Goal: Task Accomplishment & Management: Use online tool/utility

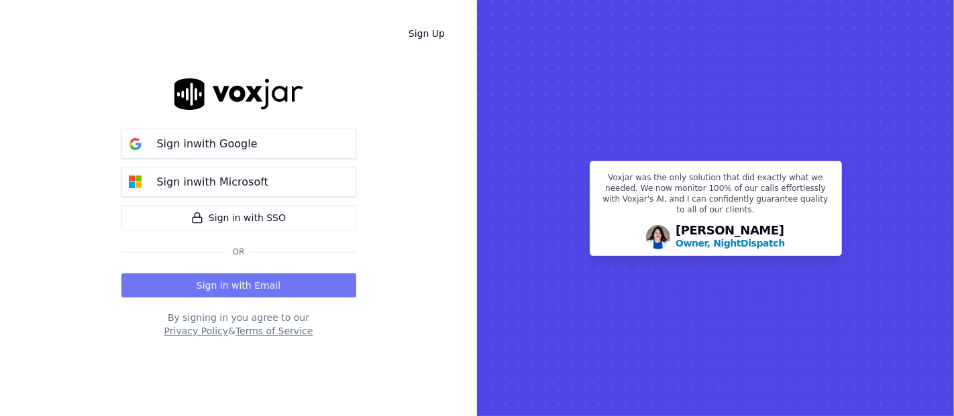
click at [237, 278] on button "Sign in with Email" at bounding box center [238, 286] width 235 height 24
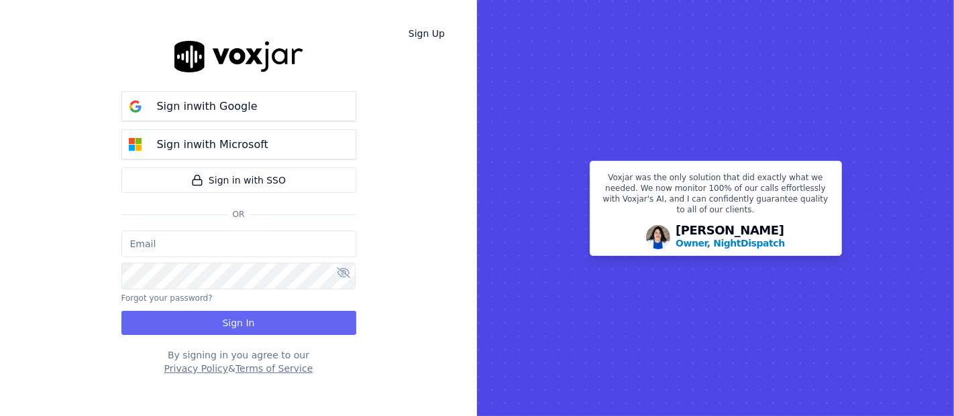
type input "shadia.decastro01.baq@nwfg.net"
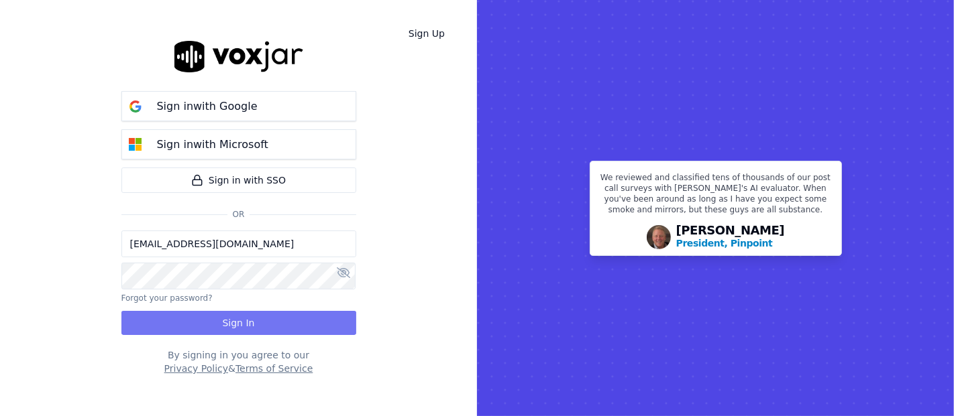
click at [230, 323] on button "Sign In" at bounding box center [238, 323] width 235 height 24
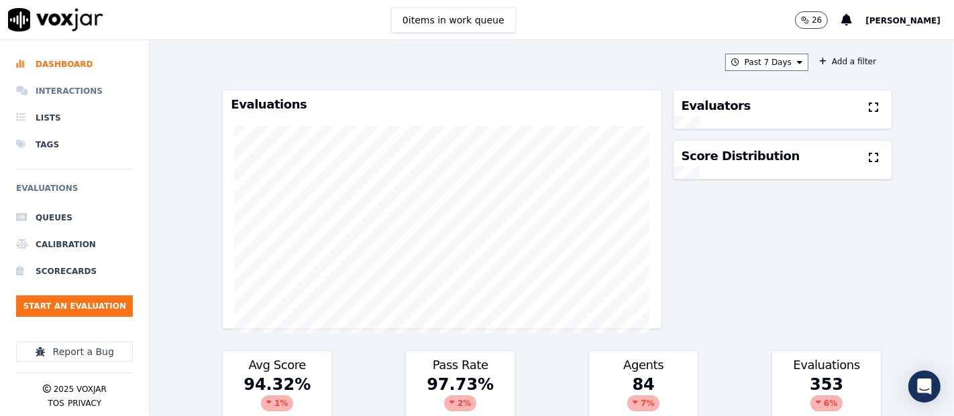
click at [44, 91] on li "Interactions" at bounding box center [74, 91] width 117 height 27
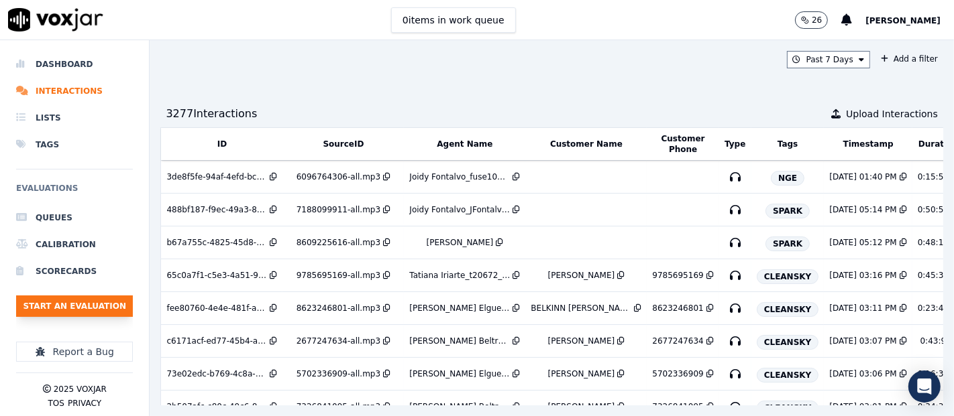
click at [123, 303] on button "Start an Evaluation" at bounding box center [74, 306] width 117 height 21
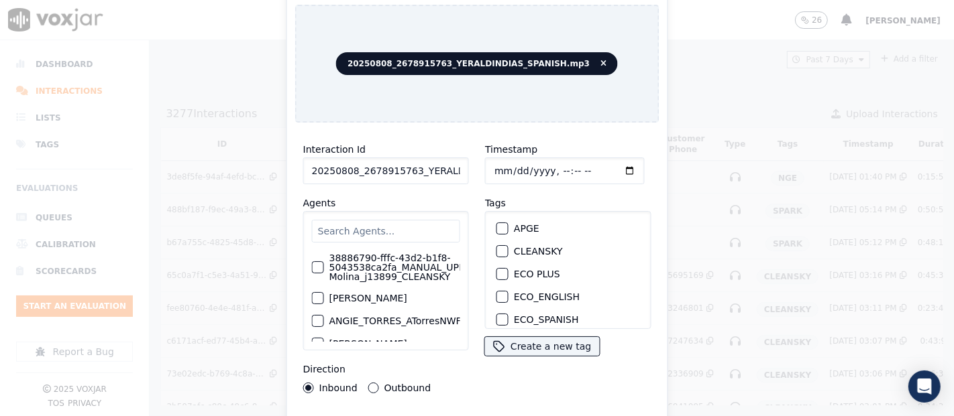
click at [453, 172] on input "20250808_2678915763_YERALDINDIAS_SPANISH.mp3" at bounding box center [386, 171] width 166 height 27
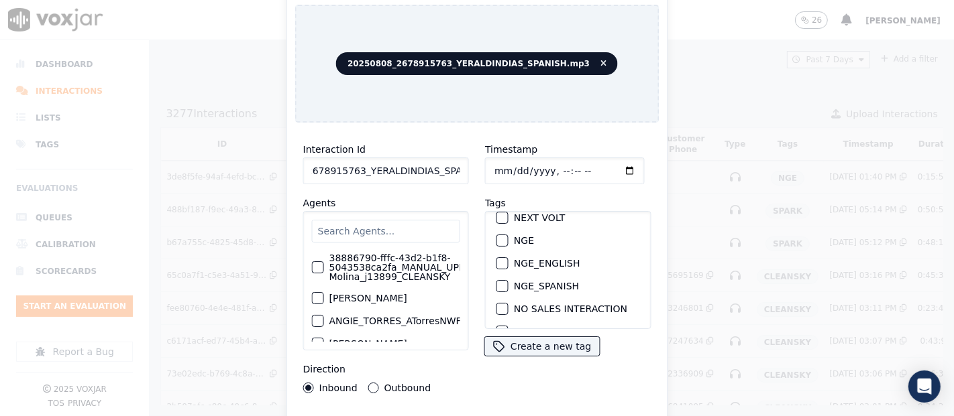
scroll to position [137, 0]
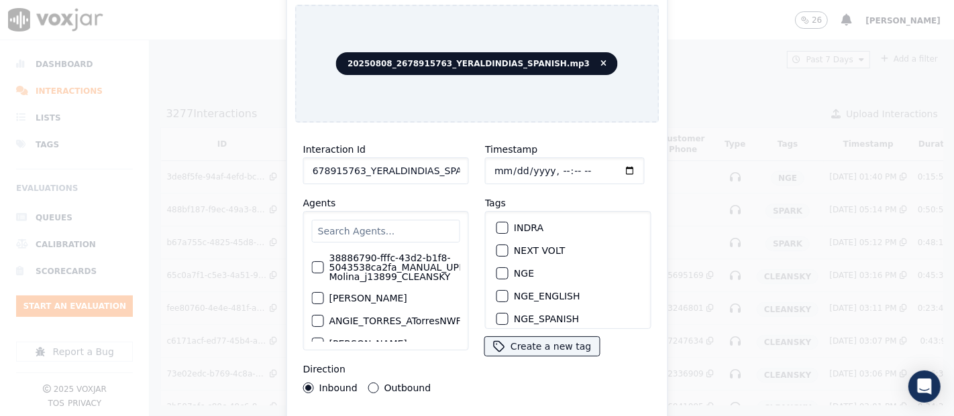
type input "20250808_2678915763_YERALDINDIAS_SPANISH"
click at [497, 269] on div "button" at bounding box center [501, 273] width 9 height 9
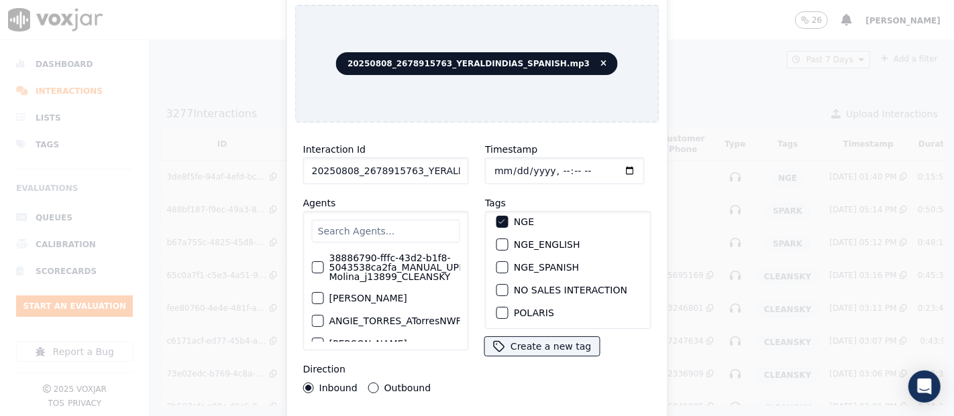
scroll to position [213, 0]
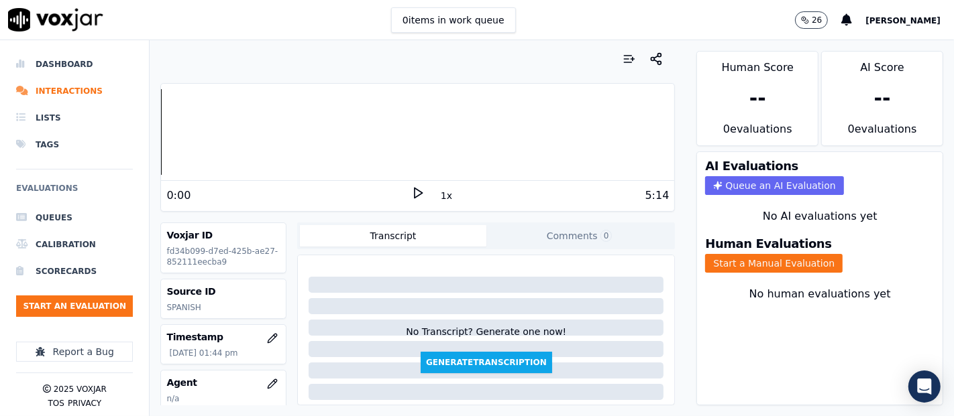
click at [411, 192] on icon at bounding box center [417, 192] width 13 height 13
click at [414, 188] on rect at bounding box center [415, 192] width 2 height 9
click at [105, 119] on div "Dashboard Interactions Lists Tags Evaluations Queues Calibration Scorecards Sta…" at bounding box center [477, 228] width 954 height 376
click at [414, 190] on polygon at bounding box center [418, 193] width 8 height 10
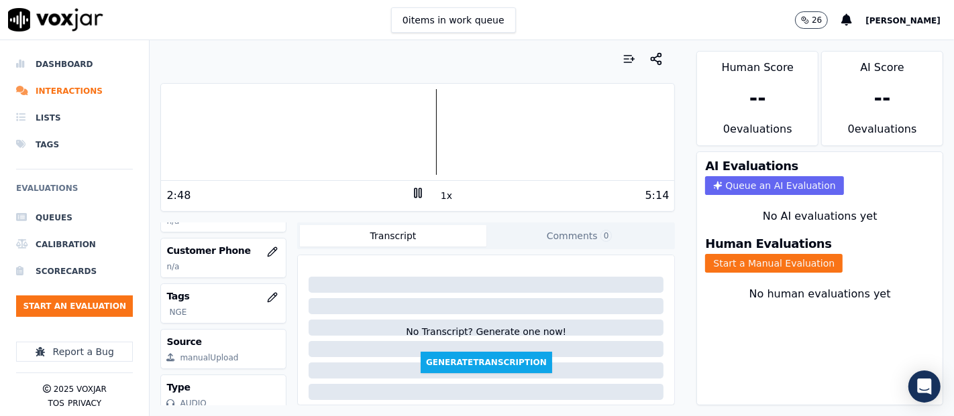
scroll to position [149, 0]
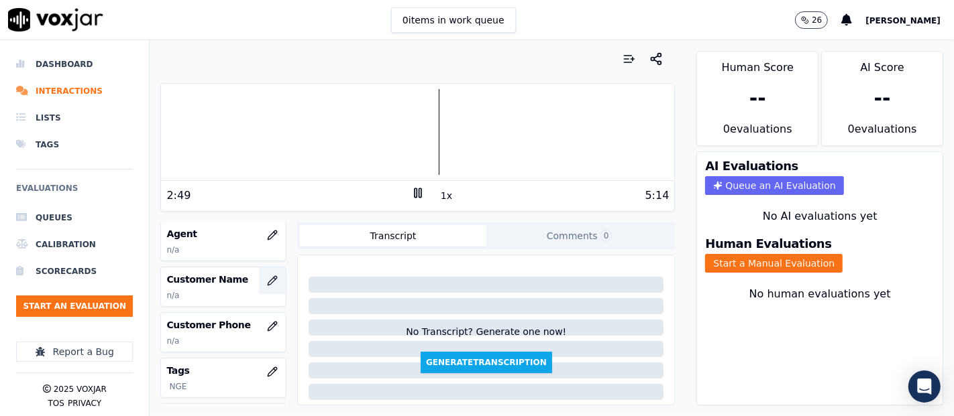
click at [267, 278] on icon "button" at bounding box center [272, 281] width 11 height 11
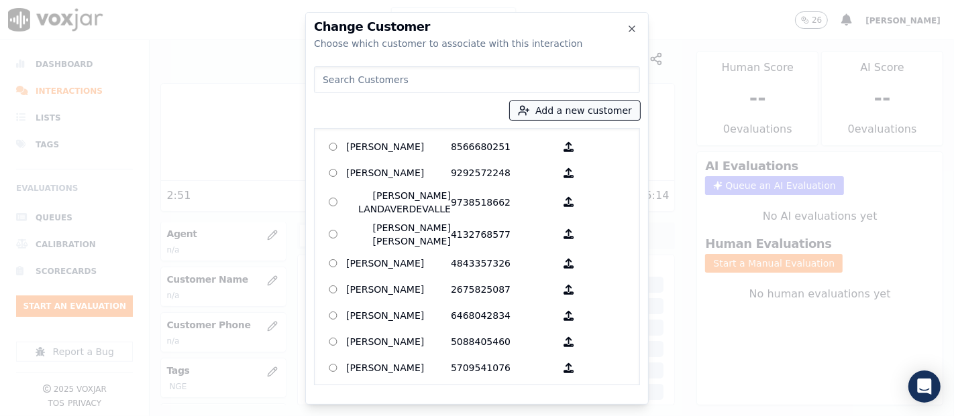
click at [588, 110] on button "Add a new customer" at bounding box center [575, 110] width 130 height 19
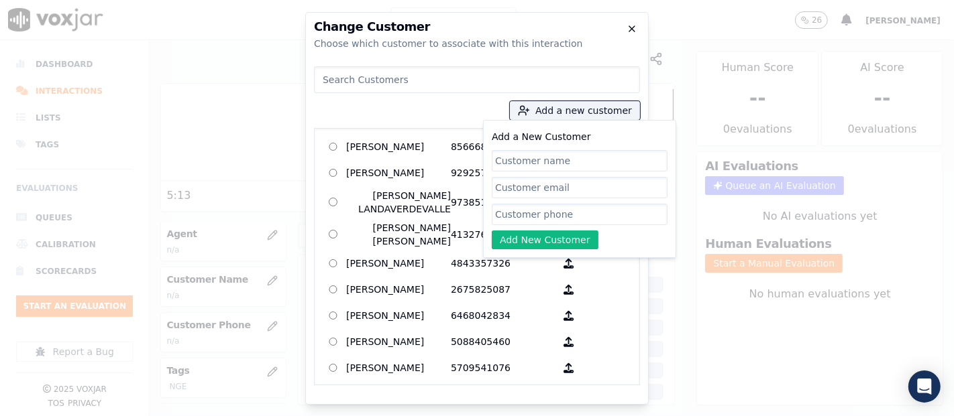
click at [632, 27] on icon "button" at bounding box center [631, 28] width 11 height 11
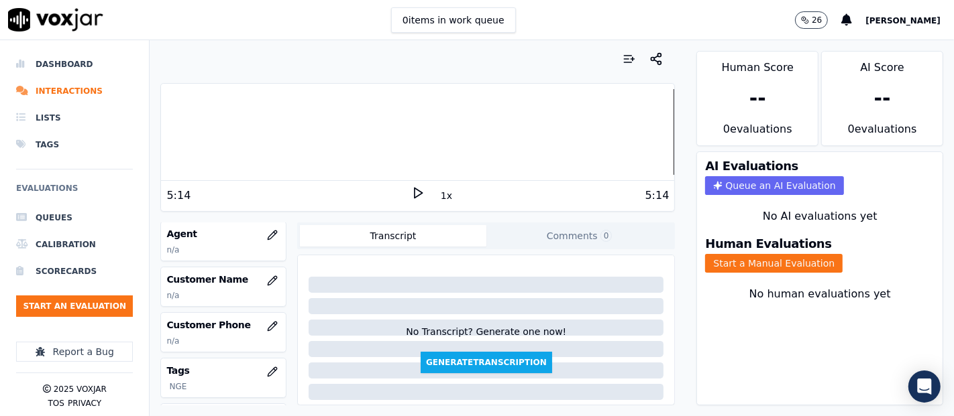
click at [752, 260] on div "Human Evaluations Start a Manual Evaluation" at bounding box center [819, 255] width 245 height 51
click at [752, 254] on button "Start a Manual Evaluation" at bounding box center [773, 263] width 137 height 19
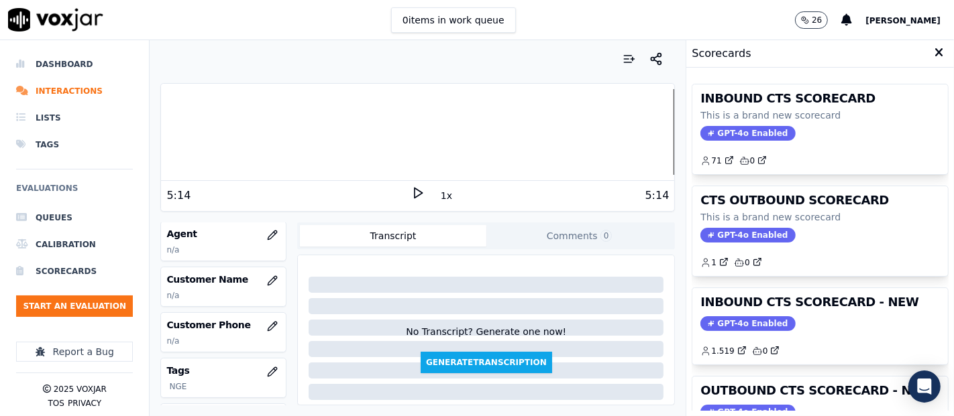
click at [819, 304] on h3 "INBOUND CTS SCORECARD - NEW" at bounding box center [819, 302] width 239 height 12
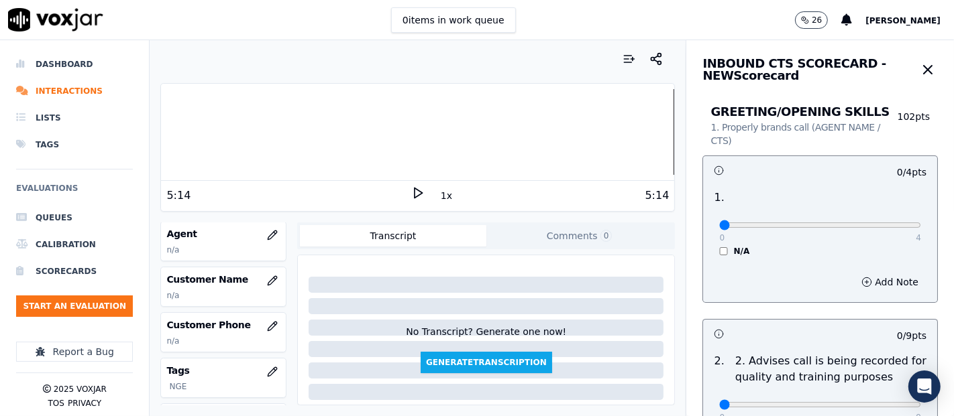
click at [891, 221] on div "0 4 N/A" at bounding box center [819, 231] width 223 height 51
type input "4"
click at [883, 225] on input "range" at bounding box center [820, 225] width 202 height 5
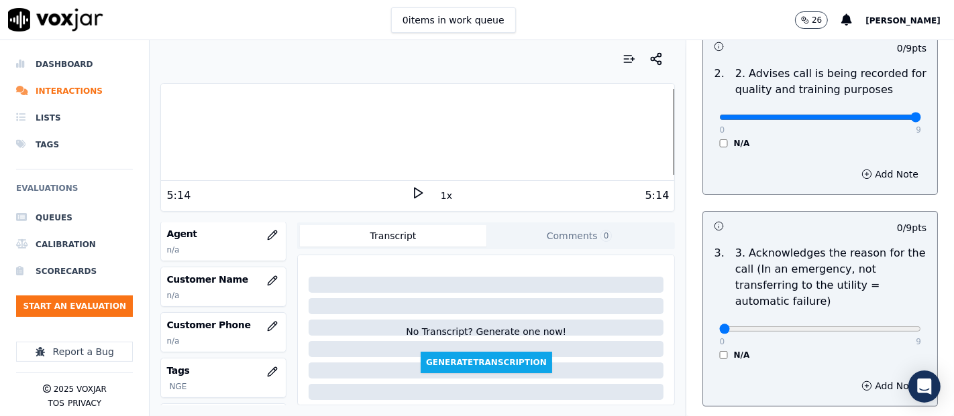
scroll to position [372, 0]
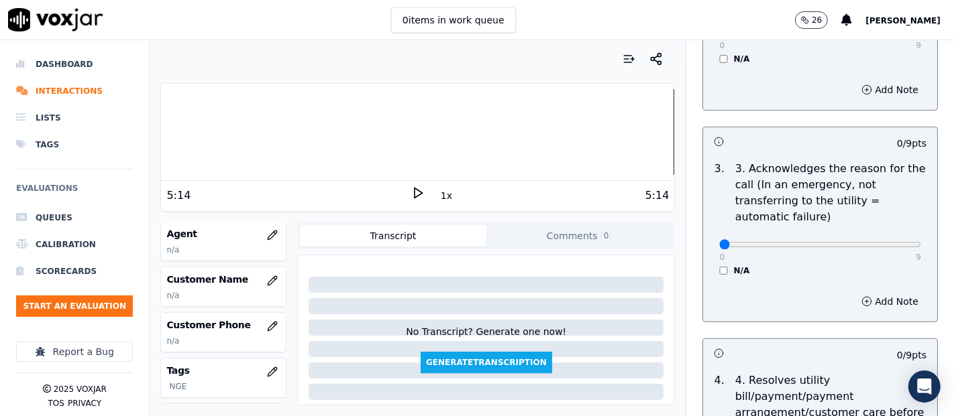
type input "9"
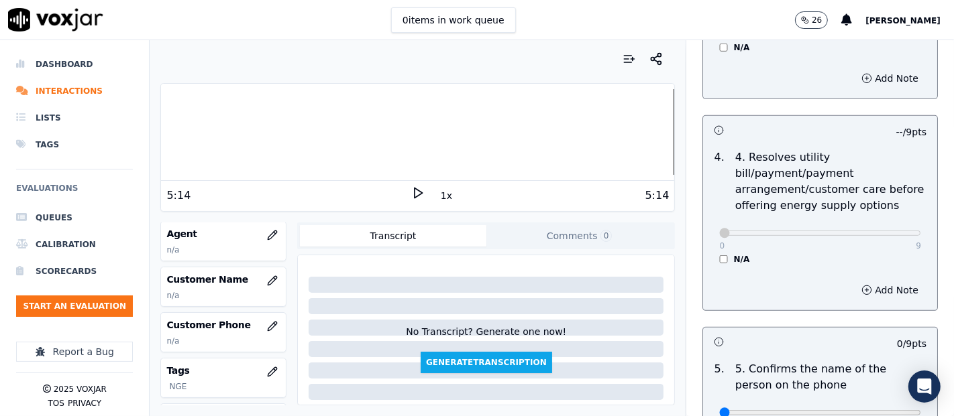
scroll to position [745, 0]
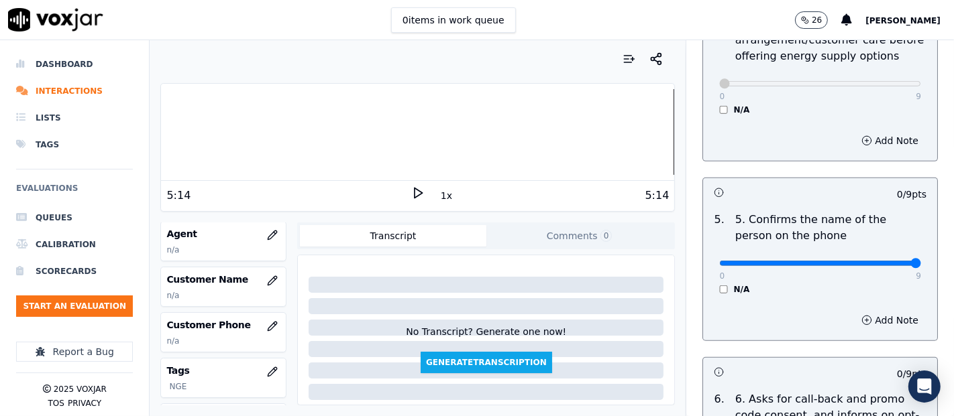
type input "9"
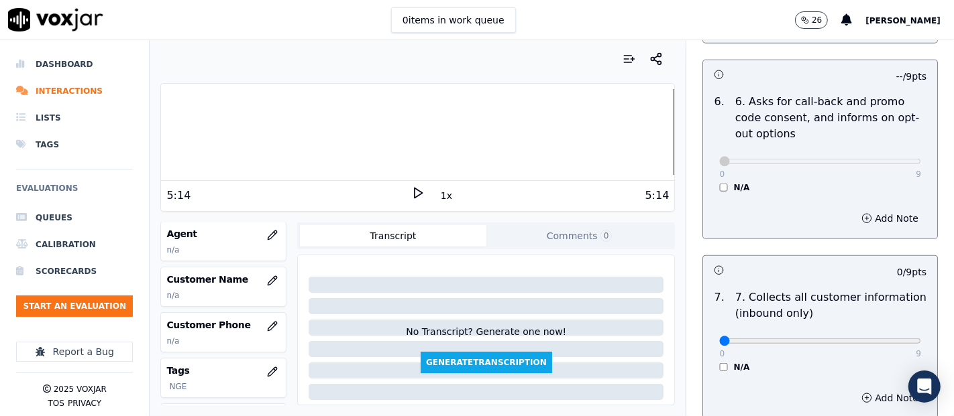
scroll to position [1117, 0]
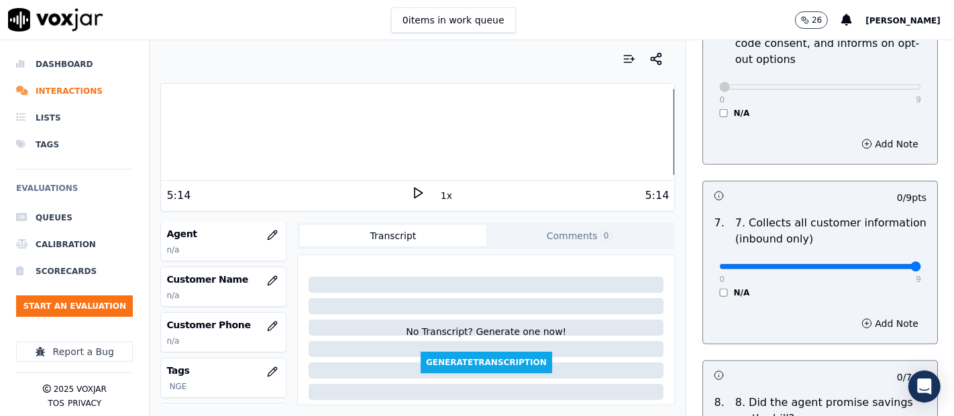
type input "9"
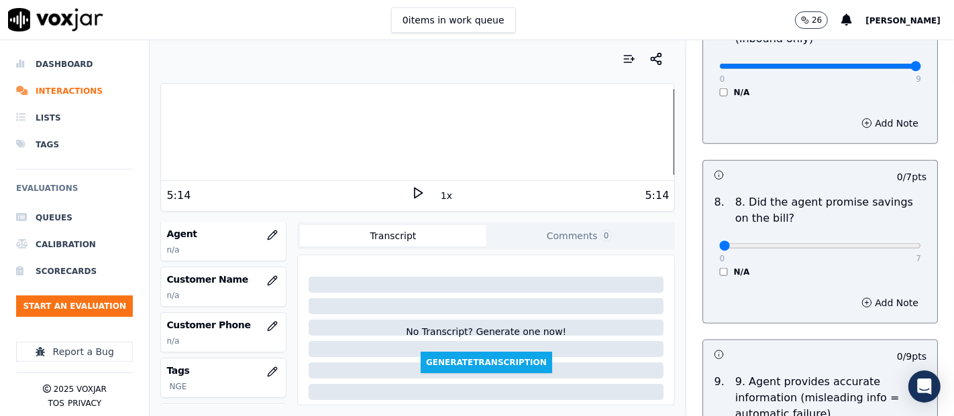
scroll to position [1341, 0]
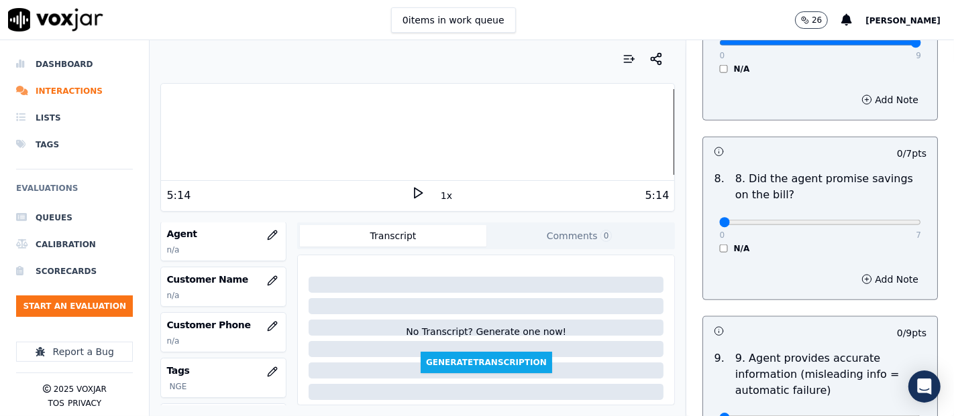
click at [711, 239] on div "0 7 N/A" at bounding box center [819, 228] width 223 height 51
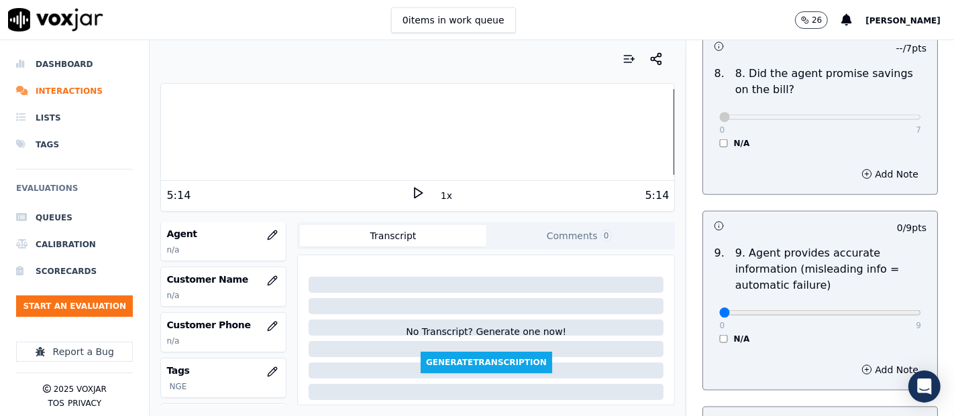
scroll to position [1565, 0]
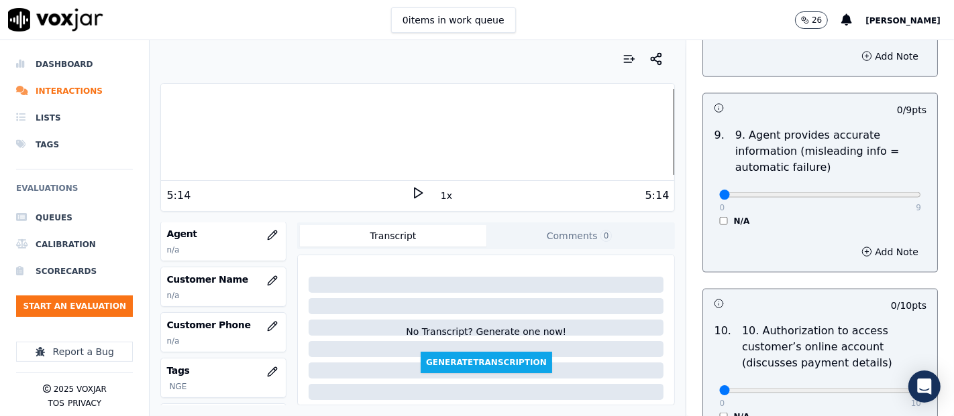
click at [891, 191] on div "0 9 N/A" at bounding box center [819, 201] width 223 height 51
type input "9"
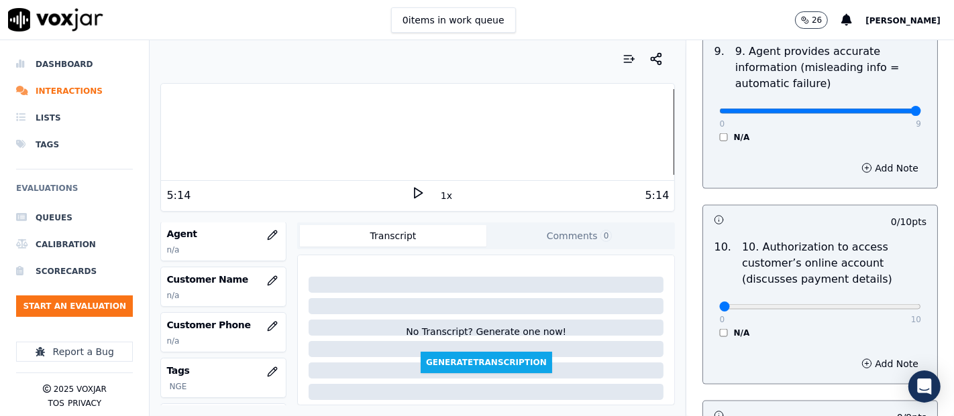
scroll to position [1714, 0]
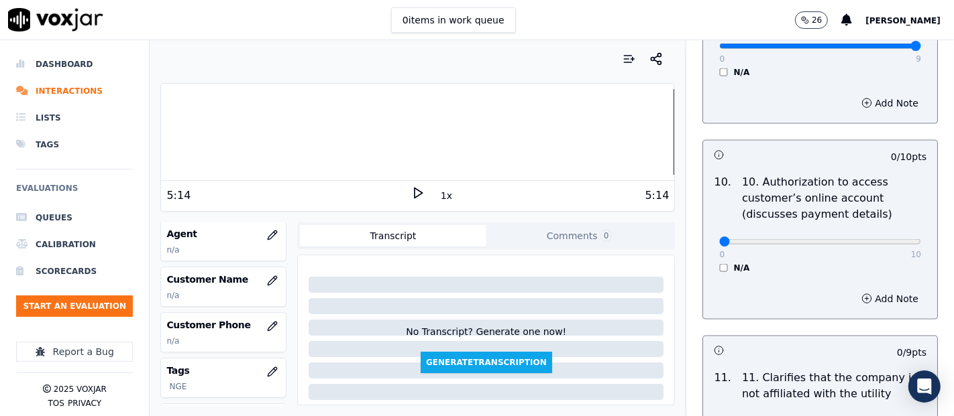
click at [719, 265] on div "N/A" at bounding box center [820, 268] width 202 height 11
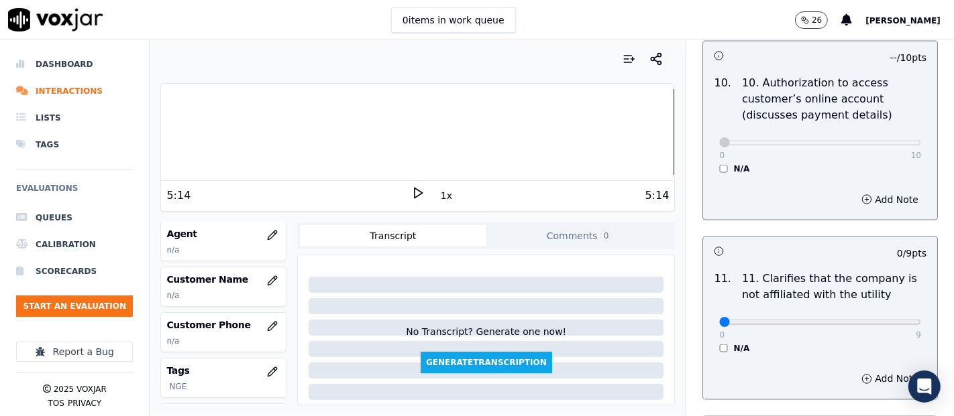
scroll to position [1937, 0]
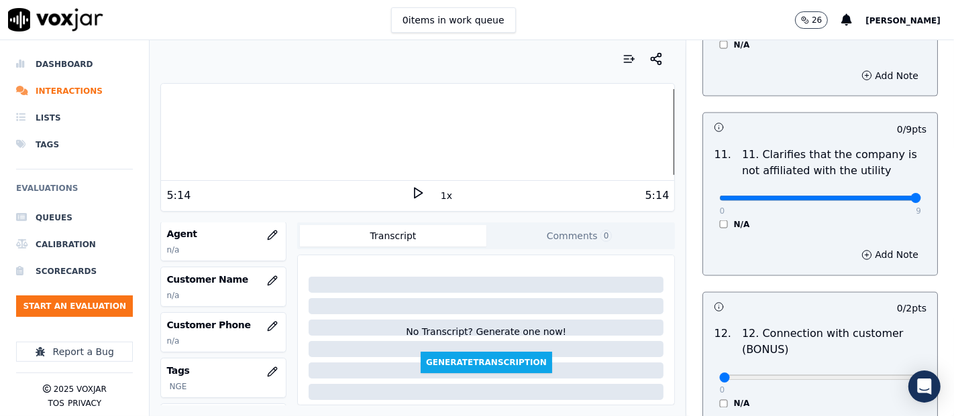
type input "9"
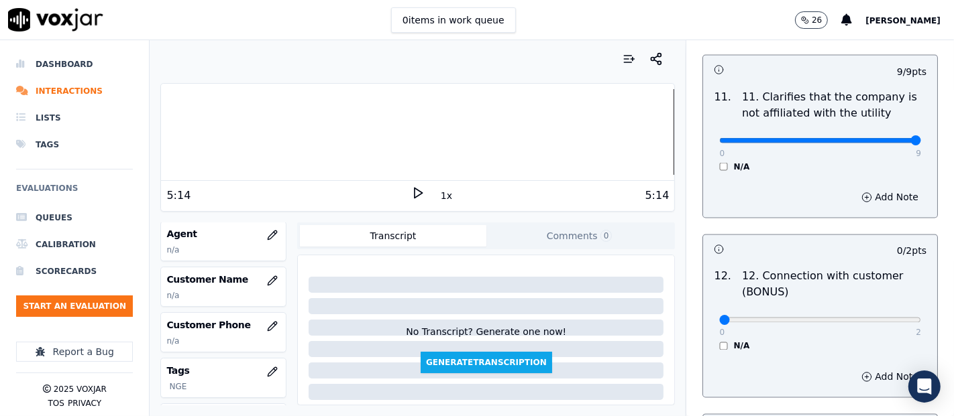
scroll to position [2086, 0]
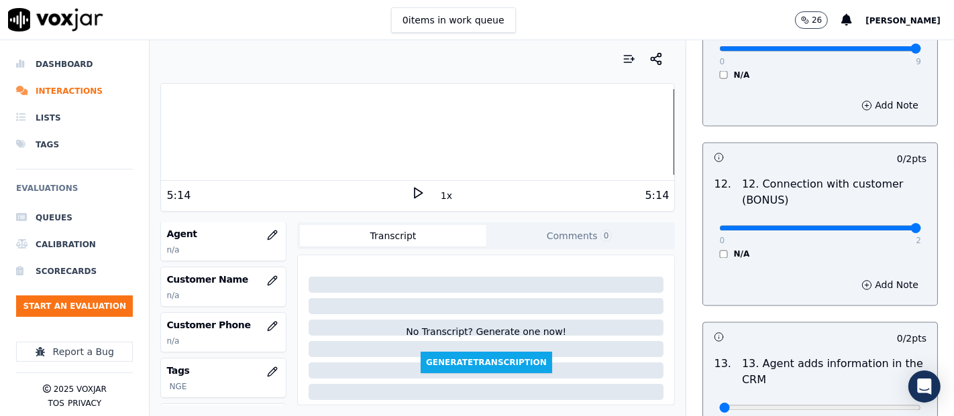
type input "2"
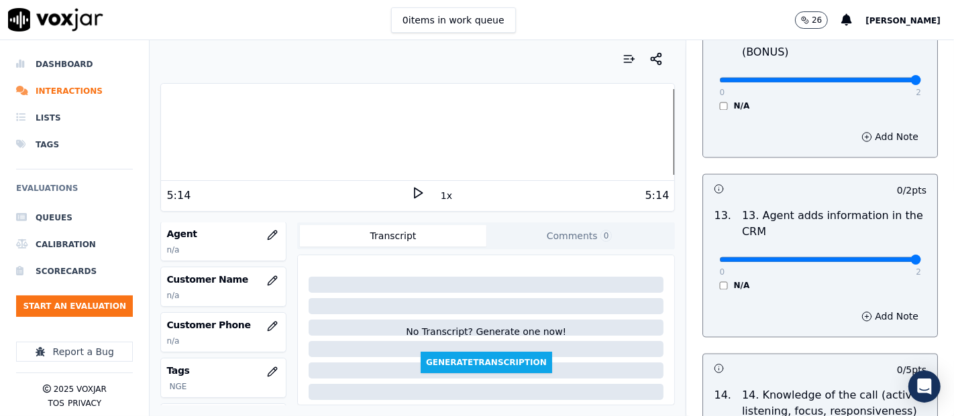
type input "2"
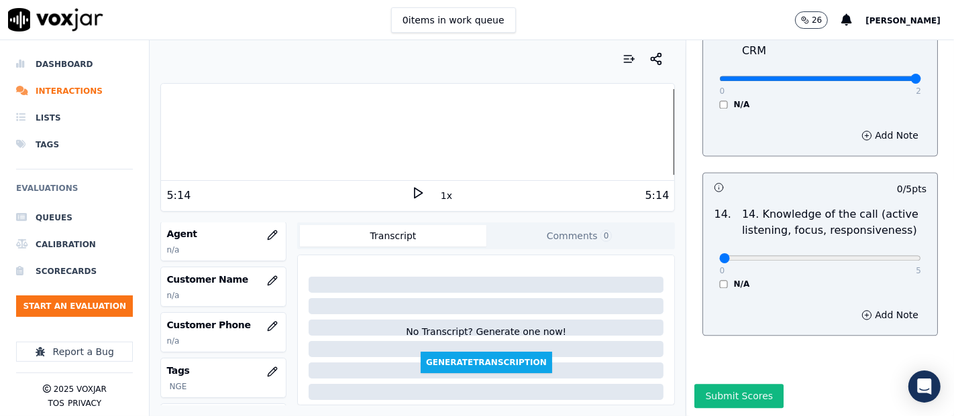
scroll to position [2444, 0]
type input "5"
click at [267, 276] on icon "button" at bounding box center [272, 281] width 11 height 11
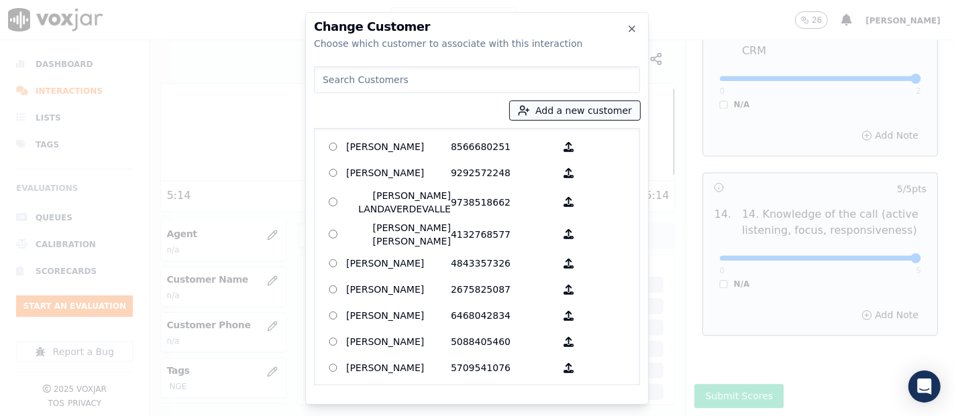
click at [614, 116] on button "Add a new customer" at bounding box center [575, 110] width 130 height 19
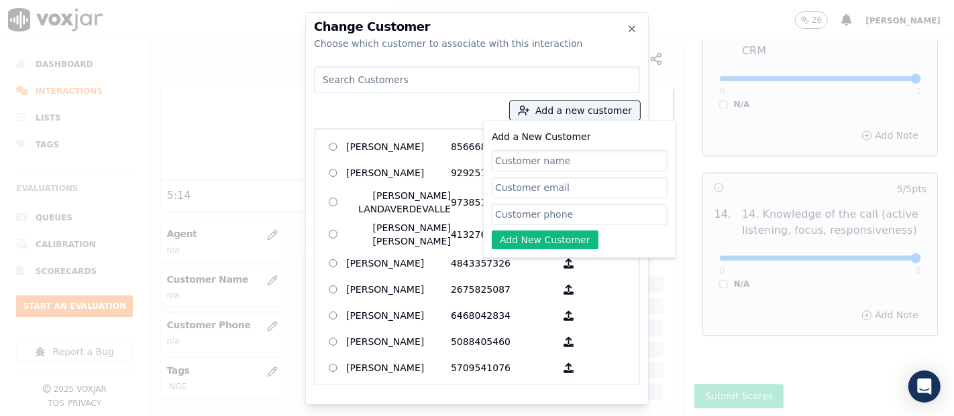
paste input "RICCY MABEL LAINEZ ALVARADO"
type input "RICCY MABEL LAINEZ ALVARADO"
click at [526, 212] on input "Add a New Customer" at bounding box center [580, 214] width 176 height 21
paste input "2678915763"
type input "2678915763"
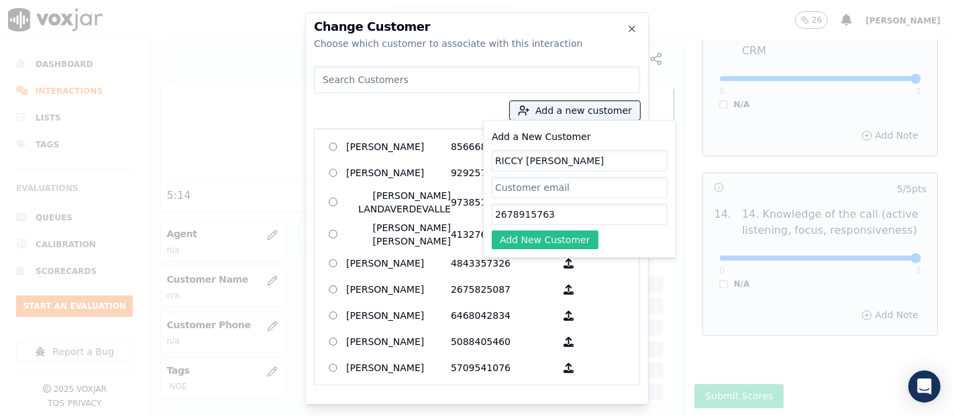
click at [515, 235] on button "Add New Customer" at bounding box center [545, 240] width 107 height 19
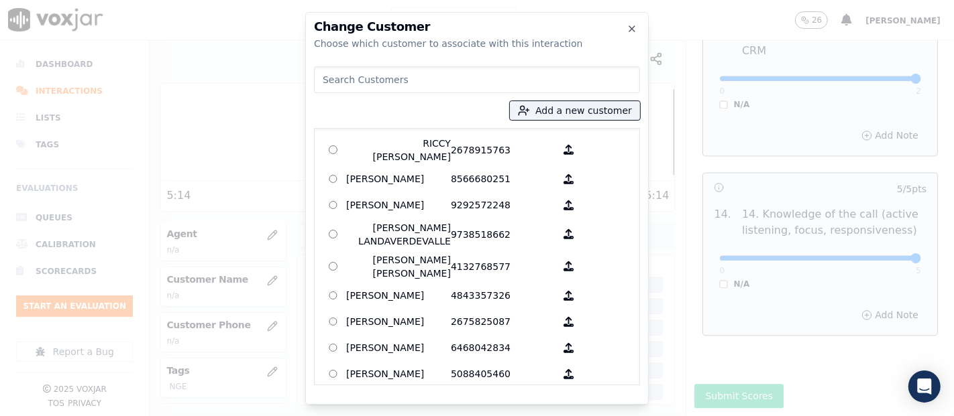
click at [404, 119] on div "Add a new customer RICCY MABEL LAINEZ ALVARADO 2678915763 AGUEDA SANTANA 856668…" at bounding box center [477, 223] width 326 height 325
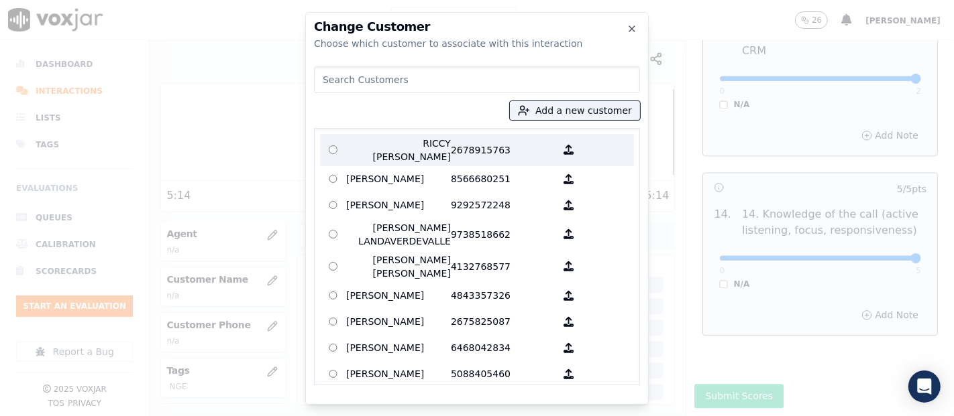
click at [396, 137] on p "RICCY MABEL LAINEZ ALVARADO" at bounding box center [398, 150] width 105 height 27
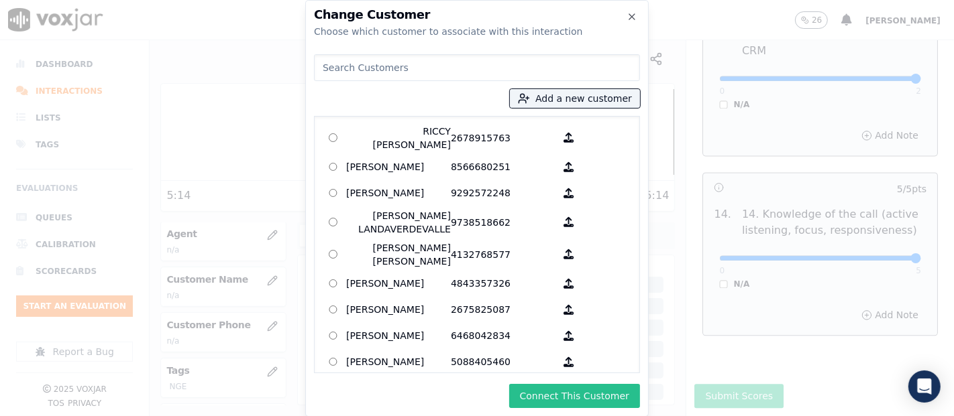
click at [603, 403] on button "Connect This Customer" at bounding box center [574, 396] width 131 height 24
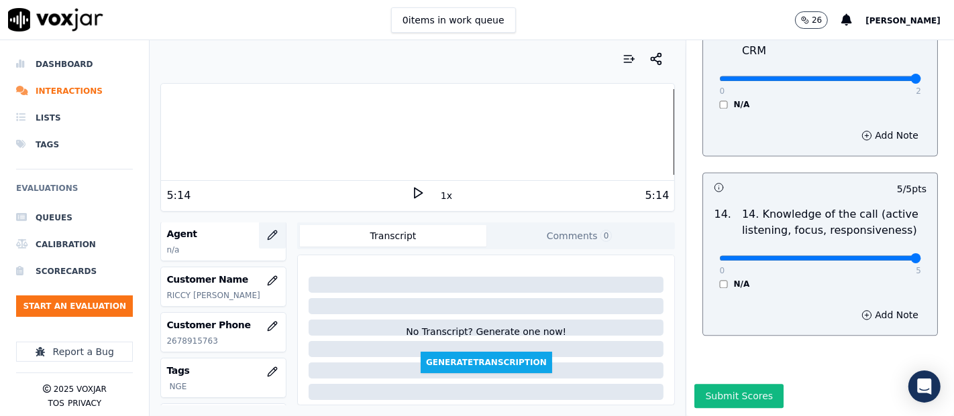
click at [265, 229] on button "button" at bounding box center [272, 235] width 27 height 27
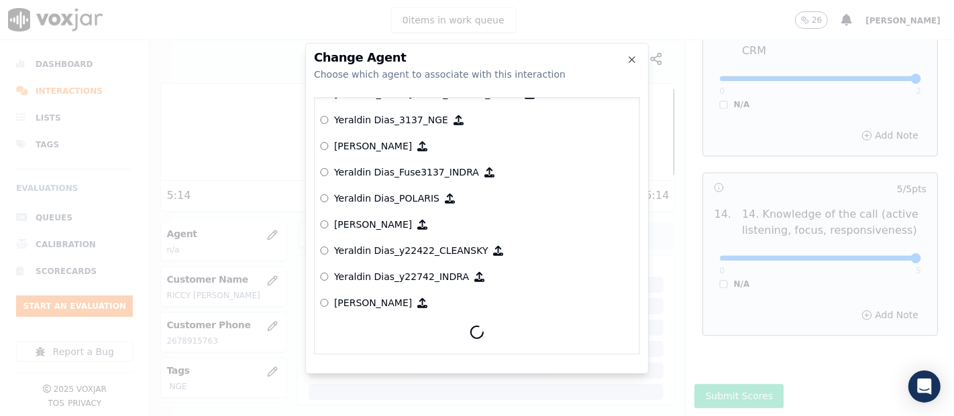
scroll to position [6536, 0]
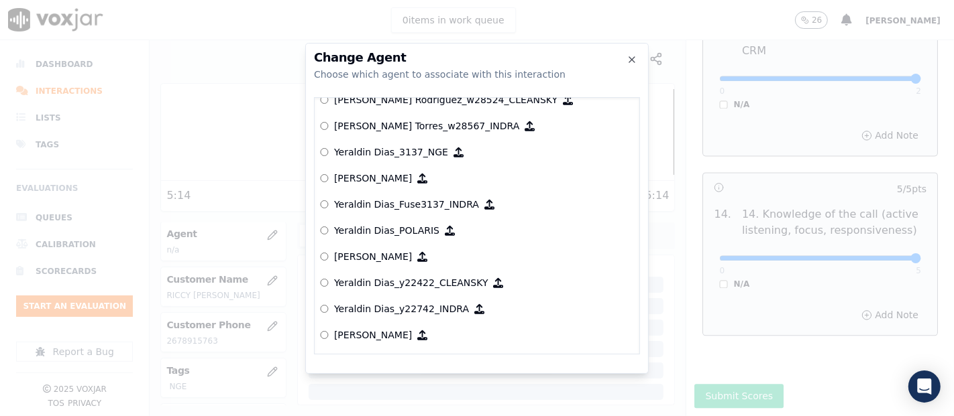
click at [390, 146] on p "Yeraldin Dias_3137_NGE" at bounding box center [391, 152] width 114 height 13
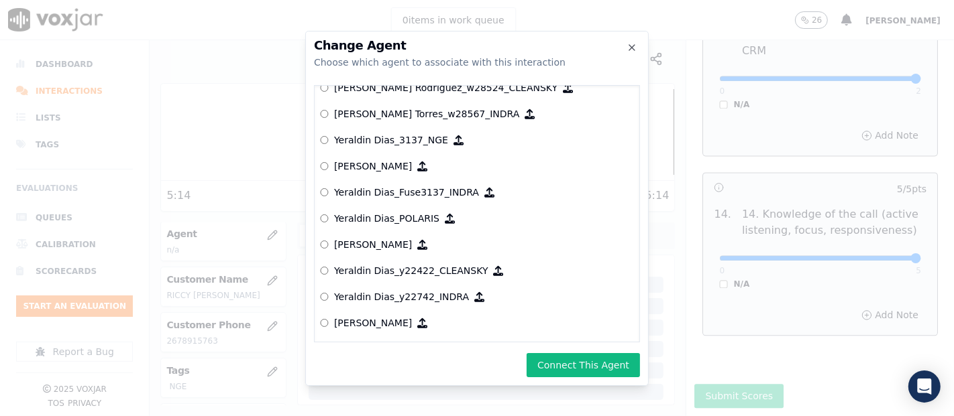
click at [588, 347] on div "Change Agent Choose which agent to associate with this interaction null [PERSON…" at bounding box center [476, 208] width 343 height 355
click at [583, 364] on button "Connect This Agent" at bounding box center [582, 365] width 113 height 24
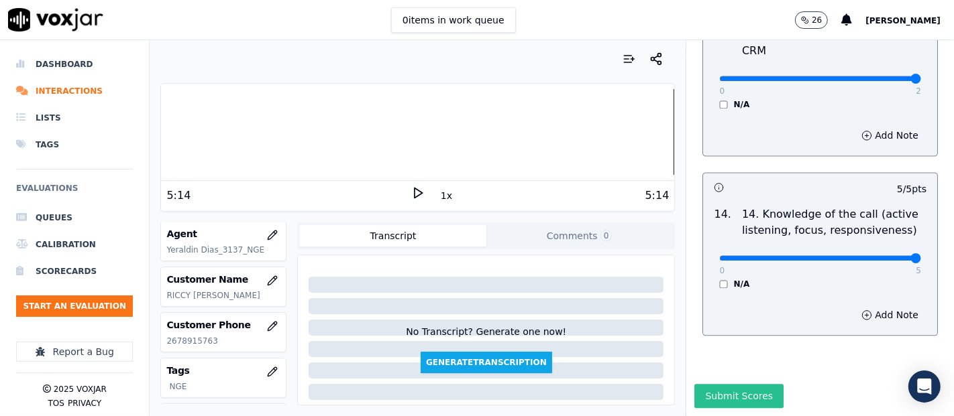
click at [699, 384] on button "Submit Scores" at bounding box center [738, 396] width 89 height 24
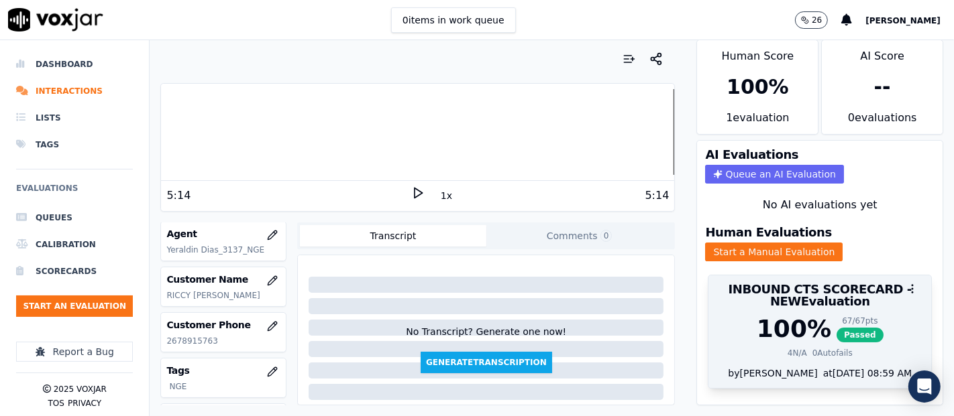
scroll to position [0, 0]
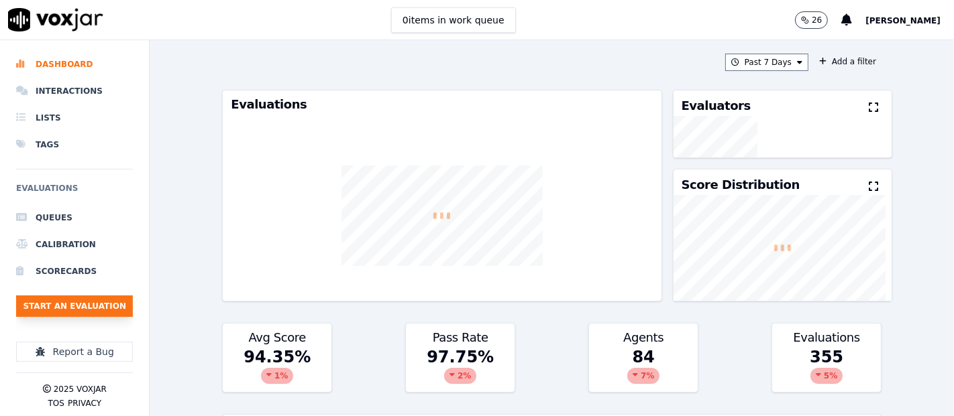
click at [70, 303] on button "Start an Evaluation" at bounding box center [74, 306] width 117 height 21
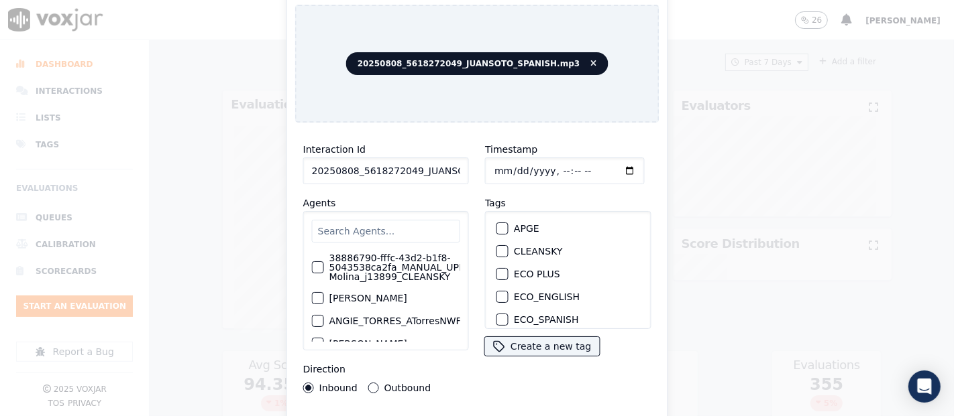
click at [421, 158] on input "20250808_5618272049_JUANSOTO_SPANISH.mp3" at bounding box center [386, 171] width 166 height 27
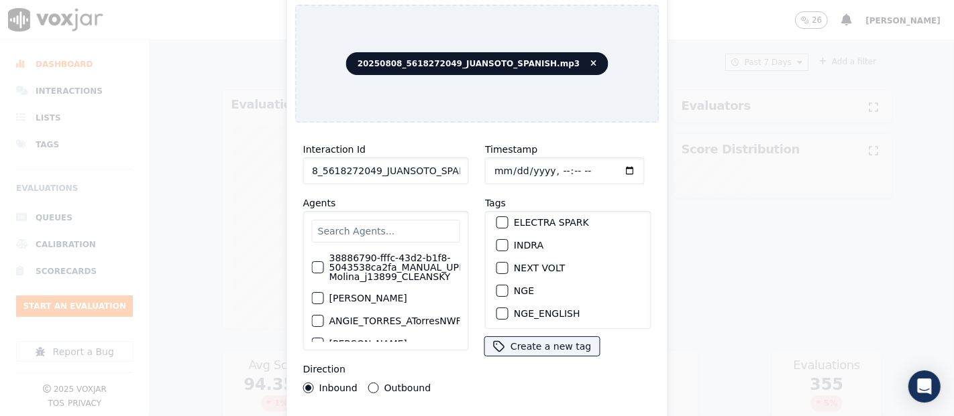
scroll to position [149, 0]
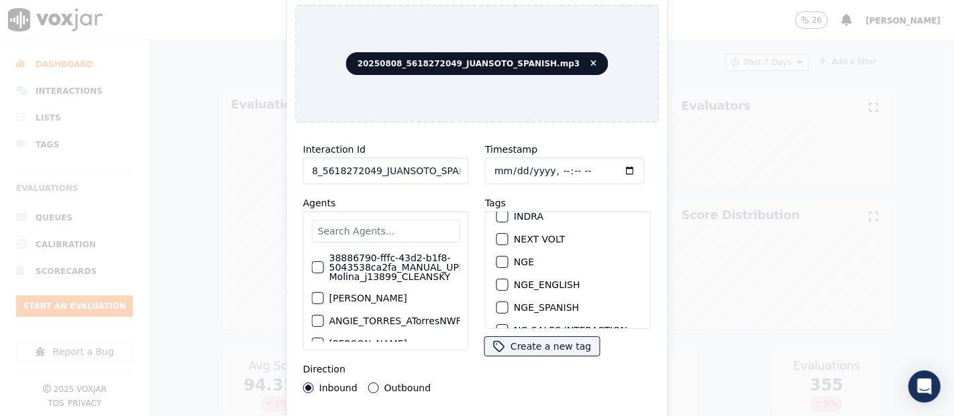
type input "20250808_5618272049_JUANSOTO_SPANISH"
click at [497, 258] on div "button" at bounding box center [501, 262] width 9 height 9
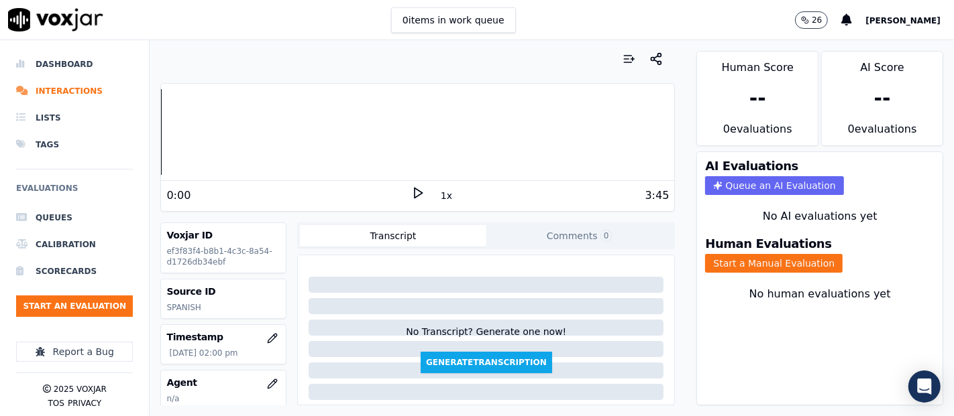
click at [399, 193] on div "0:00" at bounding box center [288, 196] width 245 height 16
click at [401, 192] on div "0:00" at bounding box center [288, 196] width 245 height 16
click at [411, 190] on icon at bounding box center [417, 192] width 13 height 13
click at [759, 254] on button "Start a Manual Evaluation" at bounding box center [773, 263] width 137 height 19
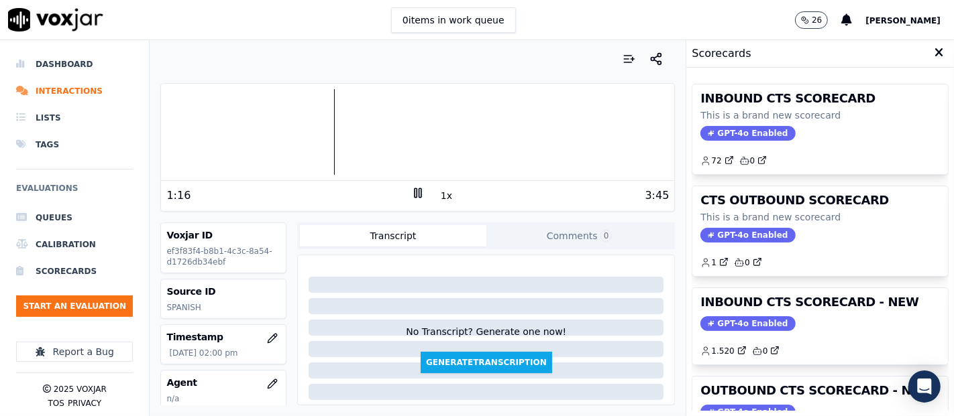
click at [822, 284] on div "INBOUND CTS SCORECARD This is a brand new scorecard GPT-4o Enabled 72 0 CTS OUT…" at bounding box center [819, 242] width 257 height 338
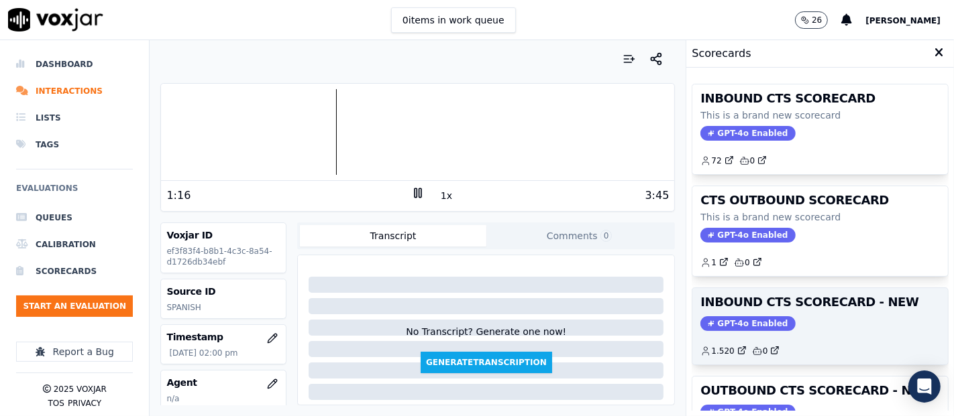
click at [824, 290] on div "INBOUND CTS SCORECARD - NEW GPT-4o Enabled 1.520 0" at bounding box center [820, 326] width 256 height 76
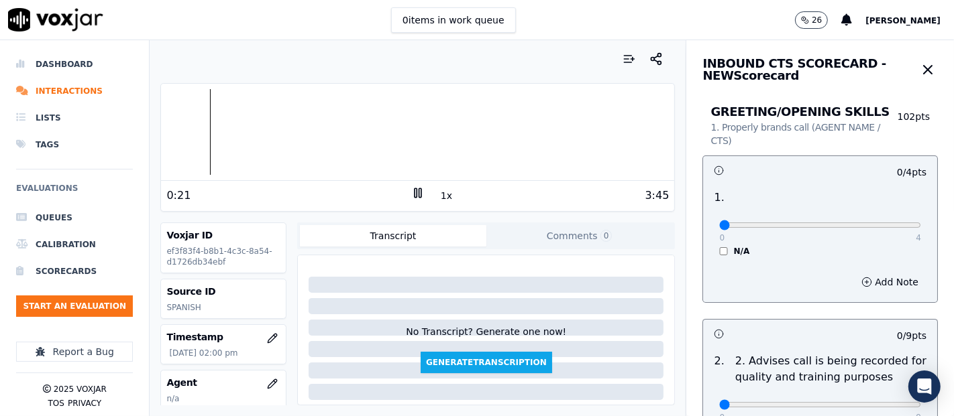
click at [197, 182] on div "Your browser does not support the audio element. 0:21 1x 3:45" at bounding box center [417, 147] width 514 height 129
click at [886, 223] on div "0 4 N/A" at bounding box center [819, 231] width 223 height 51
type input "4"
click at [881, 223] on input "range" at bounding box center [820, 225] width 202 height 5
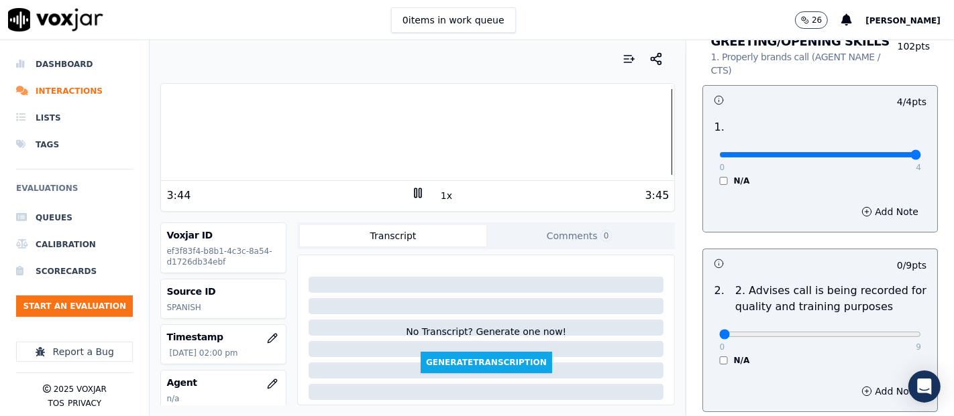
scroll to position [223, 0]
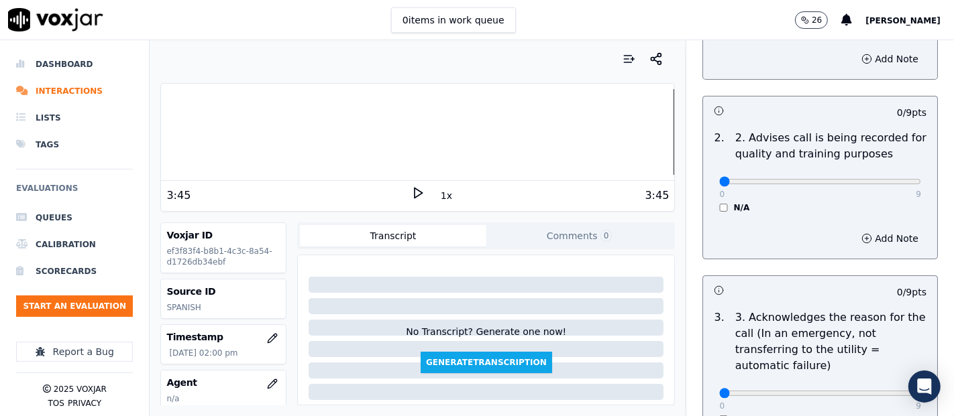
click at [881, 174] on div "0 9" at bounding box center [820, 181] width 202 height 16
type input "9"
click at [883, 5] on input "range" at bounding box center [820, 1] width 202 height 5
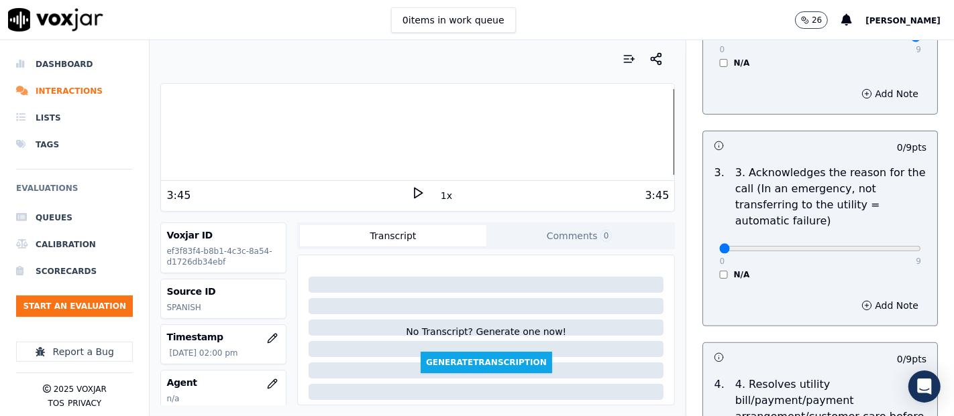
scroll to position [372, 0]
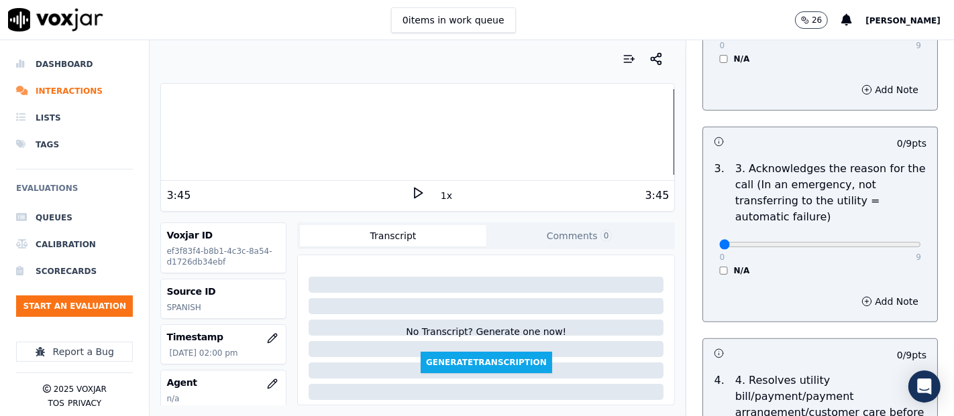
click at [880, 250] on div "0 9 N/A" at bounding box center [819, 250] width 223 height 51
type input "9"
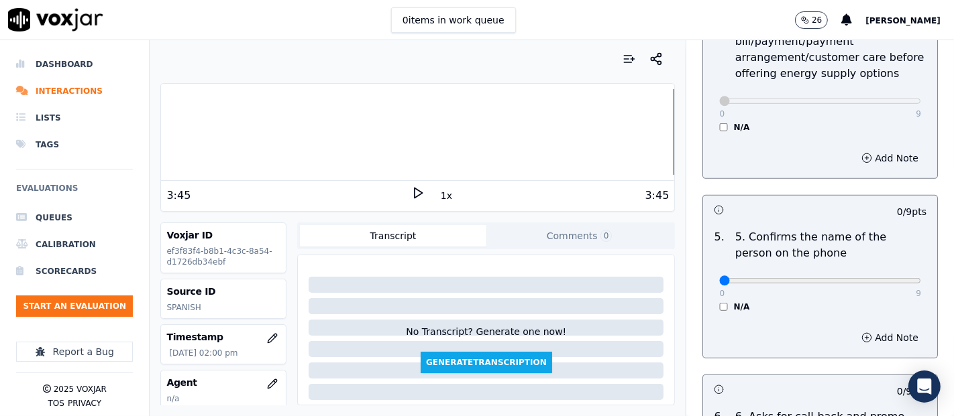
scroll to position [894, 0]
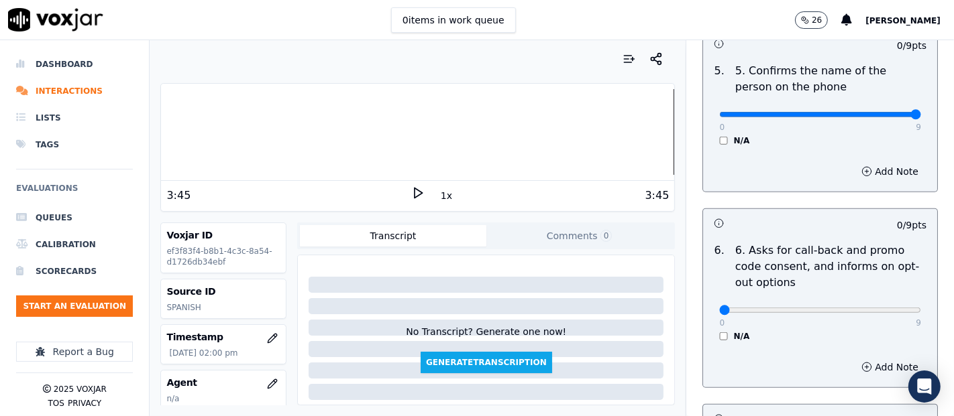
drag, startPoint x: 884, startPoint y: 111, endPoint x: 877, endPoint y: 112, distance: 6.7
type input "9"
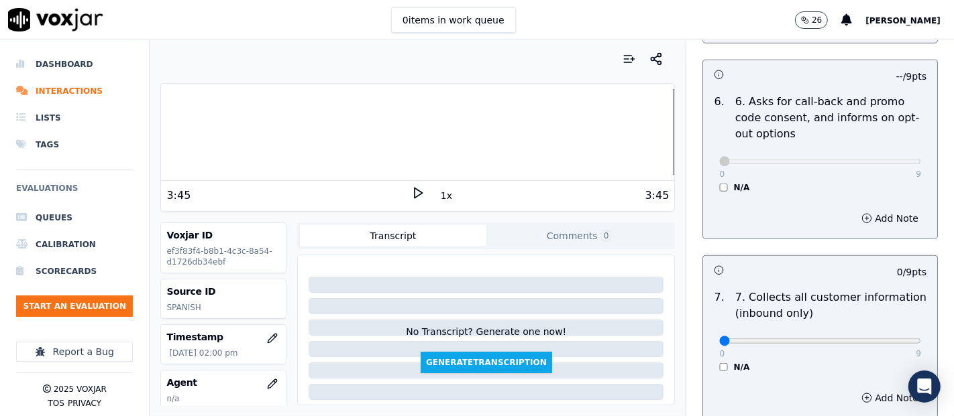
scroll to position [1266, 0]
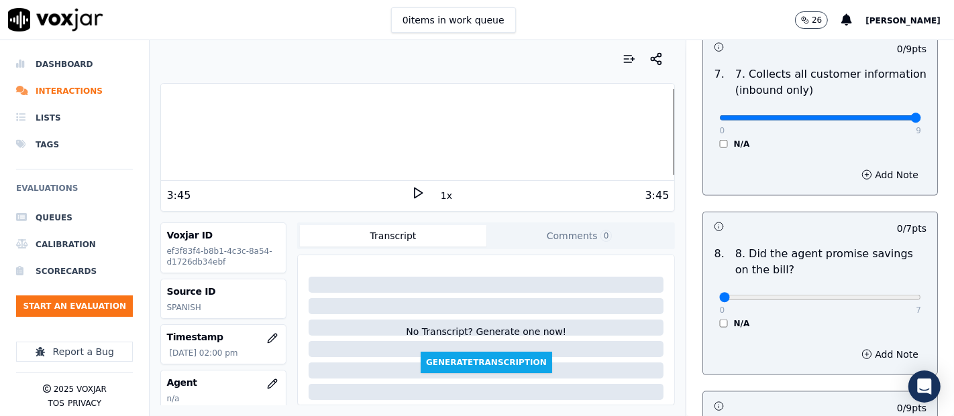
type input "9"
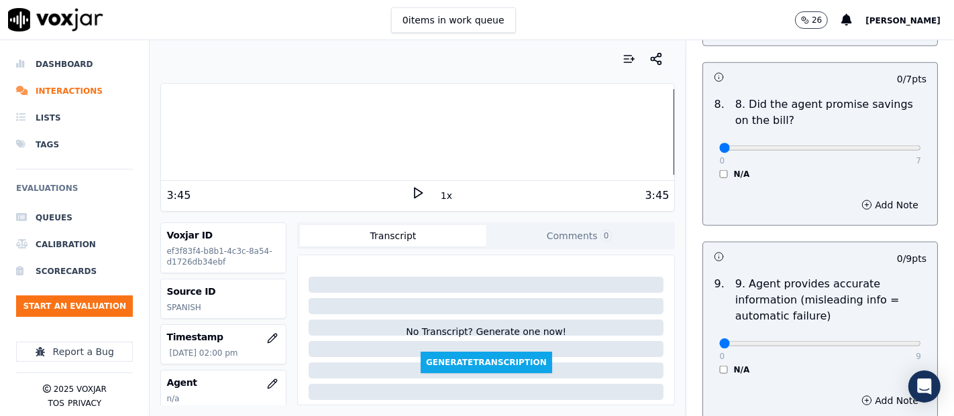
click at [719, 169] on div "N/A" at bounding box center [820, 174] width 202 height 11
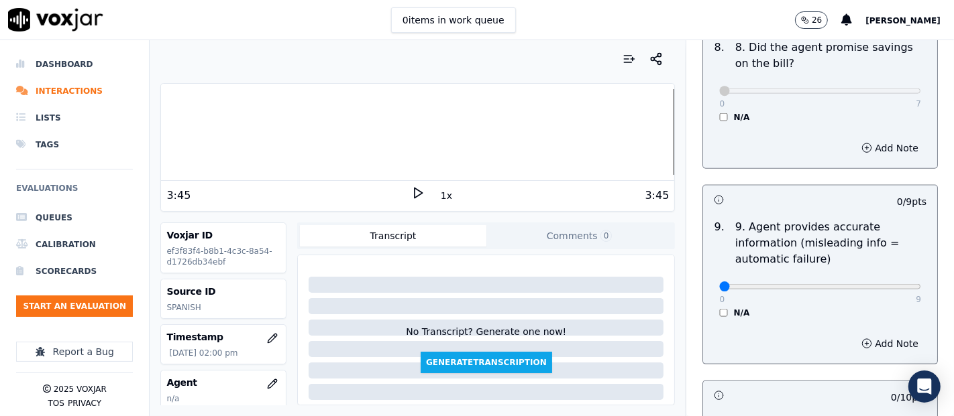
scroll to position [1565, 0]
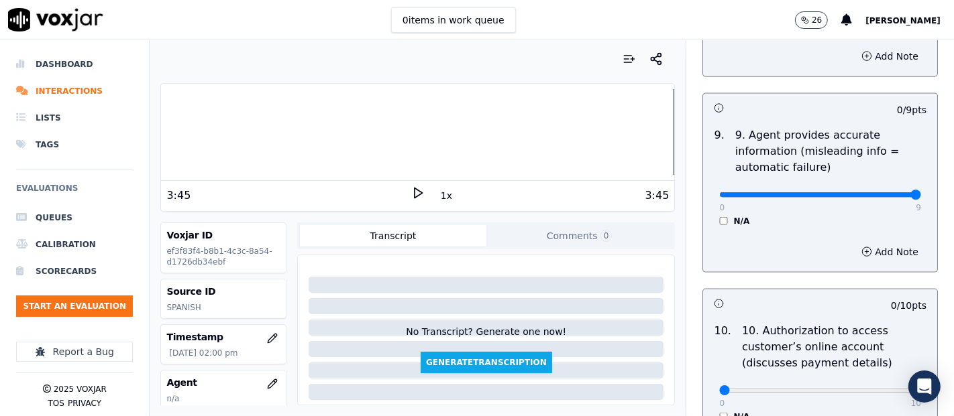
type input "9"
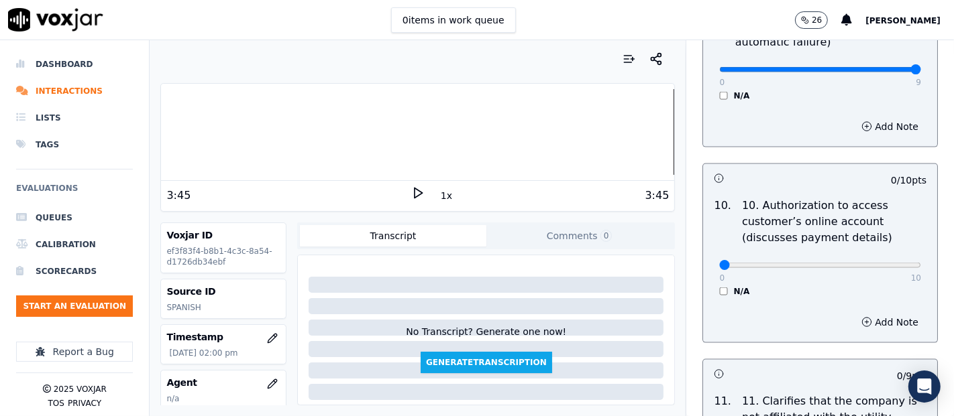
scroll to position [1714, 0]
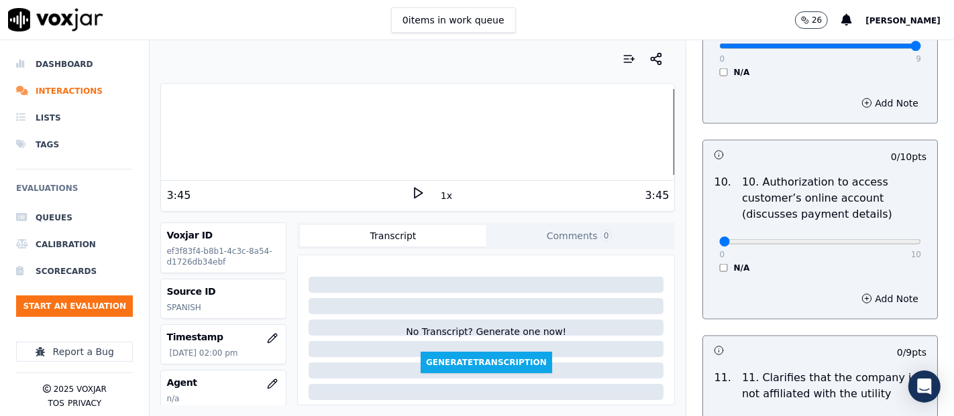
click at [719, 267] on div "N/A" at bounding box center [820, 268] width 202 height 11
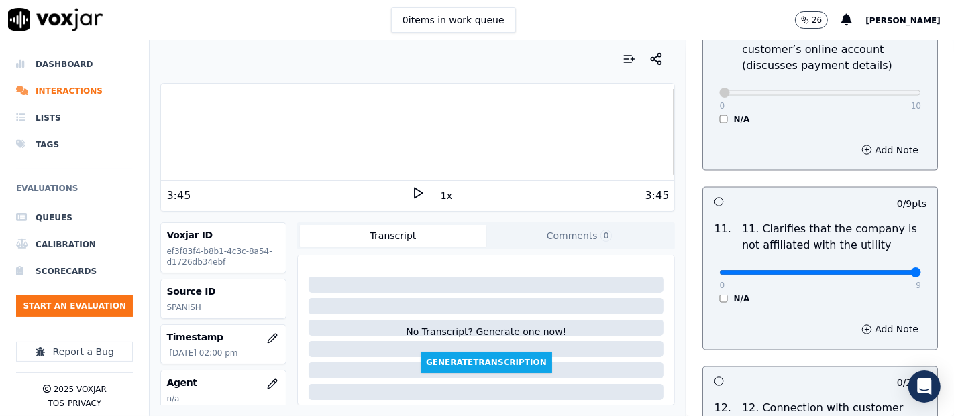
type input "9"
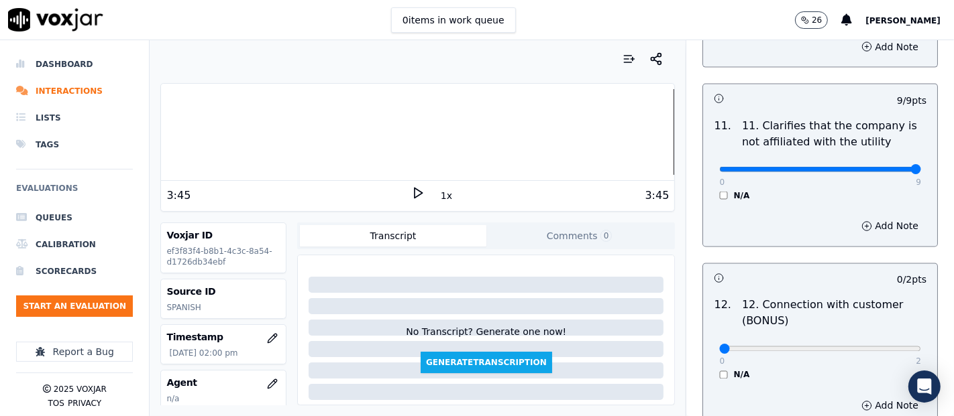
scroll to position [2086, 0]
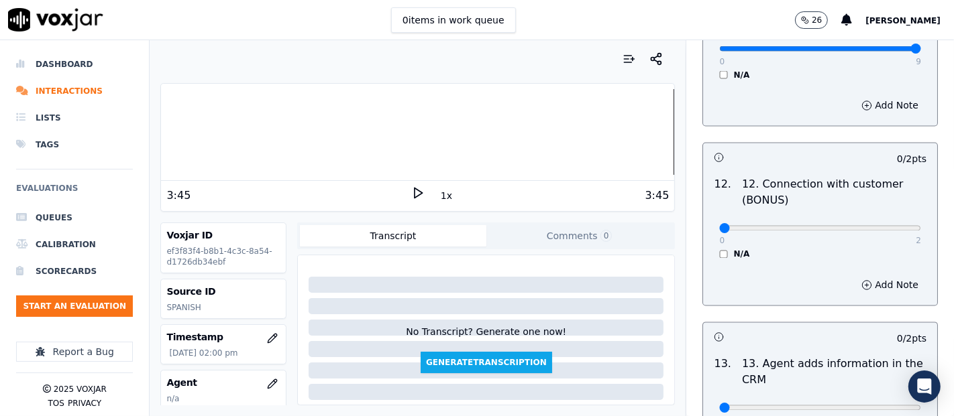
click at [887, 220] on div "0 2 N/A" at bounding box center [819, 234] width 223 height 51
type input "2"
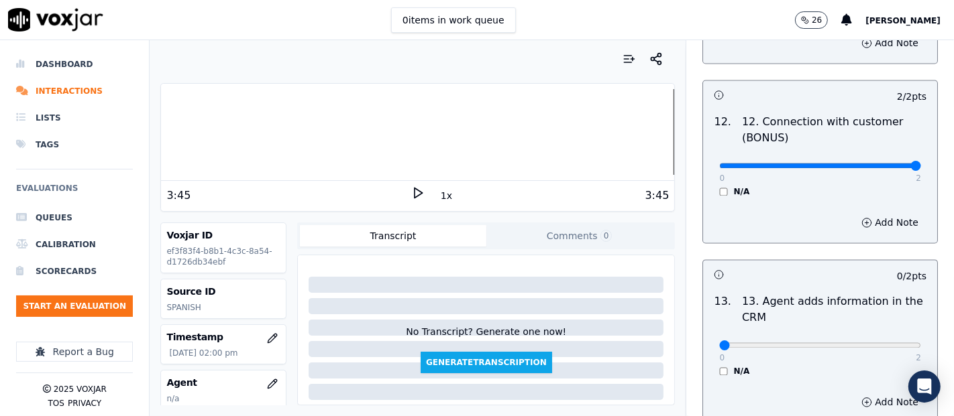
scroll to position [2235, 0]
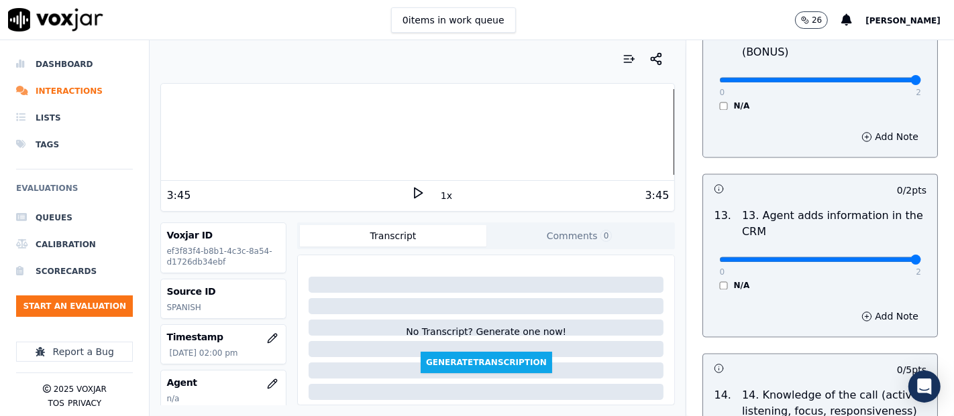
type input "2"
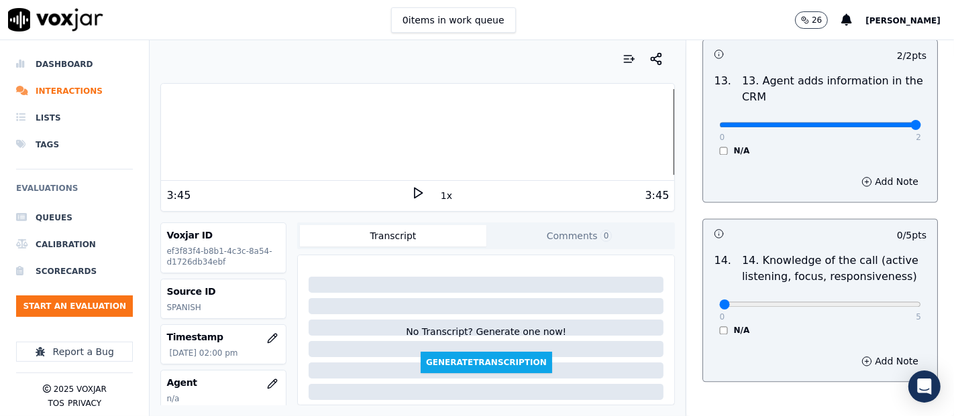
scroll to position [2384, 0]
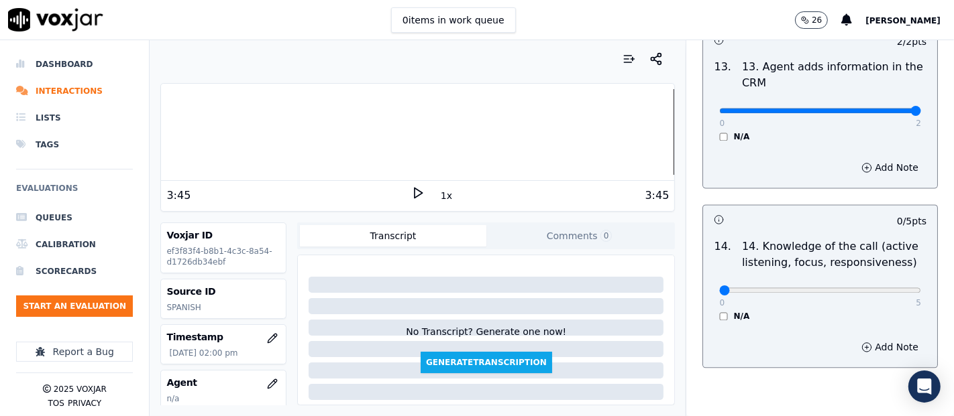
click at [875, 282] on div "0 5" at bounding box center [820, 290] width 202 height 16
type input "5"
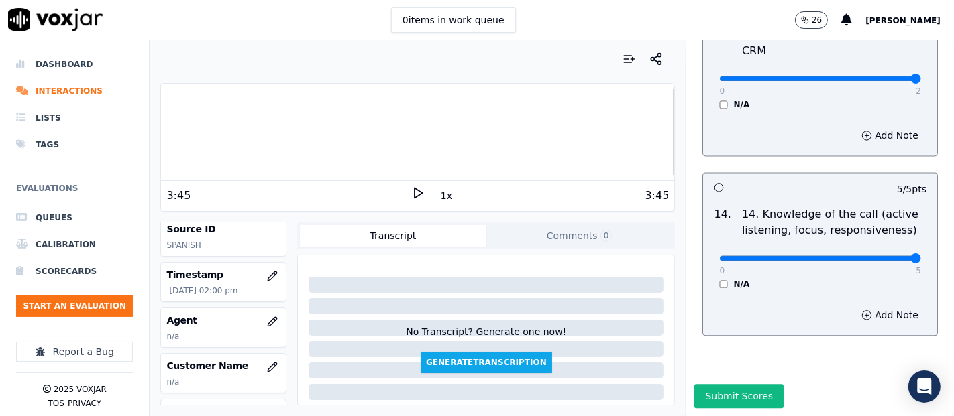
scroll to position [149, 0]
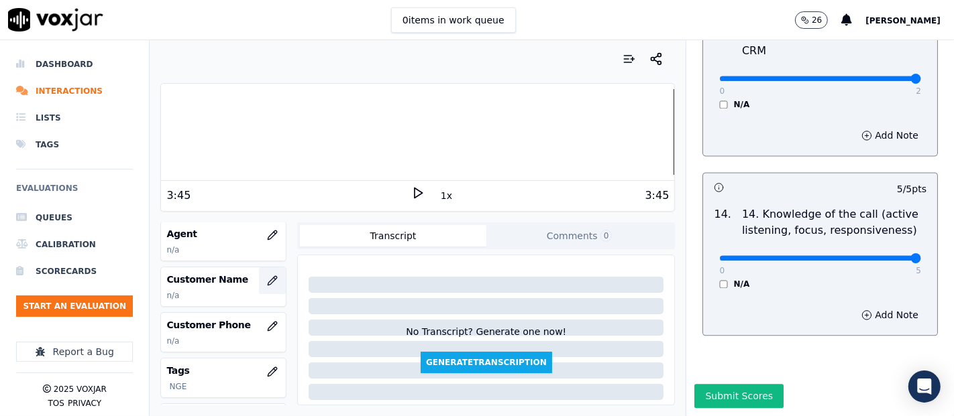
click at [259, 281] on button "button" at bounding box center [272, 281] width 27 height 27
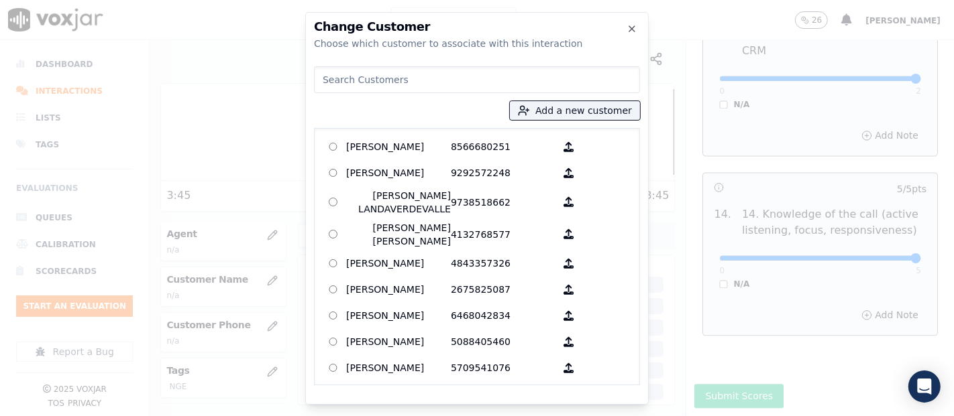
drag, startPoint x: 528, startPoint y: 111, endPoint x: 516, endPoint y: 117, distance: 12.9
click at [525, 114] on button "Add a new customer" at bounding box center [575, 110] width 130 height 19
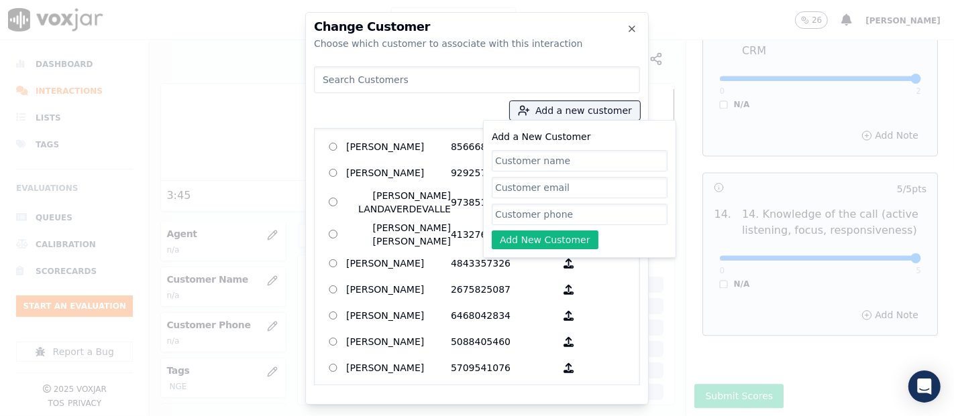
paste input "JEAN CHERFILS"
type input "JEAN CHERFILS"
click at [553, 209] on input "Add a New Customer" at bounding box center [580, 214] width 176 height 21
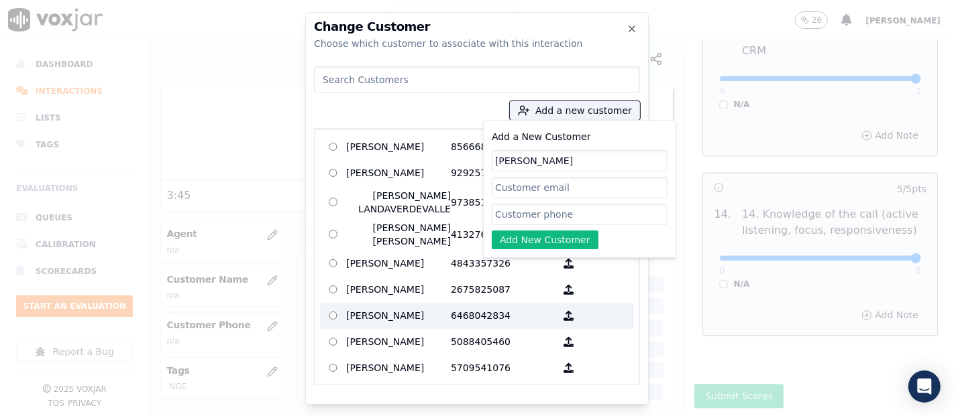
paste input "5618272049"
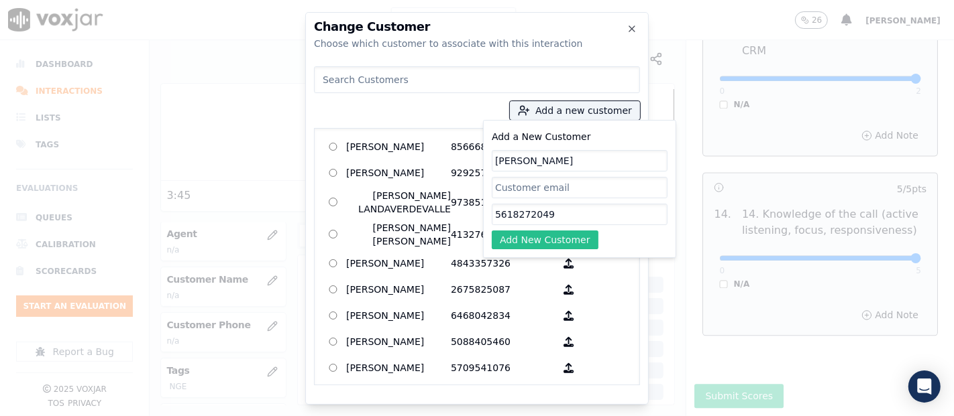
type input "5618272049"
click at [523, 247] on button "Add New Customer" at bounding box center [545, 240] width 107 height 19
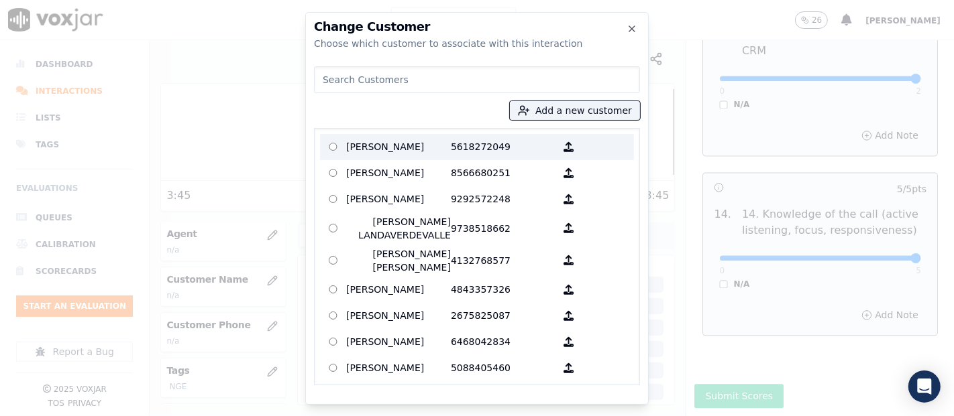
click at [355, 148] on p "JEAN CHERFILS" at bounding box center [398, 147] width 105 height 21
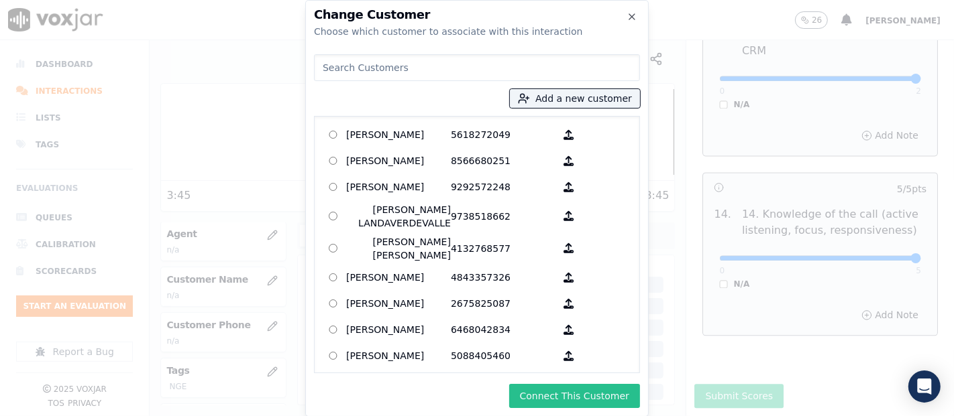
click at [573, 396] on button "Connect This Customer" at bounding box center [574, 396] width 131 height 24
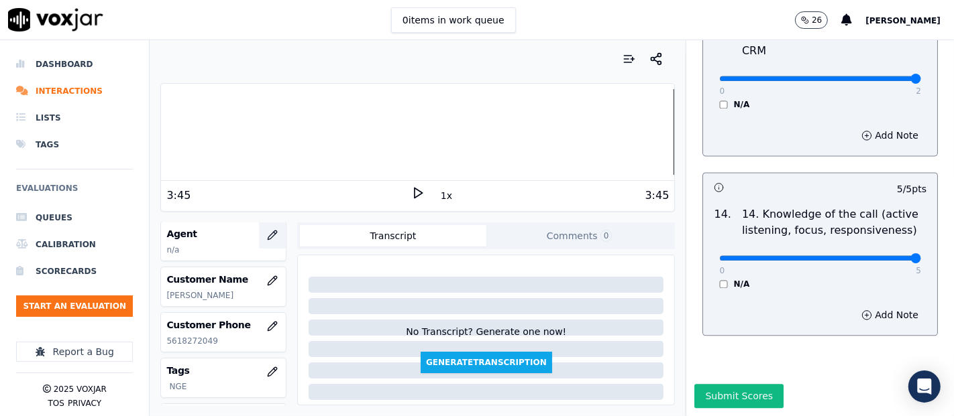
click at [262, 225] on button "button" at bounding box center [272, 235] width 27 height 27
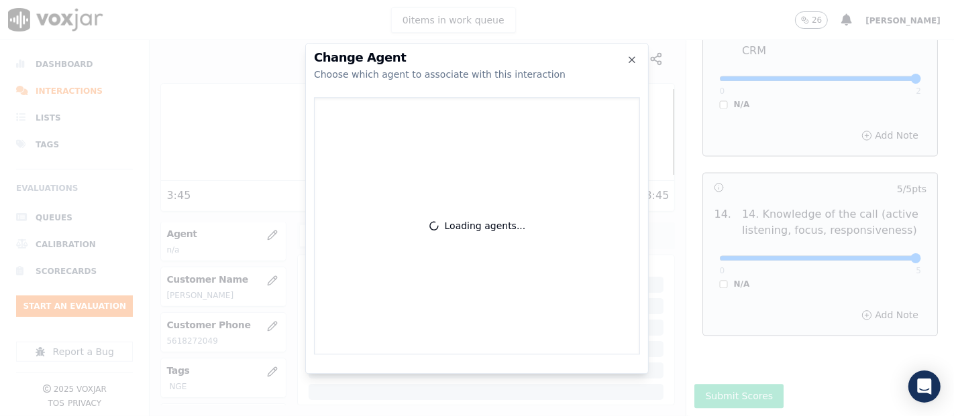
click at [248, 235] on div at bounding box center [477, 208] width 954 height 416
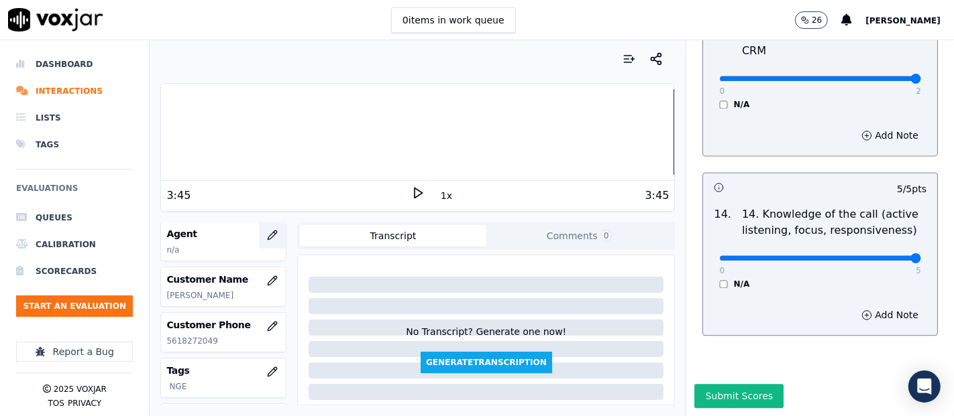
click at [259, 234] on button "button" at bounding box center [272, 235] width 27 height 27
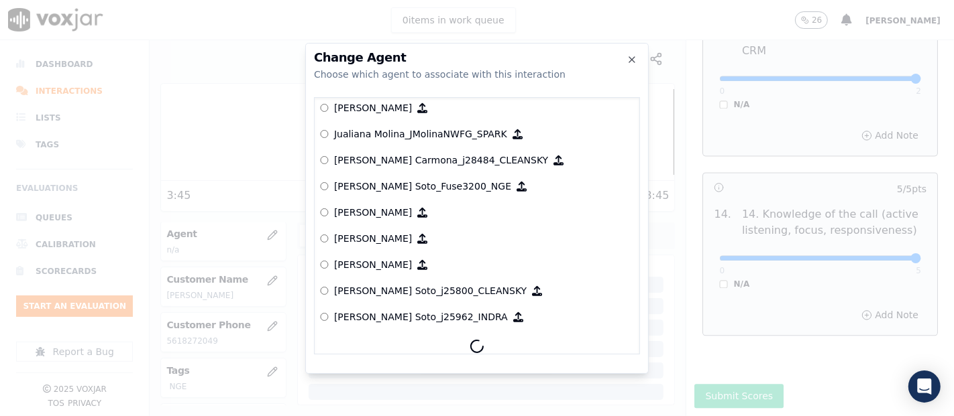
scroll to position [3719, 0]
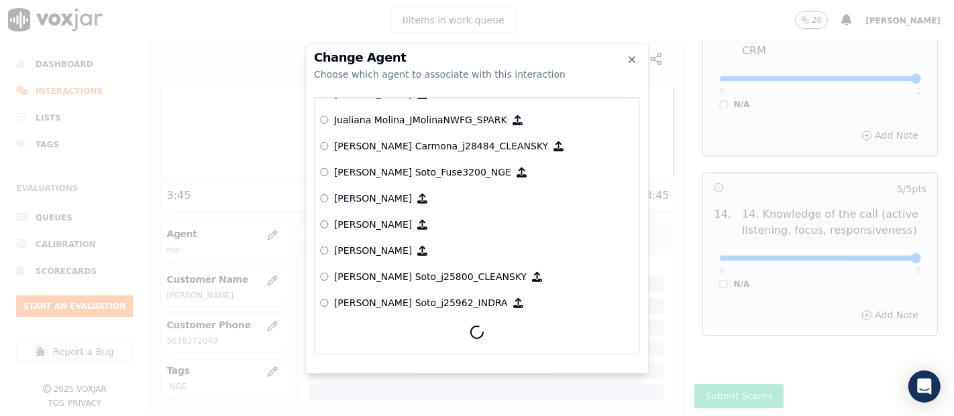
click at [410, 166] on p "[PERSON_NAME] Soto_Fuse3200_NGE" at bounding box center [422, 172] width 177 height 13
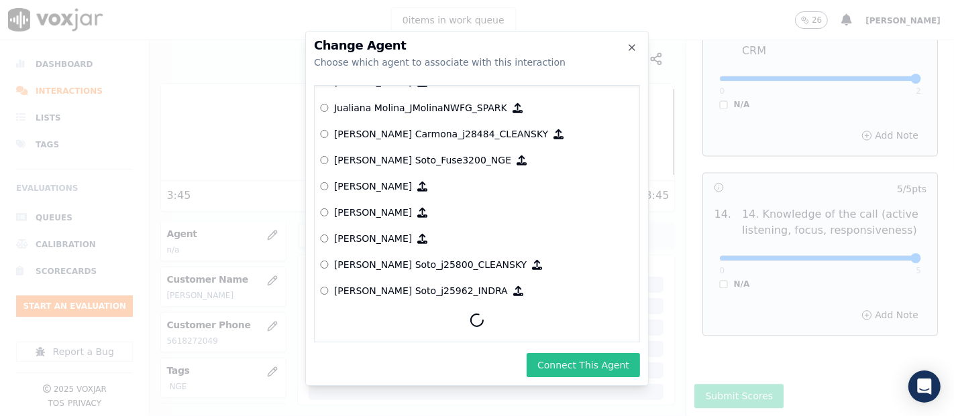
click at [600, 362] on button "Connect This Agent" at bounding box center [582, 365] width 113 height 24
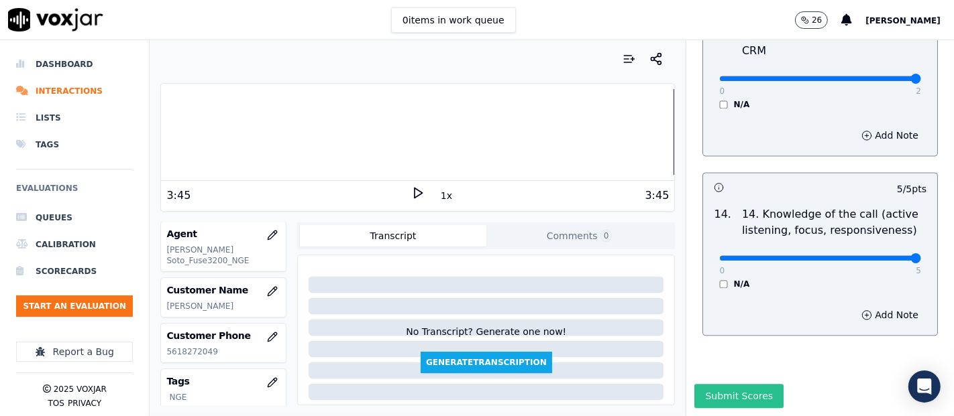
click at [698, 384] on button "Submit Scores" at bounding box center [738, 396] width 89 height 24
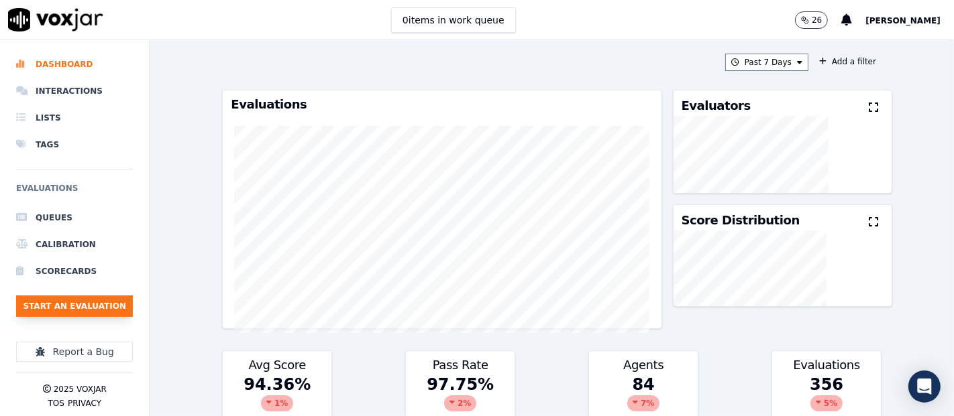
click at [94, 298] on button "Start an Evaluation" at bounding box center [74, 306] width 117 height 21
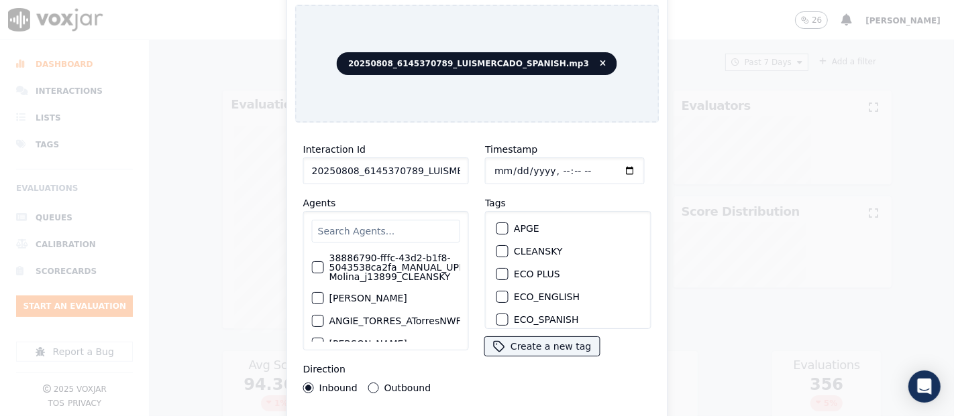
click at [437, 175] on input "20250808_6145370789_LUISMERCADO_SPANISH.mp3" at bounding box center [386, 171] width 166 height 27
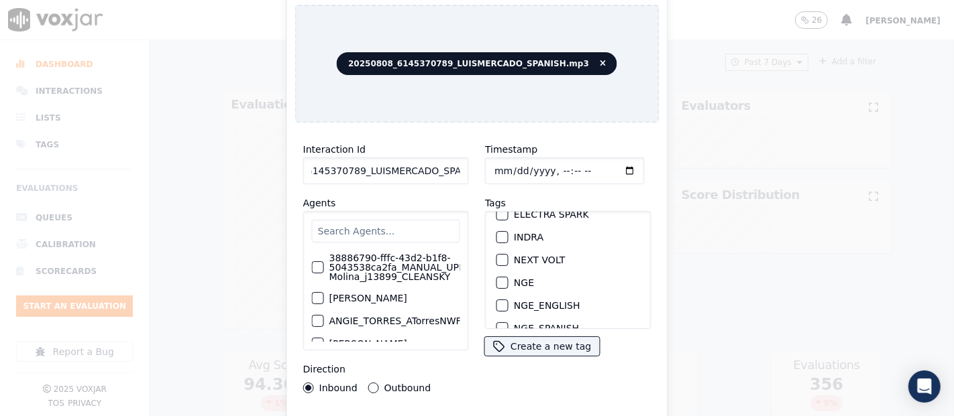
scroll to position [149, 0]
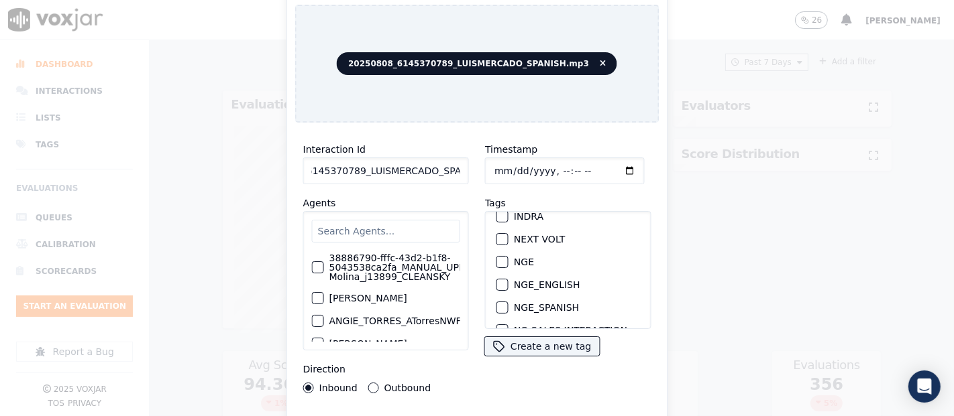
type input "20250808_6145370789_LUISMERCADO_SPANISH"
click at [498, 258] on div "button" at bounding box center [501, 262] width 9 height 9
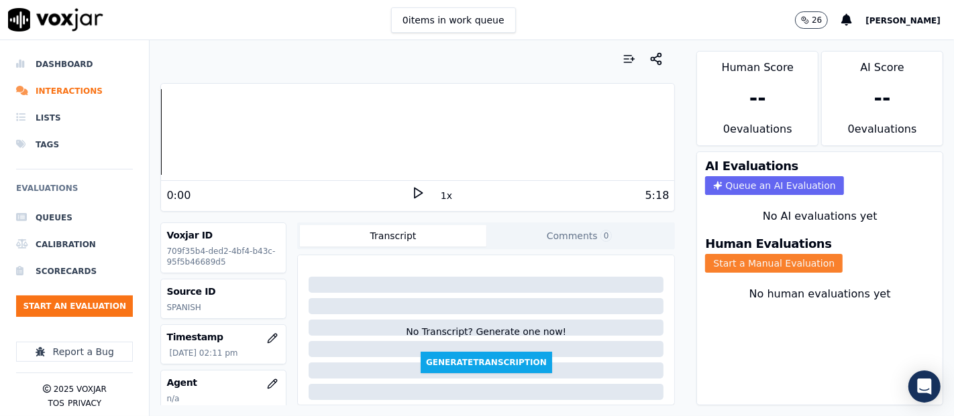
click at [712, 254] on button "Start a Manual Evaluation" at bounding box center [773, 263] width 137 height 19
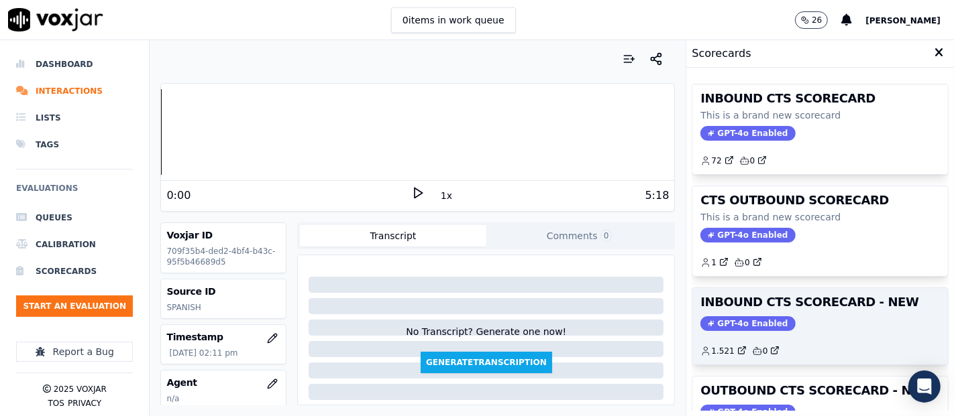
click at [786, 309] on div "INBOUND CTS SCORECARD - NEW GPT-4o Enabled 1.521 0" at bounding box center [820, 326] width 256 height 76
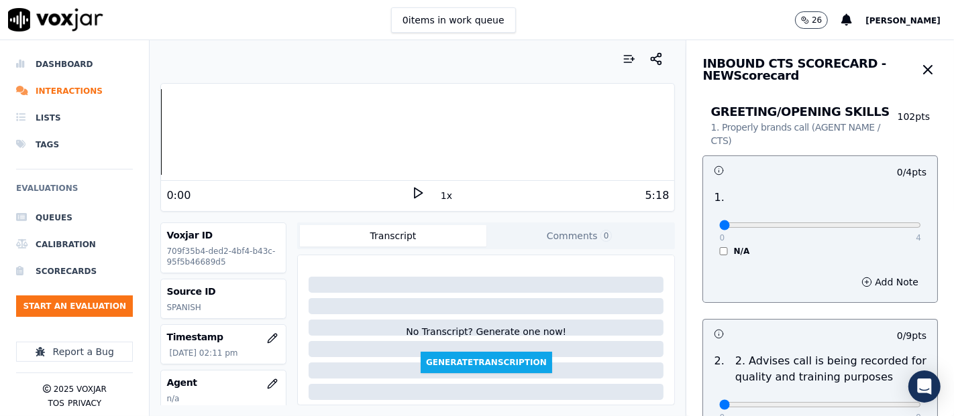
click at [411, 186] on icon at bounding box center [417, 192] width 13 height 13
click at [242, 133] on div at bounding box center [417, 132] width 513 height 86
click at [233, 138] on div at bounding box center [417, 132] width 513 height 86
drag, startPoint x: 404, startPoint y: 191, endPoint x: 397, endPoint y: 192, distance: 7.5
click at [411, 191] on icon at bounding box center [417, 192] width 13 height 13
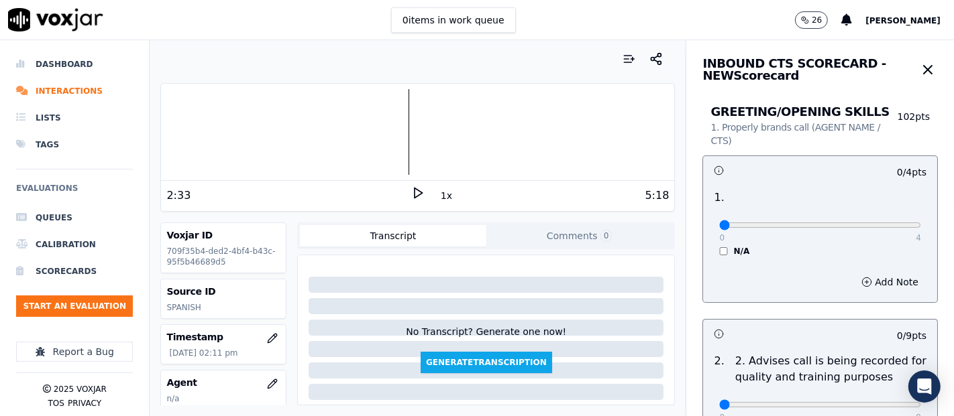
click at [411, 194] on icon at bounding box center [417, 192] width 13 height 13
type input "4"
click at [858, 225] on input "range" at bounding box center [820, 225] width 202 height 5
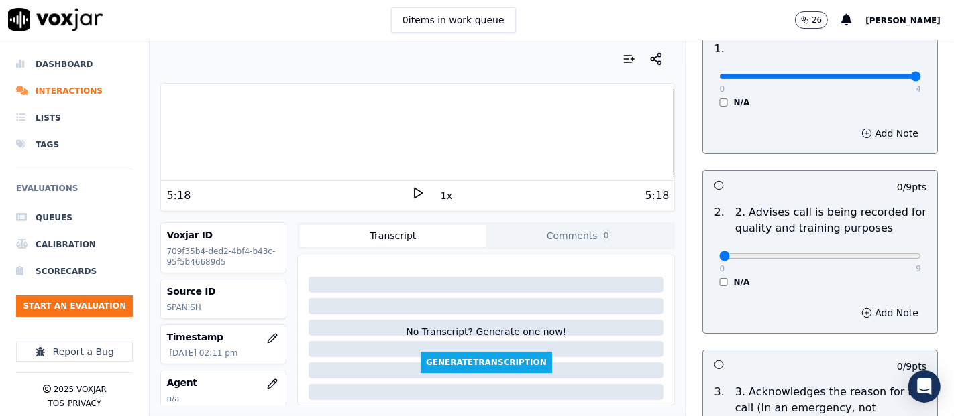
scroll to position [223, 0]
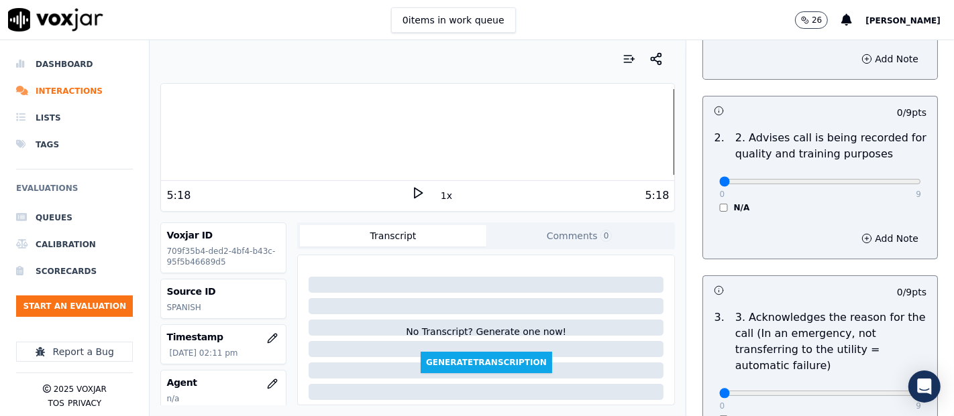
drag, startPoint x: 879, startPoint y: 171, endPoint x: 889, endPoint y: 184, distance: 16.4
click at [858, 173] on div "0 9" at bounding box center [820, 181] width 202 height 16
click at [858, 186] on div "0 9 N/A" at bounding box center [819, 187] width 223 height 51
type input "9"
click at [858, 5] on input "range" at bounding box center [820, 1] width 202 height 5
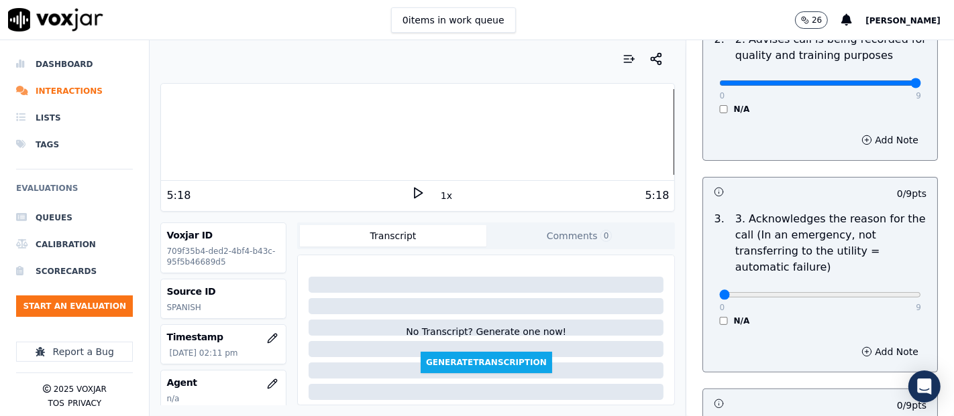
scroll to position [372, 0]
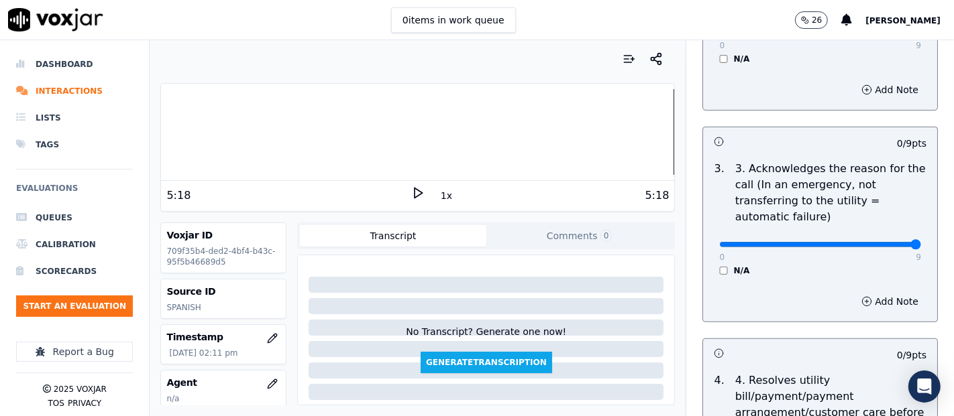
type input "9"
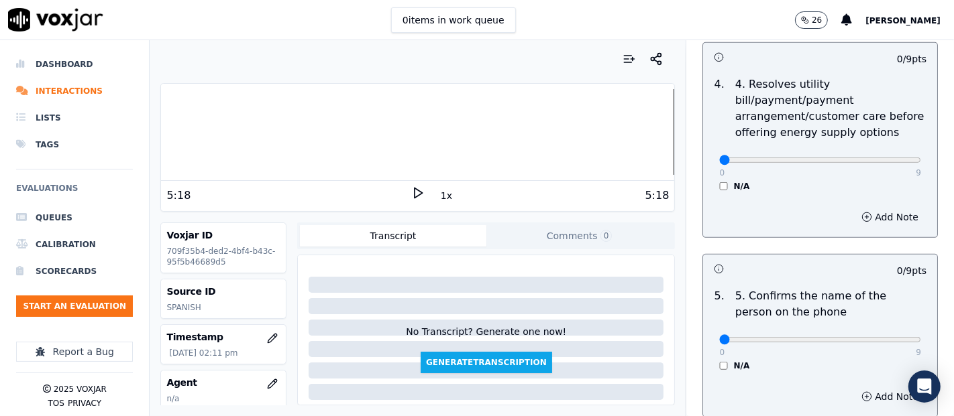
scroll to position [671, 0]
click at [708, 190] on div "4 . 4. Resolves utility bill/payment/payment arrangement/customer care before o…" at bounding box center [820, 132] width 234 height 126
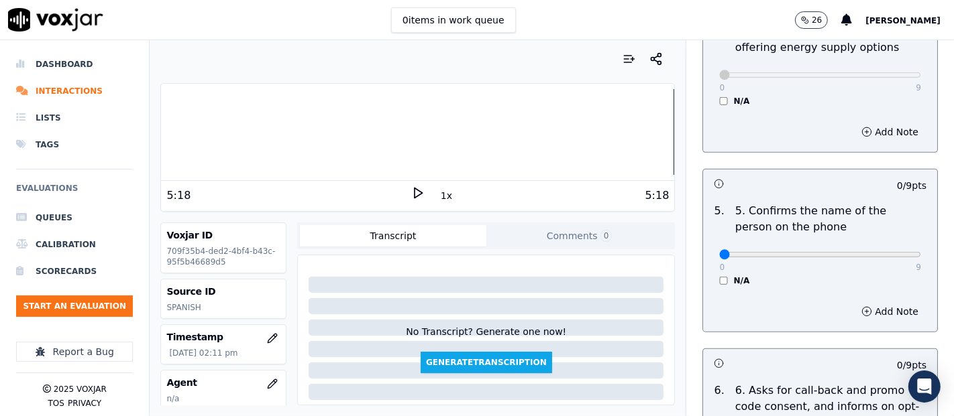
scroll to position [820, 0]
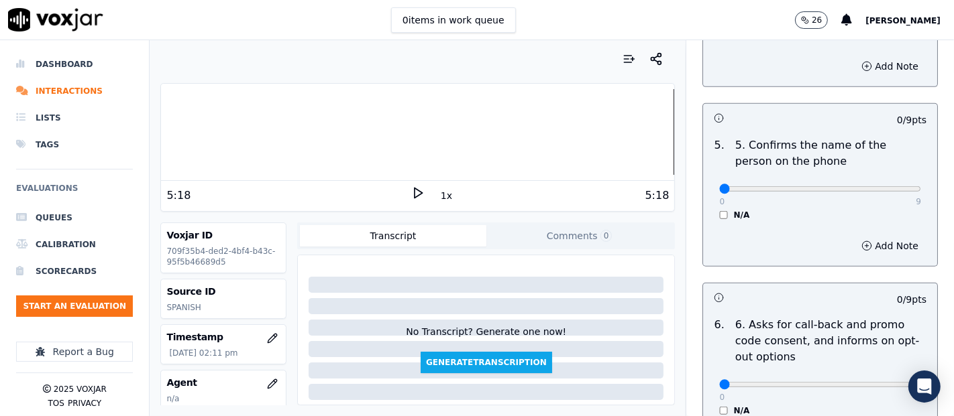
click at [858, 188] on div "0 9 N/A" at bounding box center [819, 195] width 223 height 51
type input "9"
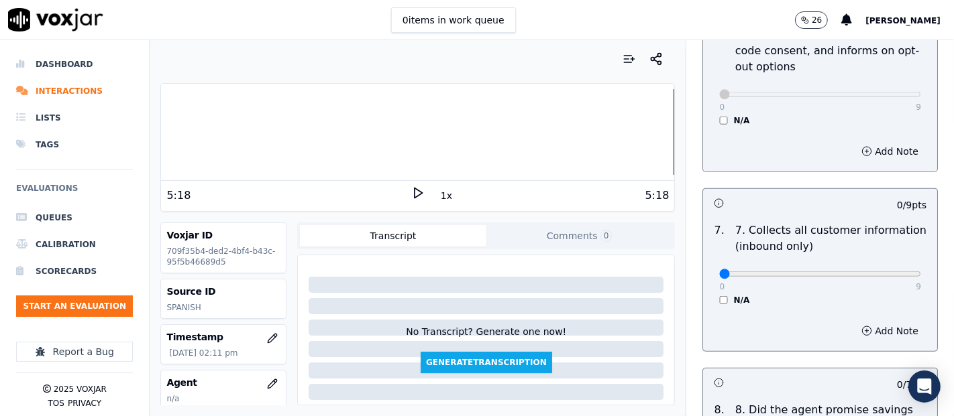
scroll to position [1192, 0]
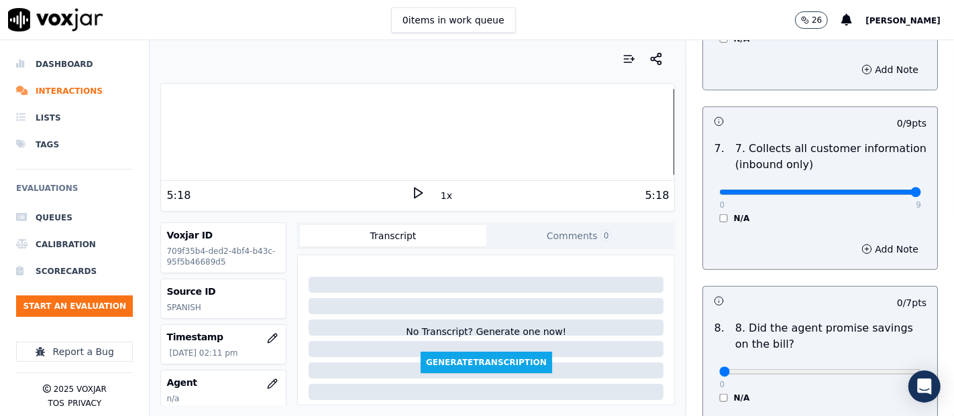
type input "9"
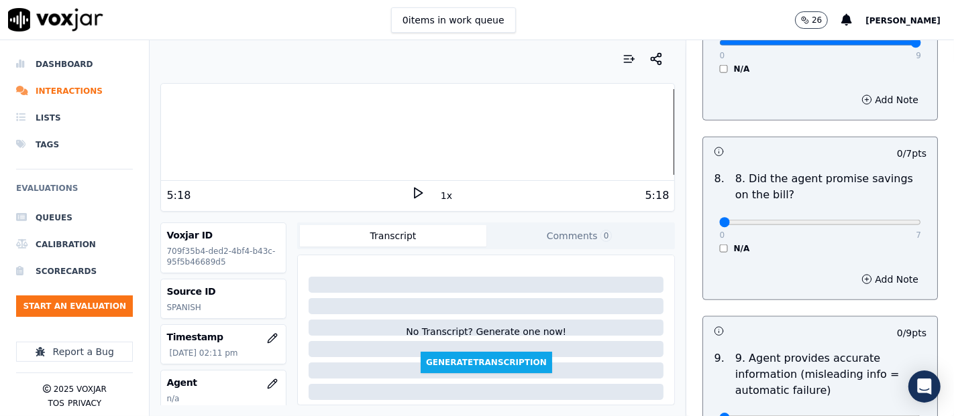
drag, startPoint x: 787, startPoint y: 83, endPoint x: 819, endPoint y: 77, distance: 32.1
click at [789, 83] on div "Add Note" at bounding box center [820, 100] width 234 height 40
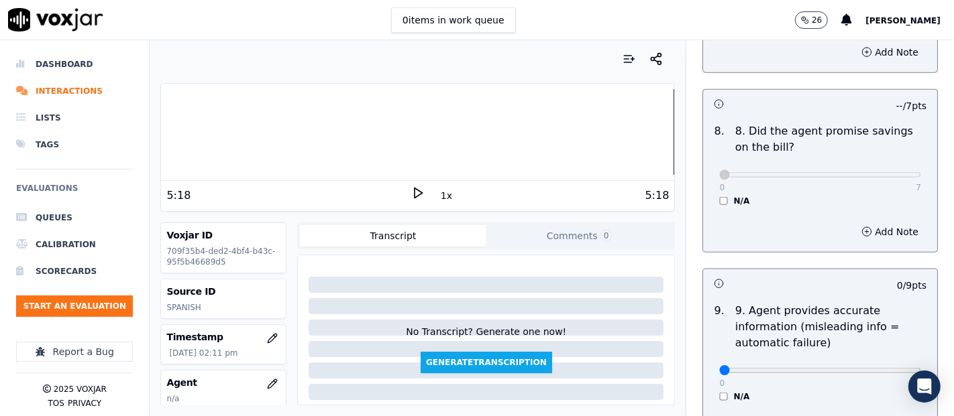
scroll to position [1490, 0]
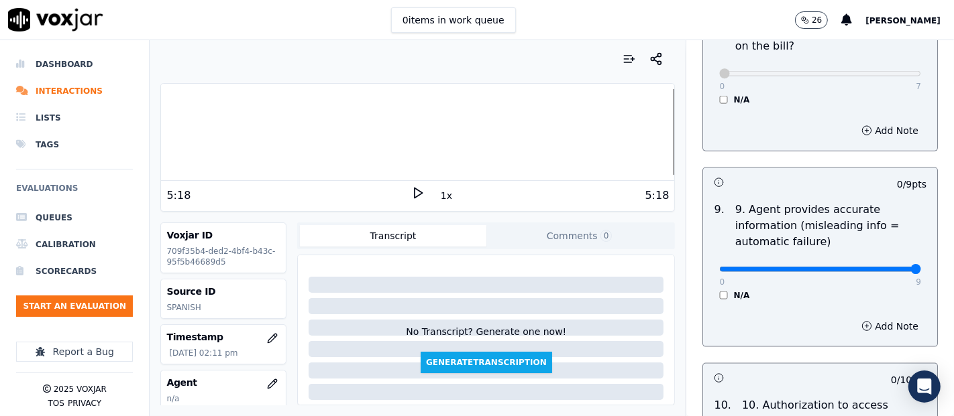
type input "9"
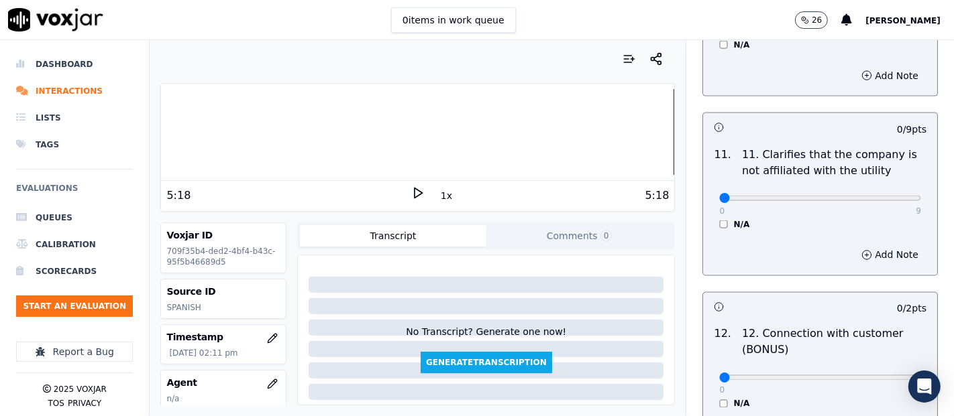
scroll to position [1937, 0]
type input "9"
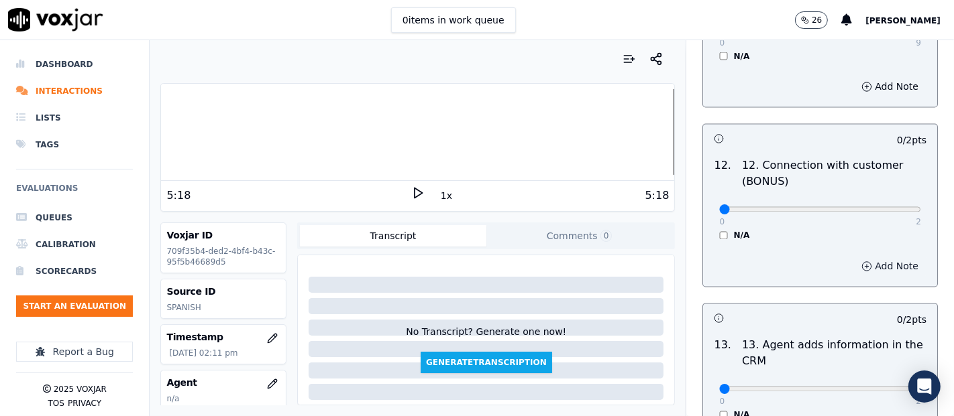
scroll to position [2161, 0]
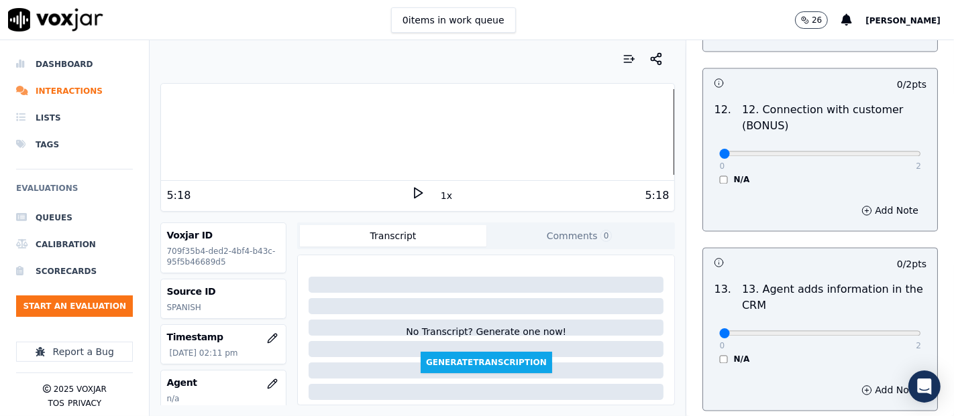
click at [858, 146] on div "0 2" at bounding box center [820, 154] width 202 height 16
type input "2"
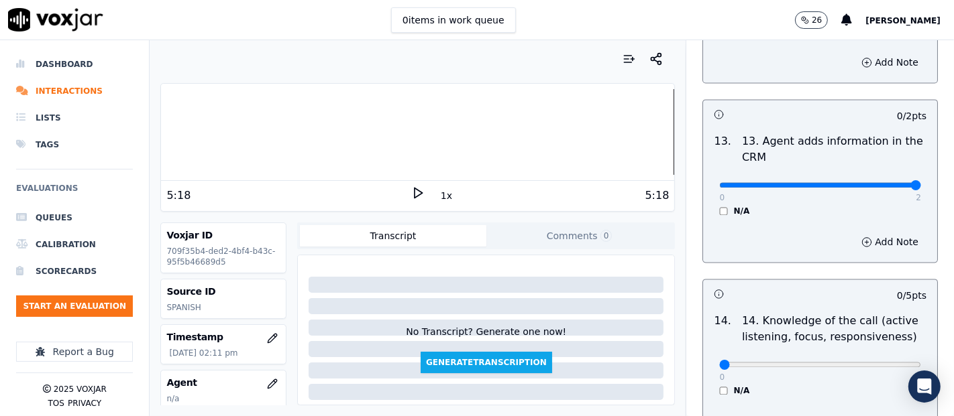
type input "2"
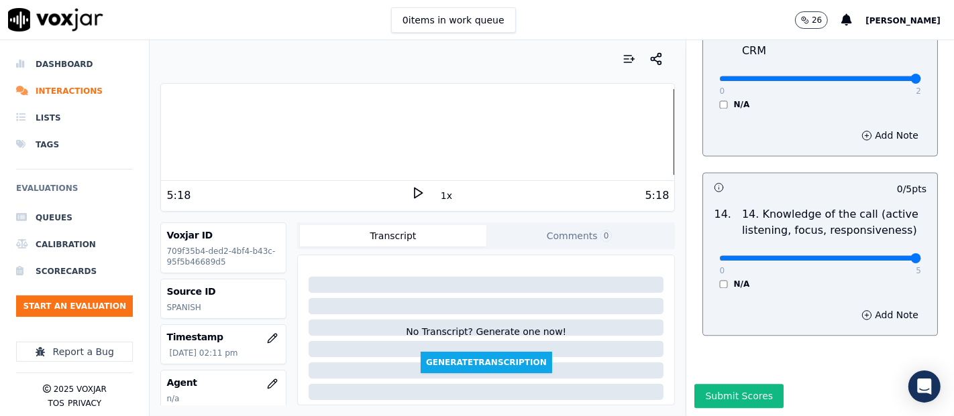
type input "5"
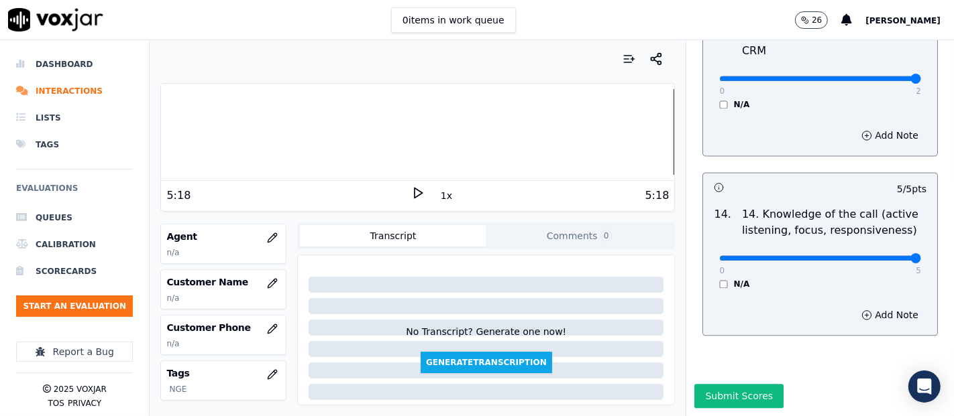
scroll to position [149, 0]
click at [267, 278] on icon "button" at bounding box center [272, 281] width 11 height 11
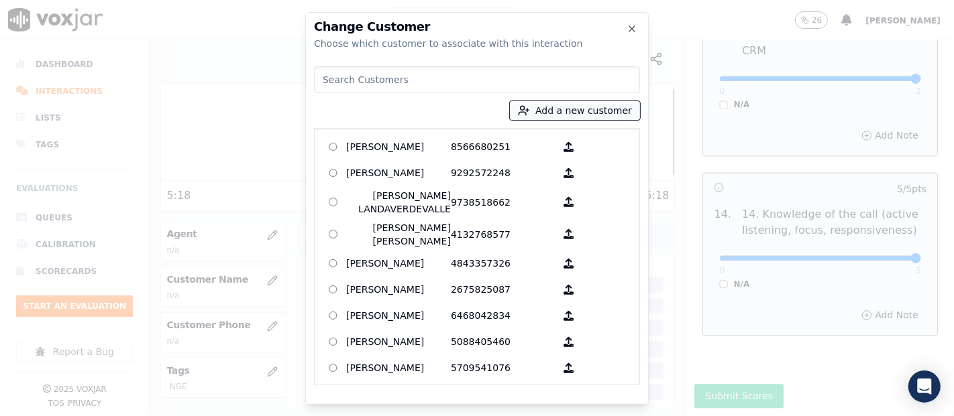
click at [561, 111] on button "Add a new customer" at bounding box center [575, 110] width 130 height 19
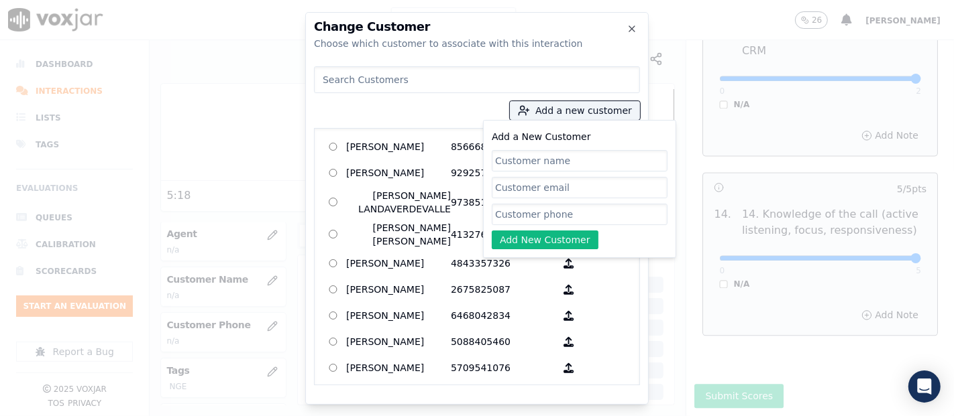
paste input "FAUSTINO PINA GONZALES"
type input "FAUSTINO PINA GONZALES"
click at [542, 211] on input "Add a New Customer" at bounding box center [580, 214] width 176 height 21
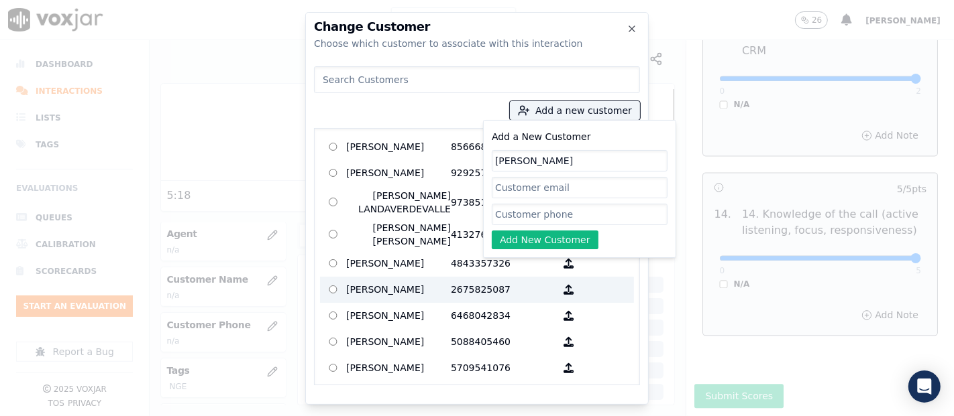
paste input "6145370789"
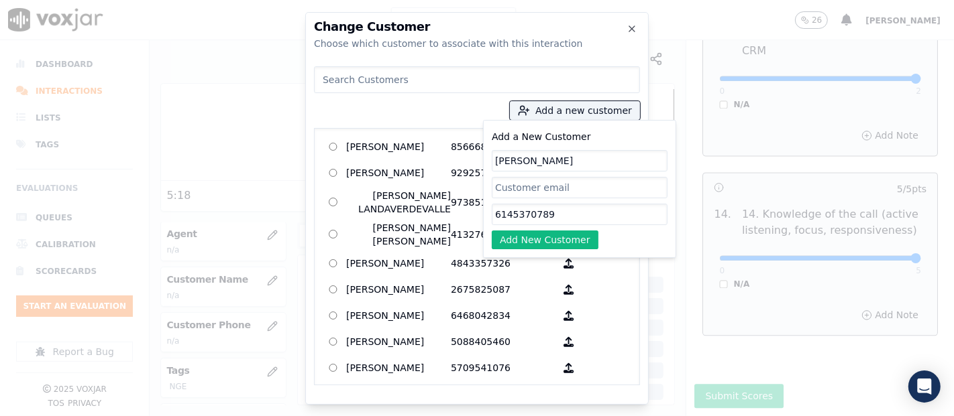
type input "6145370789"
click at [511, 229] on div "Add a New Customer FAUSTINO PINA GONZALES 6145370789 Add New Customer" at bounding box center [580, 189] width 176 height 121
click at [510, 235] on button "Add New Customer" at bounding box center [545, 240] width 107 height 19
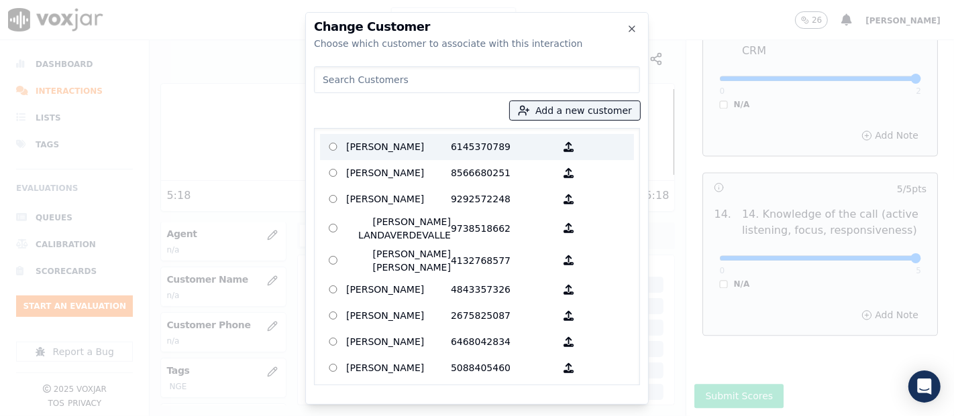
click at [364, 135] on label "FAUSTINO PINA GONZALES 6145370789" at bounding box center [477, 147] width 314 height 26
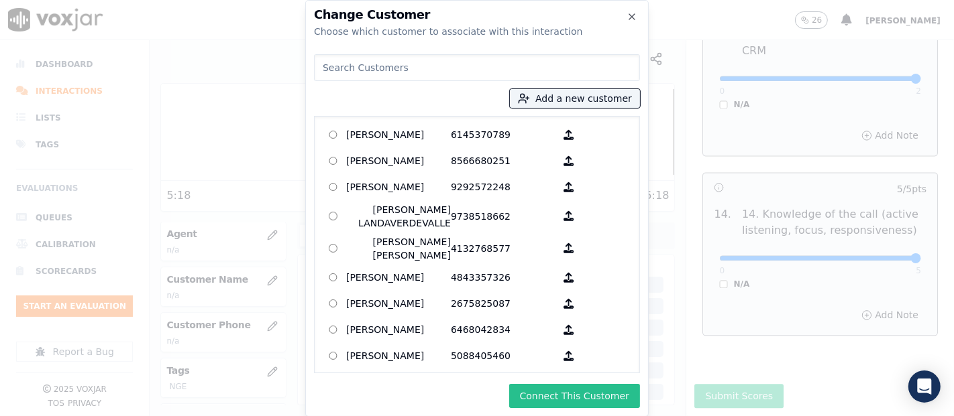
click at [569, 374] on button "Connect This Customer" at bounding box center [574, 396] width 131 height 24
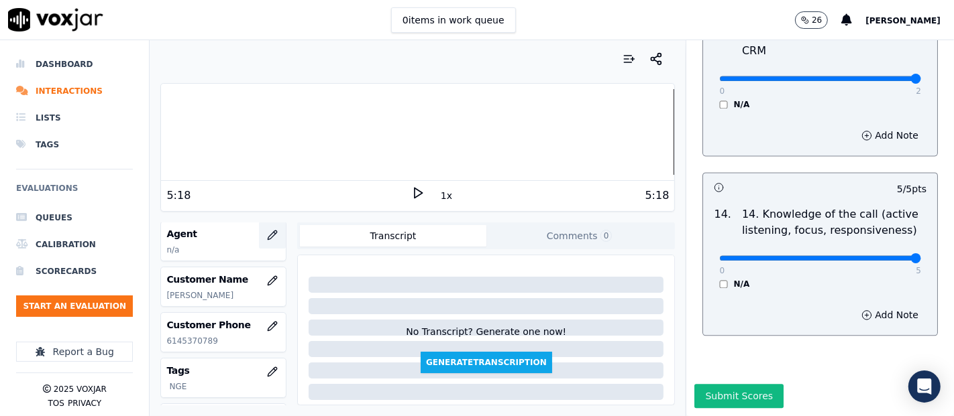
click at [259, 238] on button "button" at bounding box center [272, 235] width 27 height 27
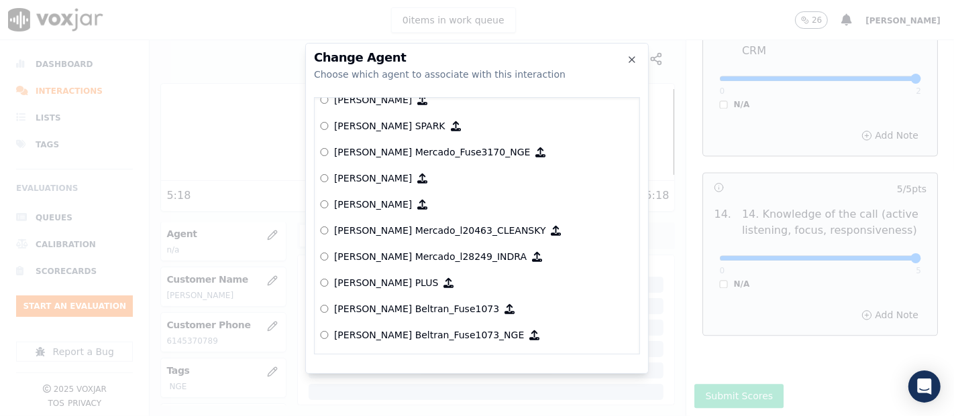
scroll to position [4564, 0]
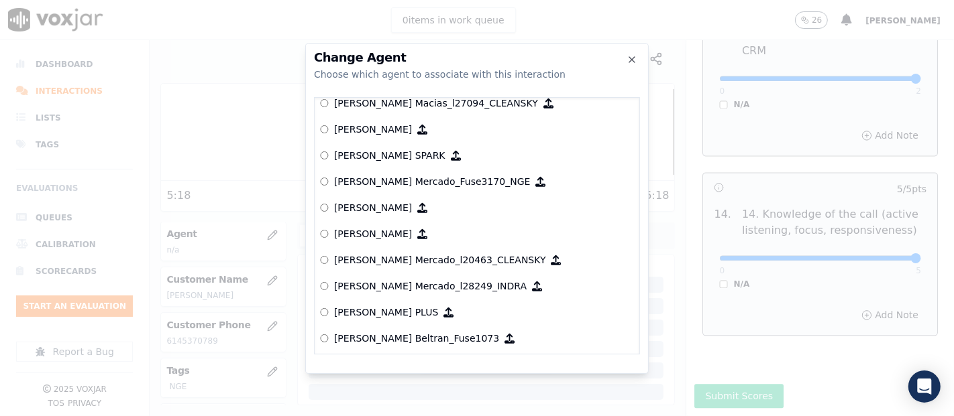
drag, startPoint x: 365, startPoint y: 174, endPoint x: 385, endPoint y: 208, distance: 39.1
click at [365, 177] on p "[PERSON_NAME] Mercado_Fuse3170_NGE" at bounding box center [432, 181] width 196 height 13
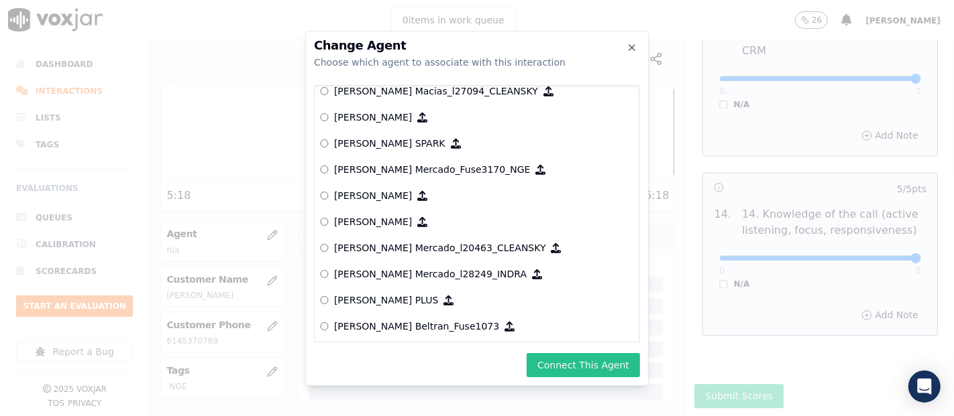
click at [575, 374] on button "Connect This Agent" at bounding box center [582, 365] width 113 height 24
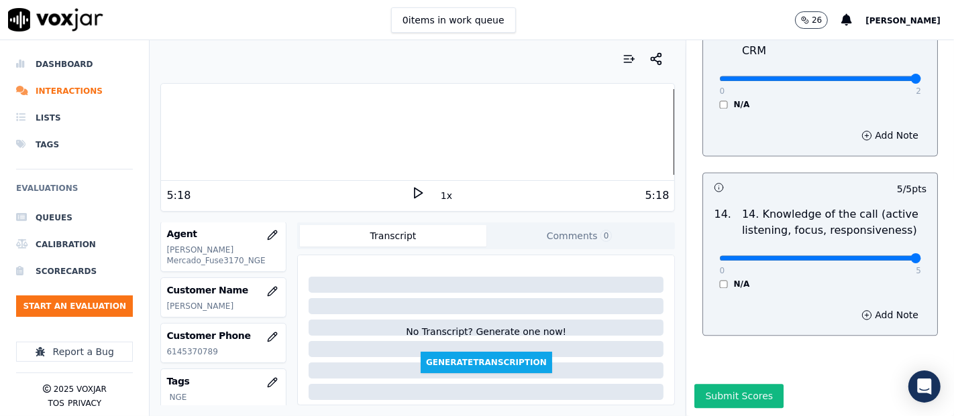
click at [712, 374] on button "Submit Scores" at bounding box center [738, 396] width 89 height 24
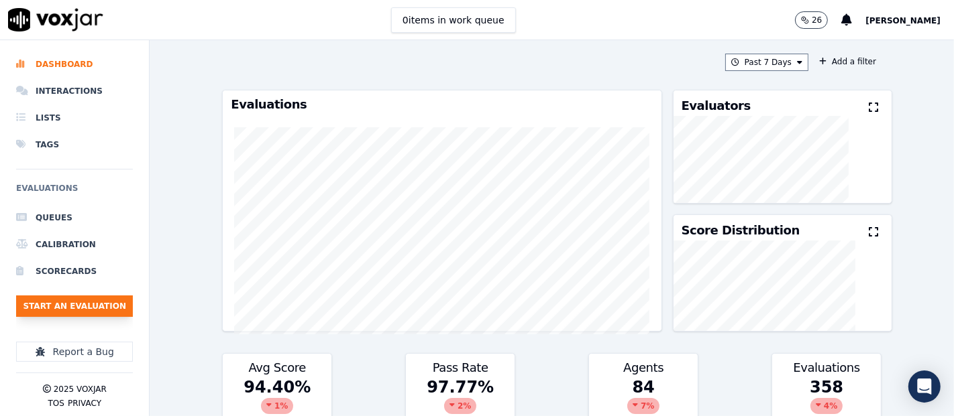
click at [113, 301] on button "Start an Evaluation" at bounding box center [74, 306] width 117 height 21
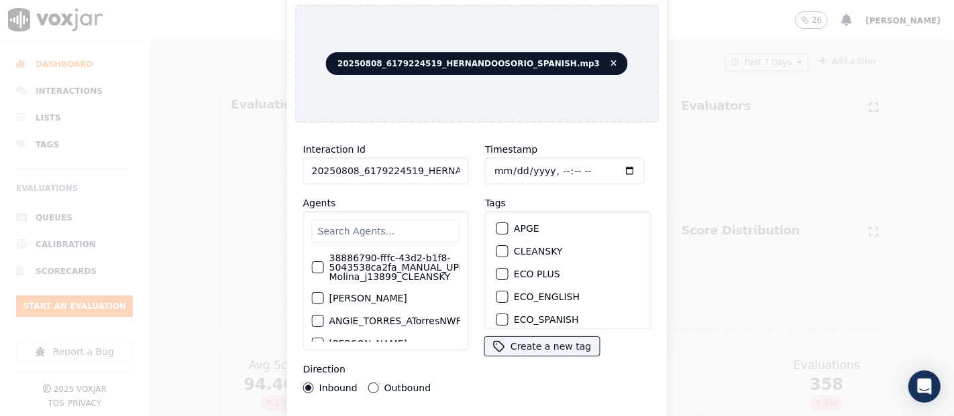
click at [446, 168] on input "20250808_6179224519_HERNANDOOSORIO_SPANISH.mp3" at bounding box center [386, 171] width 166 height 27
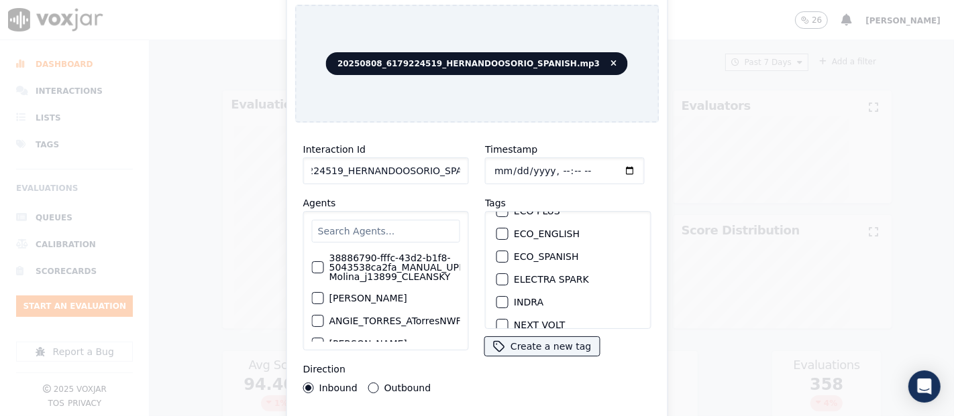
scroll to position [149, 0]
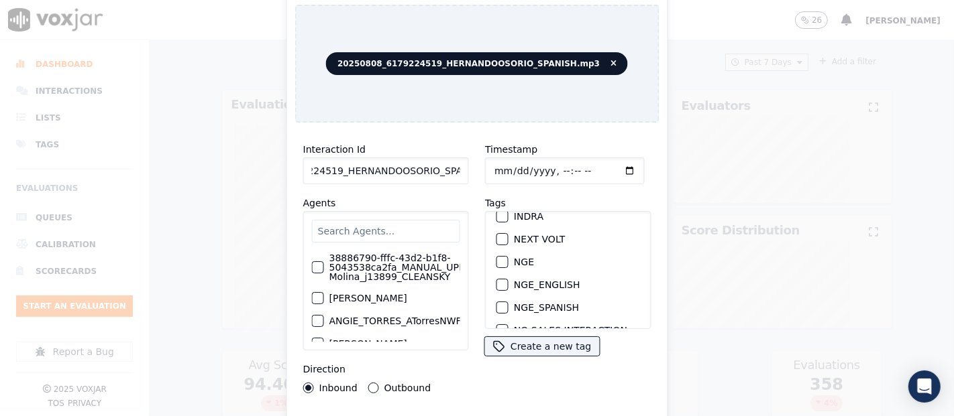
type input "20250808_6179224519_HERNANDOOSORIO_SPANISH"
click at [497, 258] on div "button" at bounding box center [501, 262] width 9 height 9
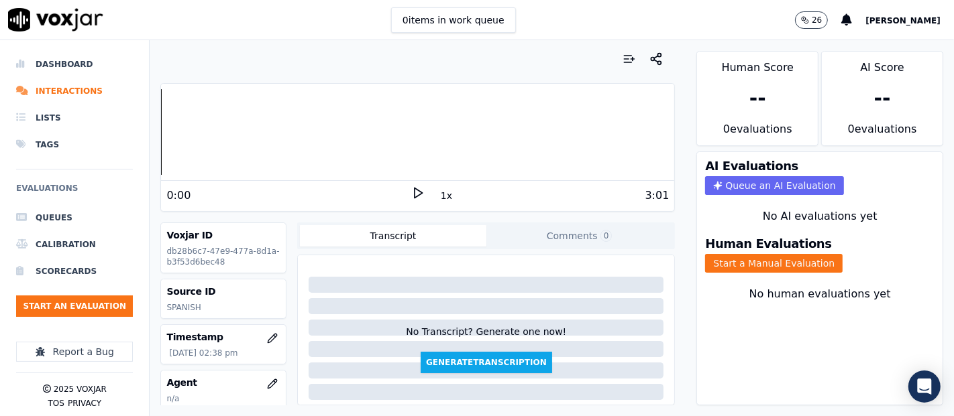
click at [411, 199] on div "1x" at bounding box center [417, 195] width 13 height 18
click at [411, 199] on icon at bounding box center [417, 192] width 13 height 13
click at [685, 254] on div "Human Score -- 0 evaluation s AI Score -- 0 evaluation s AI Evaluations Queue a…" at bounding box center [819, 228] width 268 height 376
click at [111, 113] on div "Dashboard Interactions Lists Tags Evaluations Queues Calibration Scorecards Sta…" at bounding box center [477, 228] width 954 height 376
click at [411, 192] on icon at bounding box center [417, 192] width 13 height 13
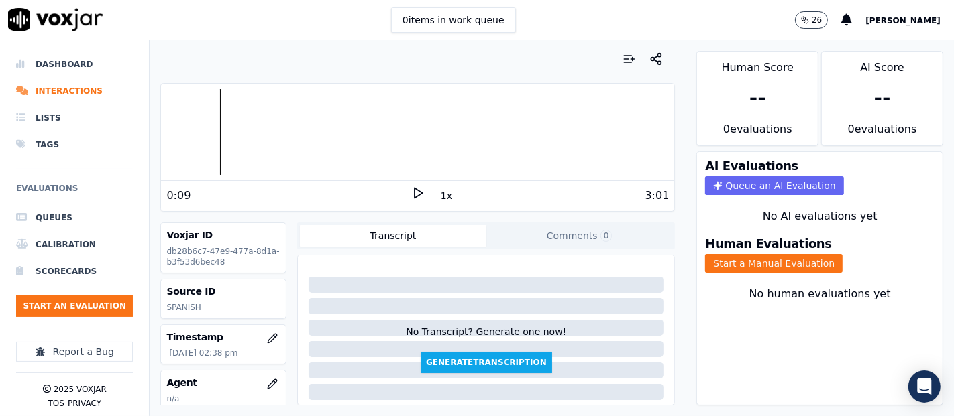
click at [119, 135] on div "Dashboard Interactions Lists Tags Evaluations Queues Calibration Scorecards Sta…" at bounding box center [477, 228] width 954 height 376
click at [411, 186] on icon at bounding box center [417, 192] width 13 height 13
click at [186, 140] on div at bounding box center [417, 132] width 513 height 86
click at [411, 186] on icon at bounding box center [417, 192] width 13 height 13
click at [412, 192] on icon at bounding box center [417, 192] width 13 height 13
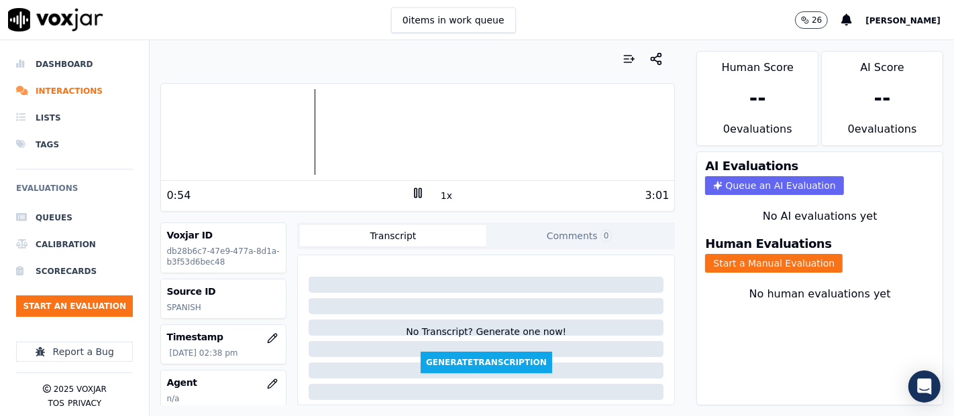
click at [258, 132] on div at bounding box center [417, 132] width 513 height 86
click at [230, 128] on div at bounding box center [417, 132] width 513 height 86
click at [272, 131] on div at bounding box center [417, 132] width 513 height 86
click at [264, 129] on div at bounding box center [417, 132] width 513 height 86
click at [728, 254] on button "Start a Manual Evaluation" at bounding box center [773, 263] width 137 height 19
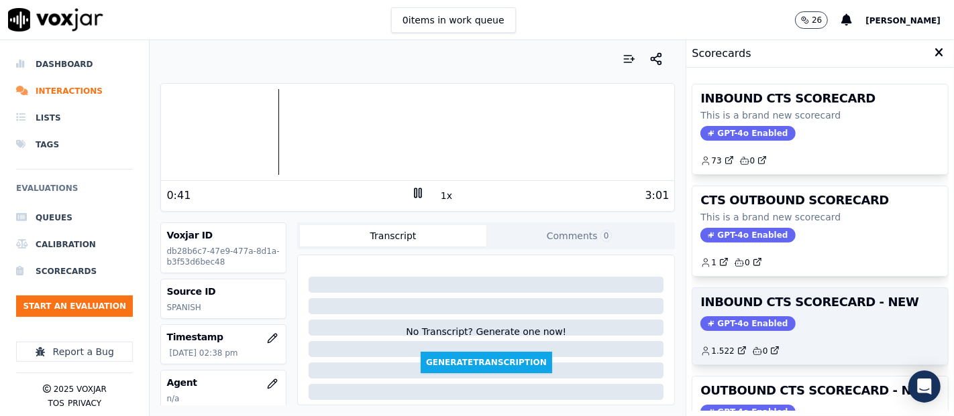
click at [845, 324] on div "GPT-4o Enabled" at bounding box center [819, 324] width 239 height 15
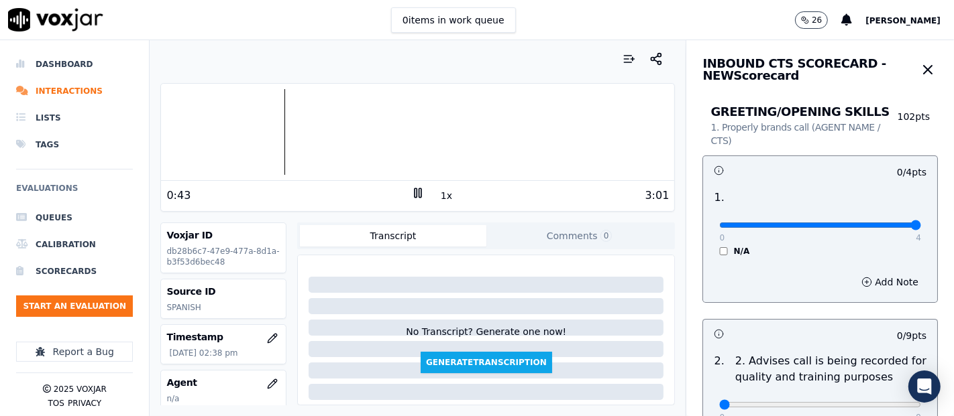
type input "4"
click at [885, 228] on input "range" at bounding box center [820, 225] width 202 height 5
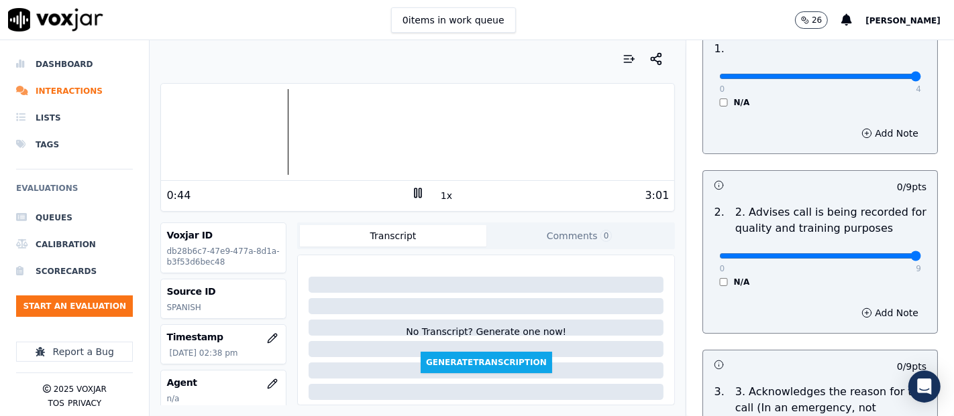
type input "9"
click at [881, 79] on input "range" at bounding box center [820, 76] width 202 height 5
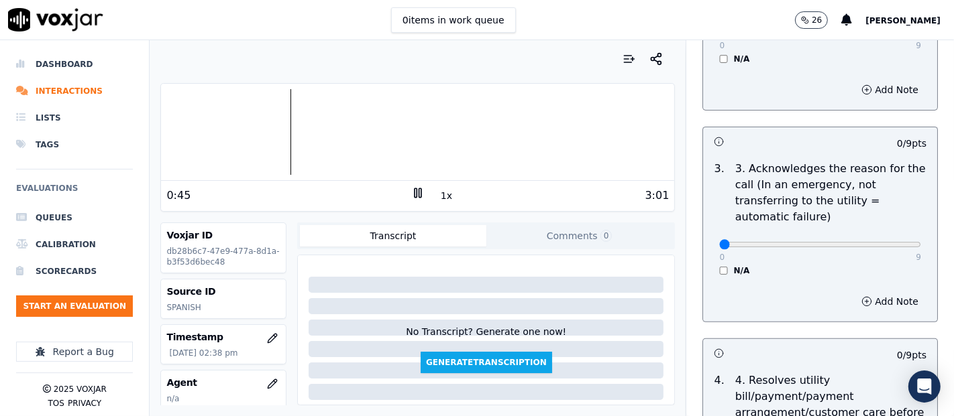
click at [881, 255] on div "0 9 N/A" at bounding box center [819, 250] width 223 height 51
type input "9"
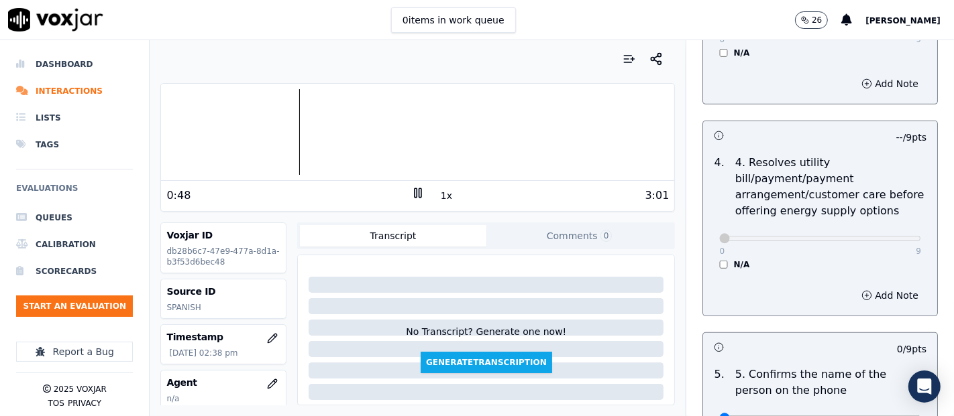
scroll to position [671, 0]
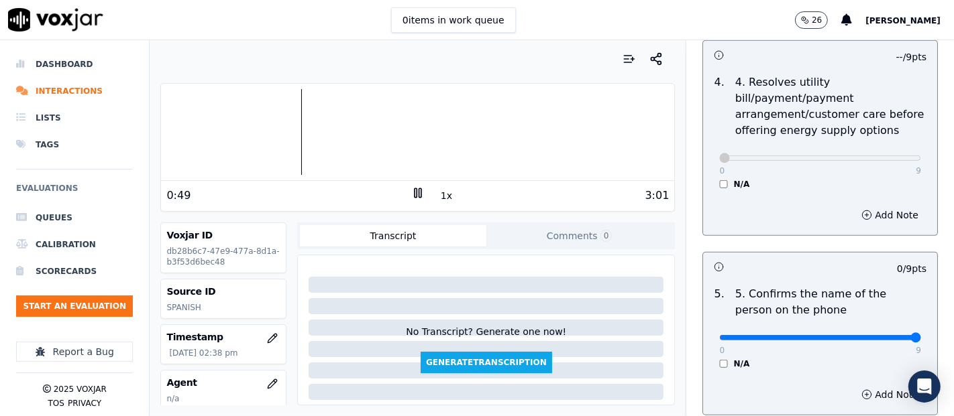
type input "9"
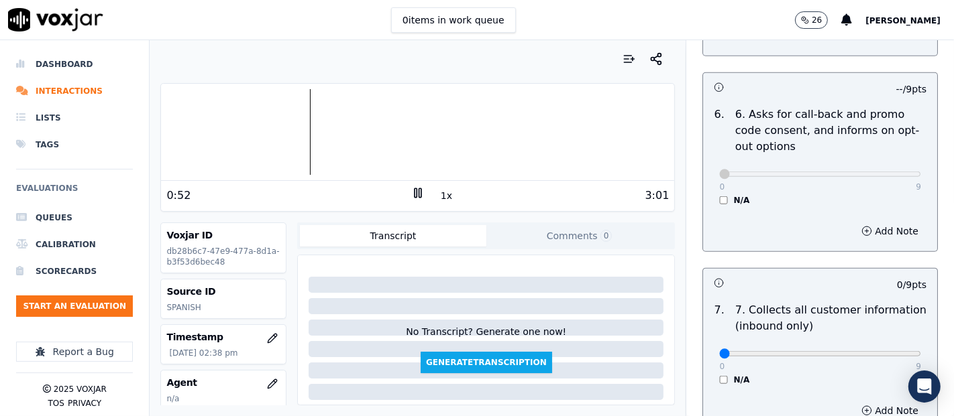
scroll to position [1117, 0]
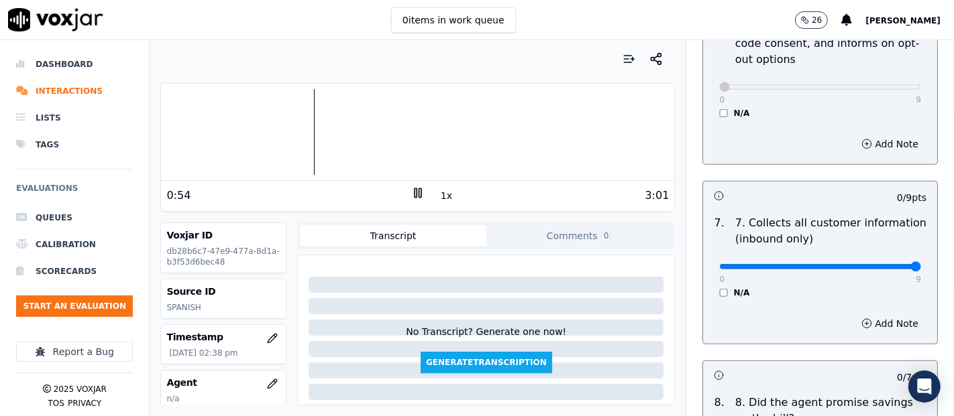
type input "9"
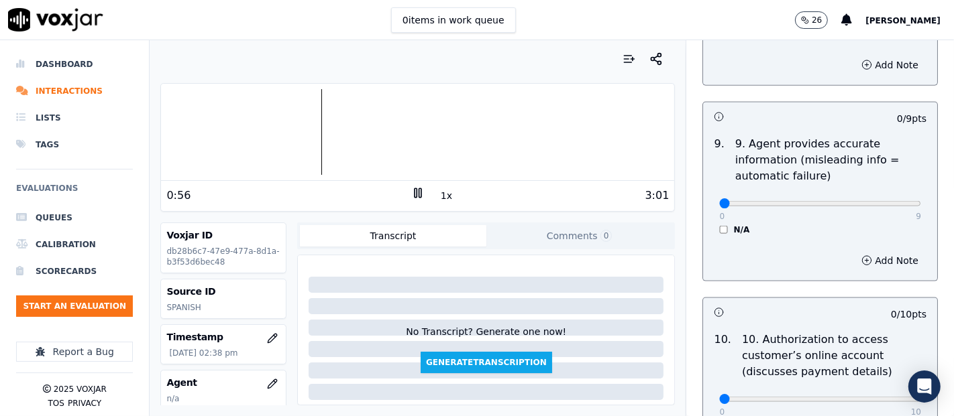
scroll to position [1565, 0]
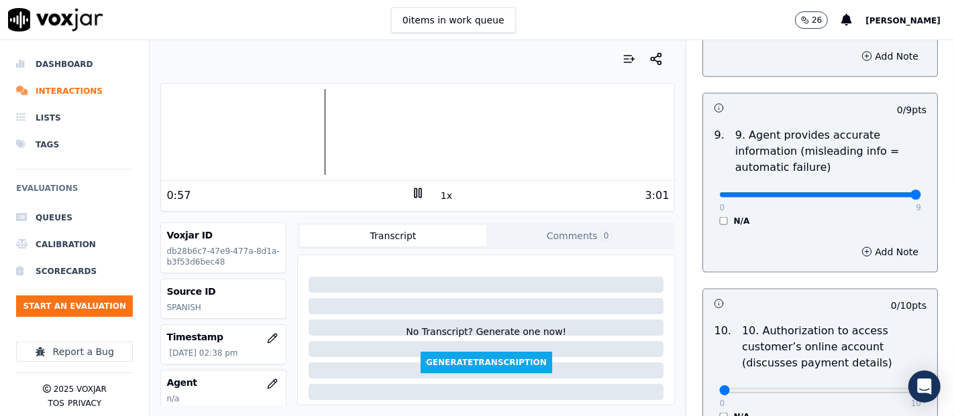
type input "9"
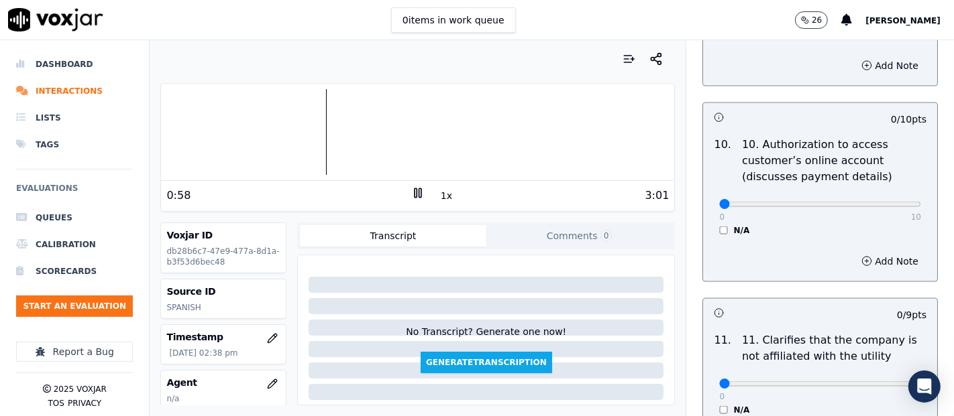
scroll to position [1788, 0]
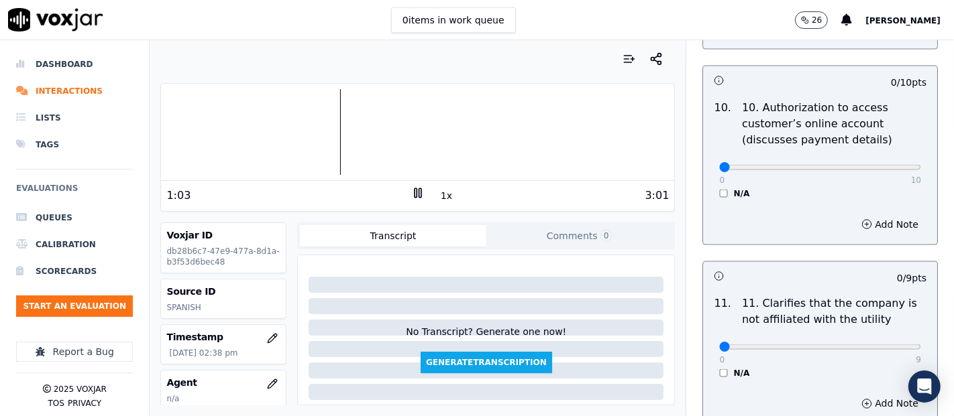
click at [719, 188] on div "N/A" at bounding box center [820, 193] width 202 height 11
click at [708, 181] on div "0 10 N/A" at bounding box center [819, 173] width 223 height 51
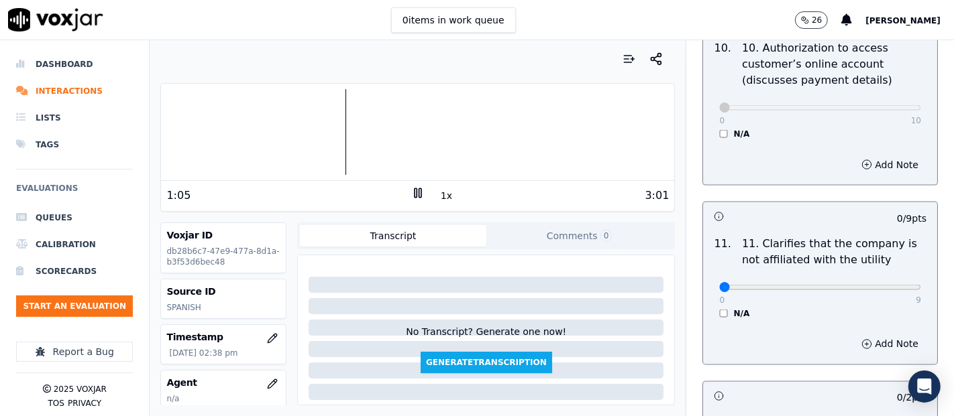
scroll to position [1937, 0]
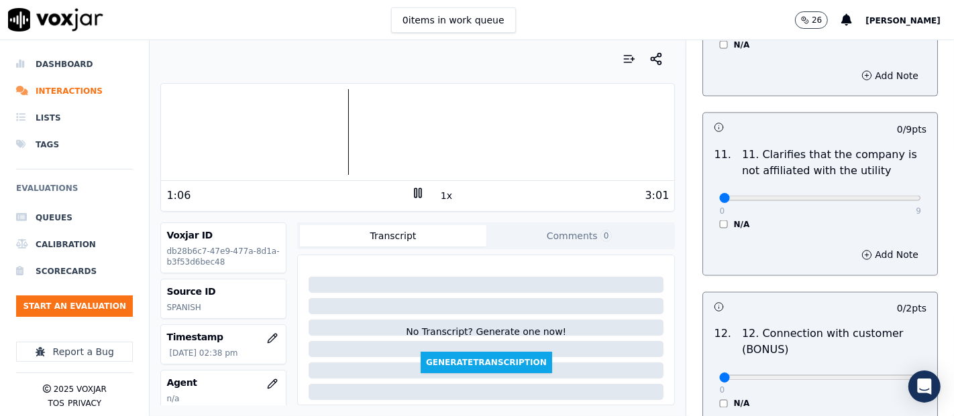
type input "9"
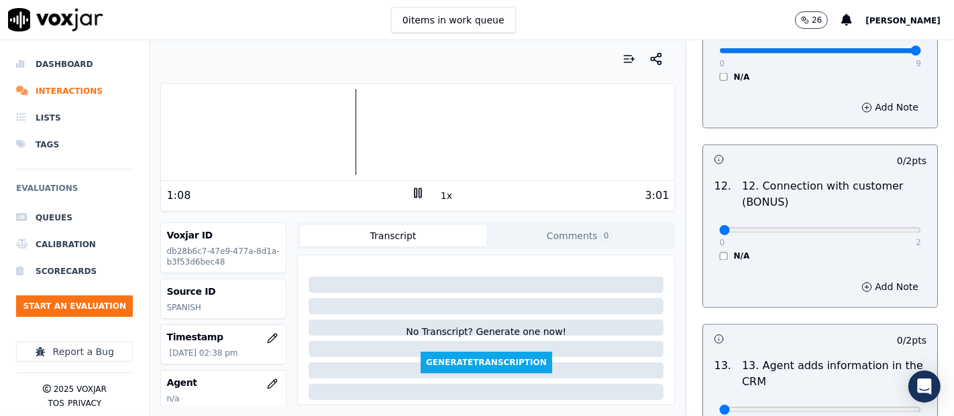
scroll to position [2086, 0]
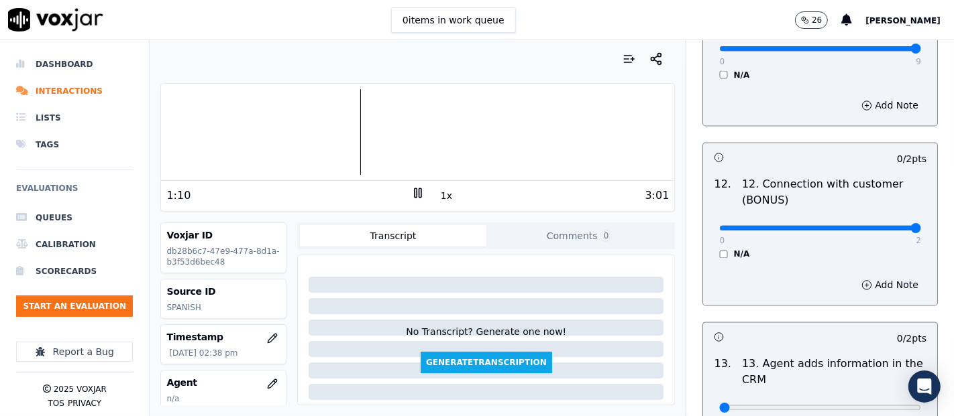
type input "2"
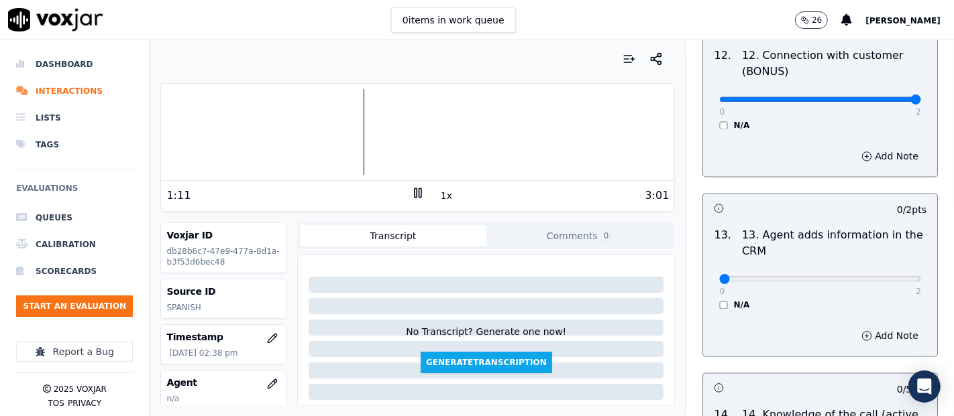
scroll to position [2310, 0]
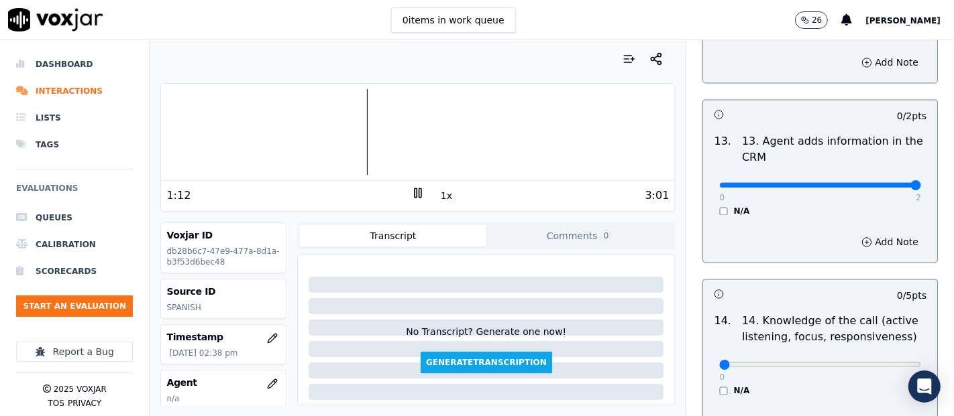
type input "2"
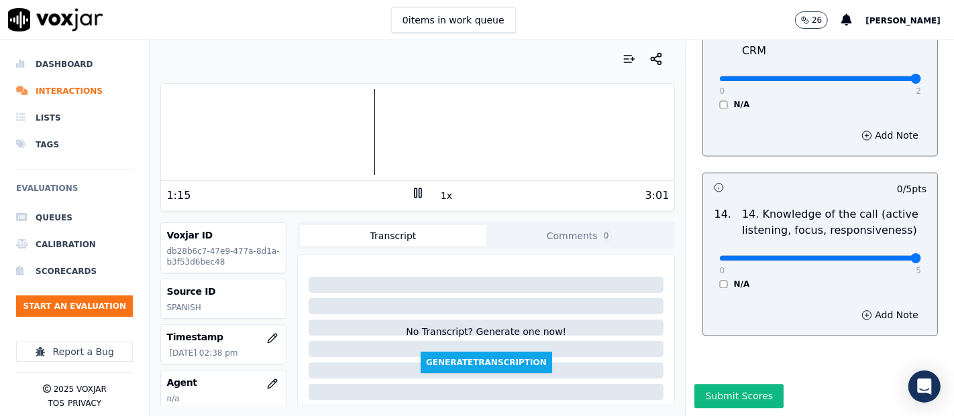
type input "5"
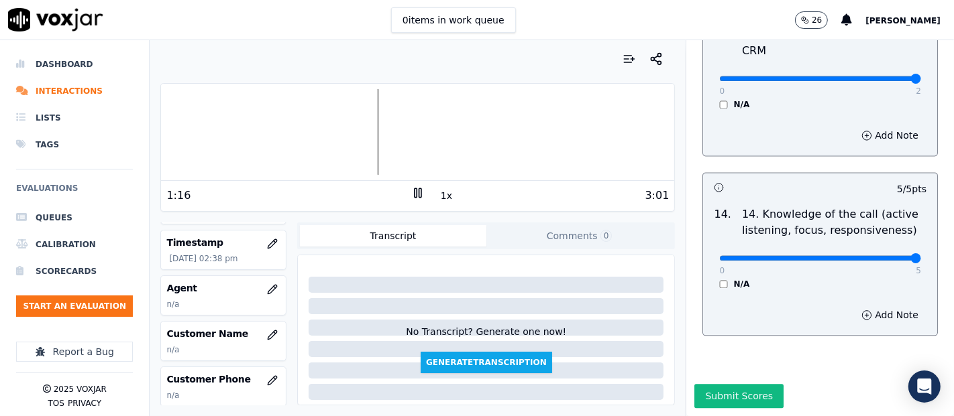
scroll to position [149, 0]
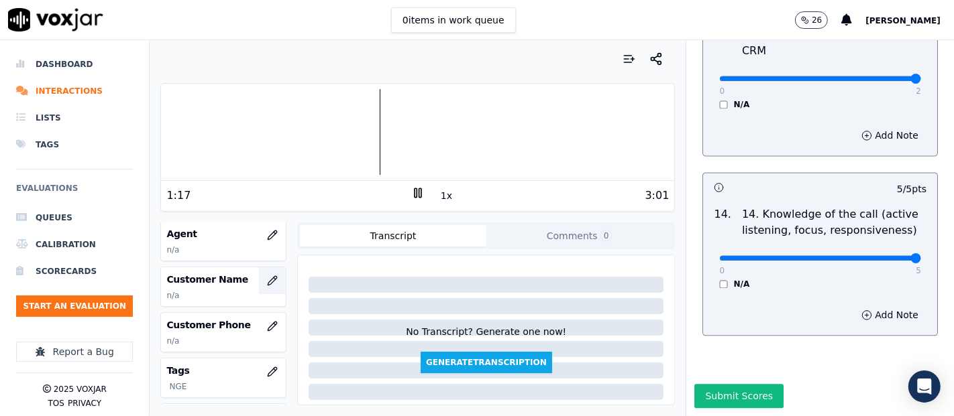
click at [267, 278] on icon "button" at bounding box center [272, 281] width 11 height 11
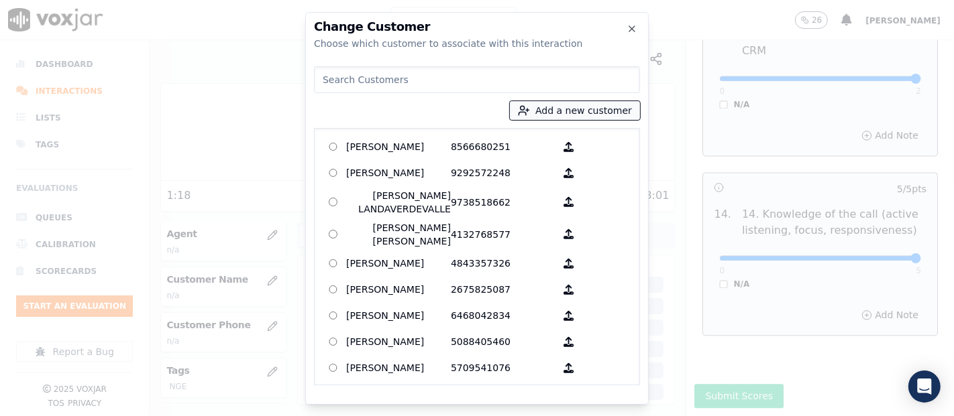
click at [592, 104] on button "Add a new customer" at bounding box center [575, 110] width 130 height 19
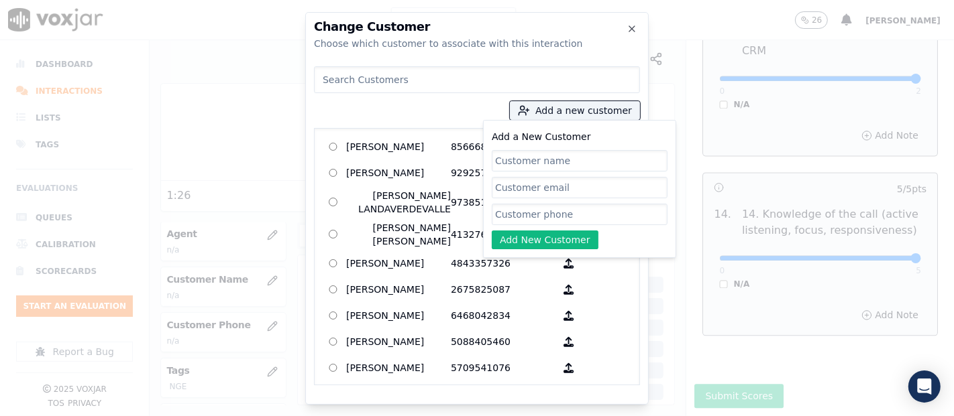
paste input "[PERSON_NAME] [PERSON_NAME]"
type input "[PERSON_NAME] [PERSON_NAME]"
click at [576, 205] on input "Add a New Customer" at bounding box center [580, 214] width 176 height 21
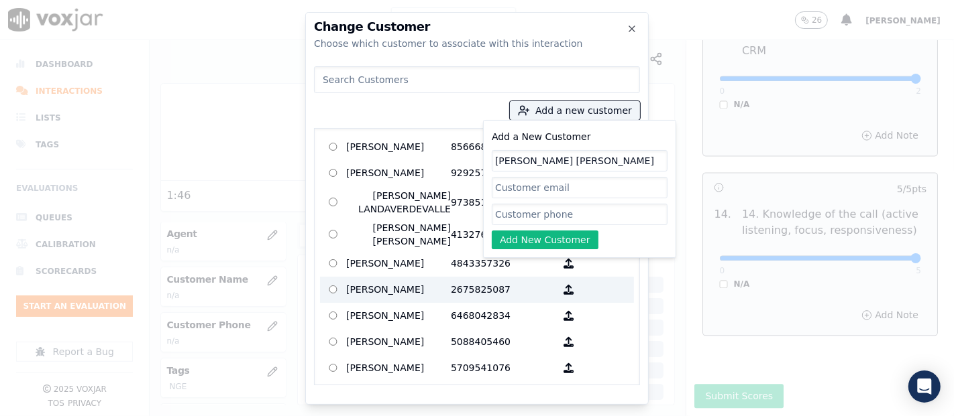
paste input "6179224519"
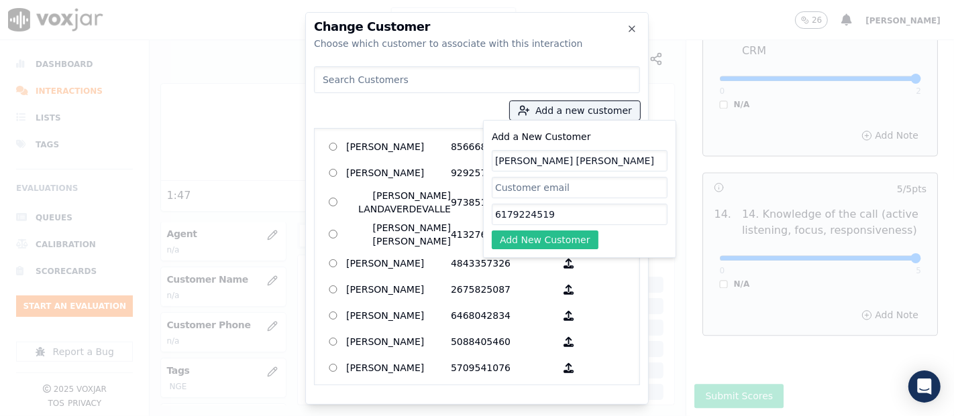
type input "6179224519"
click at [511, 238] on button "Add New Customer" at bounding box center [545, 240] width 107 height 19
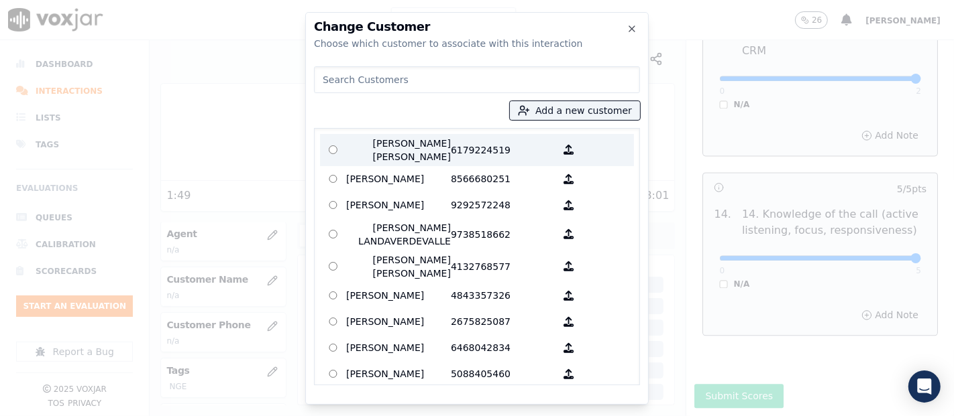
click at [398, 152] on p "[PERSON_NAME] [PERSON_NAME]" at bounding box center [398, 150] width 105 height 27
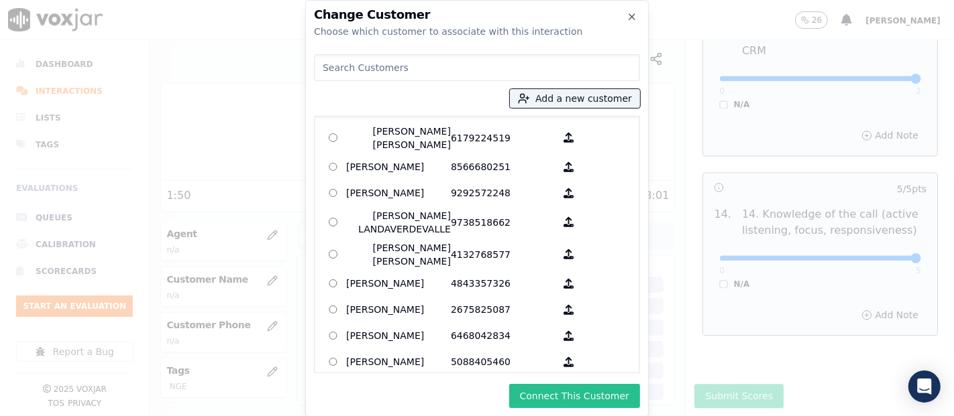
click at [575, 390] on button "Connect This Customer" at bounding box center [574, 396] width 131 height 24
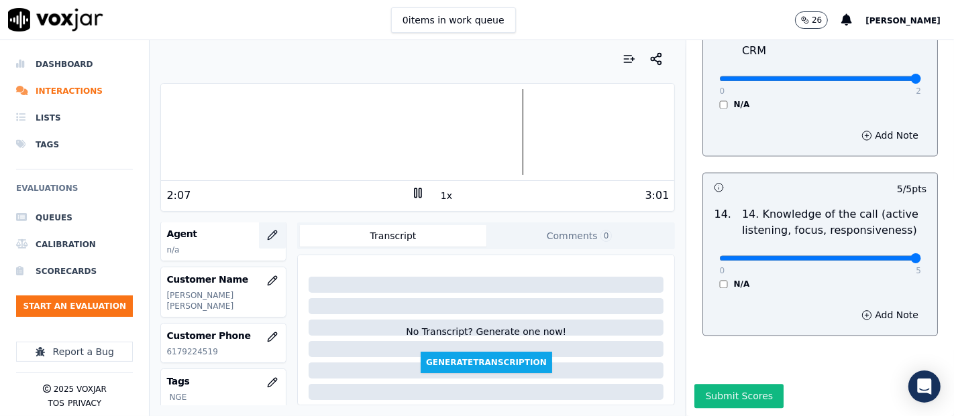
click at [259, 226] on button "button" at bounding box center [272, 235] width 27 height 27
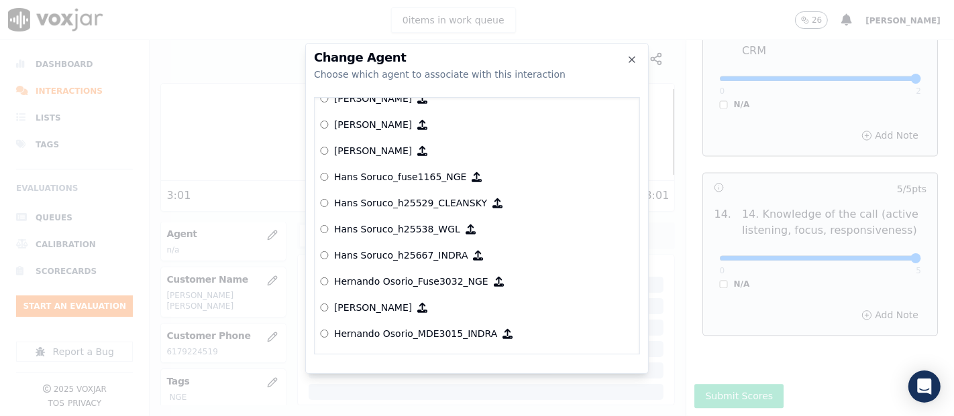
scroll to position [2736, 0]
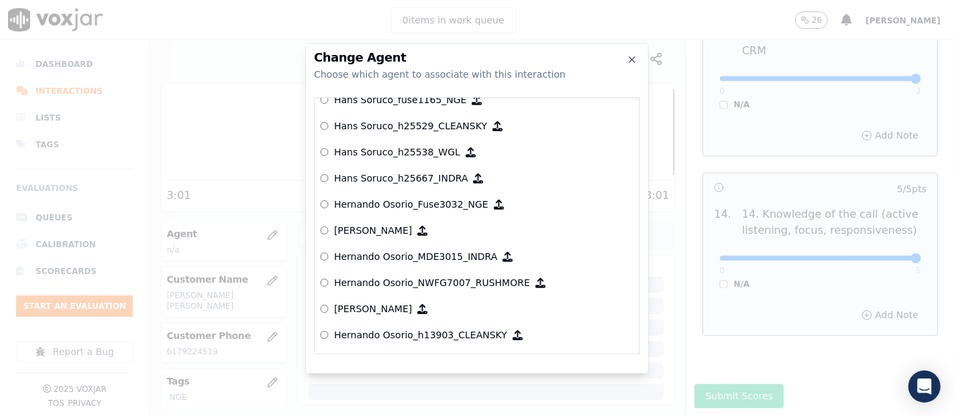
click at [435, 210] on label "Hernando Osorio_Fuse3032_NGE" at bounding box center [477, 205] width 314 height 26
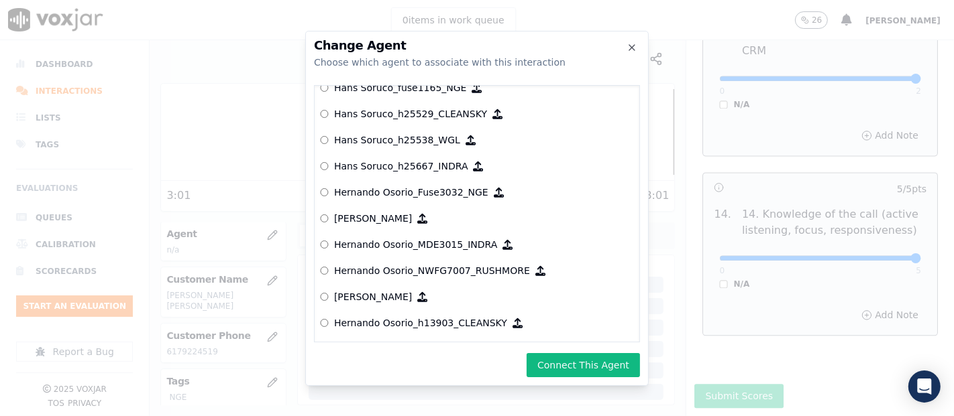
click at [569, 359] on button "Connect This Agent" at bounding box center [582, 365] width 113 height 24
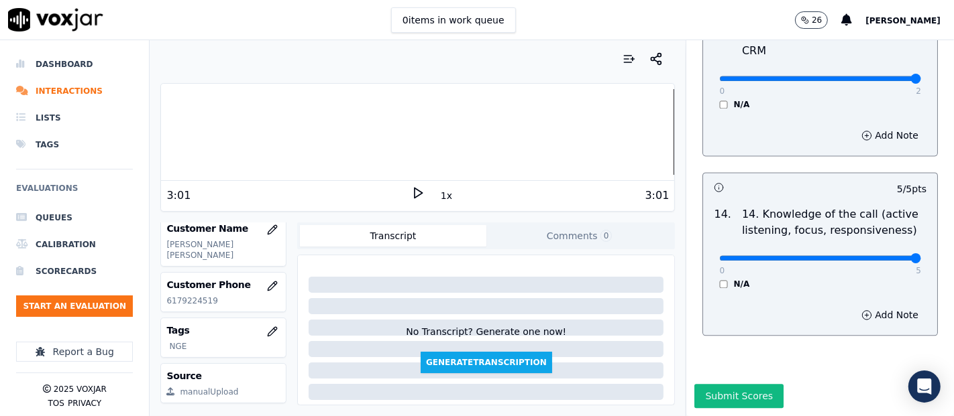
scroll to position [284, 0]
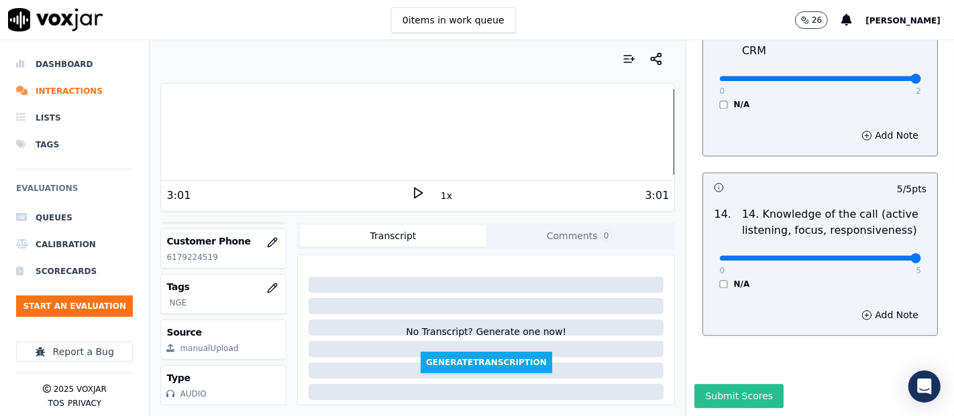
click at [703, 384] on button "Submit Scores" at bounding box center [738, 396] width 89 height 24
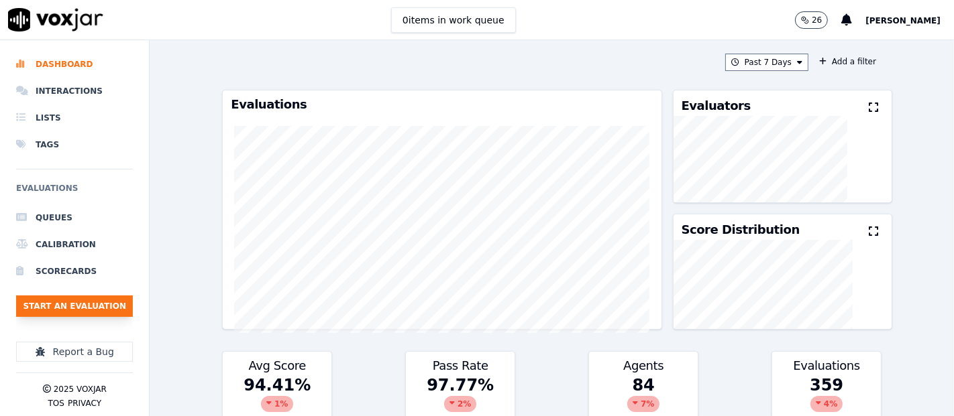
click at [90, 306] on button "Start an Evaluation" at bounding box center [74, 306] width 117 height 21
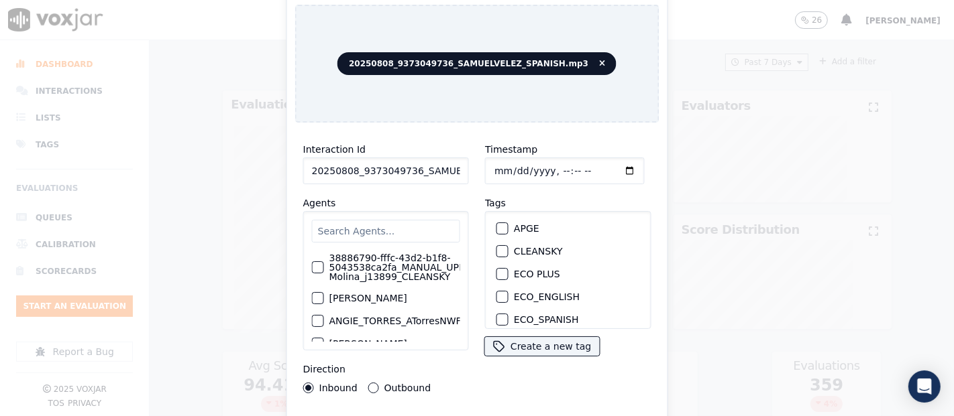
click at [435, 170] on input "20250808_9373049736_SAMUELVELEZ_SPANISH.mp3" at bounding box center [386, 171] width 166 height 27
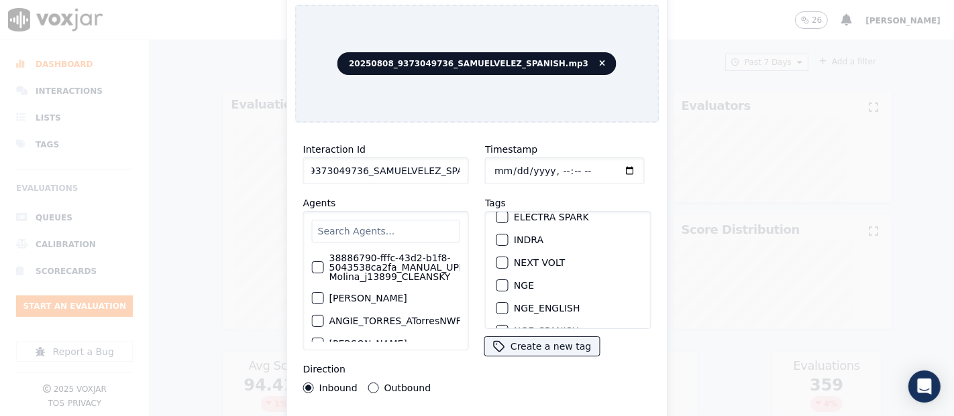
scroll to position [149, 0]
type input "20250808_9373049736_SAMUELVELEZ_SPANISH"
click at [497, 258] on div "button" at bounding box center [501, 262] width 9 height 9
click at [504, 409] on div "Interaction Id 20250808_9373049736_SAMUELVELEZ_SPANISH Agents 38886790-fffc-43d…" at bounding box center [477, 287] width 364 height 309
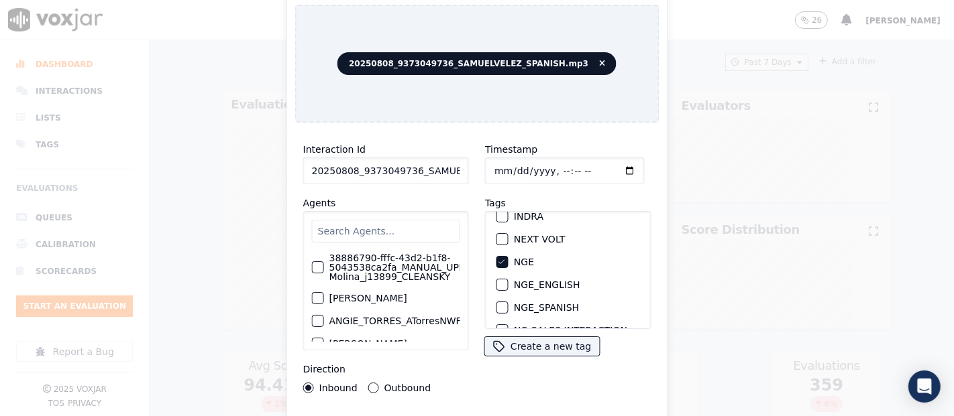
click at [513, 405] on div "Interaction Id 20250808_9373049736_SAMUELVELEZ_SPANISH Agents 38886790-fffc-43d…" at bounding box center [477, 287] width 364 height 309
click at [519, 409] on div "Interaction Id 20250808_9373049736_SAMUELVELEZ_SPANISH Agents 38886790-fffc-43d…" at bounding box center [477, 287] width 364 height 309
click at [522, 412] on div "Interaction Id 20250808_9373049736_SAMUELVELEZ_SPANISH Agents 38886790-fffc-43d…" at bounding box center [477, 287] width 364 height 309
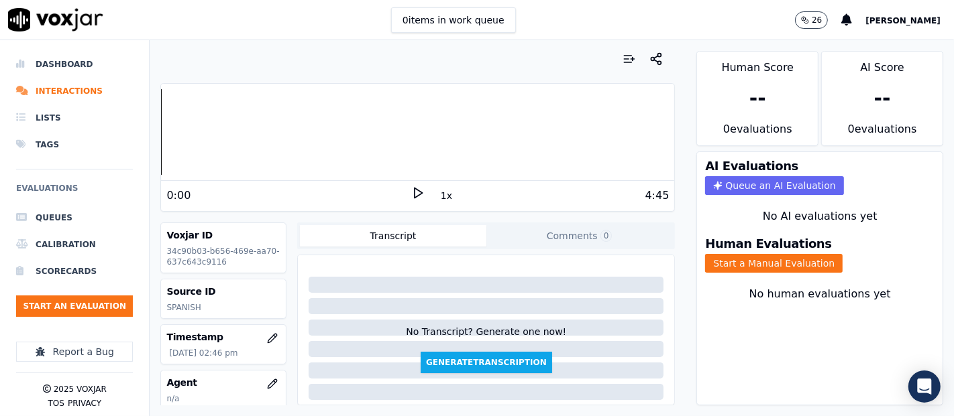
click at [414, 192] on polygon at bounding box center [418, 193] width 8 height 10
click at [231, 137] on div at bounding box center [417, 132] width 513 height 86
click at [221, 131] on div at bounding box center [417, 132] width 513 height 86
click at [780, 258] on button "Start a Manual Evaluation" at bounding box center [773, 263] width 137 height 19
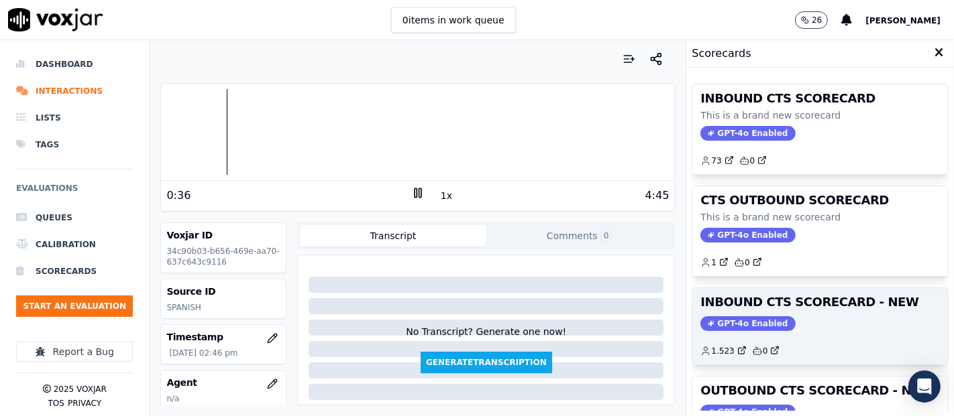
click at [862, 306] on h3 "INBOUND CTS SCORECARD - NEW" at bounding box center [819, 302] width 239 height 12
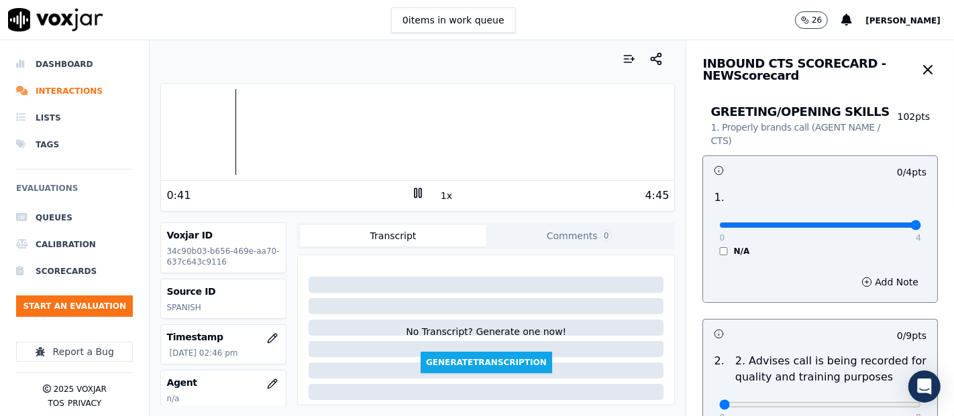
type input "4"
click at [879, 227] on input "range" at bounding box center [820, 225] width 202 height 5
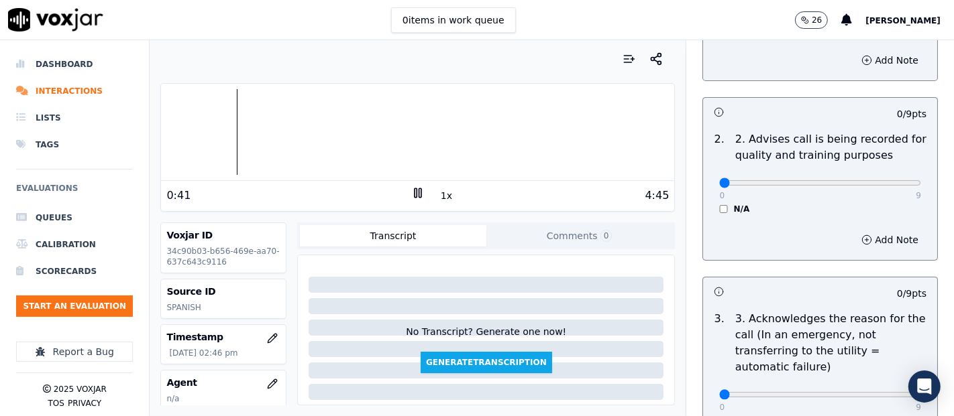
scroll to position [223, 0]
type input "9"
click at [887, 5] on input "range" at bounding box center [820, 1] width 202 height 5
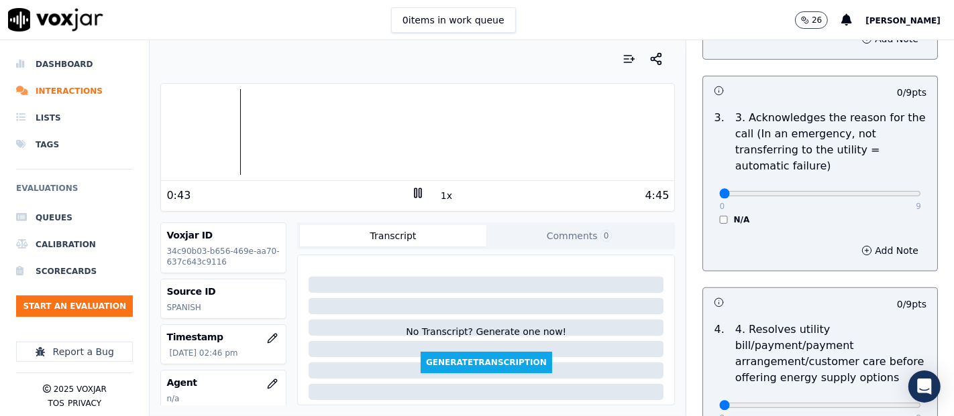
scroll to position [447, 0]
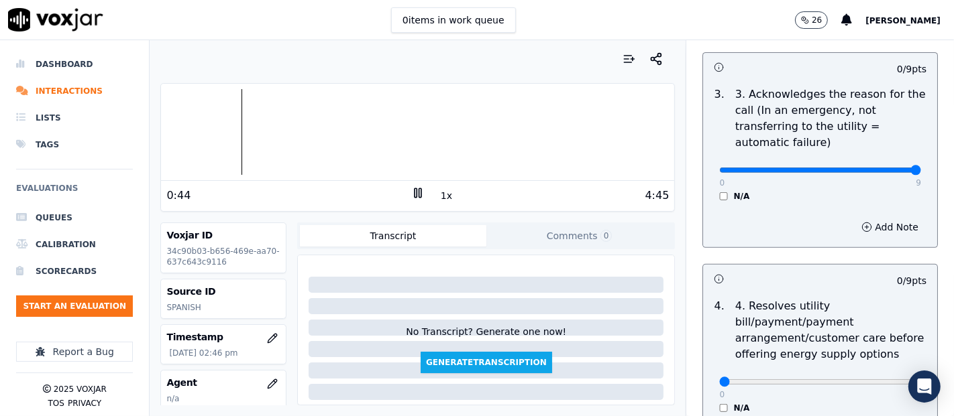
type input "9"
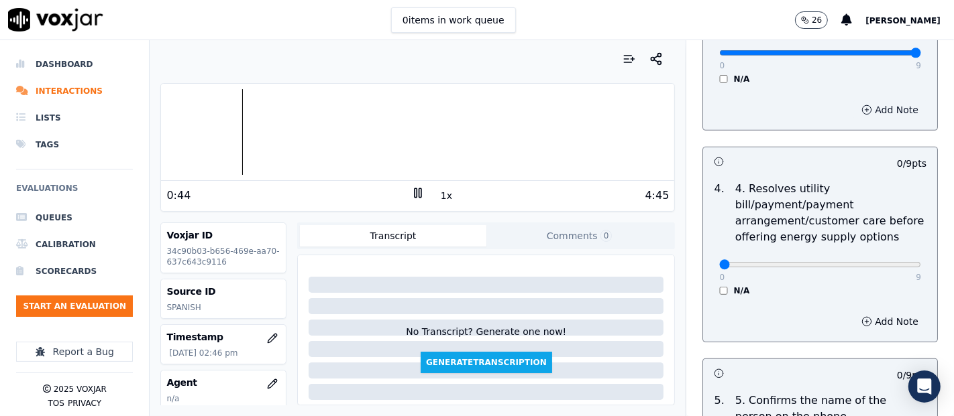
scroll to position [671, 0]
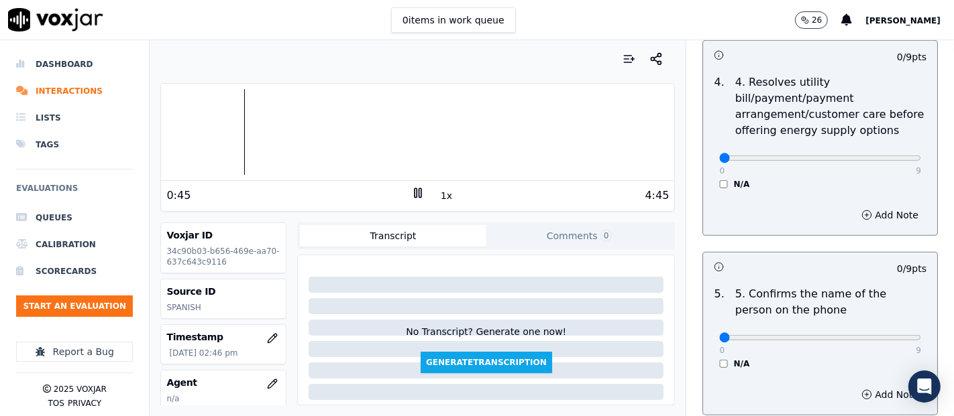
click at [708, 182] on div "0 9 N/A" at bounding box center [819, 164] width 223 height 51
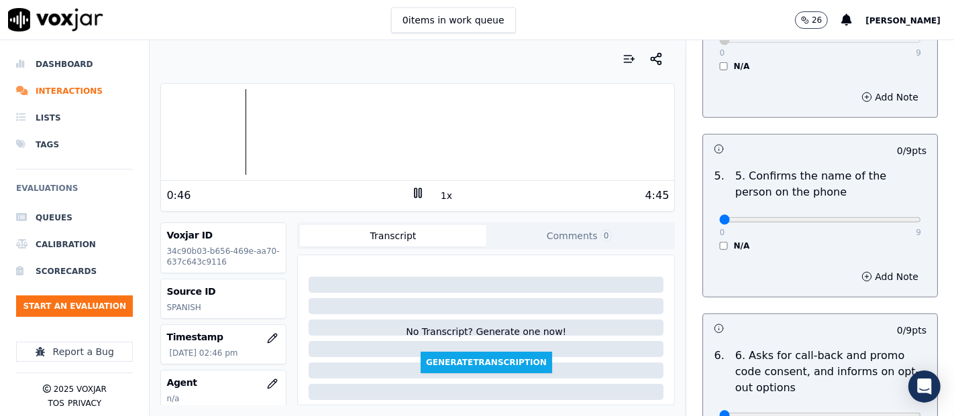
scroll to position [894, 0]
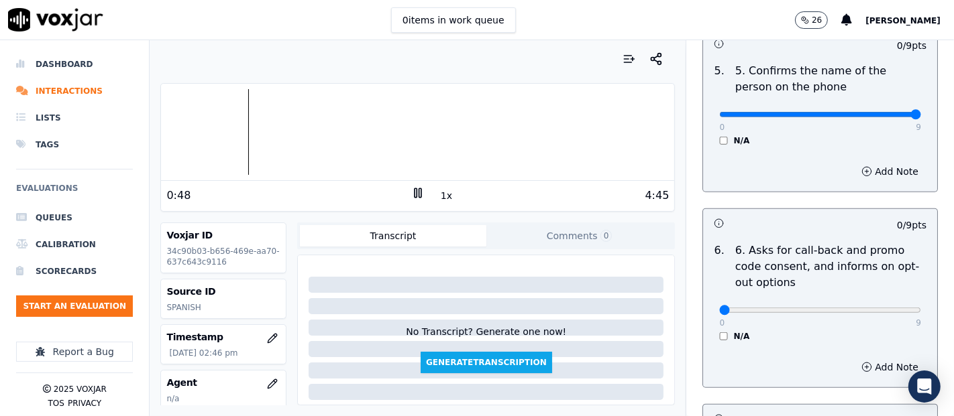
type input "9"
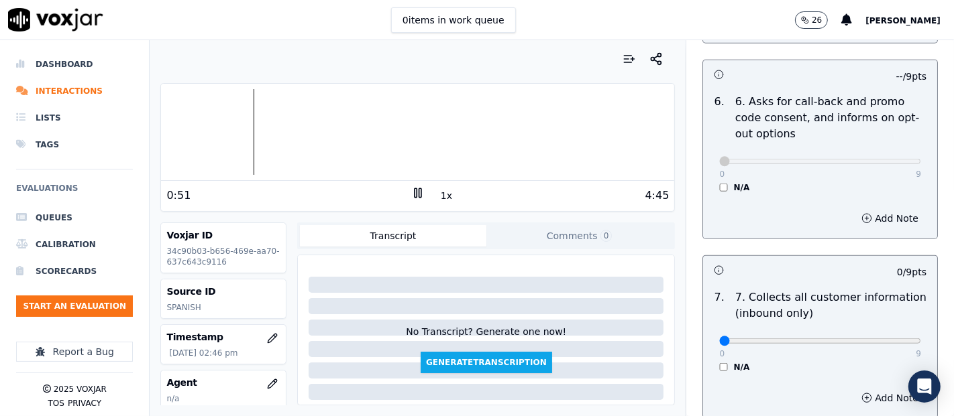
scroll to position [1192, 0]
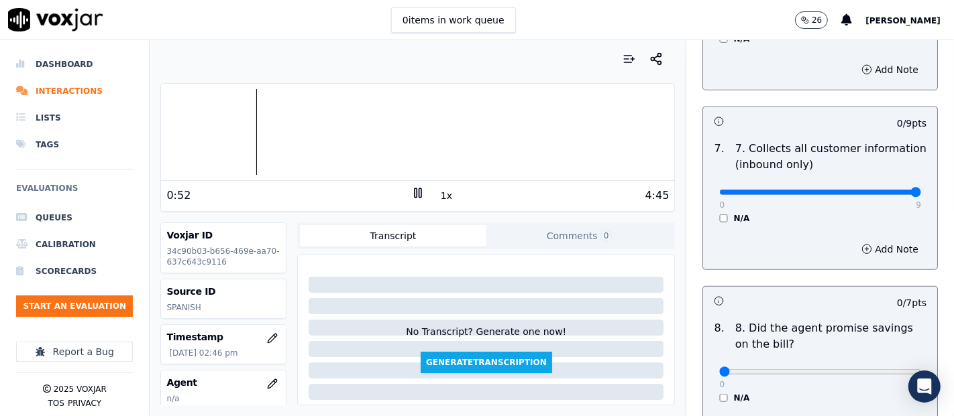
type input "9"
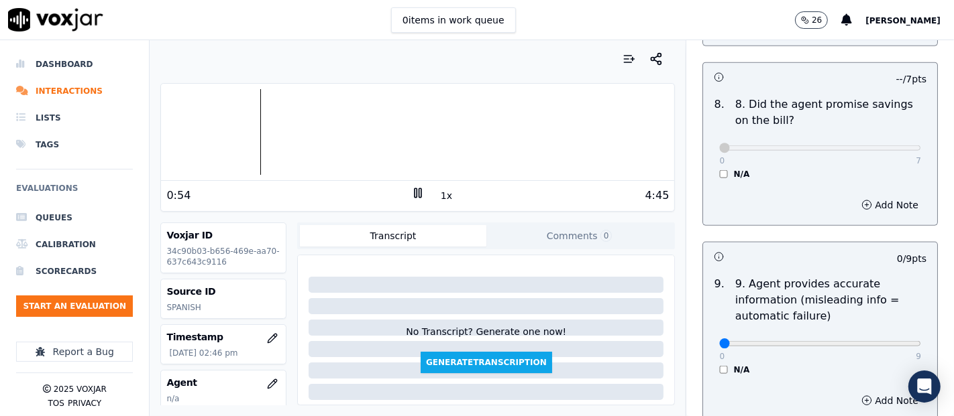
scroll to position [1565, 0]
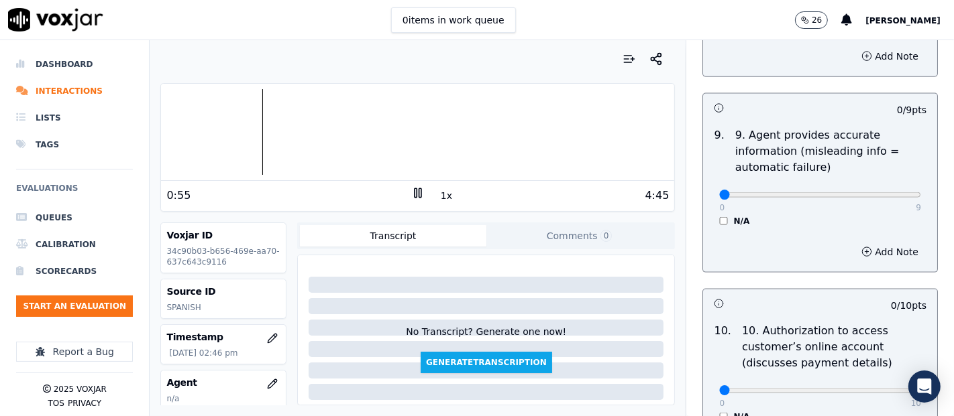
click at [887, 188] on div "0 9 N/A" at bounding box center [819, 201] width 223 height 51
type input "9"
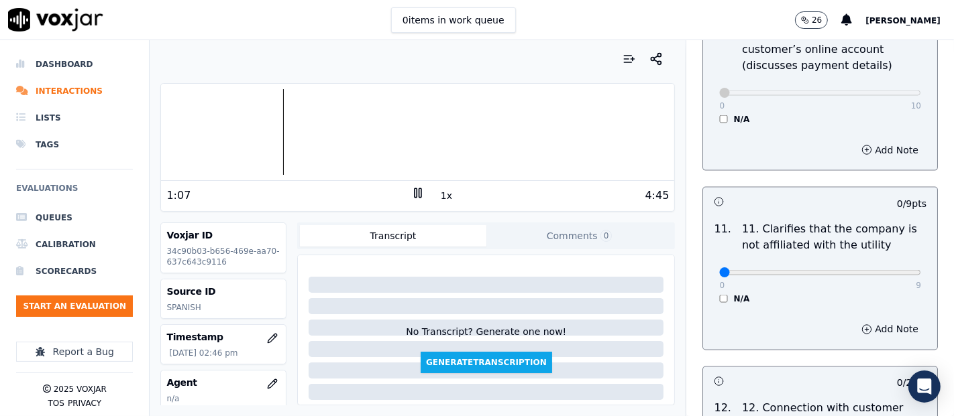
scroll to position [1862, 0]
click at [887, 268] on div "0 9 N/A" at bounding box center [819, 279] width 223 height 51
click at [886, 268] on div "0 9 N/A" at bounding box center [819, 279] width 223 height 51
type input "9"
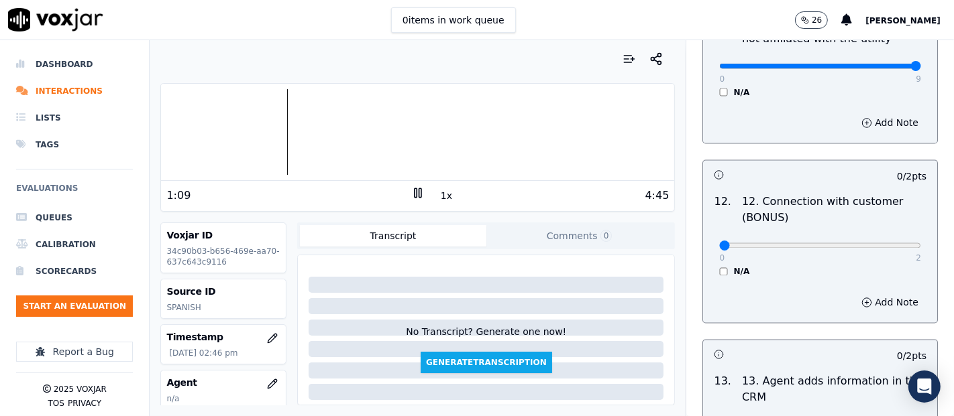
scroll to position [2086, 0]
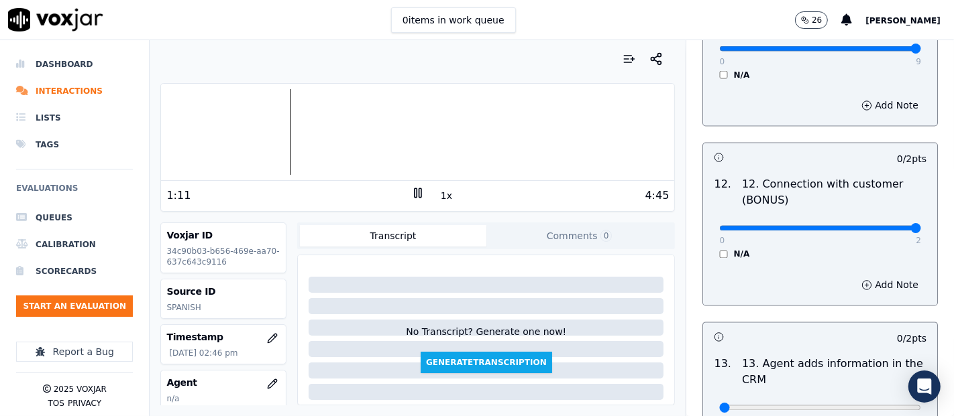
type input "2"
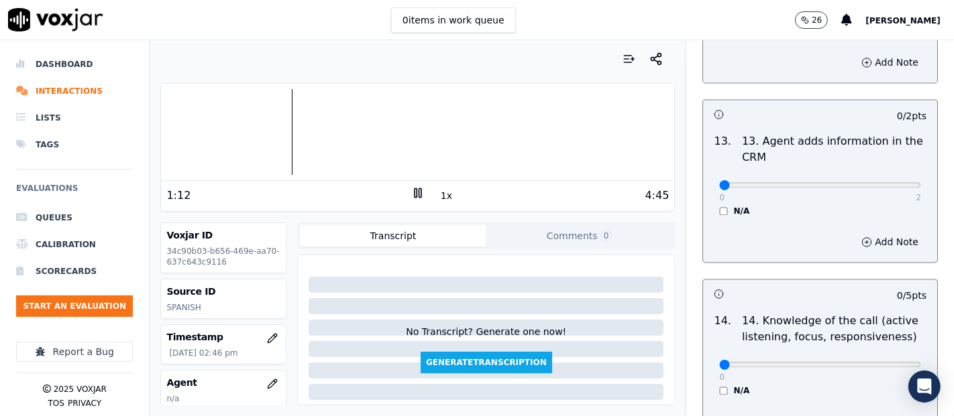
scroll to position [2235, 0]
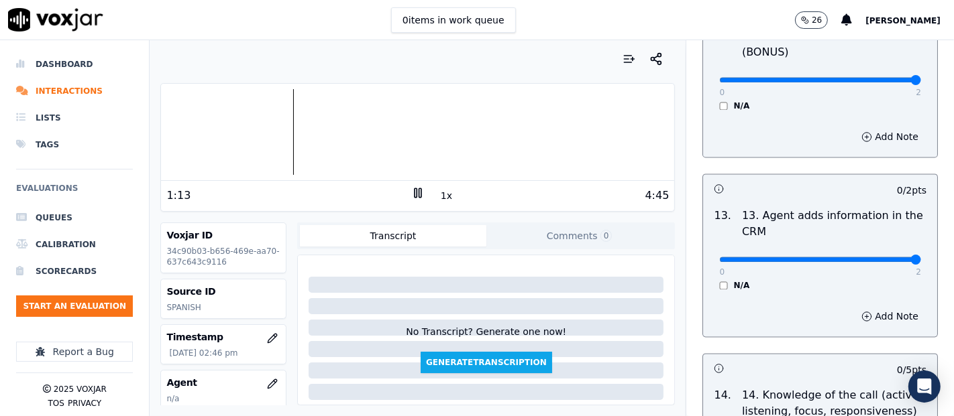
type input "2"
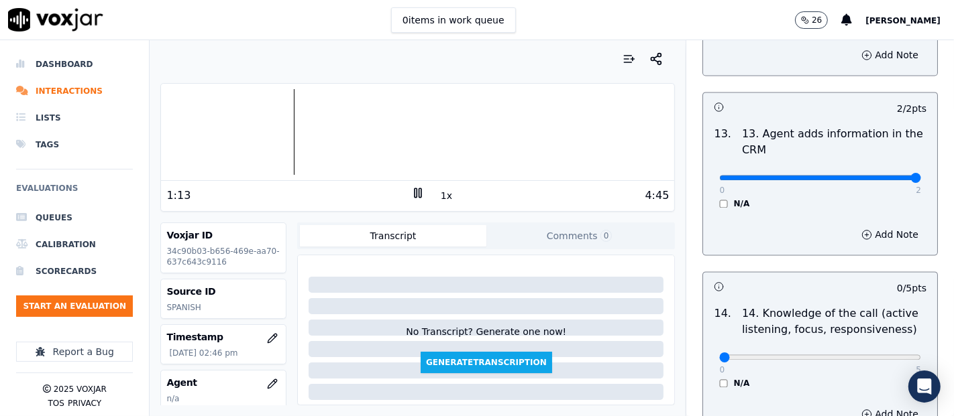
scroll to position [2384, 0]
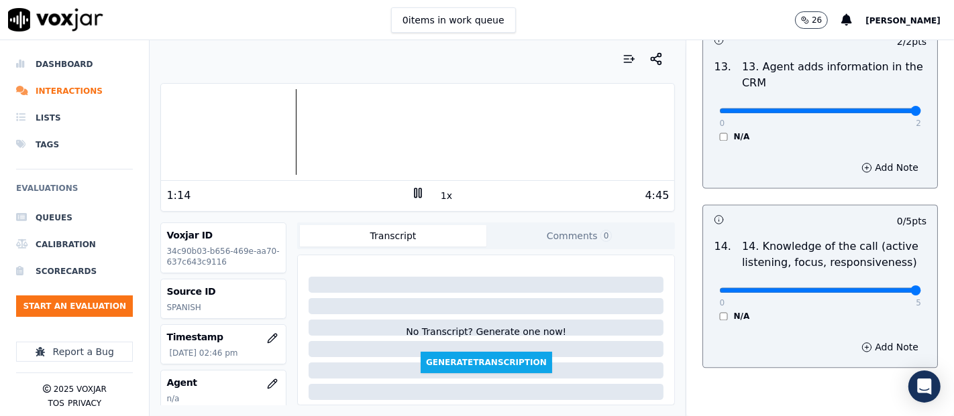
type input "5"
click at [7, 186] on div "Dashboard Interactions Lists Tags Evaluations Queues Calibration Scorecards Sta…" at bounding box center [477, 228] width 954 height 376
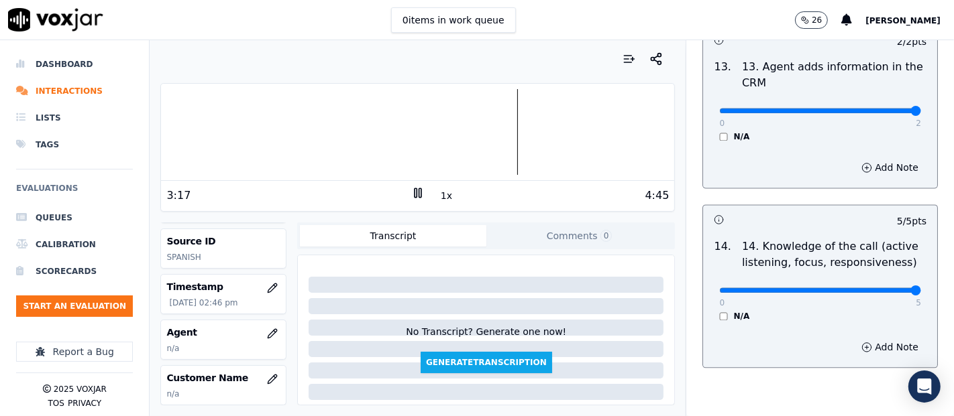
scroll to position [74, 0]
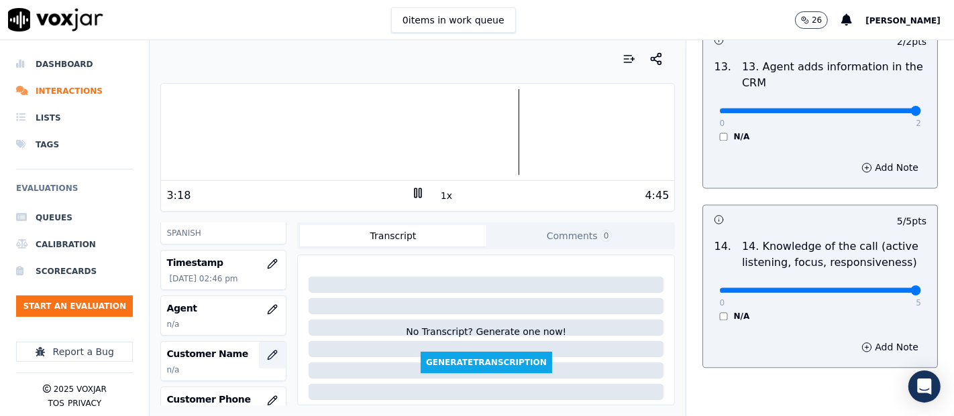
click at [264, 351] on button "button" at bounding box center [272, 355] width 27 height 27
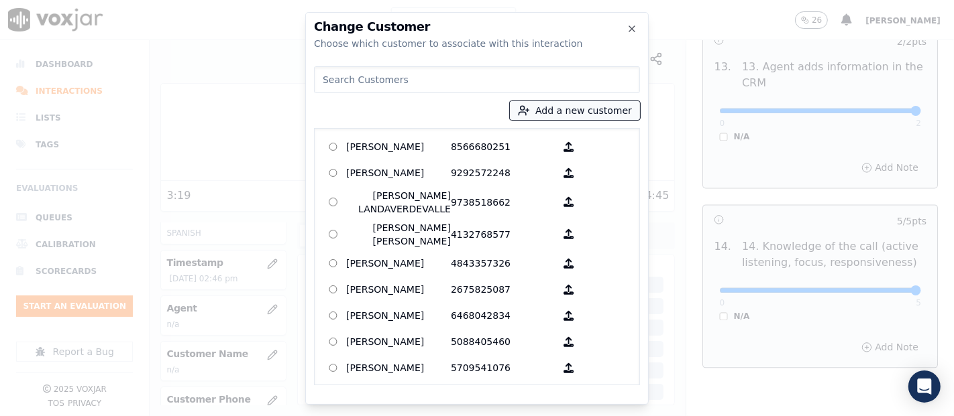
click at [631, 114] on button "Add a new customer" at bounding box center [575, 110] width 130 height 19
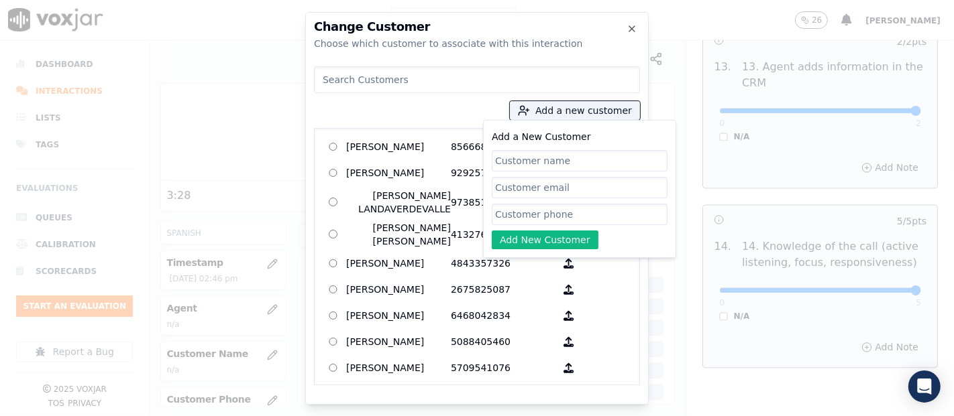
paste input "LESMY MENJIVAR"
type input "LESMY MENJIVAR"
click at [612, 209] on input "Add a New Customer" at bounding box center [580, 214] width 176 height 21
paste input "9373049736"
type input "9373049736"
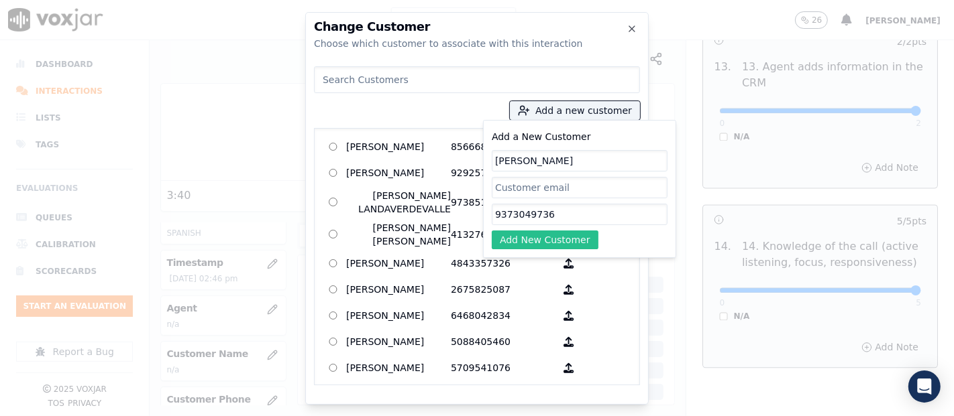
click at [516, 239] on button "Add New Customer" at bounding box center [545, 240] width 107 height 19
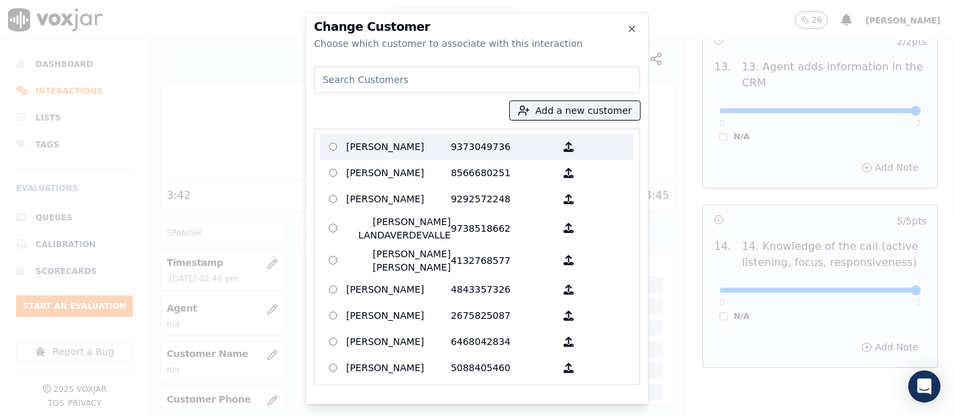
click at [398, 152] on p "LESMY MENJIVAR" at bounding box center [398, 147] width 105 height 21
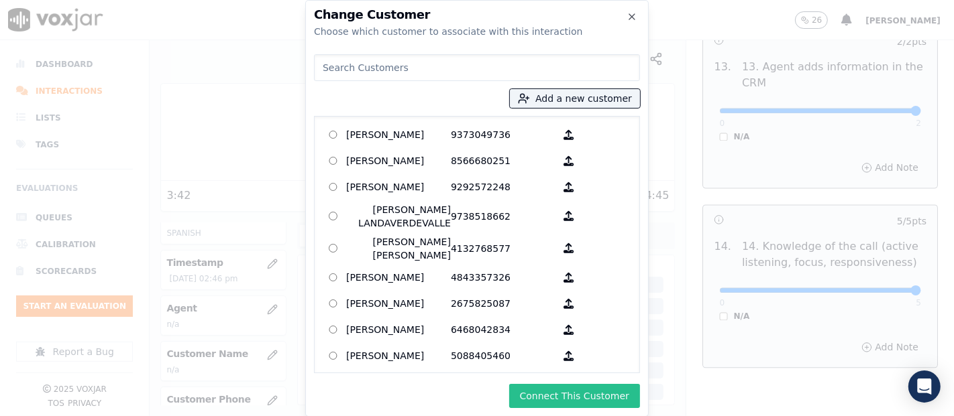
click at [560, 394] on button "Connect This Customer" at bounding box center [574, 396] width 131 height 24
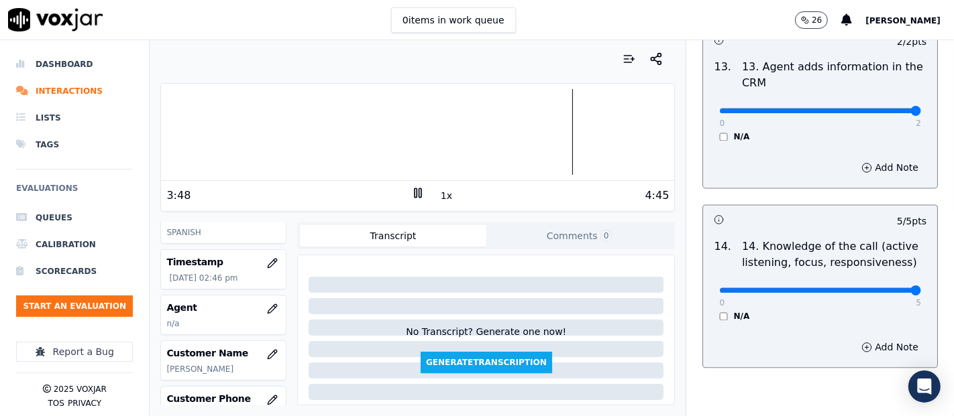
scroll to position [149, 0]
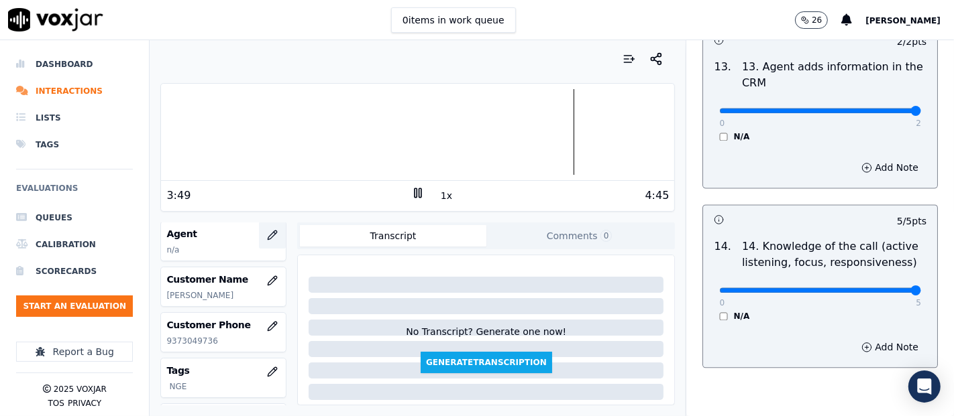
click at [259, 236] on button "button" at bounding box center [272, 235] width 27 height 27
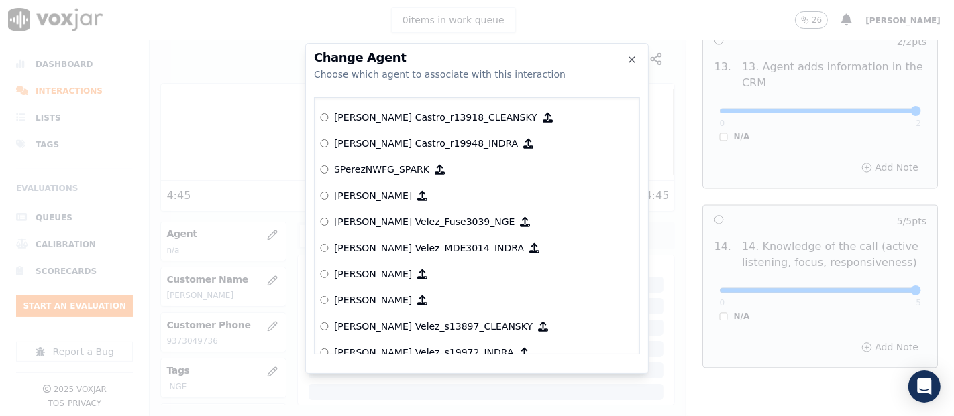
scroll to position [5325, 0]
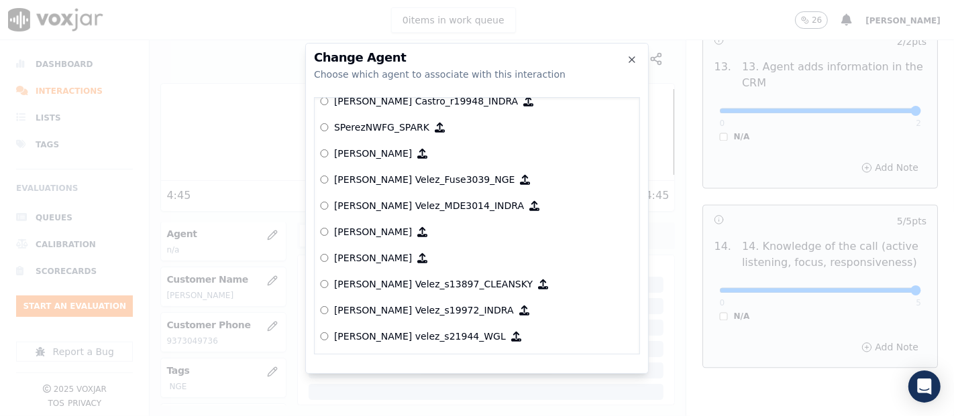
click at [385, 177] on p "[PERSON_NAME] Velez_Fuse3039_NGE" at bounding box center [424, 179] width 181 height 13
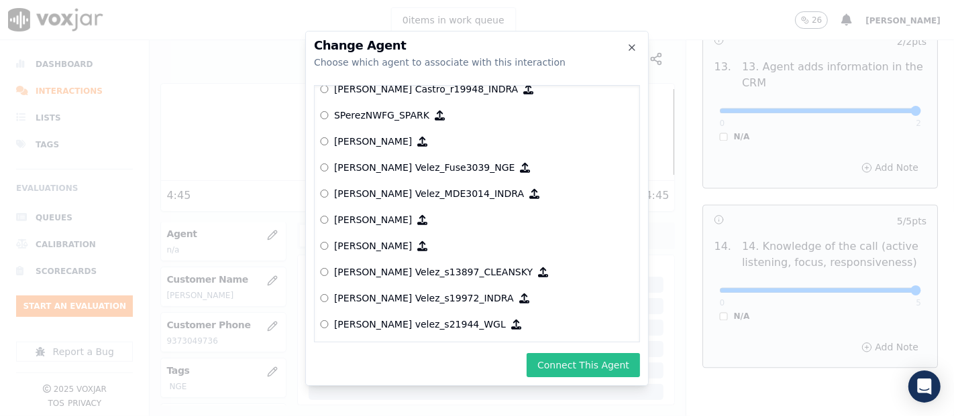
click at [552, 361] on button "Connect This Agent" at bounding box center [582, 365] width 113 height 24
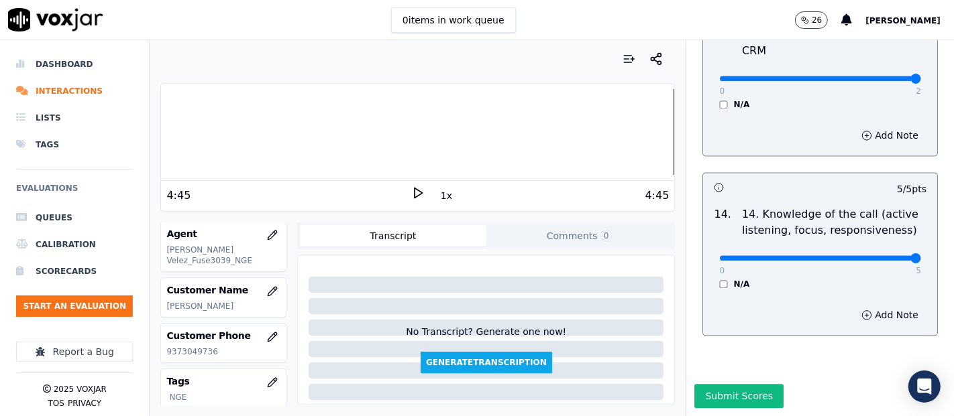
scroll to position [2444, 0]
click at [711, 384] on button "Submit Scores" at bounding box center [738, 396] width 89 height 24
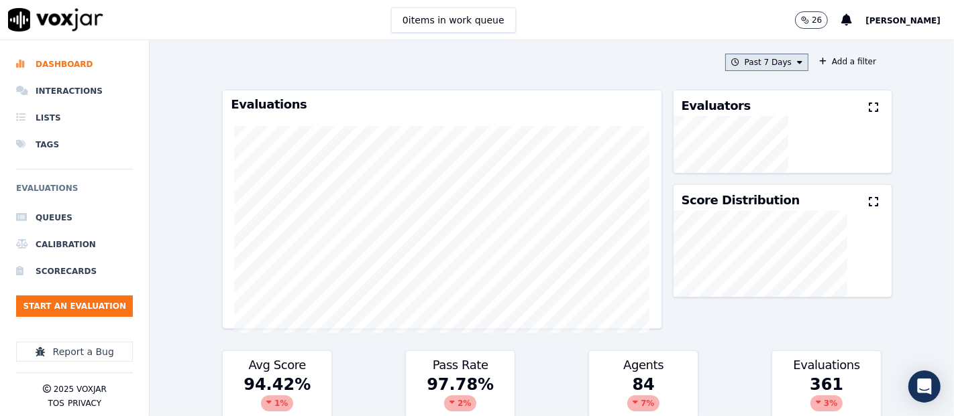
drag, startPoint x: 759, startPoint y: 59, endPoint x: 758, endPoint y: 68, distance: 8.7
click at [758, 60] on button "Past 7 Days" at bounding box center [766, 62] width 83 height 17
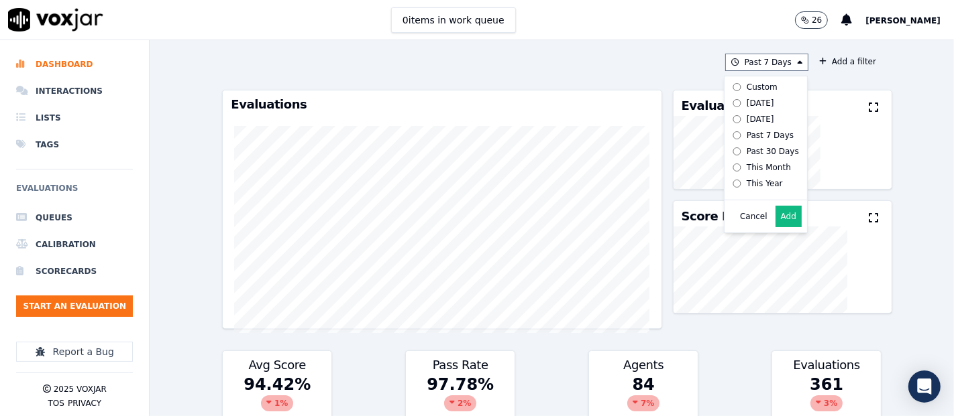
click at [775, 216] on button "Add" at bounding box center [788, 216] width 26 height 21
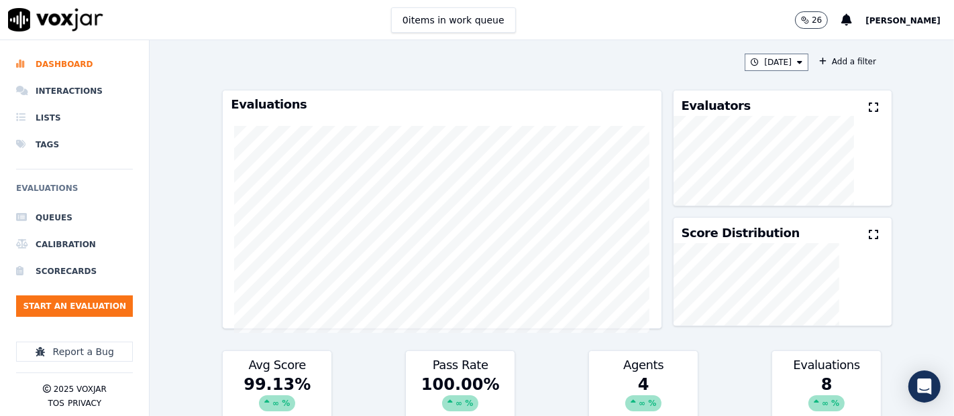
click at [869, 100] on button at bounding box center [876, 108] width 15 height 16
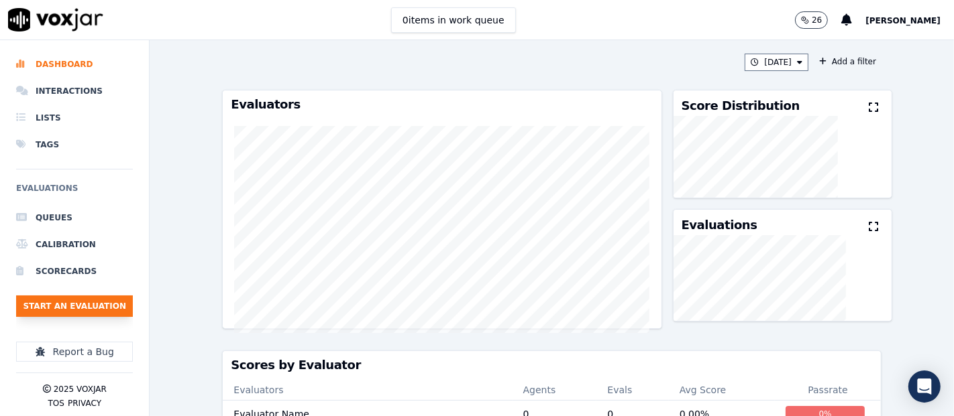
click at [77, 315] on button "Start an Evaluation" at bounding box center [74, 306] width 117 height 21
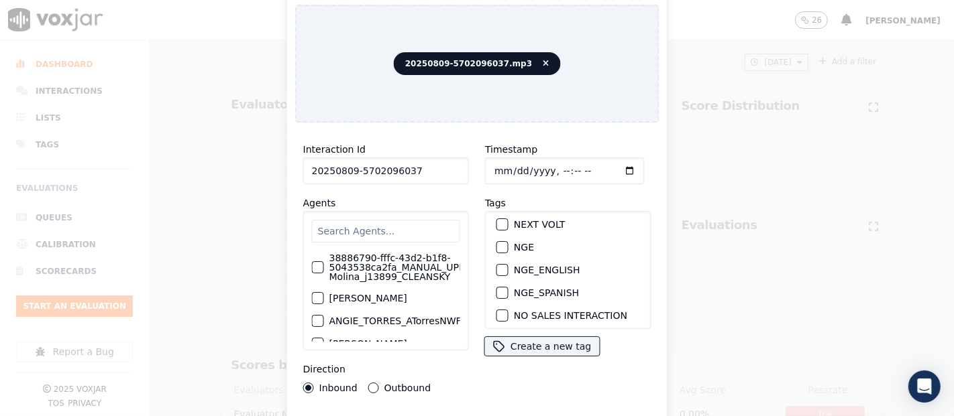
scroll to position [74, 0]
type input "20250809-5702096037"
click at [500, 280] on div "INDRA" at bounding box center [568, 291] width 154 height 23
drag, startPoint x: 497, startPoint y: 281, endPoint x: 504, endPoint y: 292, distance: 13.6
click at [497, 286] on div "button" at bounding box center [501, 290] width 9 height 9
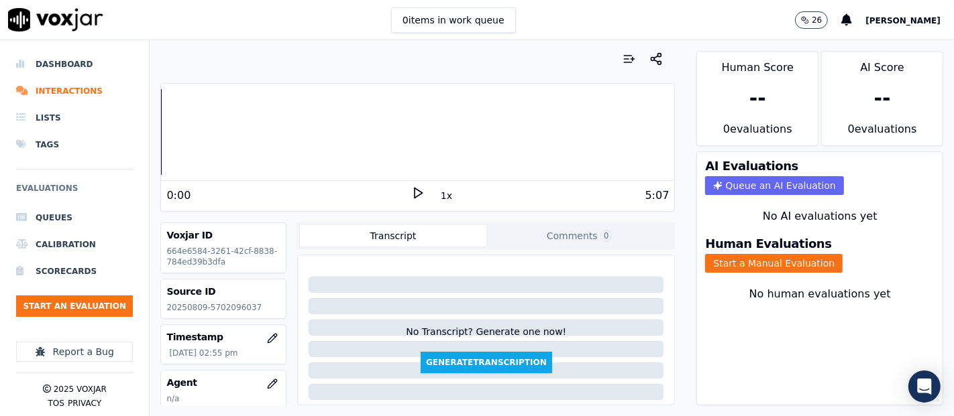
click at [218, 304] on p "20250809-5702096037" at bounding box center [223, 307] width 114 height 11
copy p "5702096037"
click at [413, 196] on icon at bounding box center [417, 192] width 13 height 13
click at [614, 227] on button "Comments 0" at bounding box center [579, 235] width 186 height 21
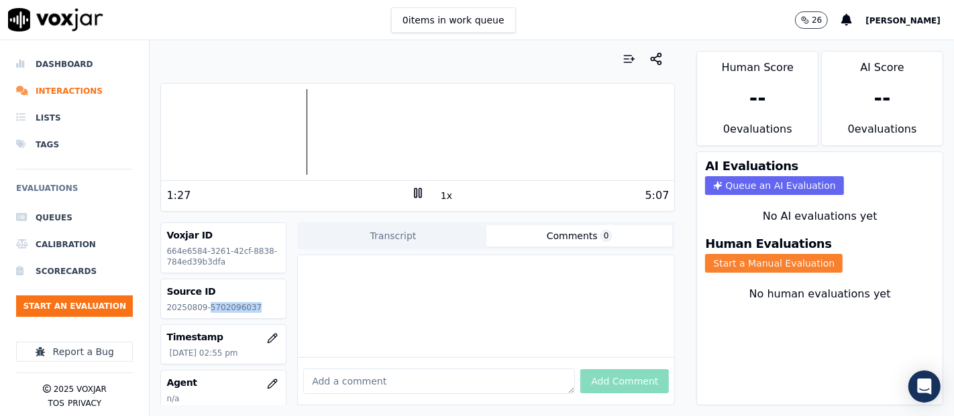
click at [747, 254] on button "Start a Manual Evaluation" at bounding box center [773, 263] width 137 height 19
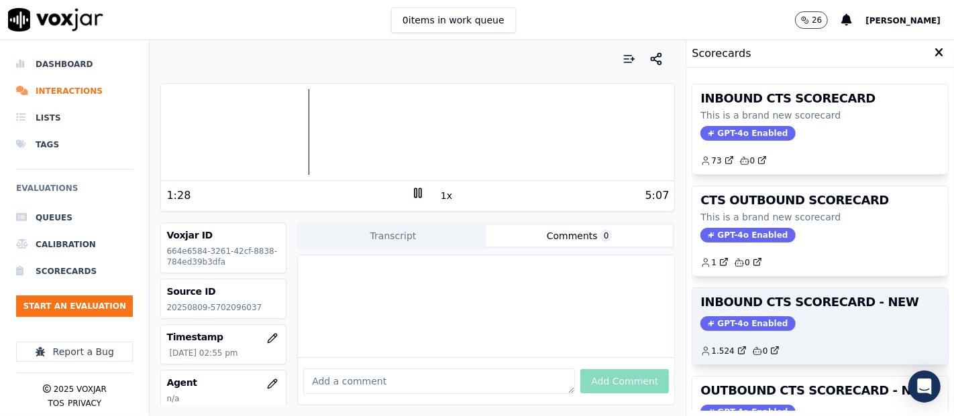
click at [787, 297] on h3 "INBOUND CTS SCORECARD - NEW" at bounding box center [819, 302] width 239 height 12
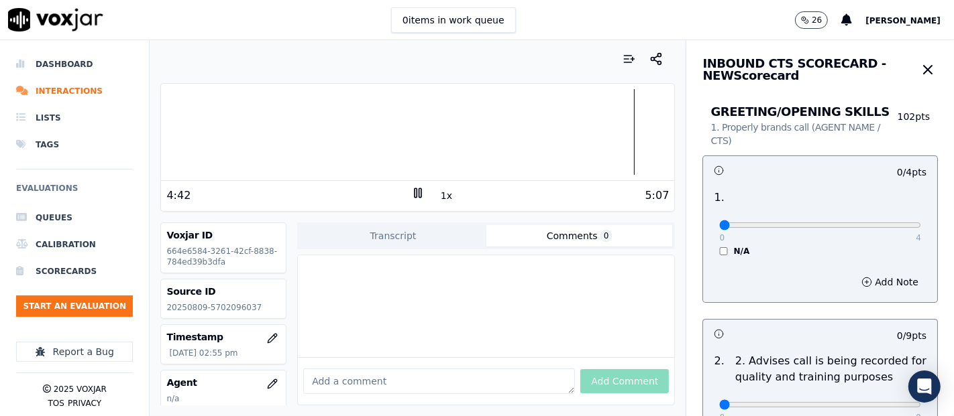
click at [889, 225] on div "0 4 N/A" at bounding box center [819, 231] width 223 height 51
type input "4"
click at [885, 224] on input "range" at bounding box center [820, 225] width 202 height 5
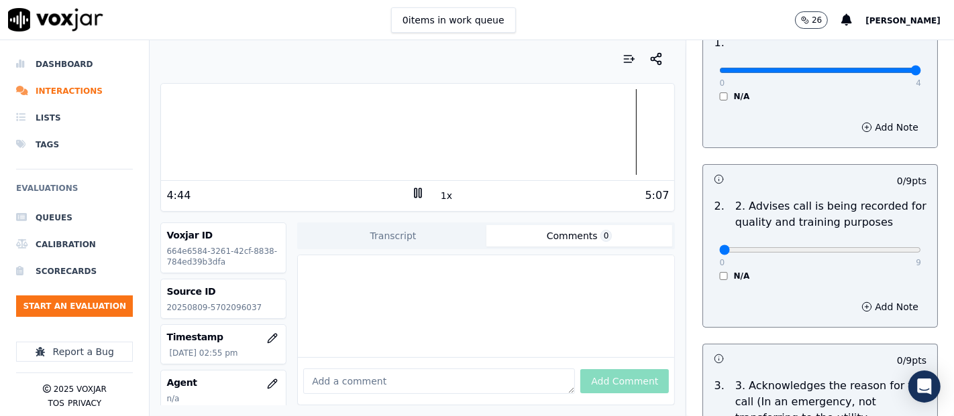
scroll to position [149, 0]
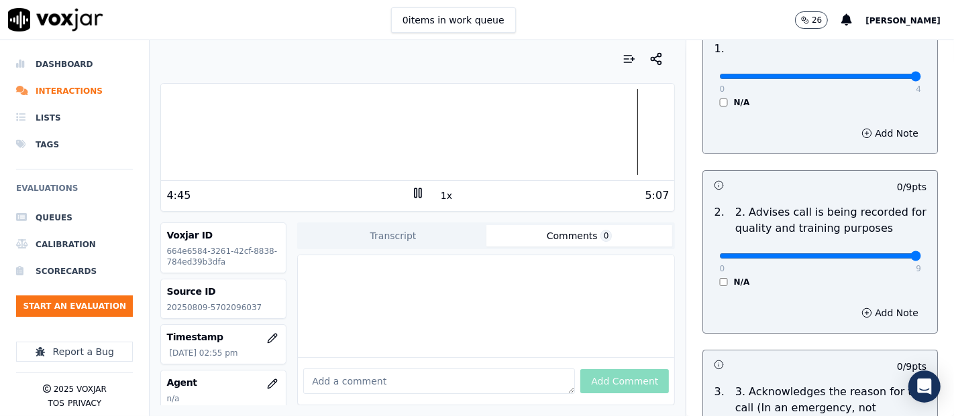
type input "9"
click at [884, 79] on input "range" at bounding box center [820, 76] width 202 height 5
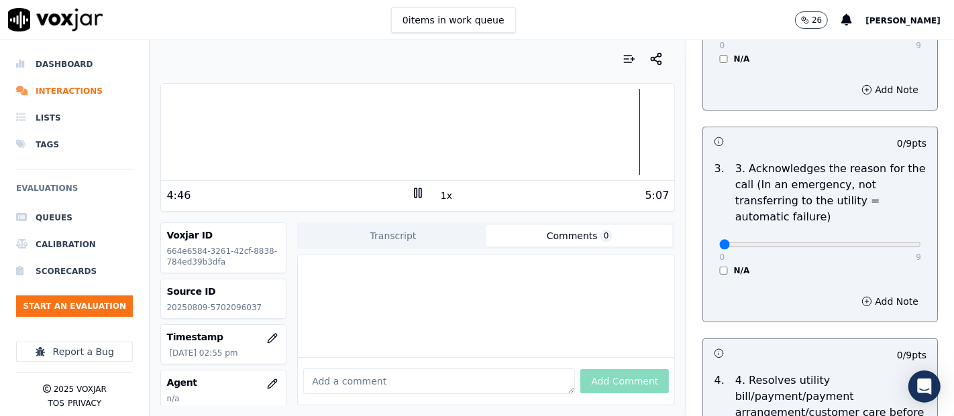
click at [915, 258] on p "9" at bounding box center [917, 257] width 5 height 11
type input "9"
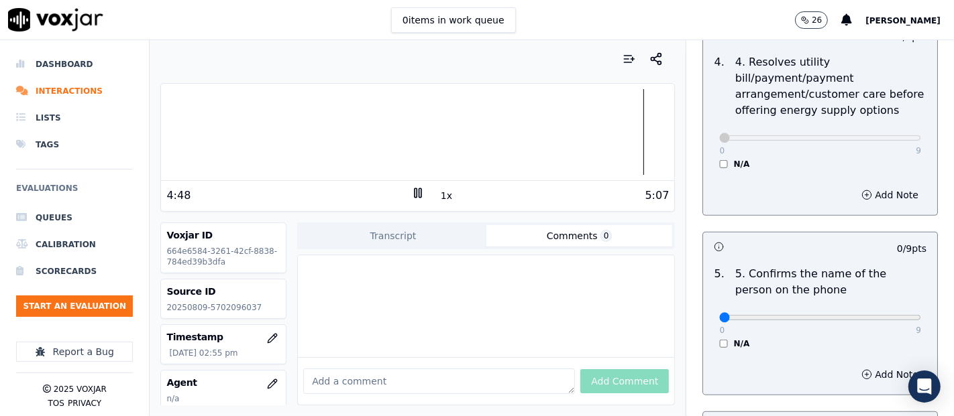
scroll to position [745, 0]
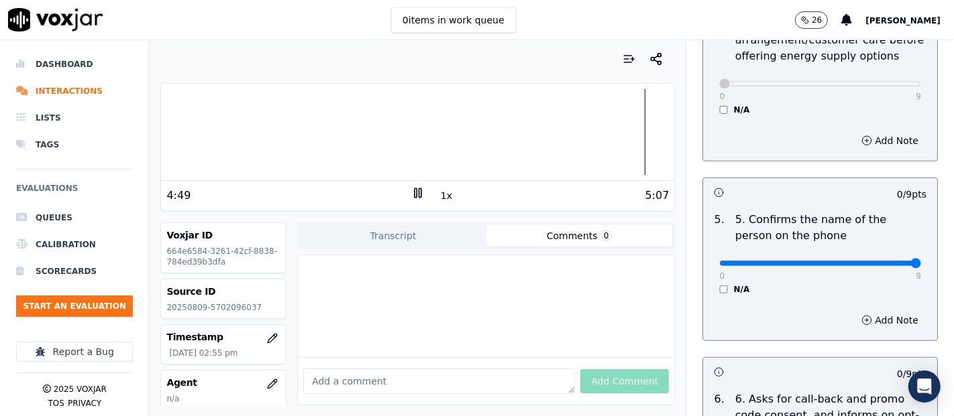
type input "9"
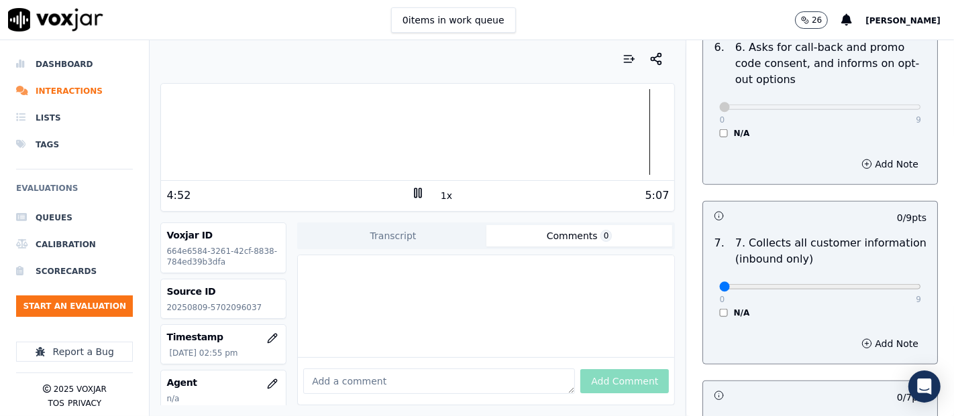
scroll to position [1117, 0]
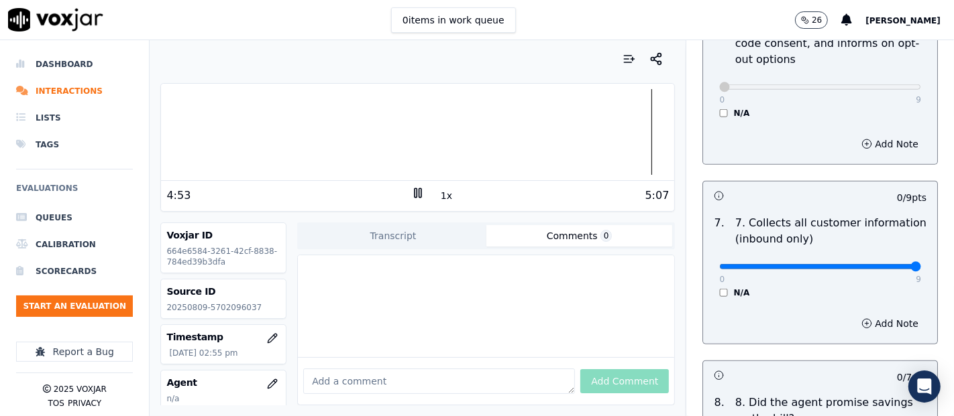
type input "9"
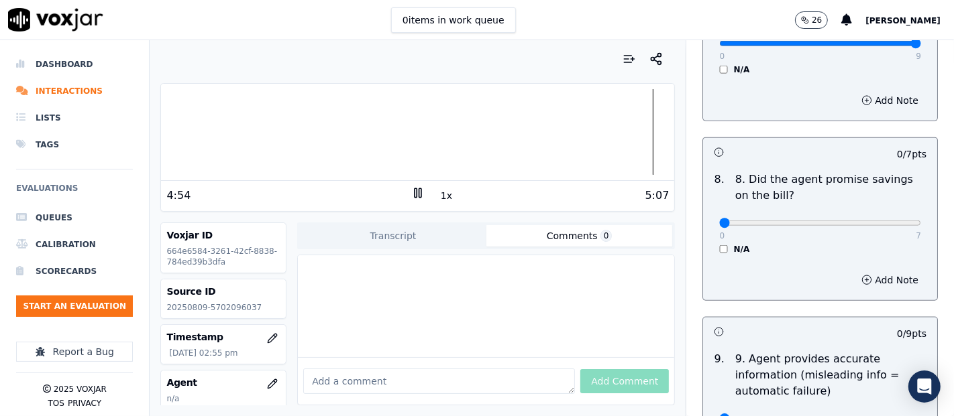
scroll to position [1341, 0]
click at [708, 249] on div "0 7 N/A" at bounding box center [819, 228] width 223 height 51
click at [719, 246] on div "N/A" at bounding box center [820, 248] width 202 height 11
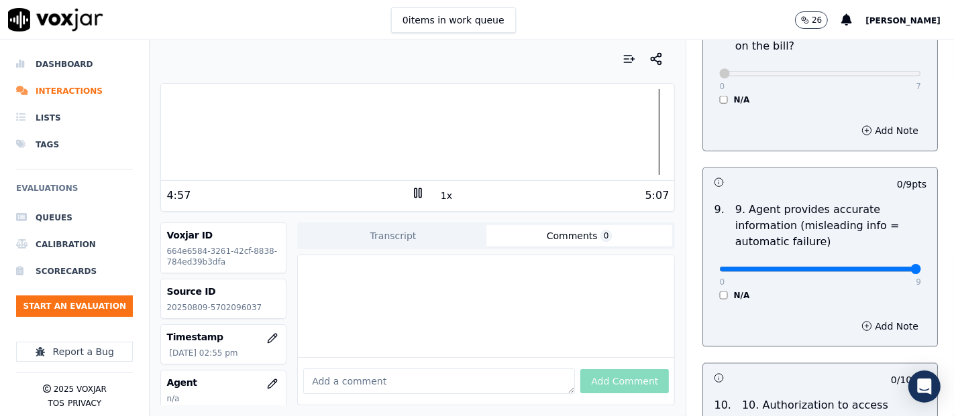
type input "9"
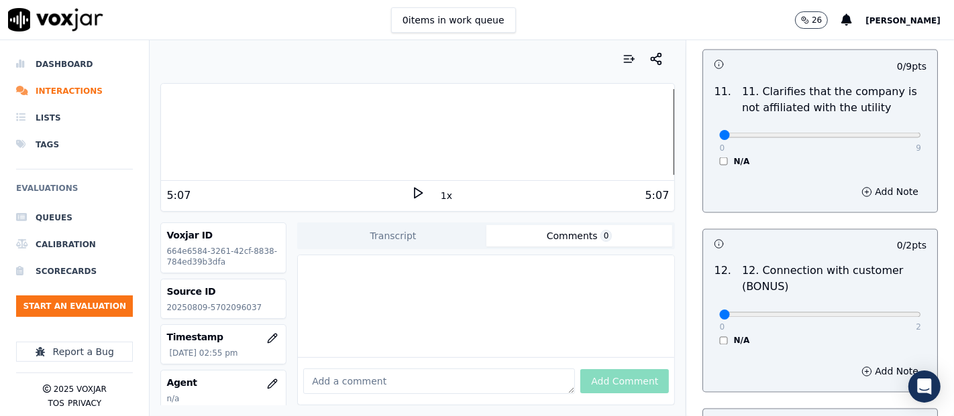
scroll to position [2012, 0]
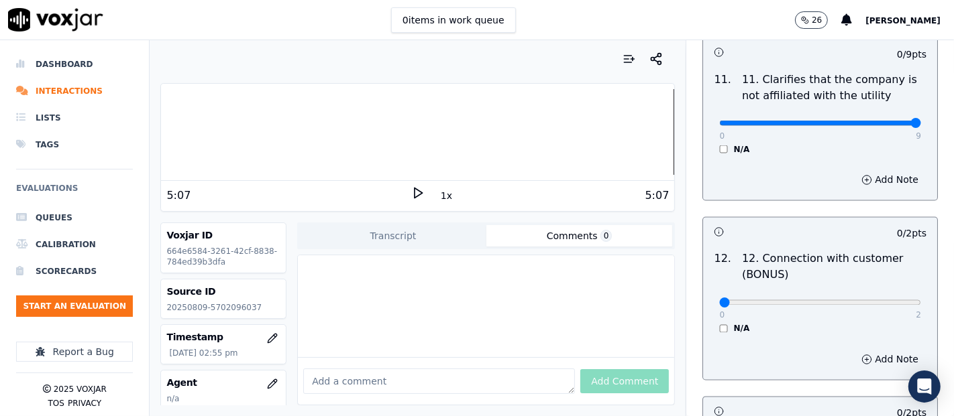
drag, startPoint x: 877, startPoint y: 119, endPoint x: 862, endPoint y: 124, distance: 16.1
type input "9"
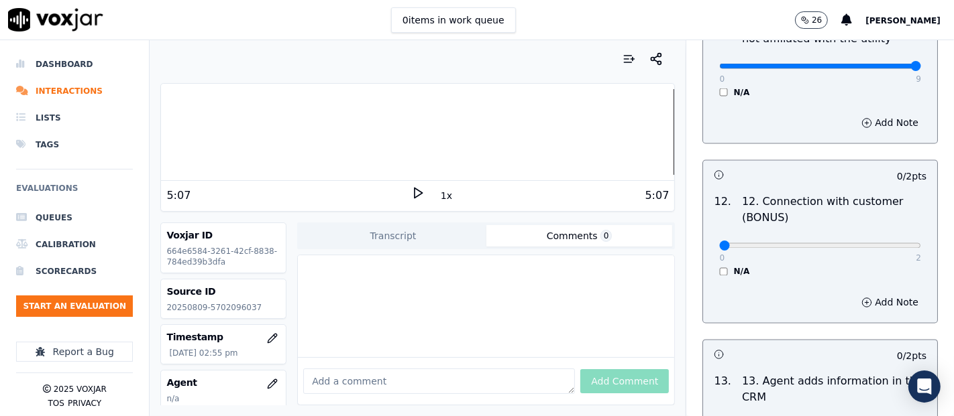
scroll to position [2161, 0]
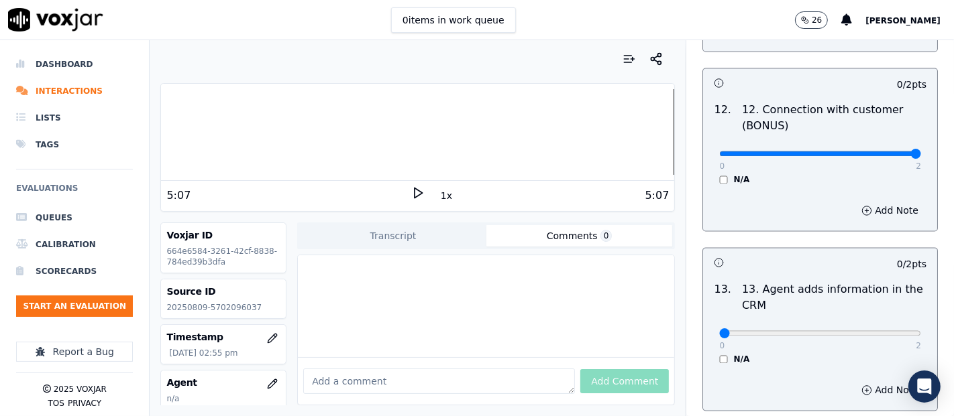
type input "2"
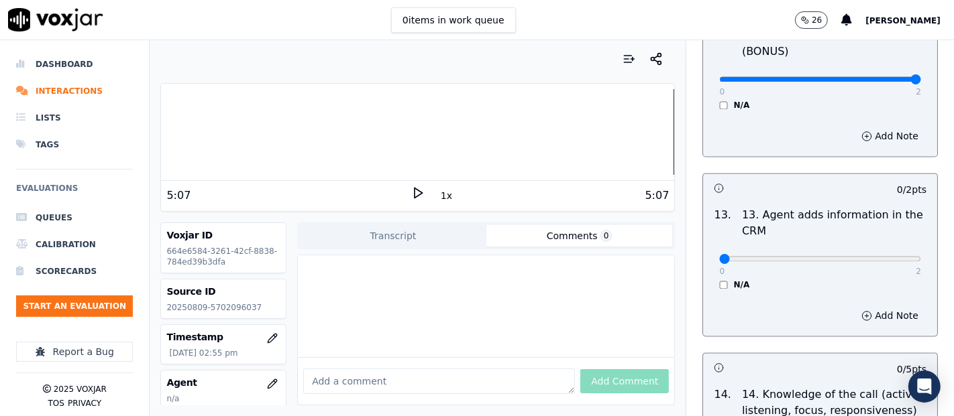
scroll to position [2384, 0]
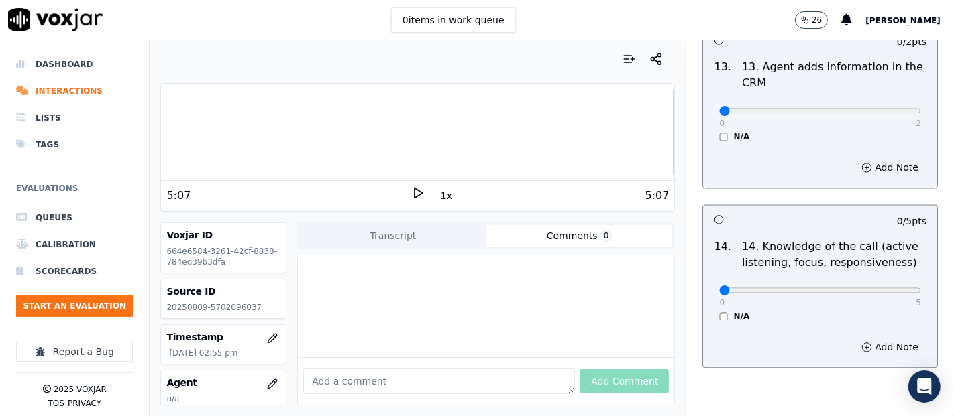
click at [885, 102] on div "0 2" at bounding box center [820, 110] width 202 height 16
type input "2"
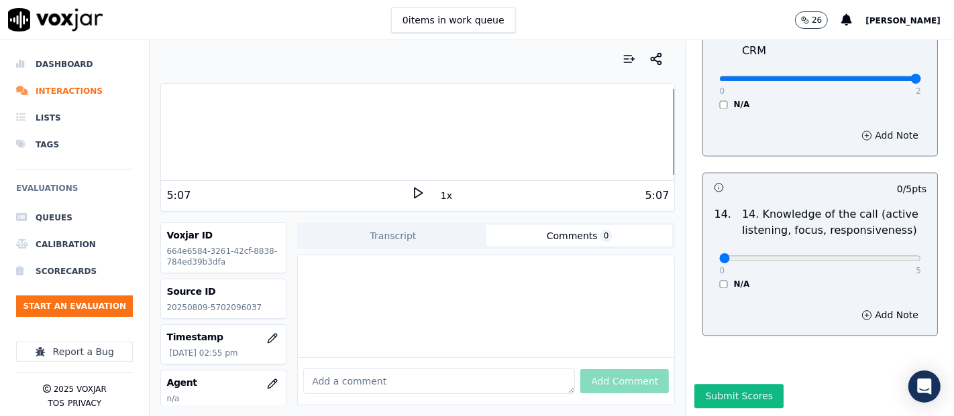
scroll to position [2444, 0]
click at [872, 239] on div "0 5 N/A" at bounding box center [819, 264] width 223 height 51
type input "5"
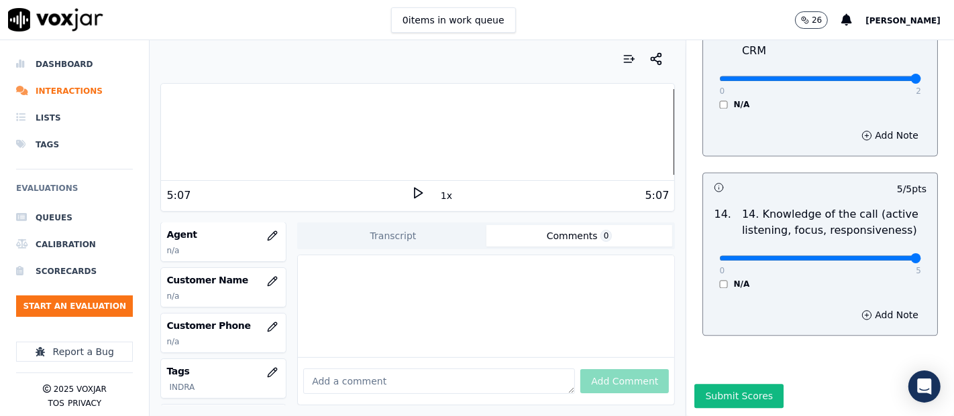
scroll to position [149, 0]
click at [259, 286] on button "button" at bounding box center [272, 281] width 27 height 27
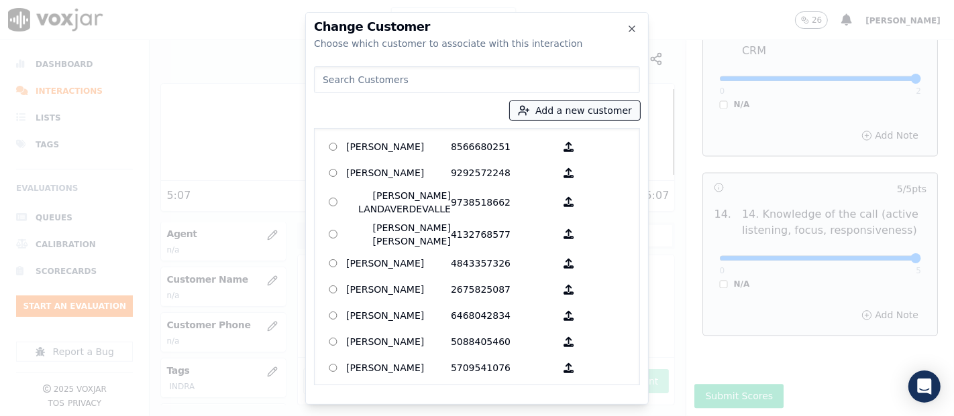
click at [589, 114] on button "Add a new customer" at bounding box center [575, 110] width 130 height 19
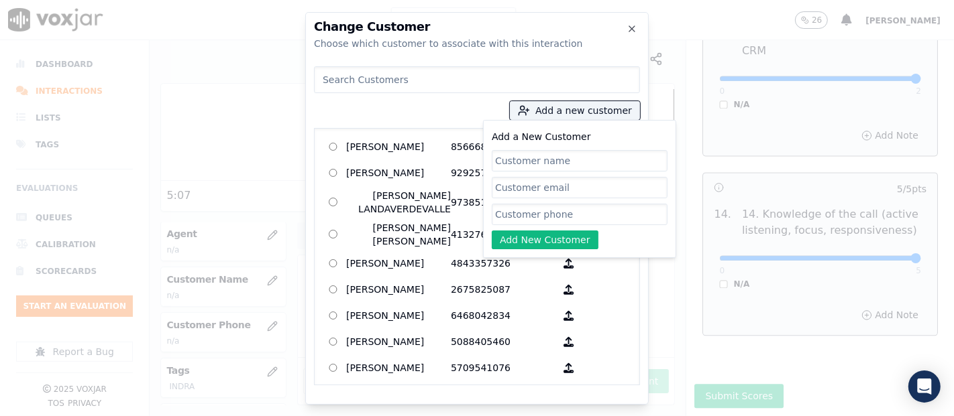
paste input "VLADIMIR HENRIQUEZ PEREZ"
type input "VLADIMIR HENRIQUEZ PEREZ"
click at [553, 213] on input "Add a New Customer" at bounding box center [580, 214] width 176 height 21
paste input "5702096037"
type input "5702096037"
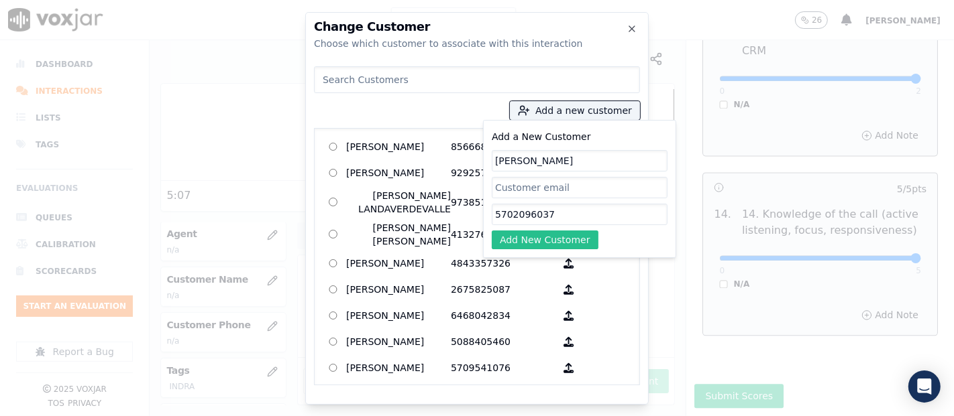
click at [571, 238] on button "Add New Customer" at bounding box center [545, 240] width 107 height 19
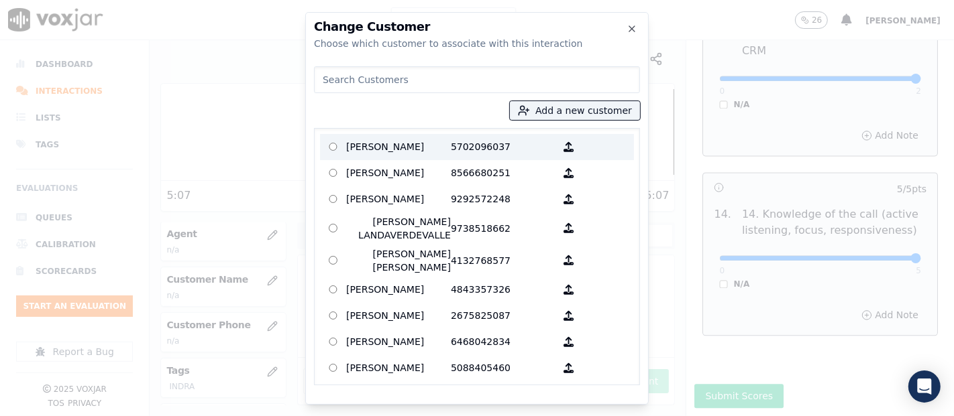
click at [372, 142] on p "VLADIMIR HENRIQUEZ PEREZ" at bounding box center [398, 147] width 105 height 21
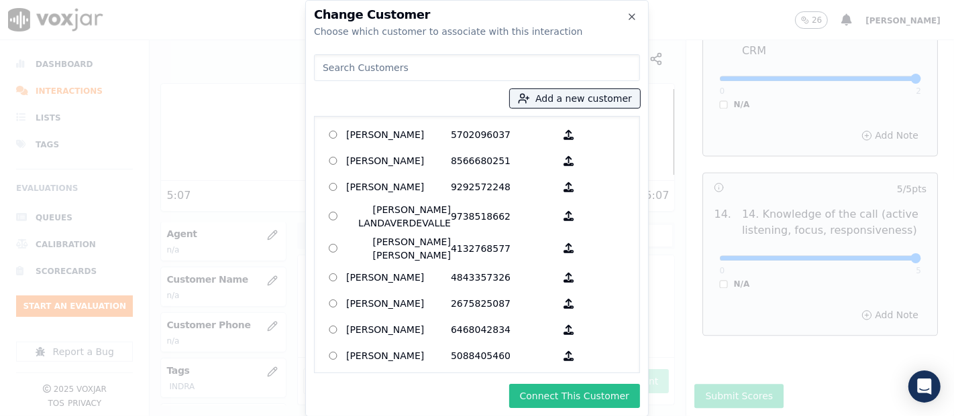
click at [545, 399] on button "Connect This Customer" at bounding box center [574, 396] width 131 height 24
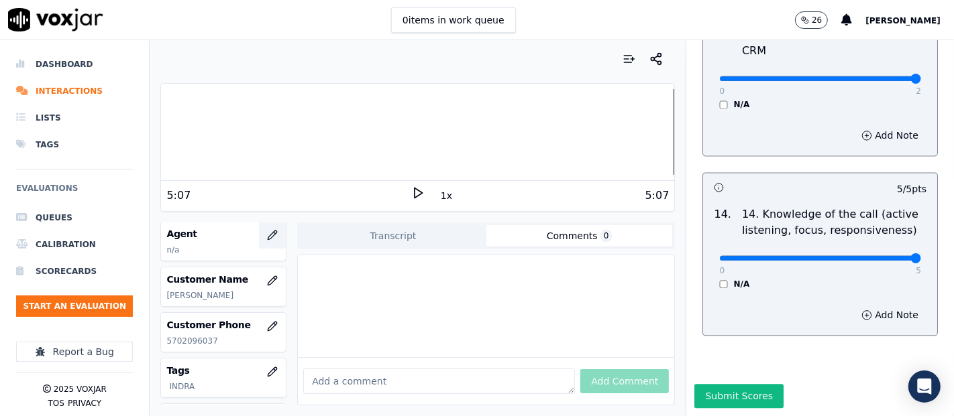
click at [267, 235] on icon "button" at bounding box center [272, 235] width 11 height 11
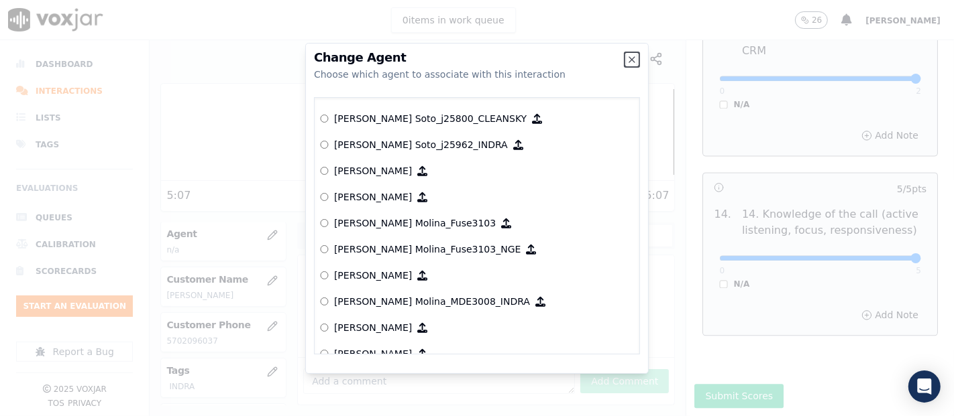
scroll to position [3943, 0]
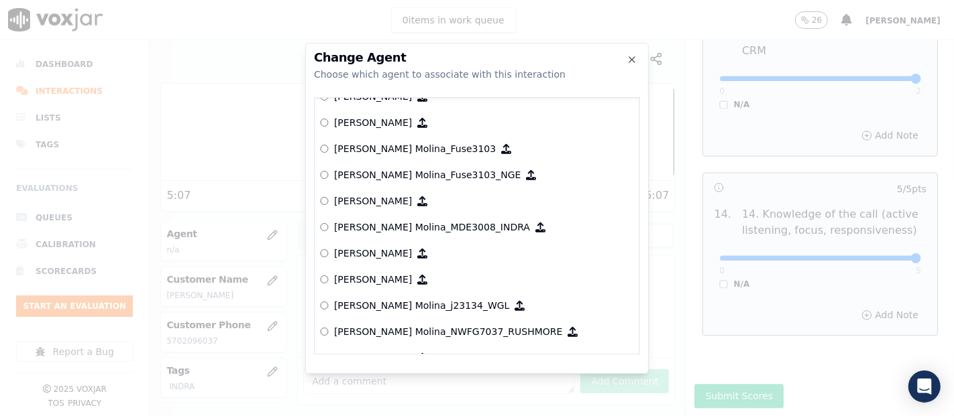
click at [396, 173] on p "[PERSON_NAME] Molina_Fuse3103_NGE" at bounding box center [427, 174] width 186 height 13
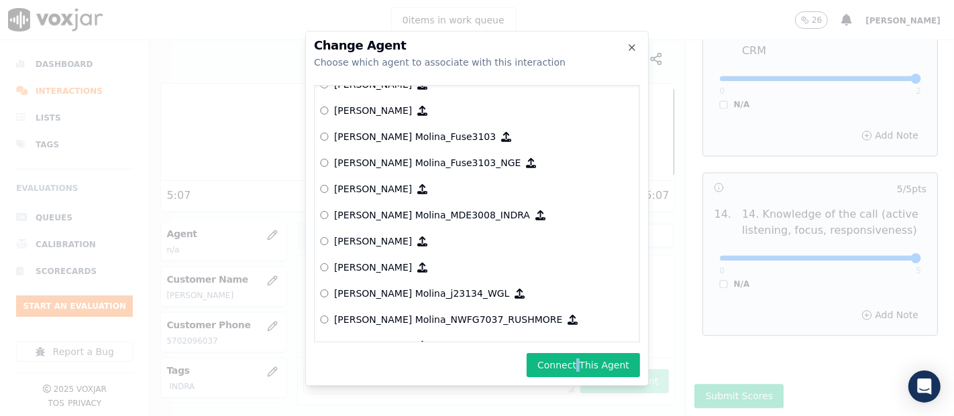
click at [582, 351] on div "Change Agent Choose which agent to associate with this interaction null Yeraldi…" at bounding box center [476, 208] width 343 height 355
click at [577, 364] on button "Connect This Agent" at bounding box center [582, 365] width 113 height 24
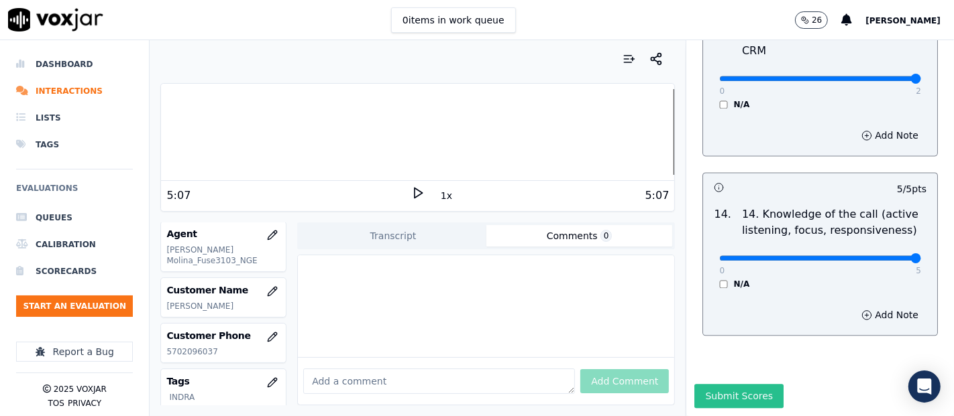
click at [717, 384] on button "Submit Scores" at bounding box center [738, 396] width 89 height 24
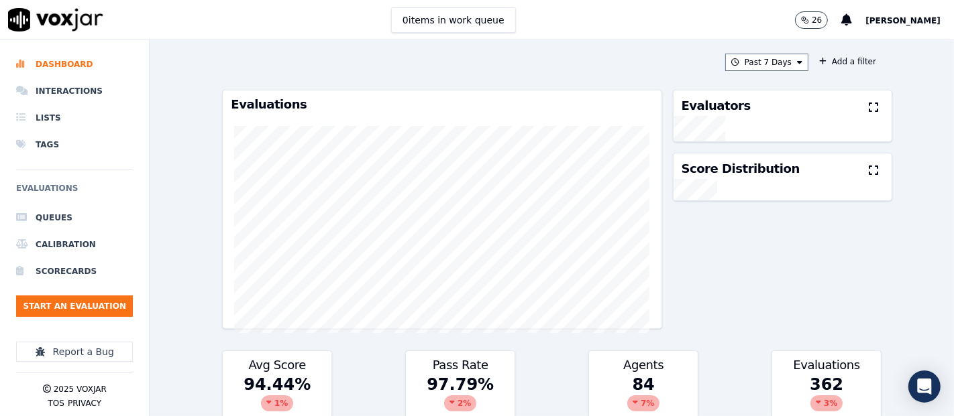
click at [55, 285] on ul "Queues Calibration Scorecards Start an Evaluation" at bounding box center [74, 266] width 117 height 123
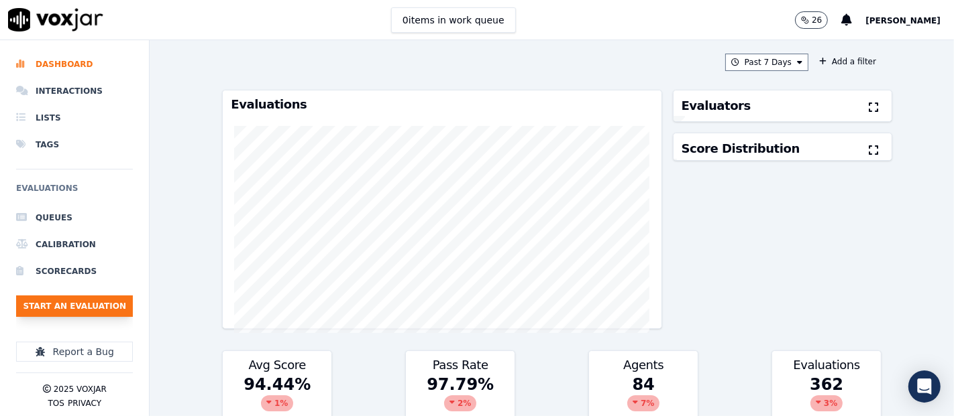
click at [63, 299] on button "Start an Evaluation" at bounding box center [74, 306] width 117 height 21
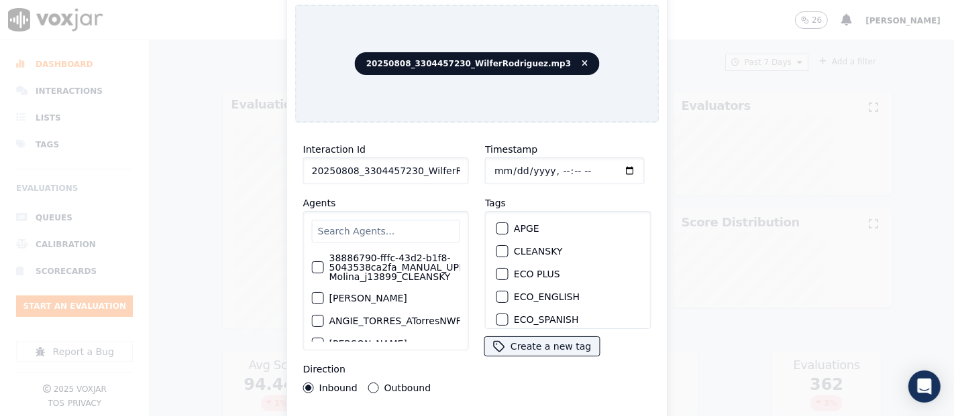
click at [443, 164] on input "20250808_3304457230_WilferRodriguez.mp3" at bounding box center [386, 171] width 166 height 27
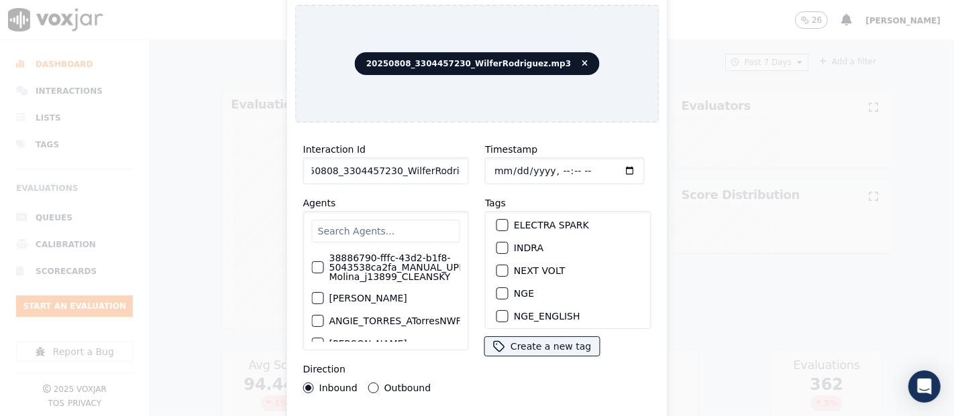
scroll to position [149, 0]
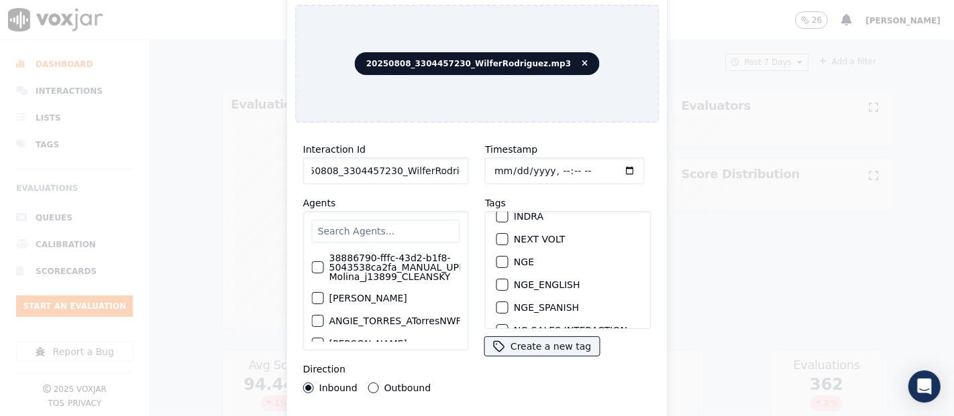
type input "20250808_3304457230_WilferRodriguez"
drag, startPoint x: 490, startPoint y: 244, endPoint x: 496, endPoint y: 256, distance: 12.9
click at [491, 251] on div "NGE" at bounding box center [568, 262] width 154 height 23
click at [497, 258] on div "button" at bounding box center [501, 262] width 9 height 9
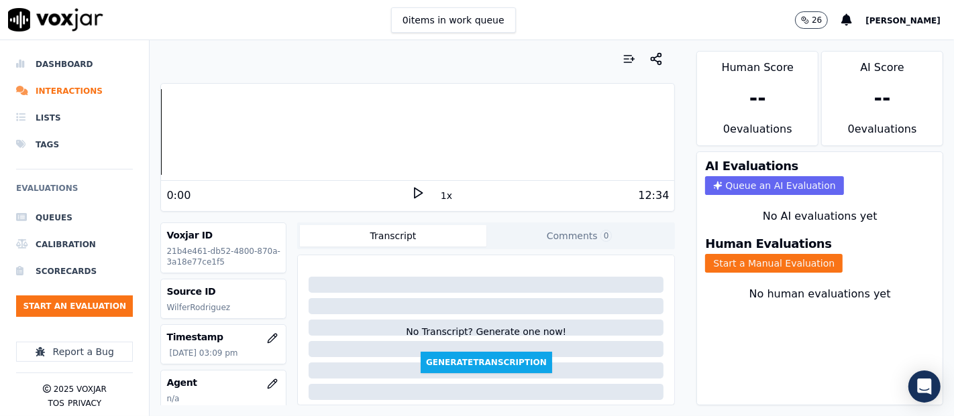
click at [411, 191] on icon at bounding box center [417, 192] width 13 height 13
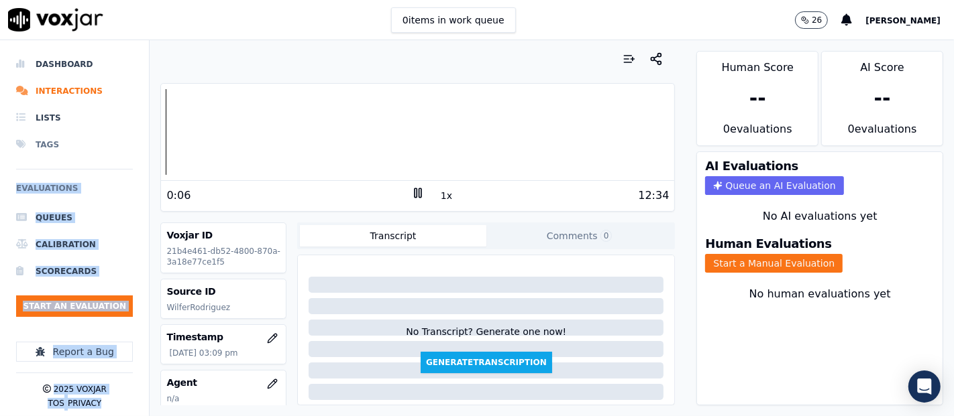
drag, startPoint x: 148, startPoint y: 147, endPoint x: 119, endPoint y: 150, distance: 29.0
click at [120, 150] on div "Dashboard Interactions Lists Tags Evaluations Queues Calibration Scorecards Sta…" at bounding box center [477, 228] width 954 height 376
click at [128, 129] on div "Dashboard Interactions Lists Tags Evaluations Queues Calibration Scorecards Sta…" at bounding box center [477, 228] width 954 height 376
click at [116, 197] on h6 "Evaluations" at bounding box center [74, 192] width 117 height 24
click at [68, 141] on div "Dashboard Interactions Lists Tags Evaluations Queues Calibration Scorecards Sta…" at bounding box center [477, 228] width 954 height 376
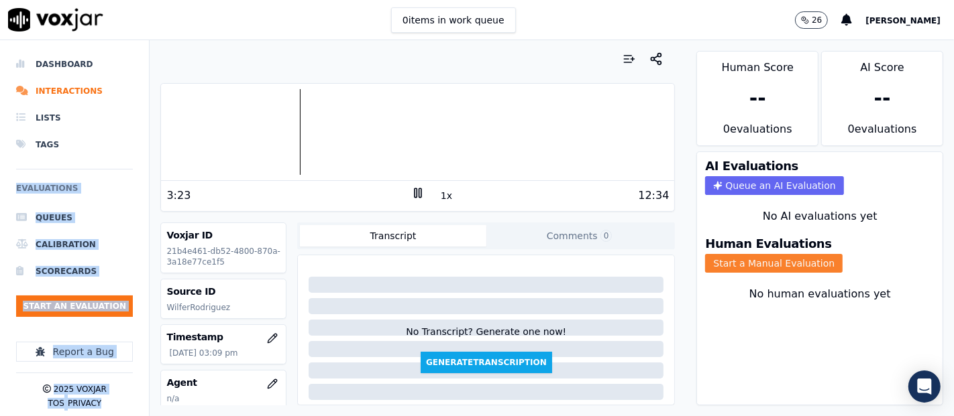
click at [771, 254] on button "Start a Manual Evaluation" at bounding box center [773, 263] width 137 height 19
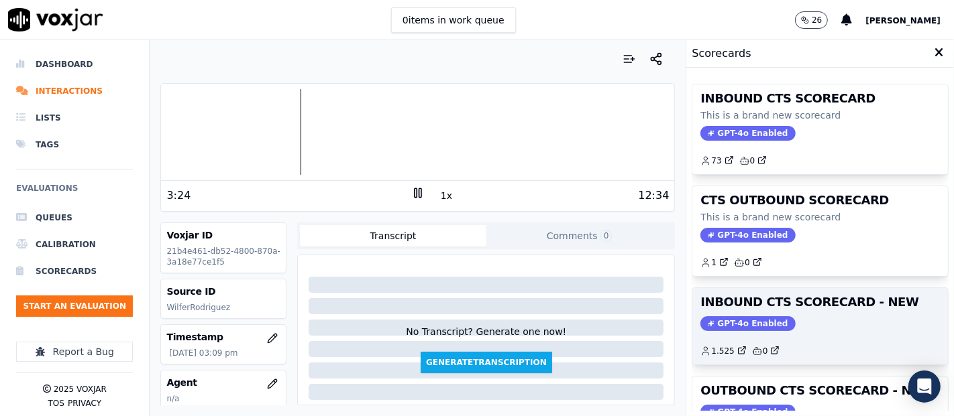
click at [830, 307] on h3 "INBOUND CTS SCORECARD - NEW" at bounding box center [819, 302] width 239 height 12
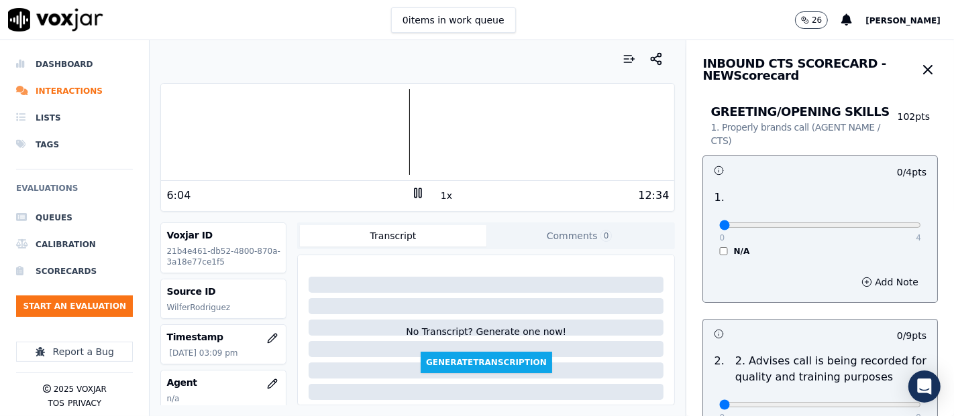
click at [411, 191] on icon at bounding box center [417, 192] width 13 height 13
type input "4"
click at [873, 225] on input "range" at bounding box center [820, 225] width 202 height 5
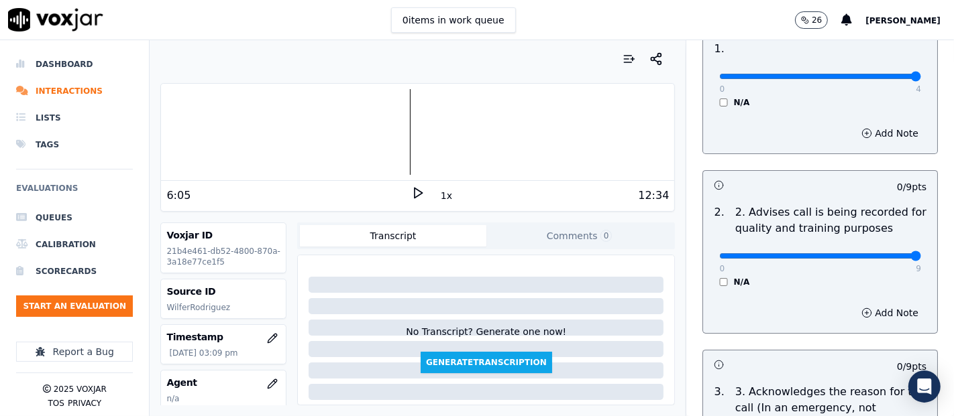
type input "9"
click at [886, 79] on input "range" at bounding box center [820, 76] width 202 height 5
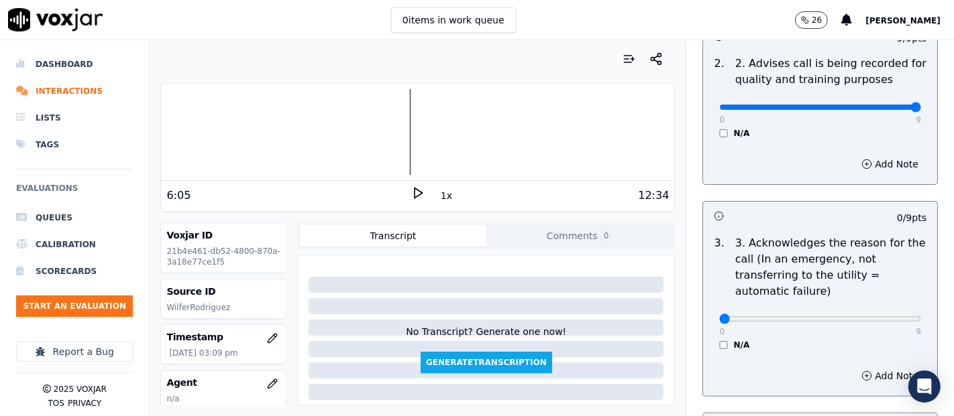
scroll to position [372, 0]
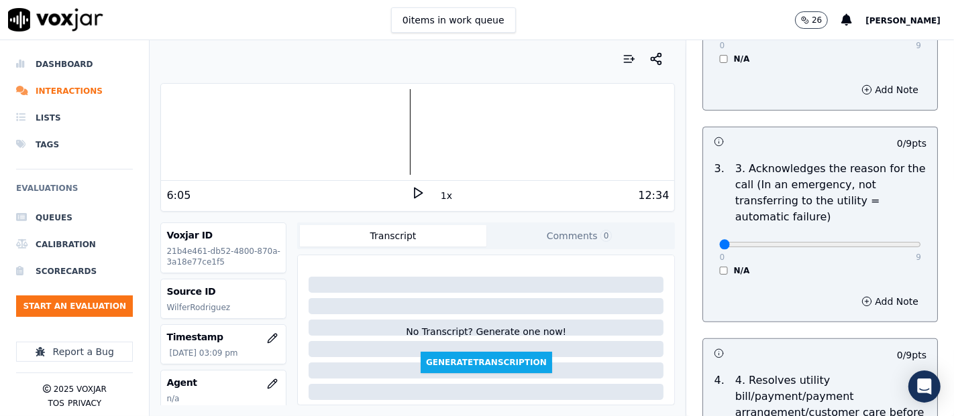
click at [915, 253] on p "9" at bounding box center [917, 257] width 5 height 11
type input "9"
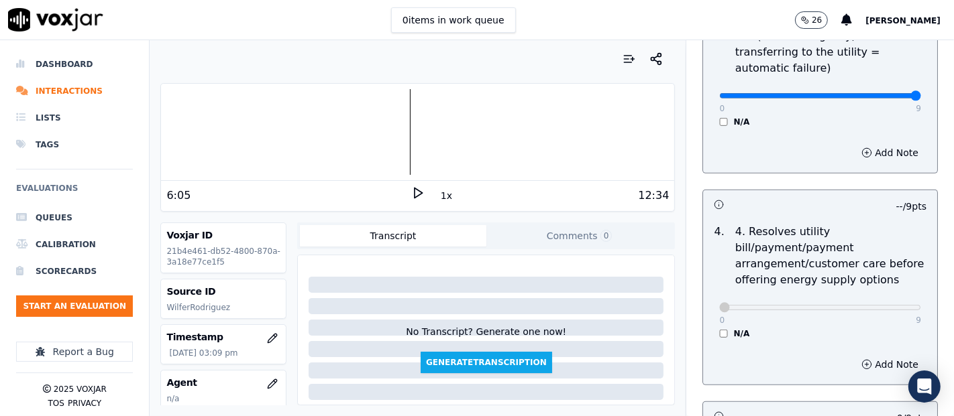
scroll to position [671, 0]
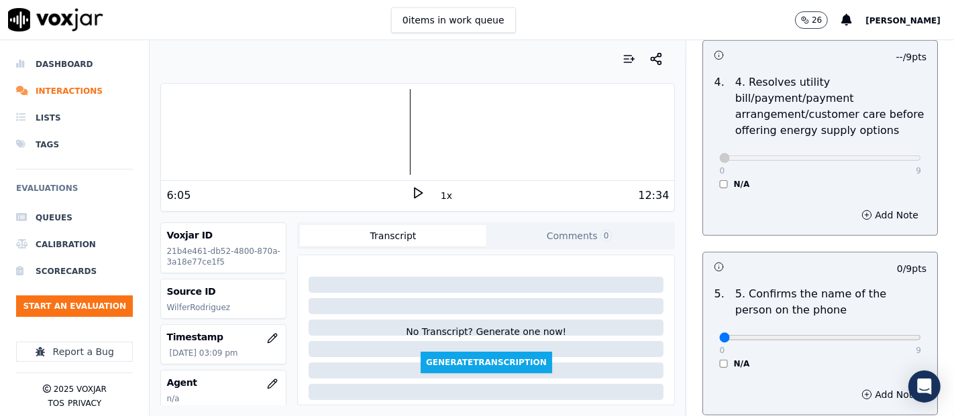
click at [881, 329] on div "0 9" at bounding box center [820, 337] width 202 height 16
type input "9"
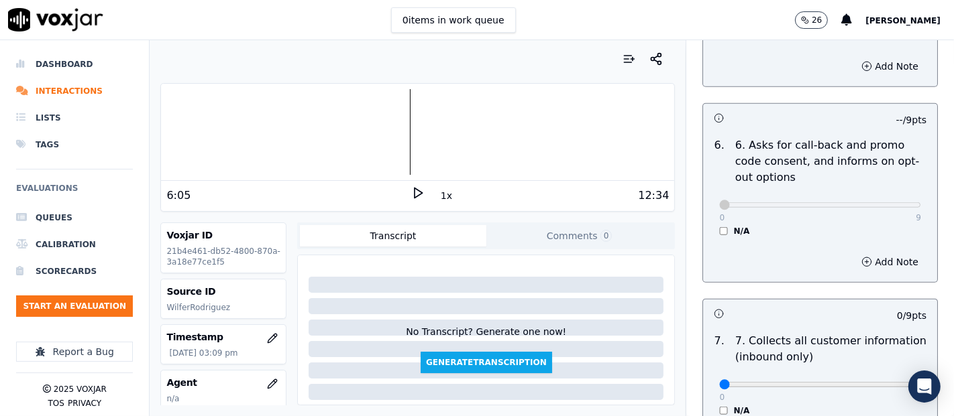
scroll to position [1043, 0]
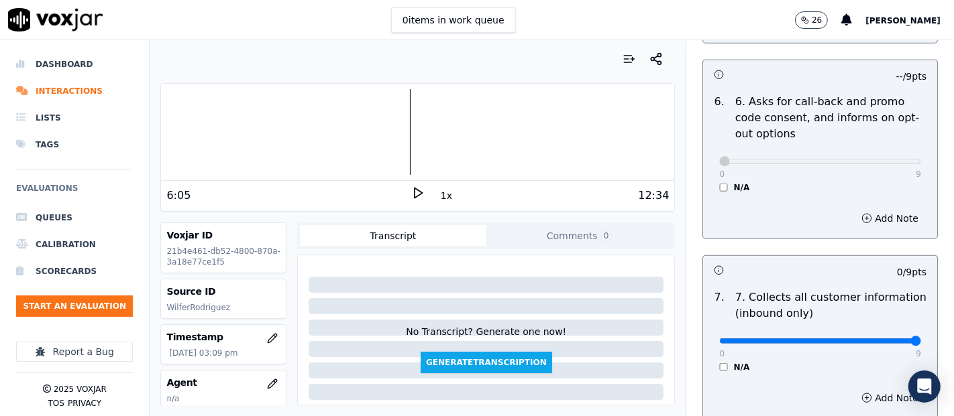
type input "9"
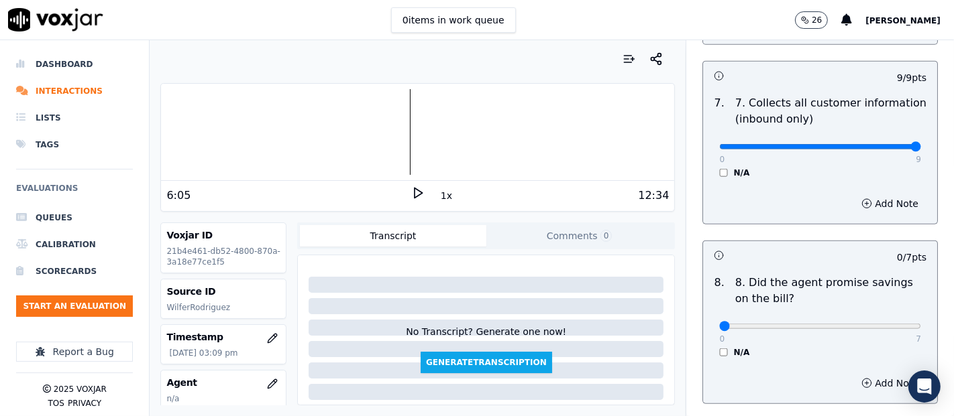
scroll to position [1266, 0]
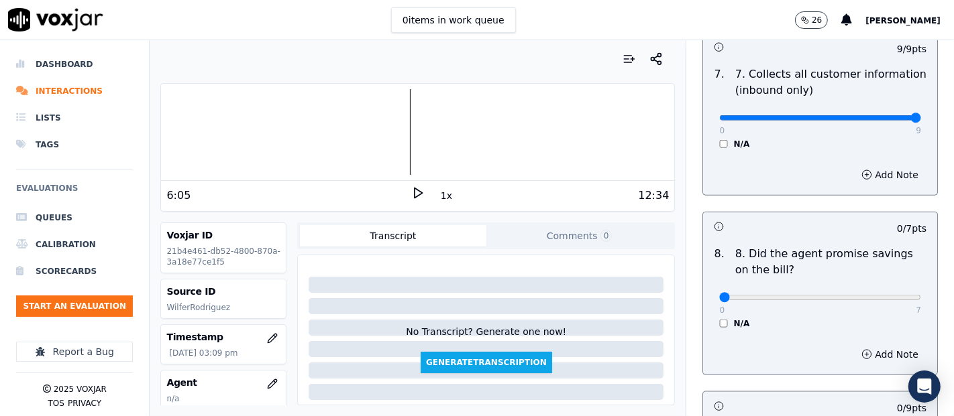
click at [719, 319] on div "N/A" at bounding box center [820, 324] width 202 height 11
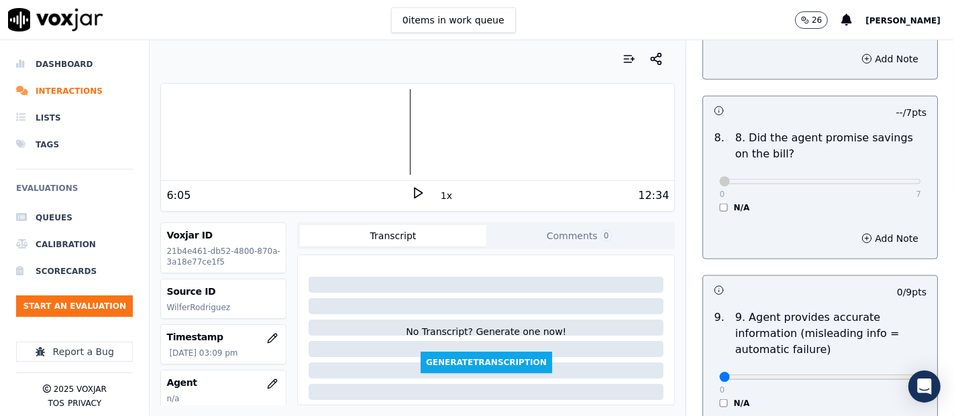
scroll to position [1490, 0]
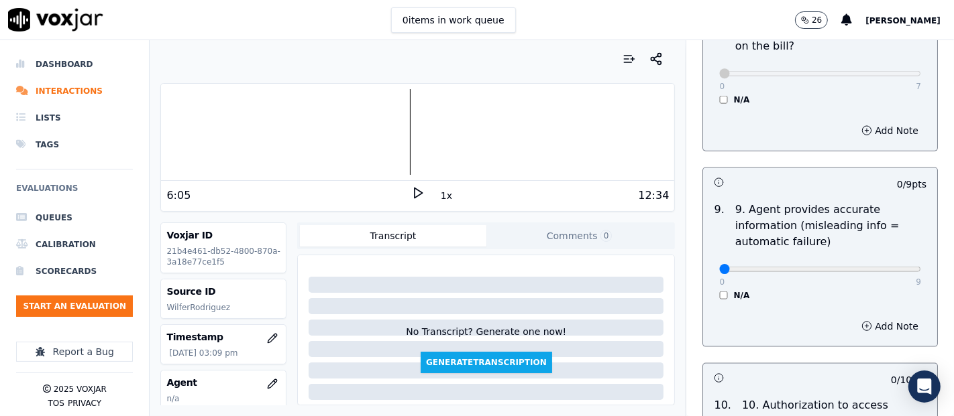
drag, startPoint x: 880, startPoint y: 257, endPoint x: 887, endPoint y: 263, distance: 9.5
click at [883, 261] on div "0 9" at bounding box center [820, 269] width 202 height 16
click at [887, 268] on div "0 9 N/A" at bounding box center [819, 275] width 223 height 51
type input "9"
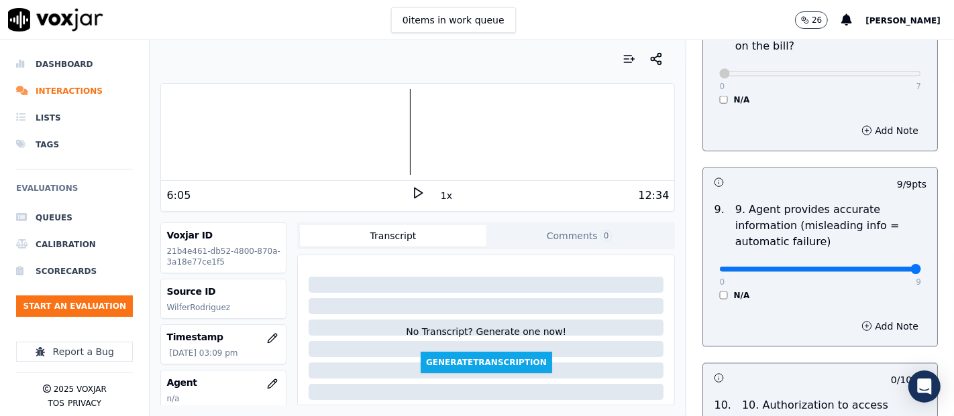
scroll to position [1714, 0]
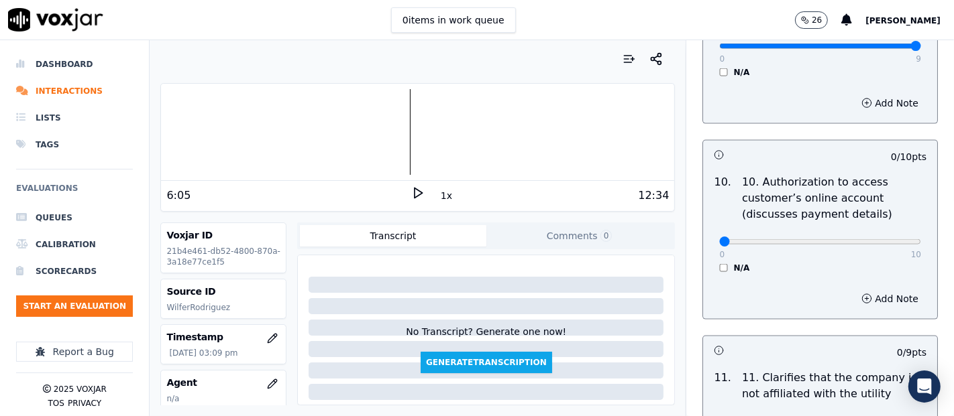
click at [719, 265] on div "N/A" at bounding box center [820, 268] width 202 height 11
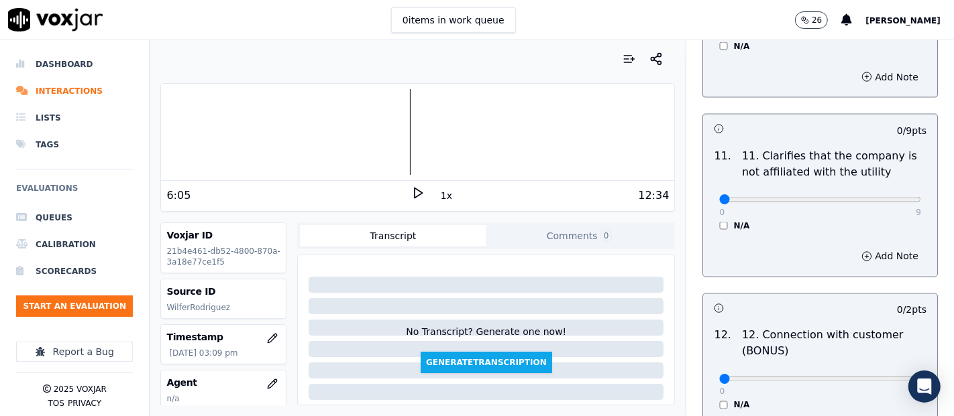
scroll to position [1937, 0]
drag, startPoint x: 885, startPoint y: 188, endPoint x: 877, endPoint y: 189, distance: 7.4
click at [883, 190] on div "0 9" at bounding box center [820, 198] width 202 height 16
type input "9"
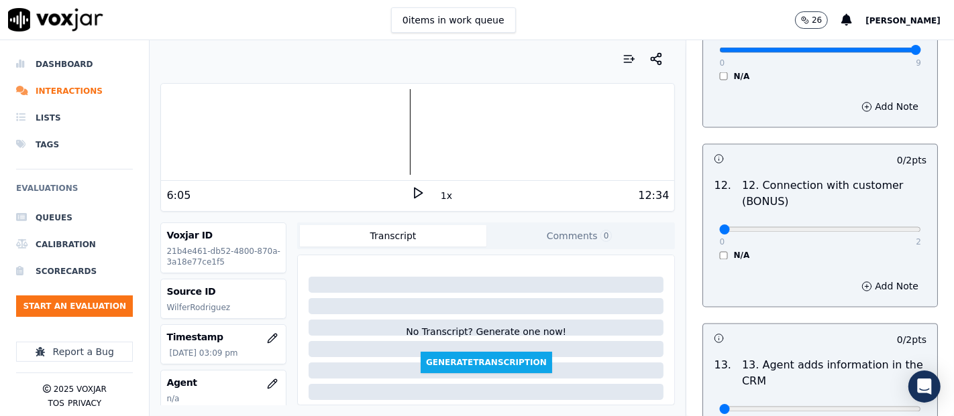
scroll to position [2086, 0]
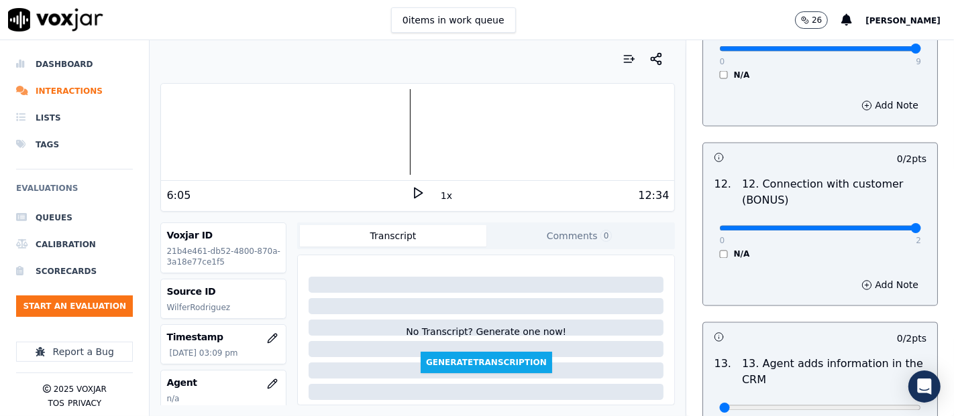
type input "2"
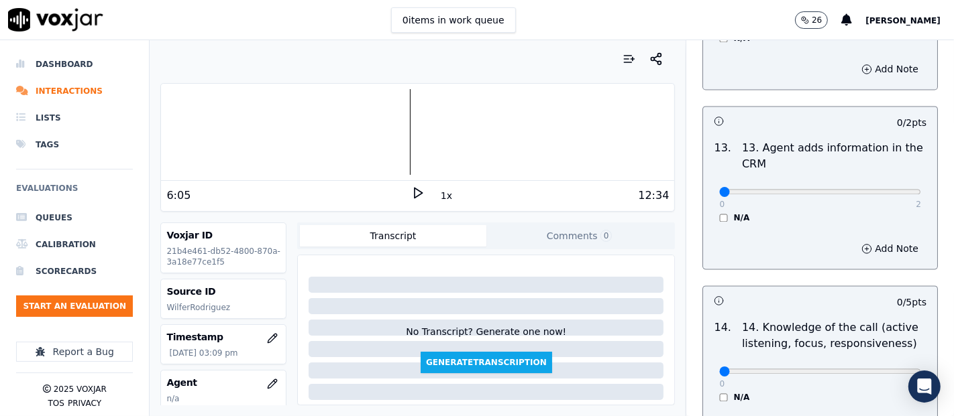
scroll to position [2310, 0]
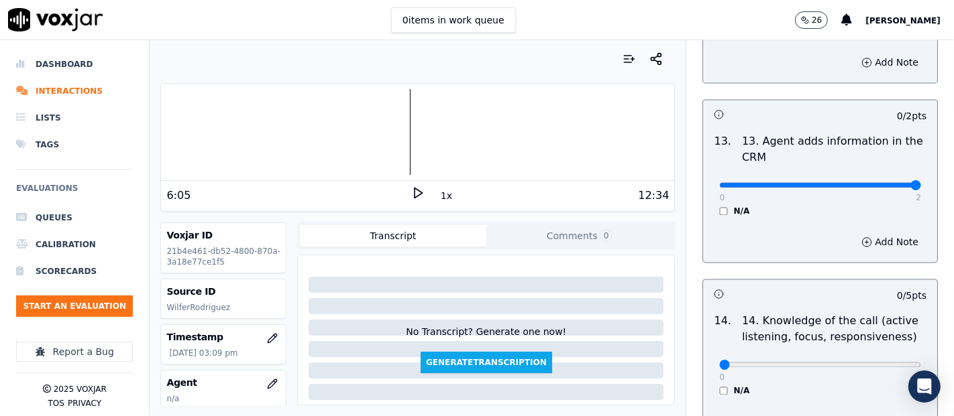
type input "2"
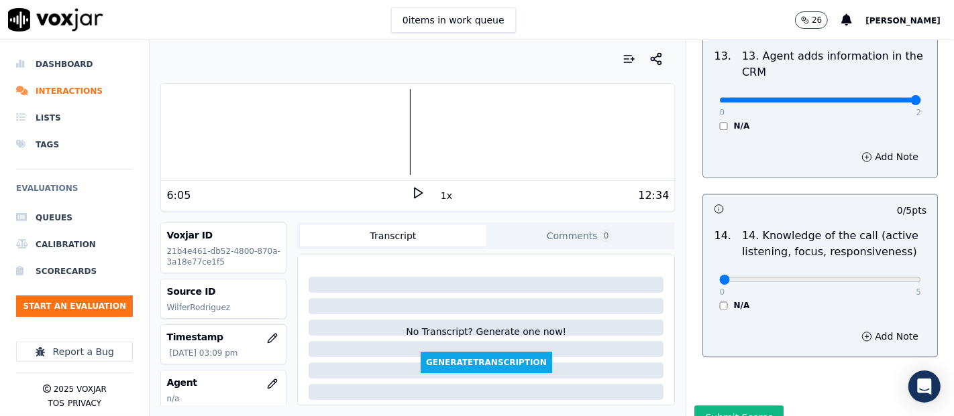
scroll to position [2444, 0]
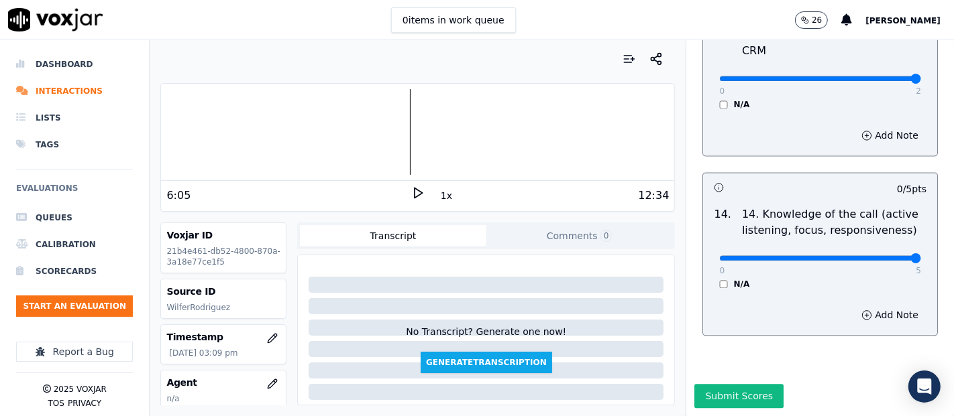
type input "5"
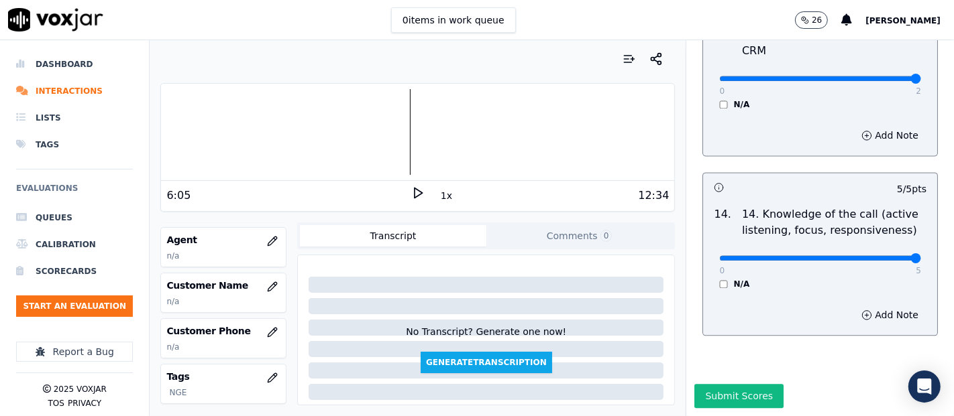
scroll to position [149, 0]
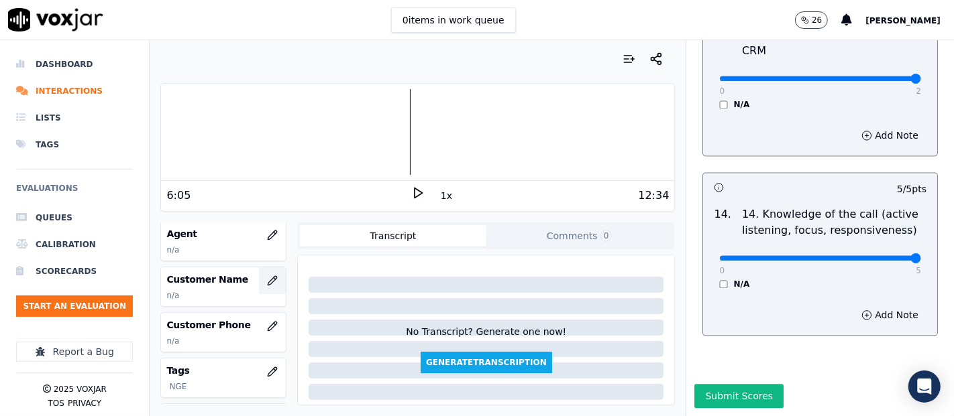
click at [267, 276] on icon "button" at bounding box center [272, 281] width 11 height 11
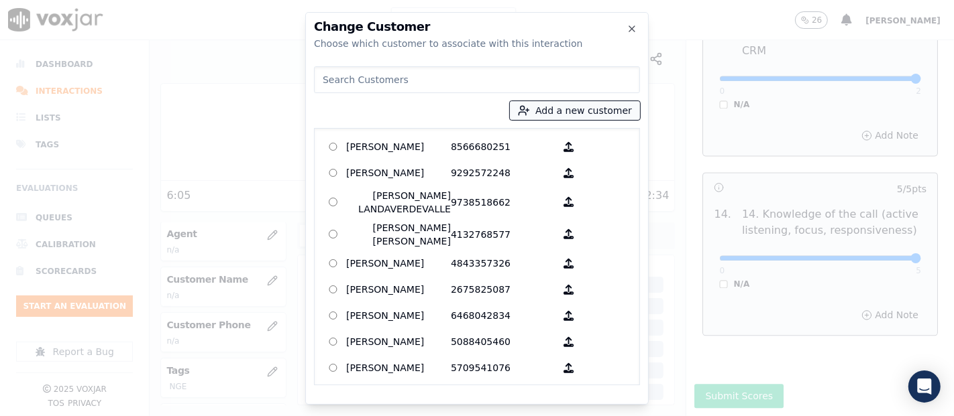
click at [524, 107] on circle "button" at bounding box center [522, 108] width 4 height 4
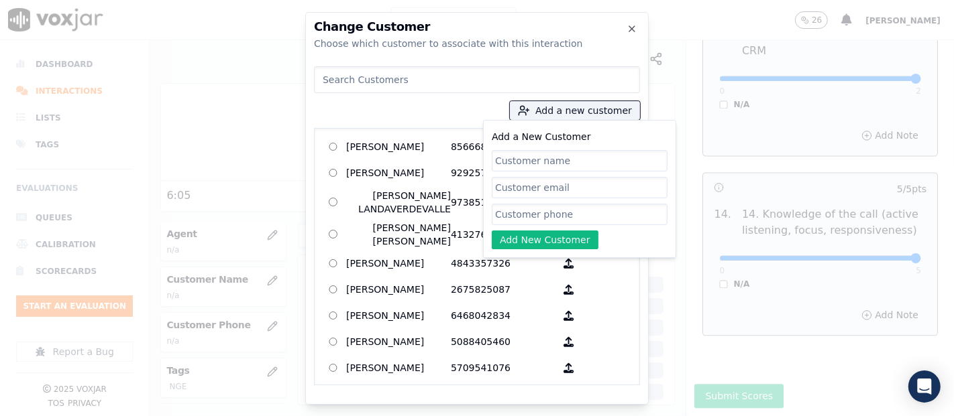
paste input "[PERSON_NAME] [PERSON_NAME]"
type input "[PERSON_NAME] [PERSON_NAME]"
drag, startPoint x: 592, startPoint y: 213, endPoint x: 598, endPoint y: 184, distance: 29.5
click at [592, 201] on div "Add a New Customer SALVADOR HERNANDEZ MUNIZ Add New Customer" at bounding box center [580, 189] width 176 height 121
paste input "[PERSON_NAME] [PERSON_NAME]"
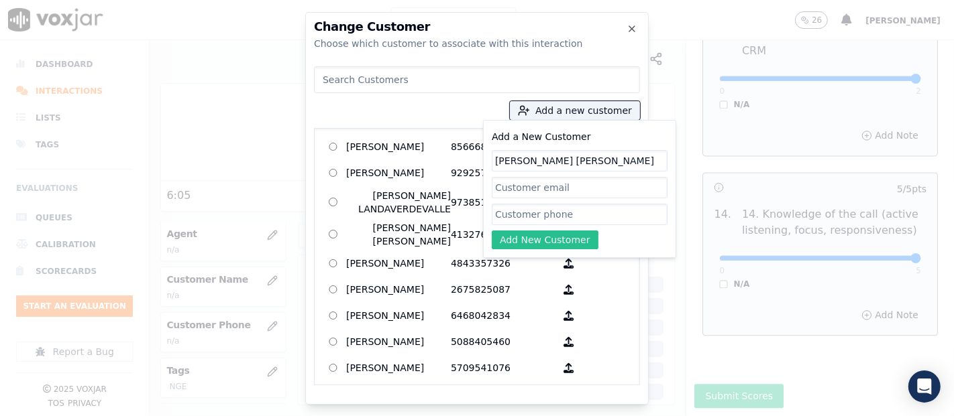
type input "[PERSON_NAME] [PERSON_NAME]"
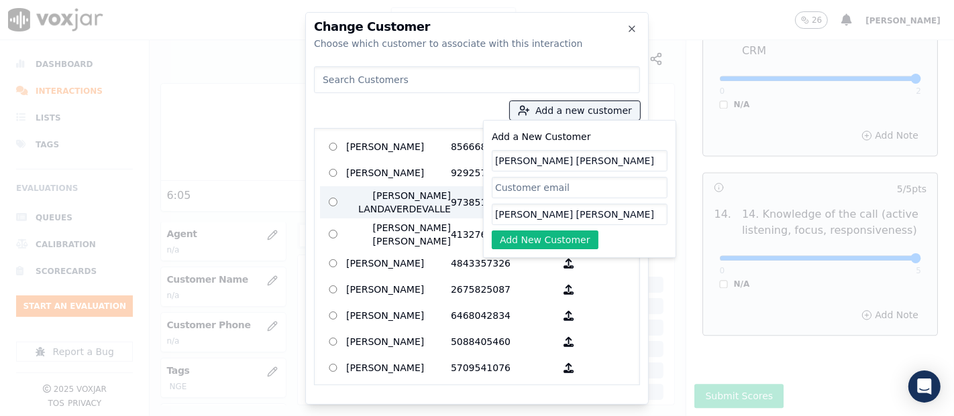
drag, startPoint x: 647, startPoint y: 209, endPoint x: 329, endPoint y: 216, distance: 317.3
click at [241, 416] on div "Change Customer Choose which customer to associate with this interaction Add a …" at bounding box center [477, 416] width 954 height 0
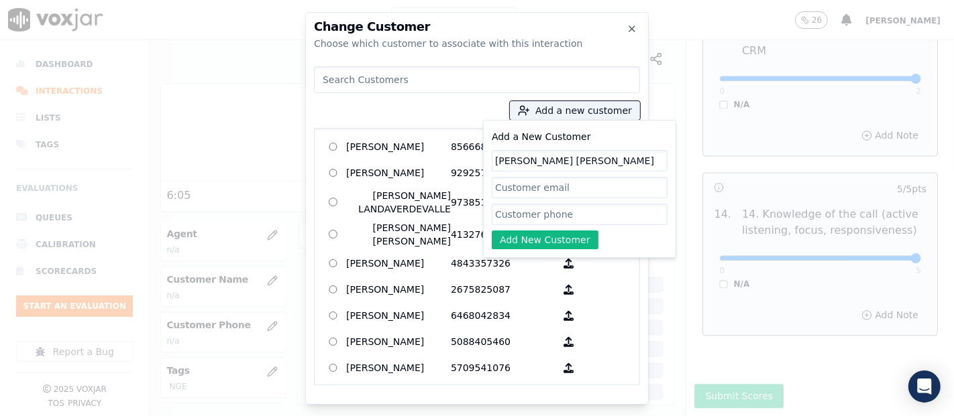
paste input "3304326230"
type input "3304326230"
click at [546, 237] on button "Add New Customer" at bounding box center [545, 240] width 107 height 19
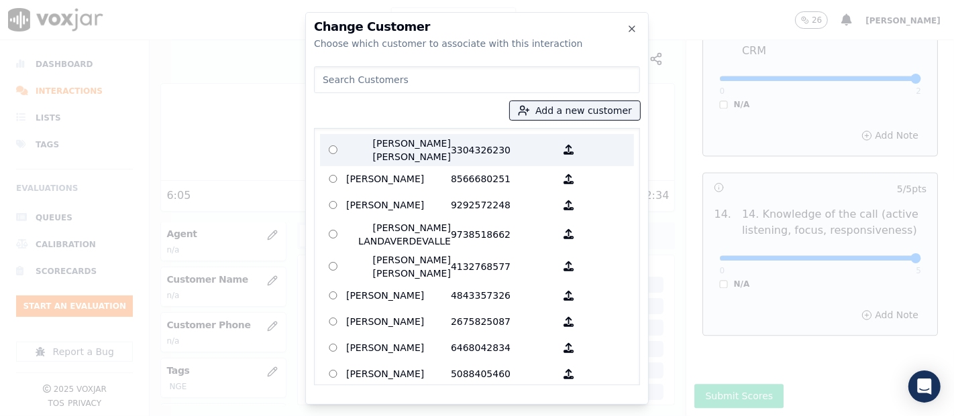
click at [412, 154] on p "[PERSON_NAME] [PERSON_NAME]" at bounding box center [398, 150] width 105 height 27
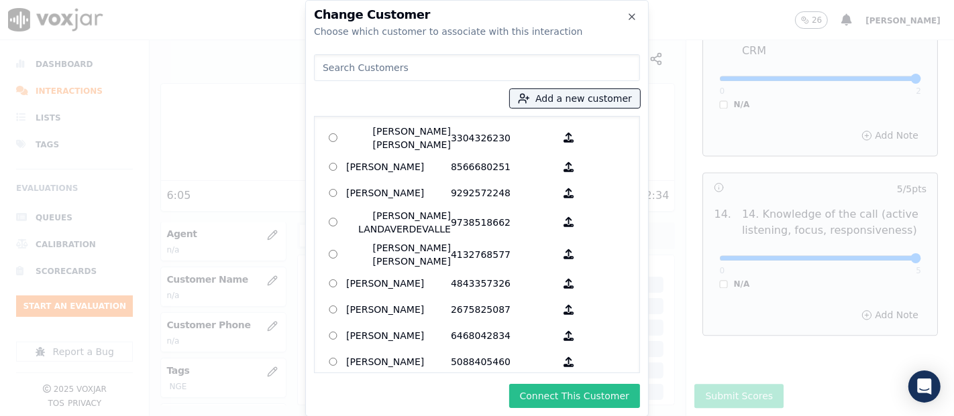
click at [567, 398] on button "Connect This Customer" at bounding box center [574, 396] width 131 height 24
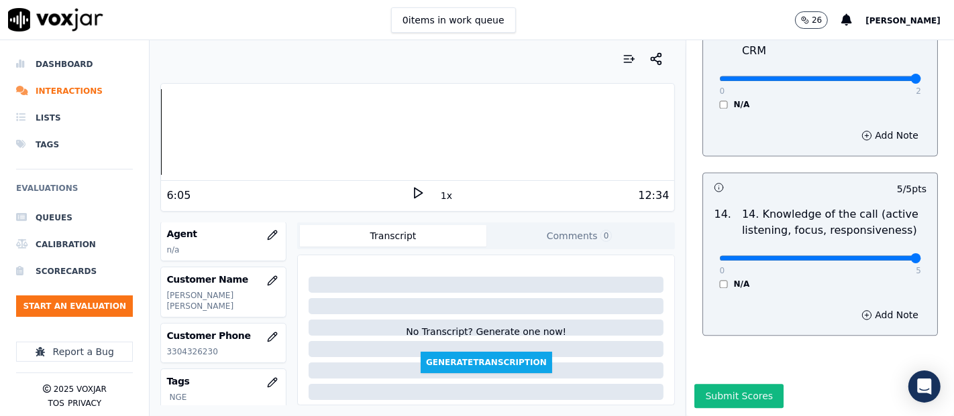
click at [48, 133] on div "Dashboard Interactions Lists Tags Evaluations Queues Calibration Scorecards Sta…" at bounding box center [477, 228] width 954 height 376
click at [739, 384] on button "Submit Scores" at bounding box center [738, 396] width 89 height 24
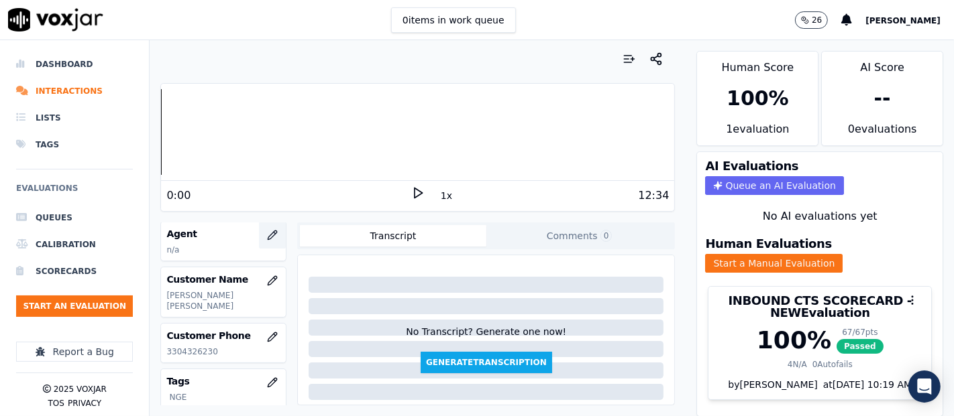
click at [259, 233] on button "button" at bounding box center [272, 235] width 27 height 27
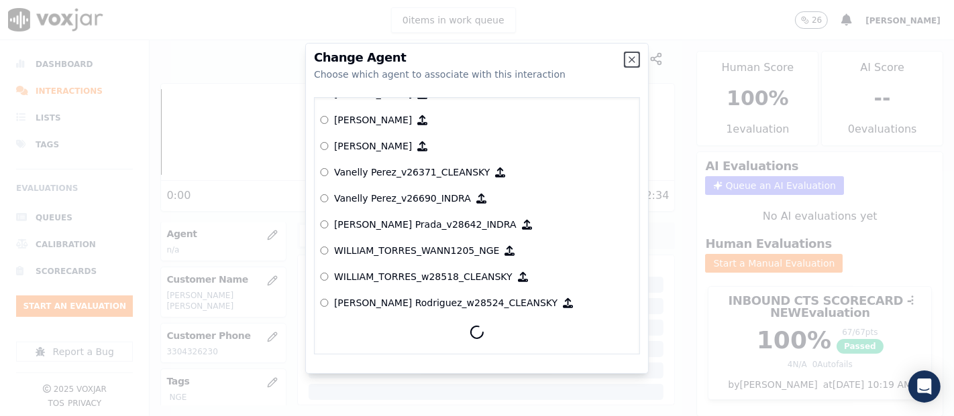
scroll to position [6333, 0]
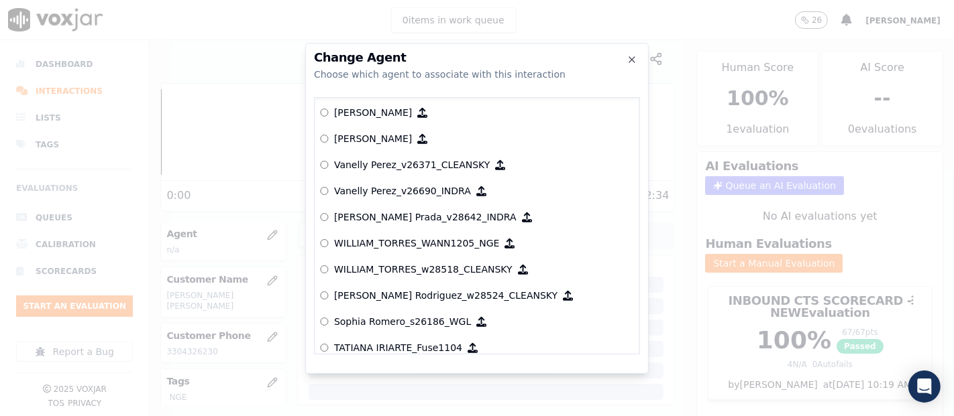
click at [371, 296] on p "[PERSON_NAME] Rodriguez_w28524_CLEANSKY" at bounding box center [445, 295] width 223 height 13
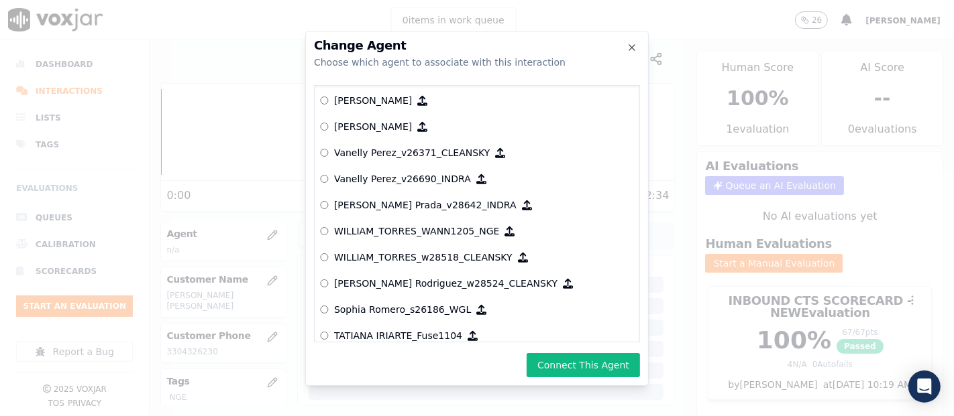
click at [451, 286] on p "[PERSON_NAME] Rodriguez_w28524_CLEANSKY" at bounding box center [445, 283] width 223 height 13
click at [558, 359] on button "Connect This Agent" at bounding box center [582, 365] width 113 height 24
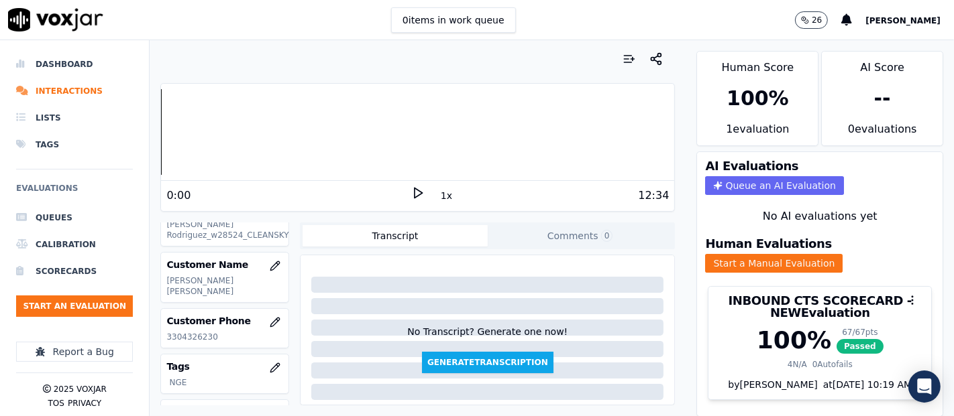
scroll to position [148, 0]
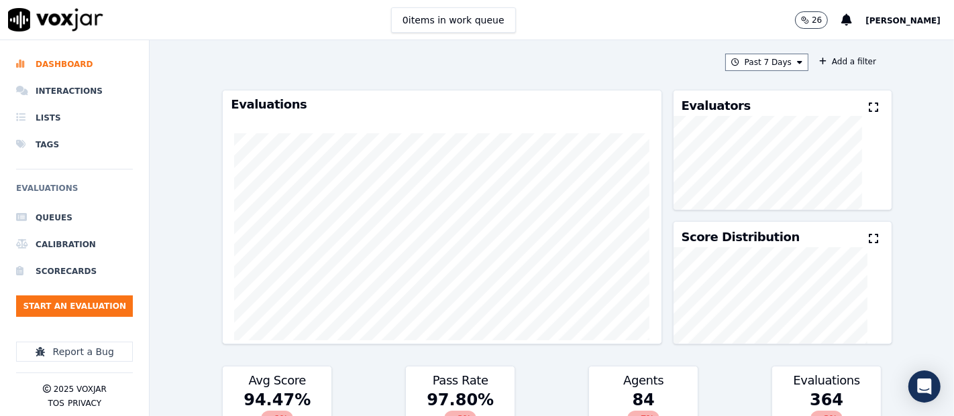
click at [76, 294] on ul "Queues Calibration Scorecards Start an Evaluation" at bounding box center [74, 266] width 117 height 123
click at [77, 301] on button "Start an Evaluation" at bounding box center [74, 306] width 117 height 21
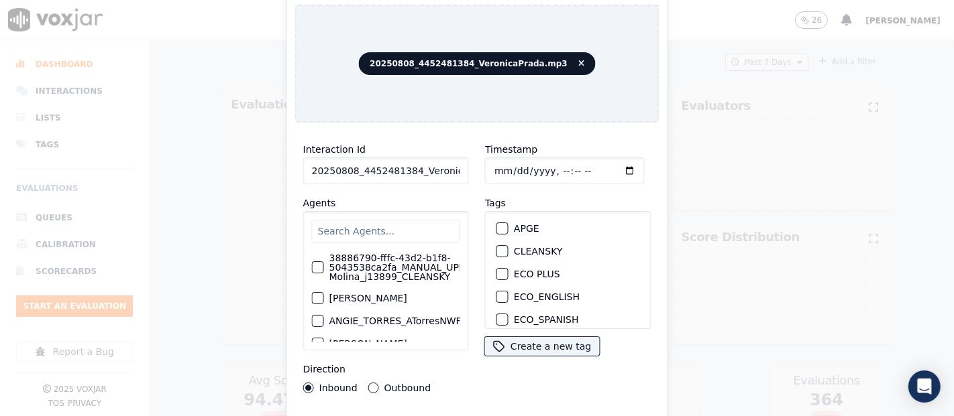
click at [418, 174] on input "20250808_4452481384_VeronicaPrada.mp3" at bounding box center [386, 171] width 166 height 27
type input "20250808_4452481384_VeronicaPrada"
click at [497, 247] on div "button" at bounding box center [501, 251] width 9 height 9
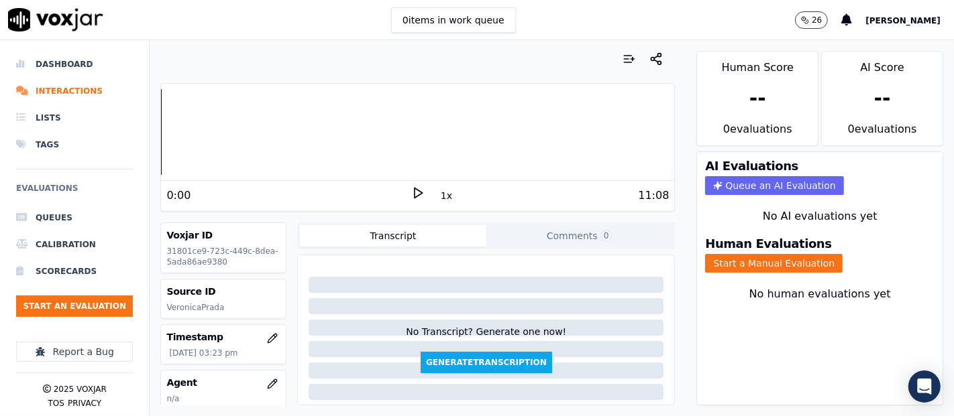
click at [414, 188] on polygon at bounding box center [418, 193] width 8 height 10
click at [414, 193] on rect at bounding box center [415, 192] width 2 height 9
click at [400, 199] on div "7:16" at bounding box center [288, 196] width 245 height 16
click at [411, 195] on icon at bounding box center [417, 192] width 13 height 13
click at [742, 254] on button "Start a Manual Evaluation" at bounding box center [773, 263] width 137 height 19
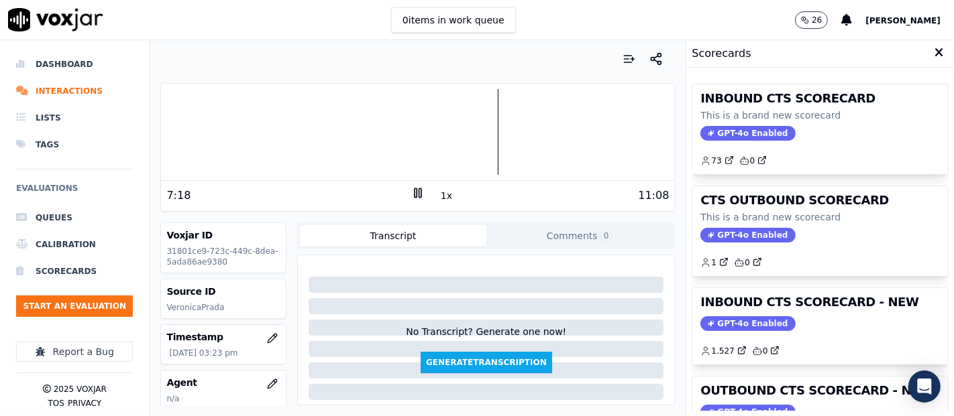
click at [846, 304] on h3 "INBOUND CTS SCORECARD - NEW" at bounding box center [819, 302] width 239 height 12
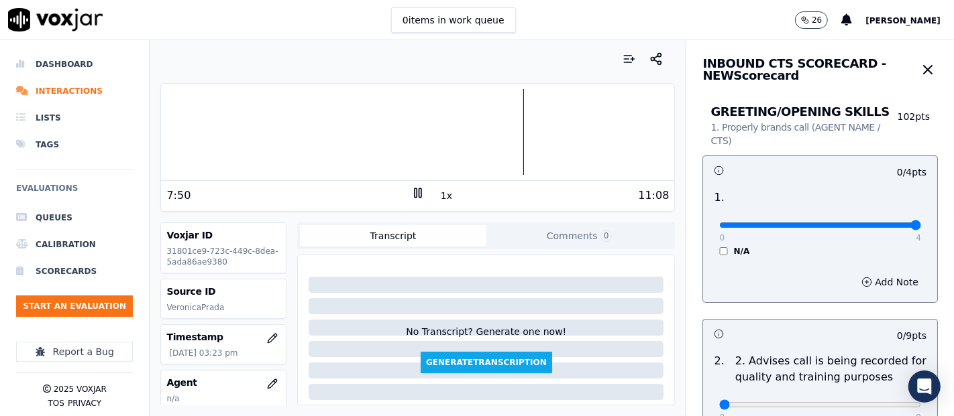
type input "4"
click at [858, 224] on input "range" at bounding box center [820, 225] width 202 height 5
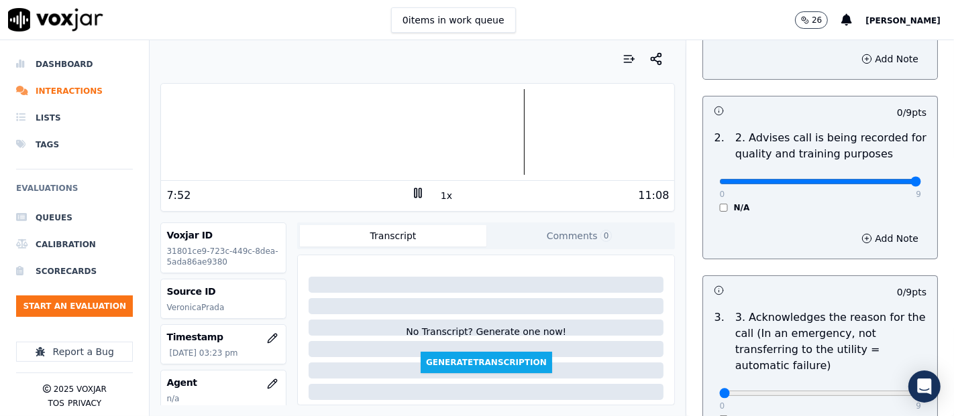
type input "9"
click at [858, 5] on input "range" at bounding box center [820, 1] width 202 height 5
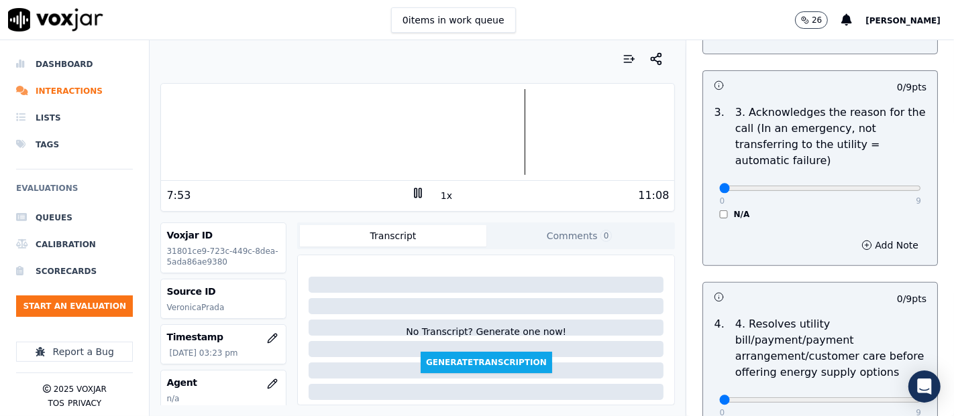
scroll to position [447, 0]
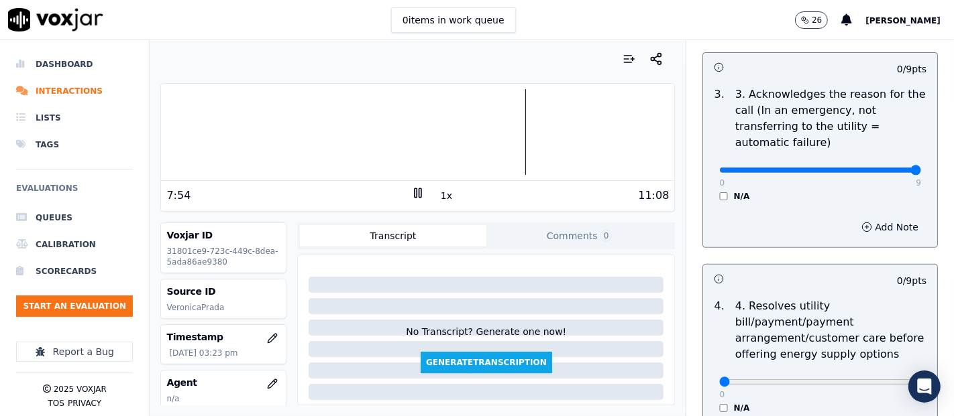
type input "9"
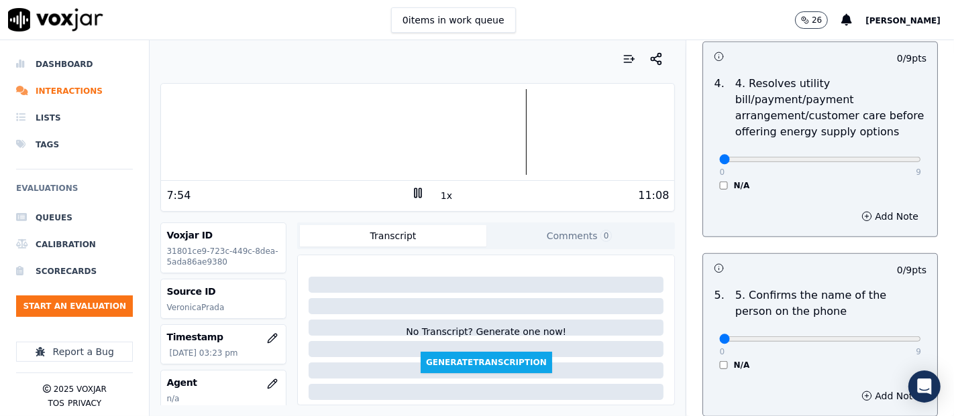
scroll to position [671, 0]
drag, startPoint x: 883, startPoint y: 173, endPoint x: 881, endPoint y: 166, distance: 7.5
click at [858, 171] on p "9" at bounding box center [917, 171] width 5 height 11
type input "9"
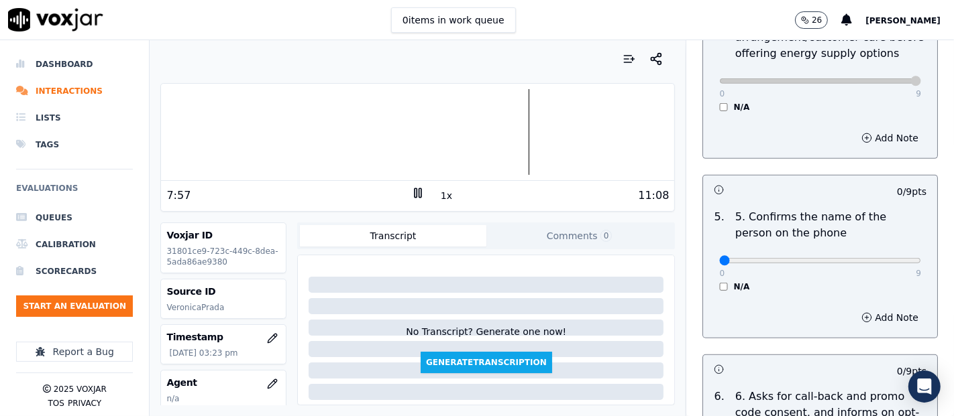
scroll to position [820, 0]
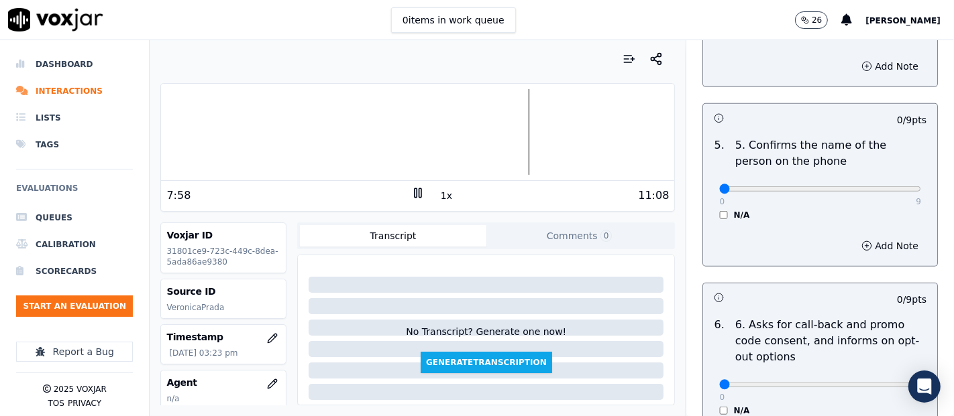
click at [719, 211] on div "N/A" at bounding box center [820, 215] width 202 height 11
type input "9"
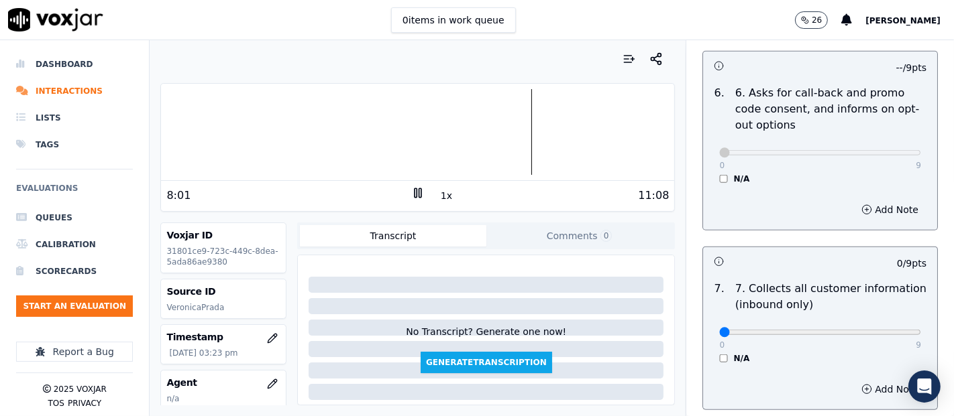
scroll to position [1117, 0]
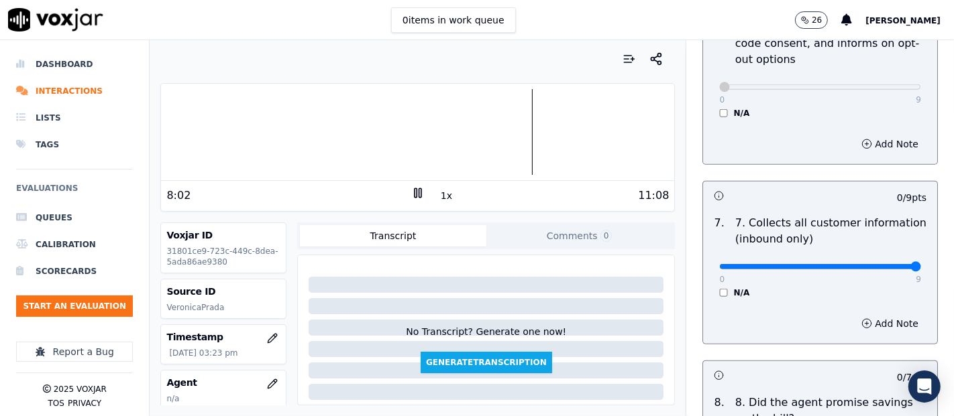
type input "9"
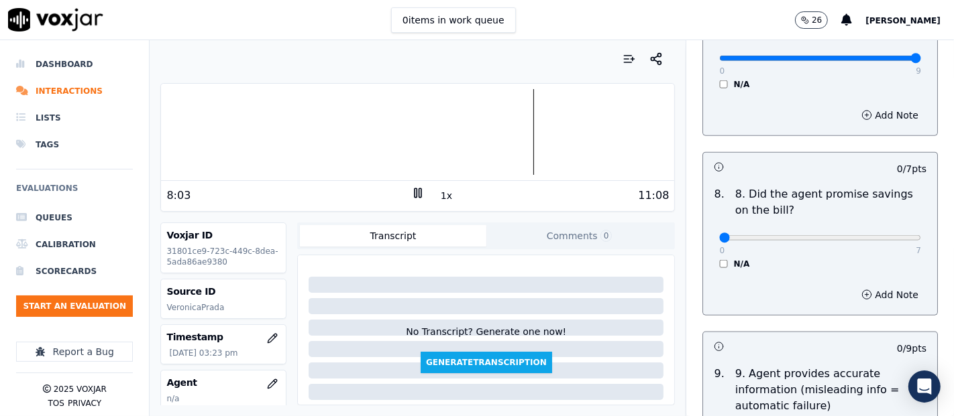
scroll to position [1416, 0]
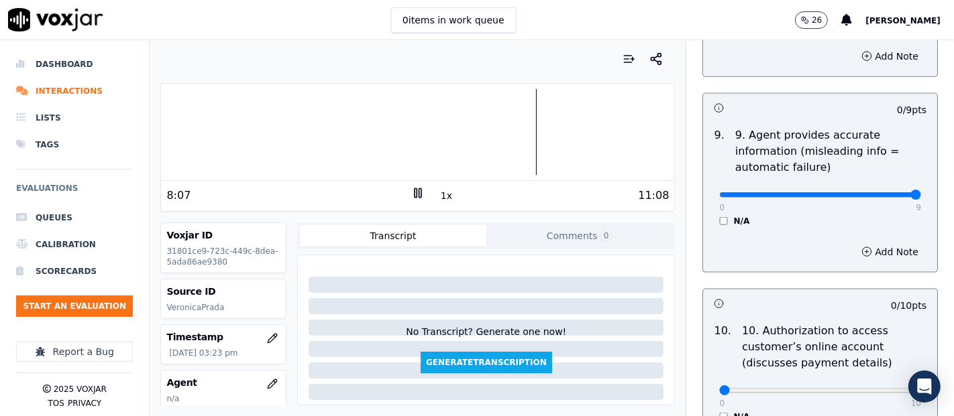
type input "9"
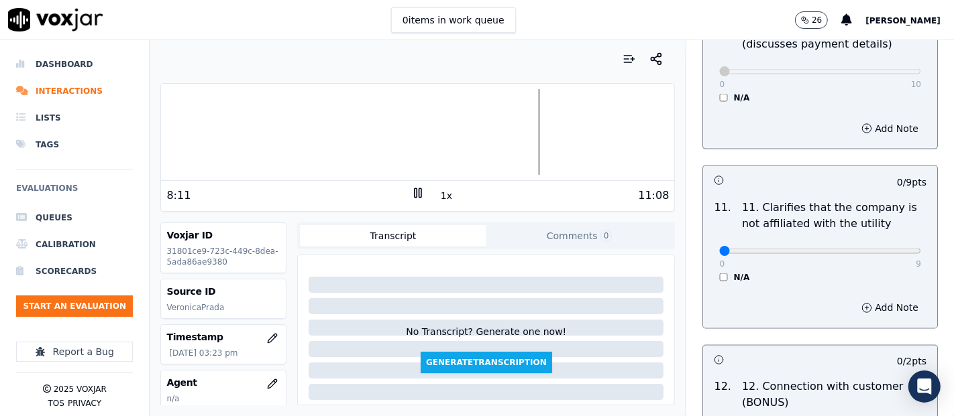
scroll to position [1937, 0]
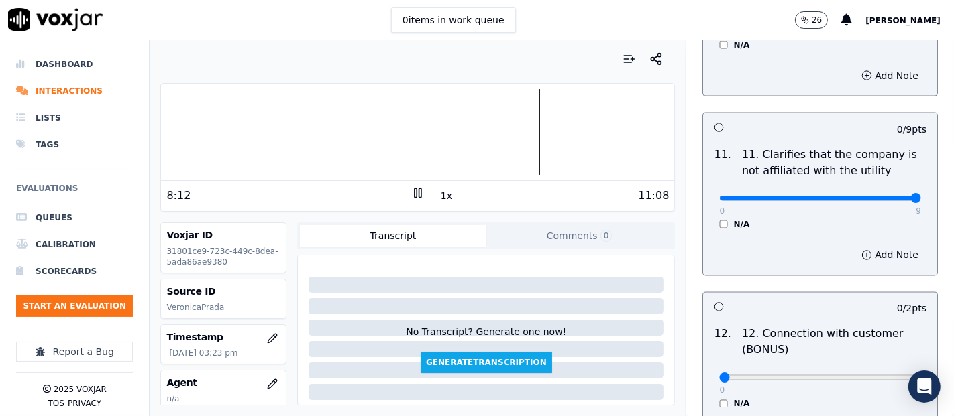
type input "9"
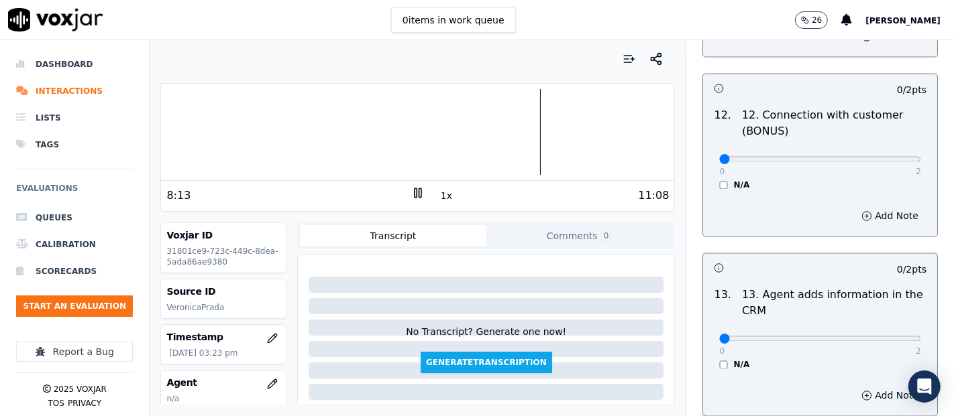
scroll to position [2161, 0]
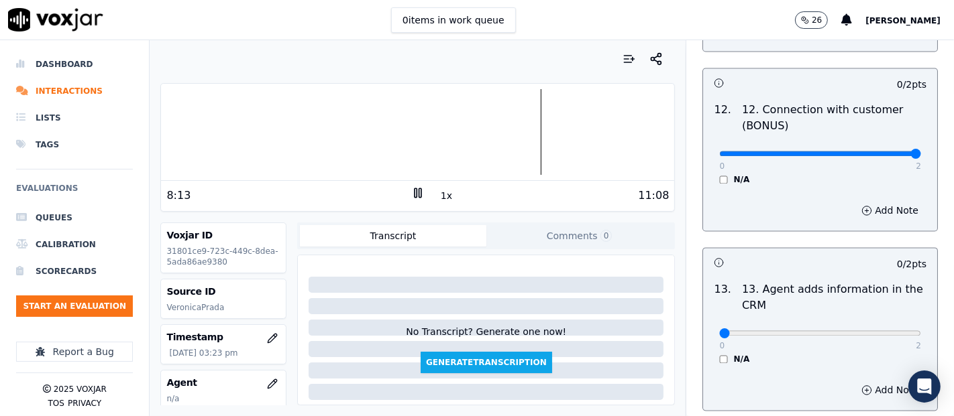
type input "2"
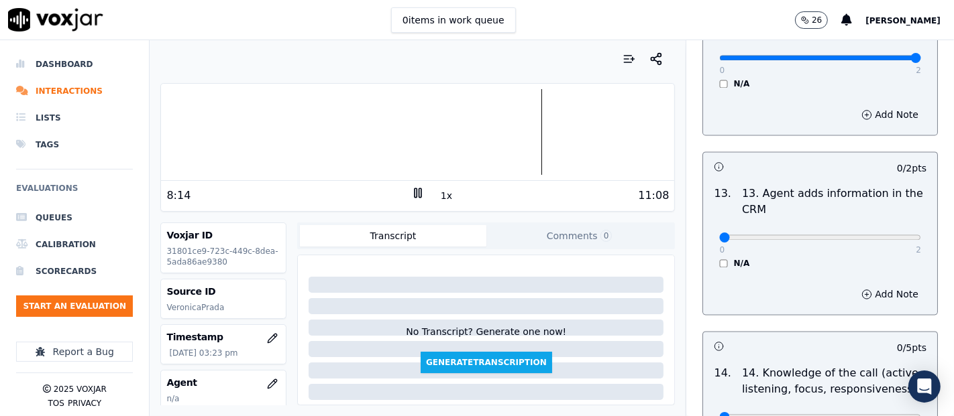
scroll to position [2384, 0]
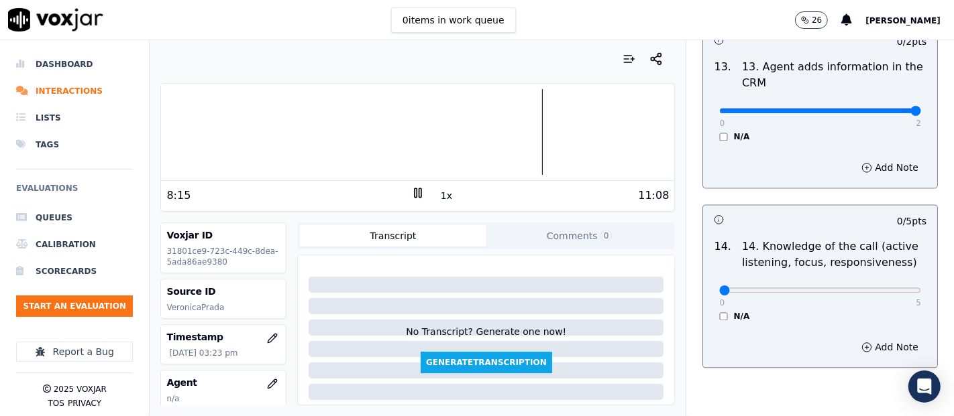
type input "2"
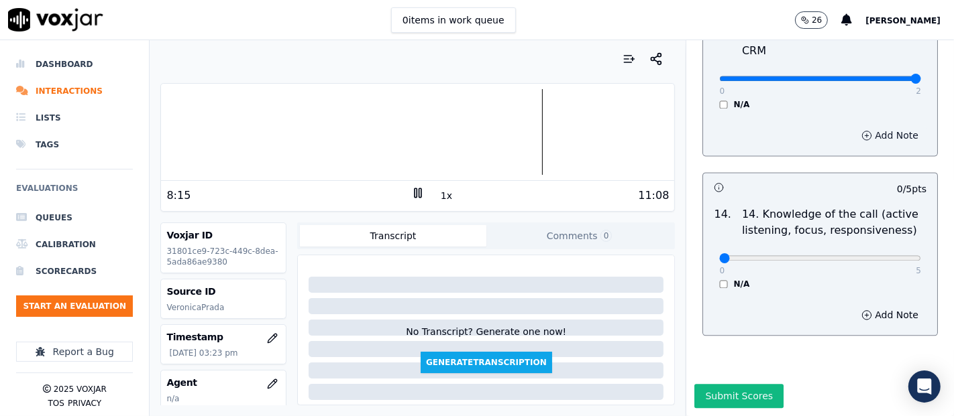
scroll to position [2444, 0]
type input "5"
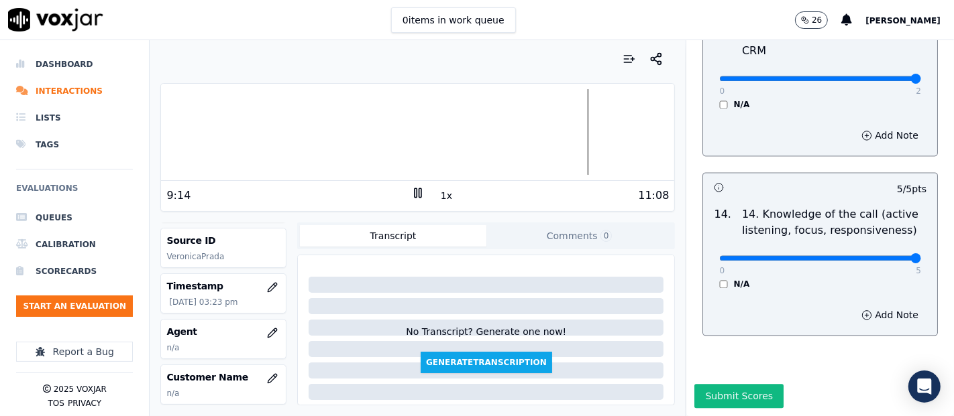
scroll to position [74, 0]
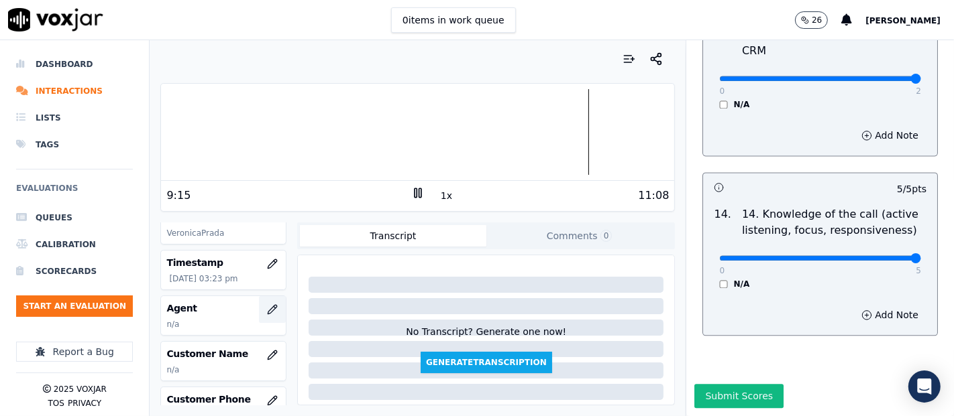
click at [259, 305] on button "button" at bounding box center [272, 309] width 27 height 27
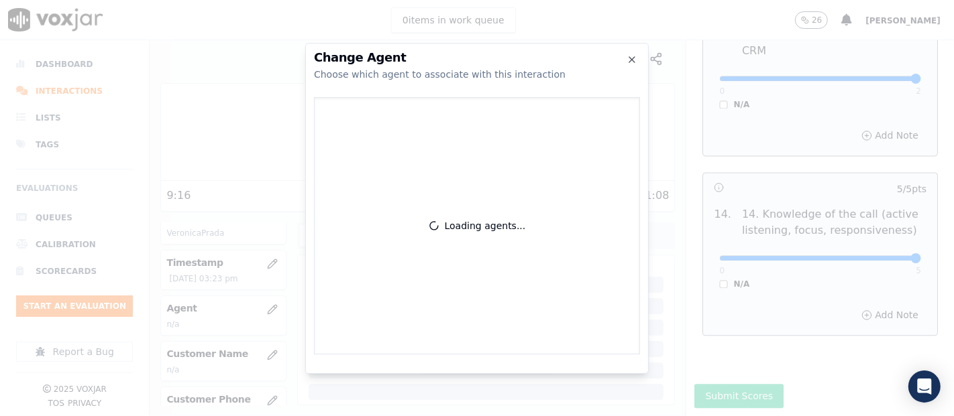
click at [249, 305] on div at bounding box center [477, 208] width 954 height 416
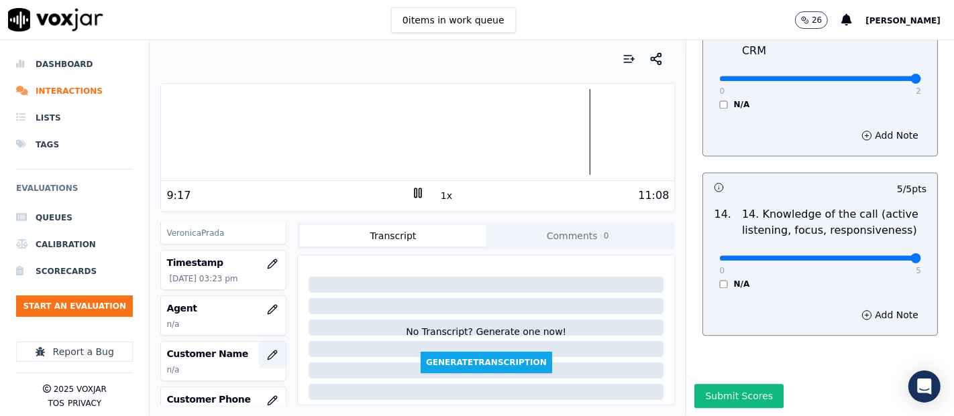
click at [259, 345] on button "button" at bounding box center [272, 355] width 27 height 27
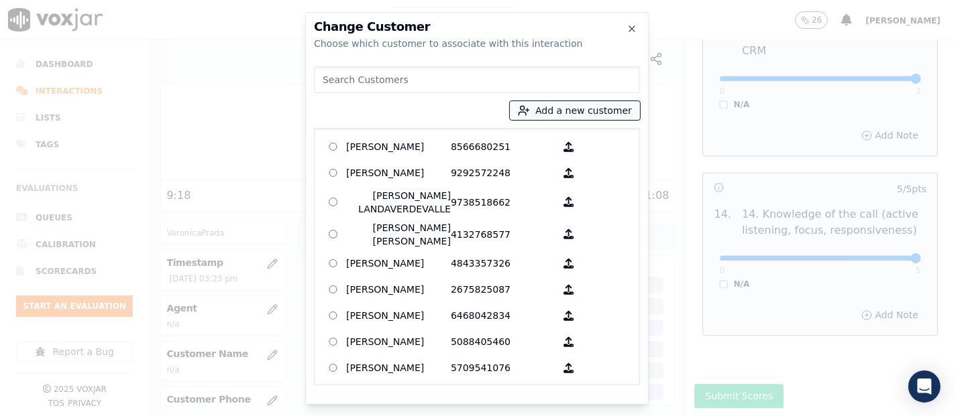
click at [530, 105] on icon "button" at bounding box center [524, 111] width 12 height 12
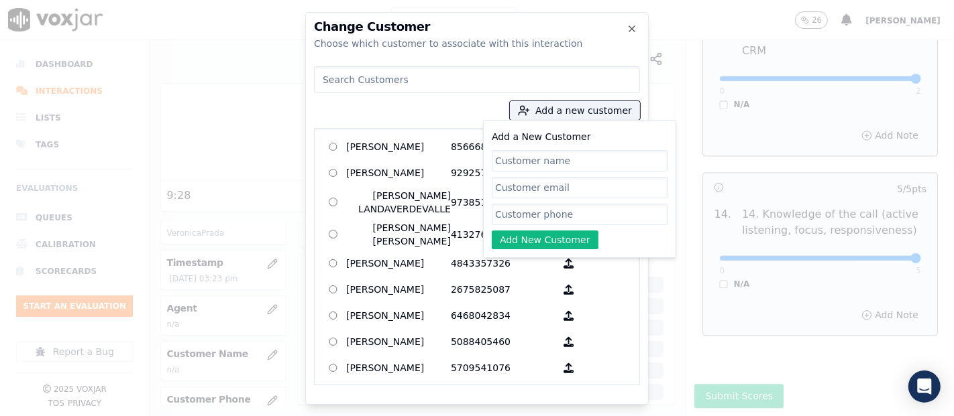
paste input "[PERSON_NAME] [PERSON_NAME]"
type input "[PERSON_NAME] [PERSON_NAME]"
click at [550, 209] on input "Add a New Customer" at bounding box center [580, 214] width 176 height 21
paste input "[PERSON_NAME] [PERSON_NAME]"
type input "[PERSON_NAME] [PERSON_NAME]"
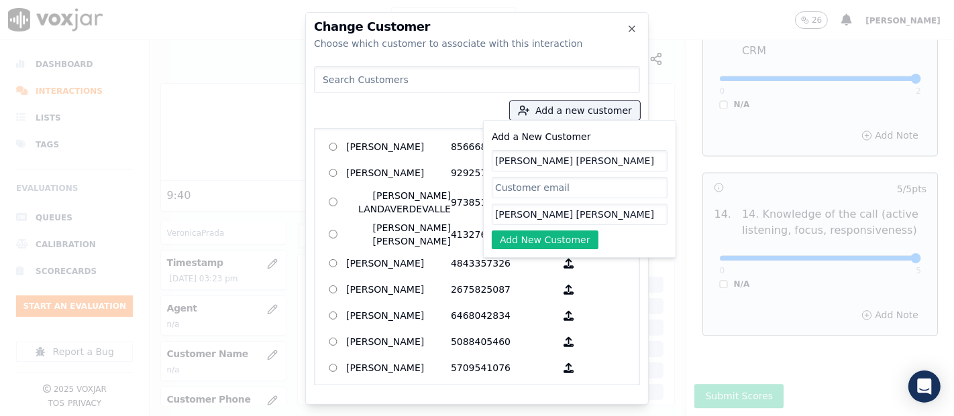
drag, startPoint x: 606, startPoint y: 207, endPoint x: 258, endPoint y: 181, distance: 348.3
click at [237, 374] on div "Change Customer Choose which customer to associate with this interaction Add a …" at bounding box center [477, 416] width 954 height 0
paste input "4452481384"
type input "4452481384"
click at [553, 237] on button "Add New Customer" at bounding box center [545, 240] width 107 height 19
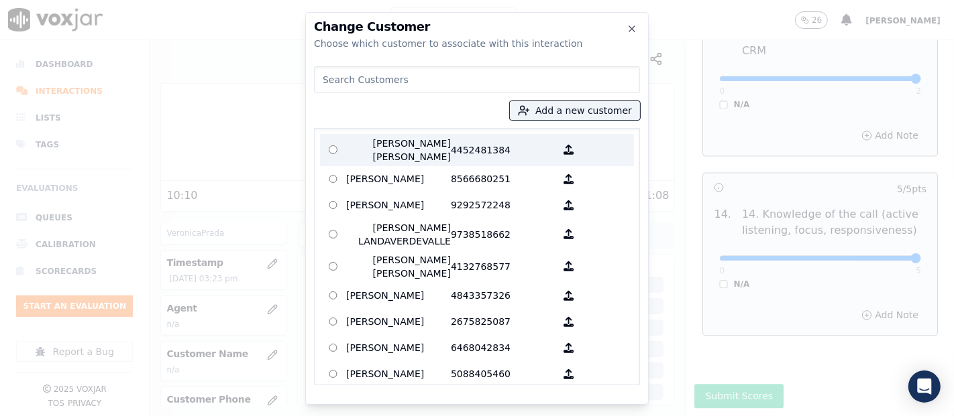
click at [364, 152] on p "Luis Alfredo Ruiz Perez" at bounding box center [398, 150] width 105 height 27
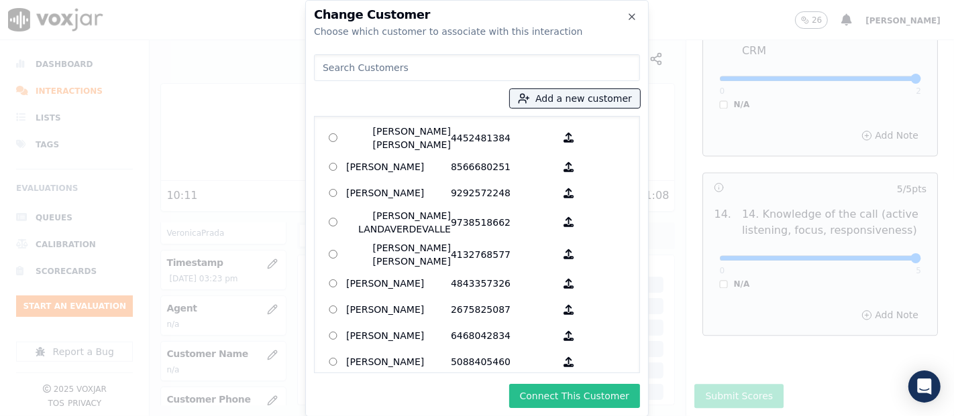
click at [573, 374] on button "Connect This Customer" at bounding box center [574, 396] width 131 height 24
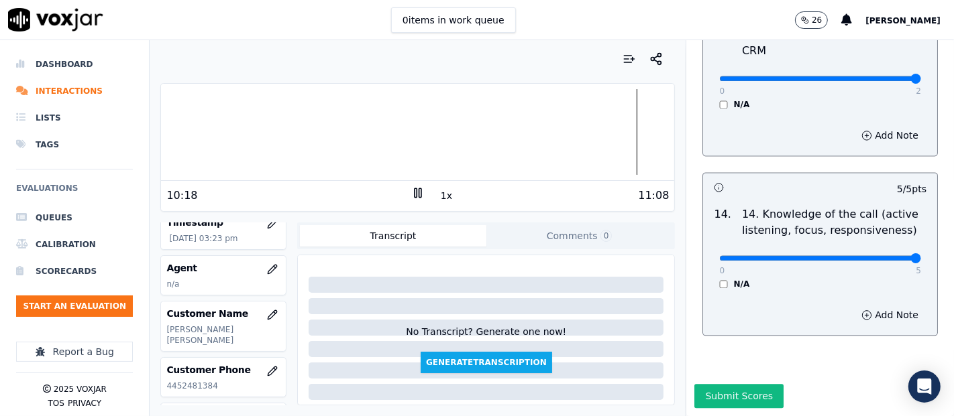
scroll to position [149, 0]
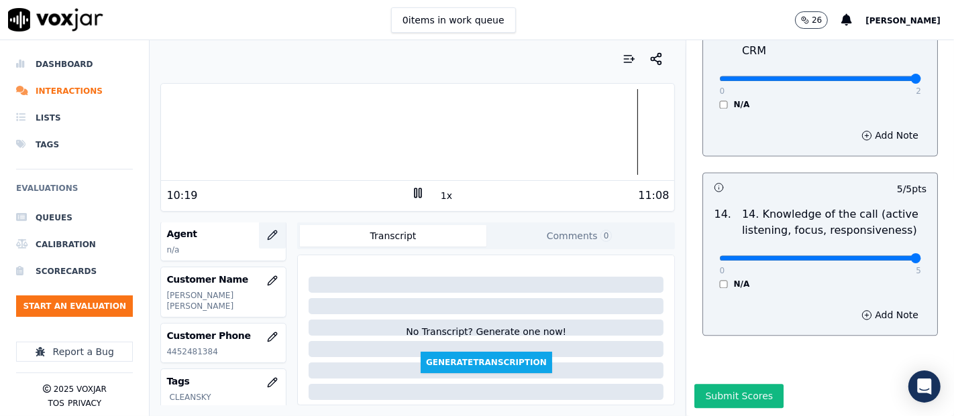
click at [268, 231] on icon "button" at bounding box center [272, 235] width 9 height 9
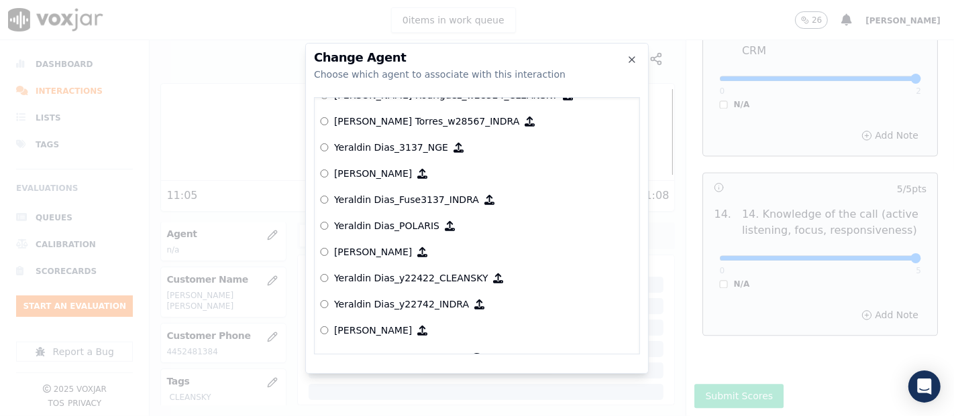
scroll to position [6536, 0]
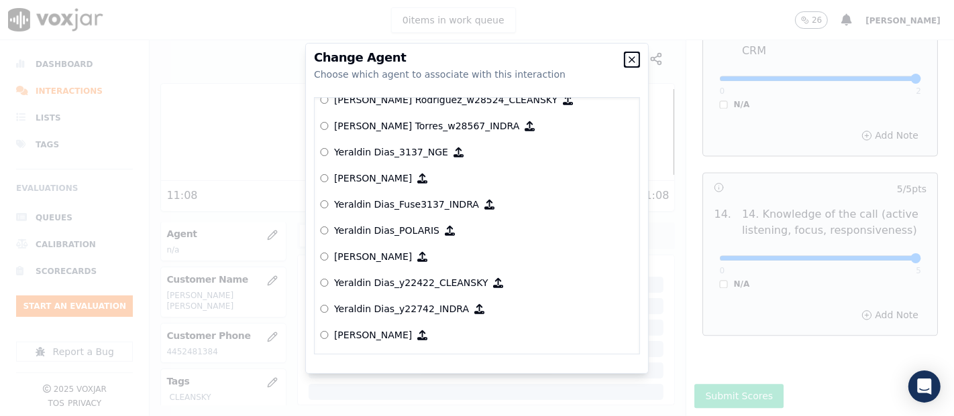
click at [629, 55] on icon "button" at bounding box center [631, 59] width 11 height 11
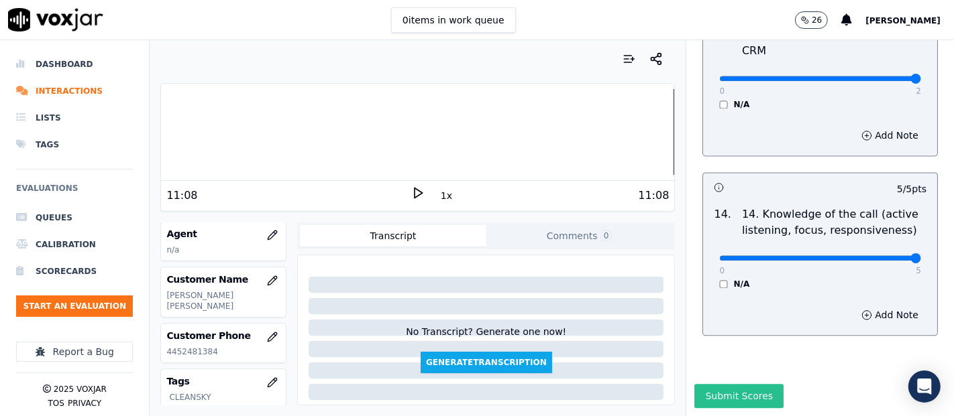
click at [712, 374] on button "Submit Scores" at bounding box center [738, 396] width 89 height 24
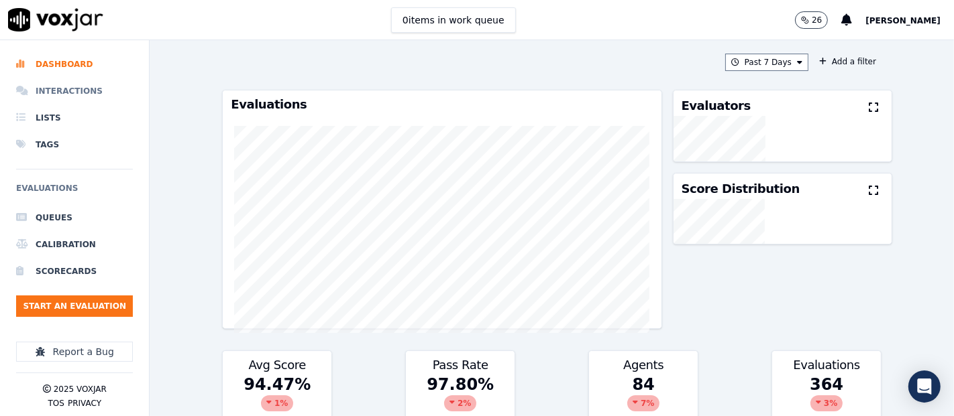
click at [43, 95] on li "Interactions" at bounding box center [74, 91] width 117 height 27
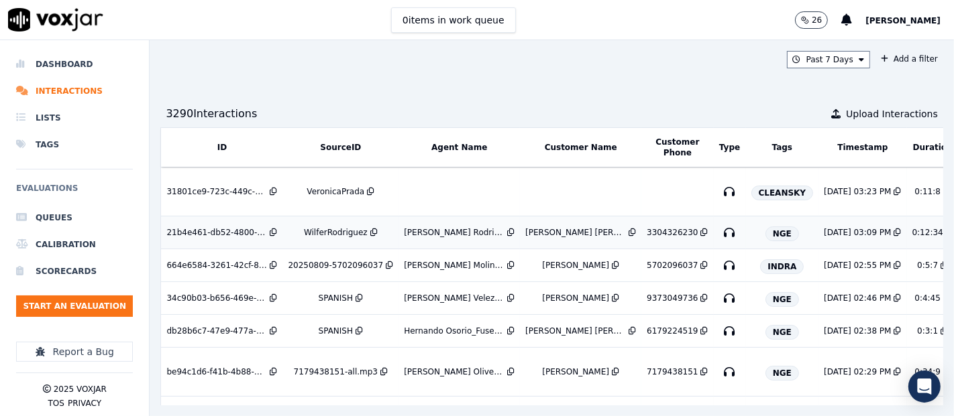
drag, startPoint x: 759, startPoint y: 233, endPoint x: 284, endPoint y: 238, distance: 474.9
click at [284, 238] on td "WilferRodriguez" at bounding box center [340, 233] width 116 height 33
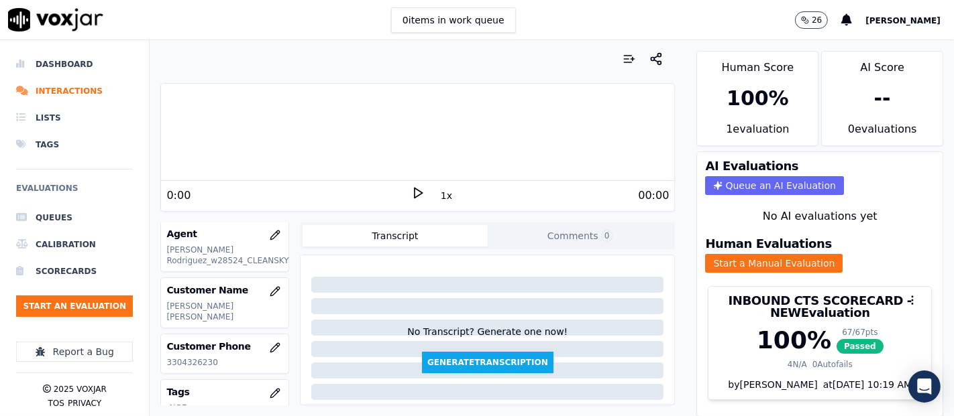
scroll to position [223, 0]
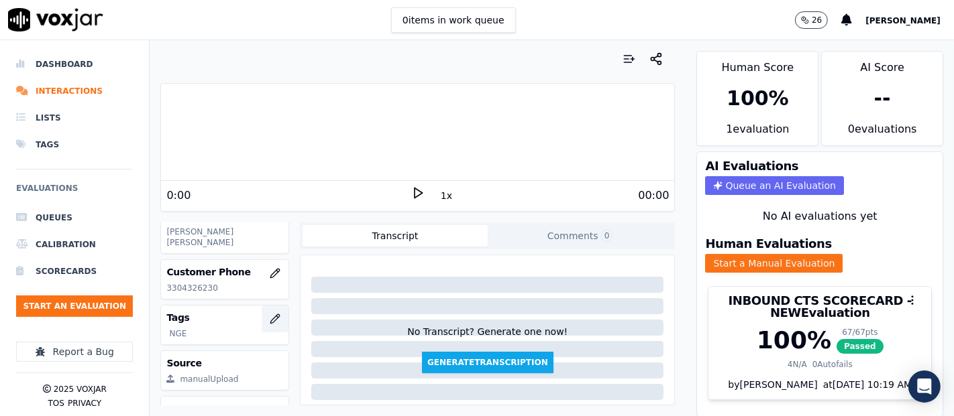
click at [268, 309] on button "button" at bounding box center [275, 319] width 27 height 27
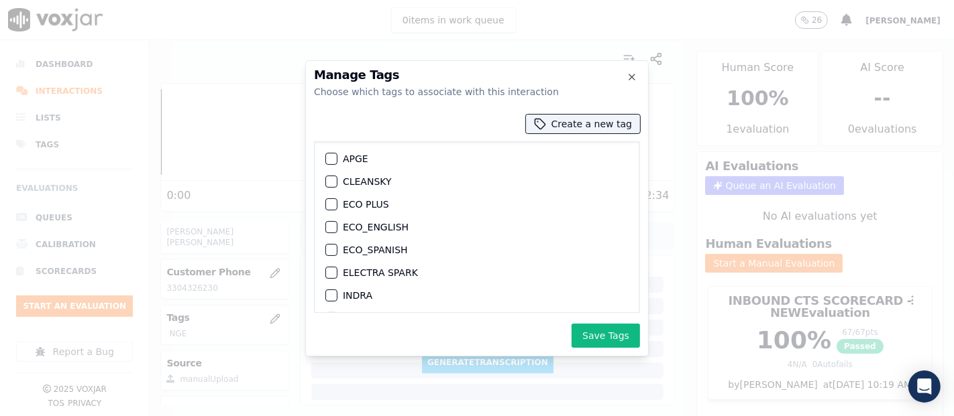
click at [333, 182] on div "button" at bounding box center [330, 181] width 9 height 9
click at [592, 339] on button "Save Tags" at bounding box center [605, 336] width 68 height 24
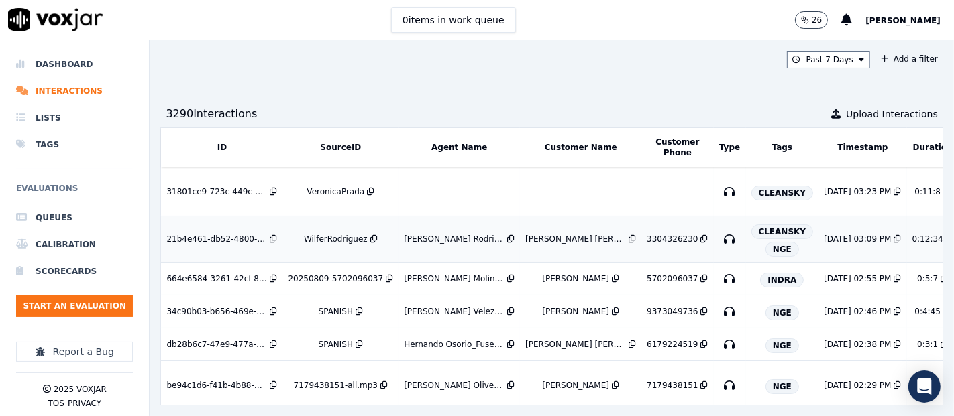
click at [765, 247] on span "NGE" at bounding box center [782, 249] width 34 height 15
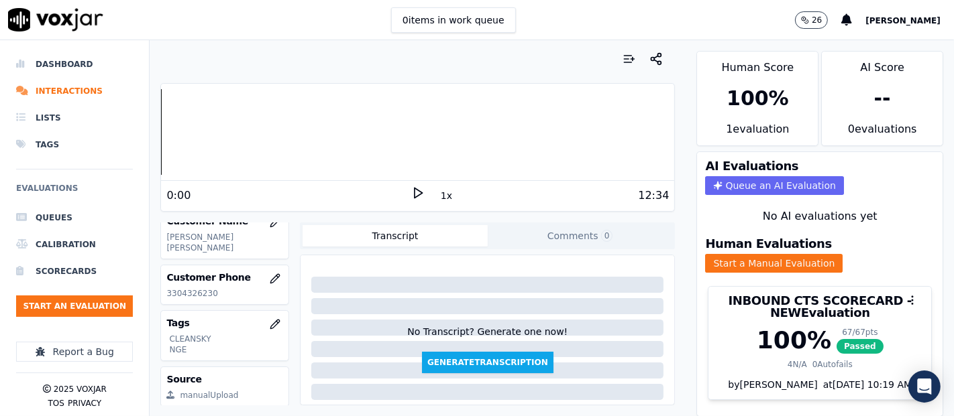
scroll to position [295, 0]
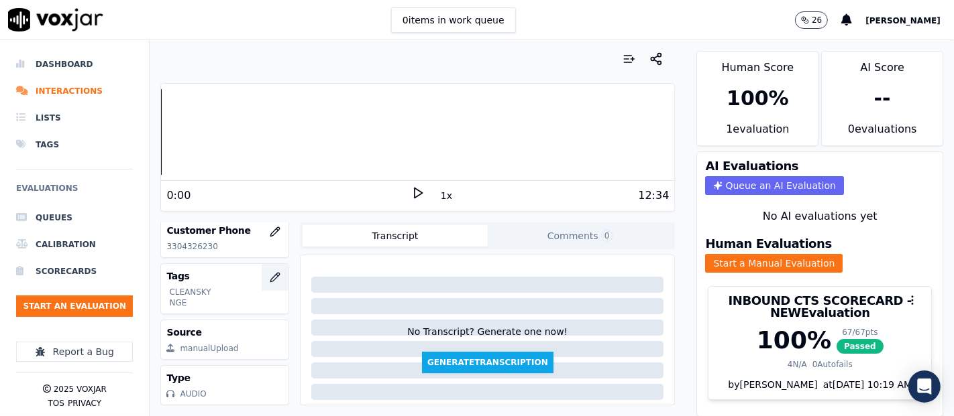
click at [270, 272] on icon "button" at bounding box center [275, 277] width 11 height 11
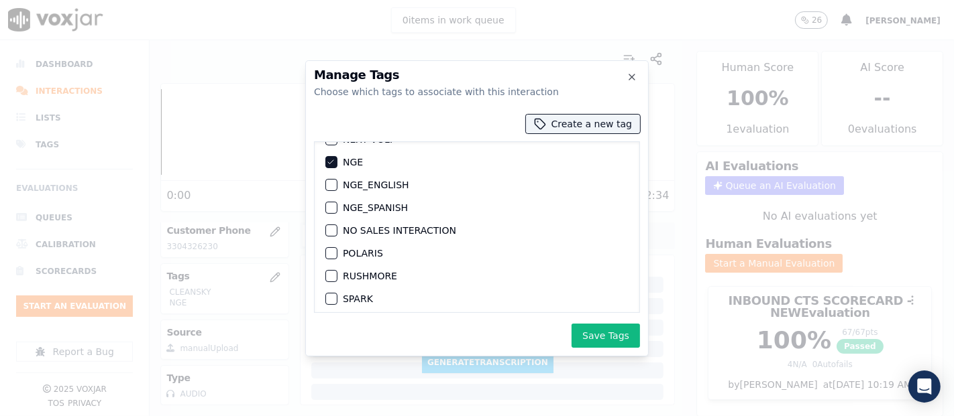
scroll to position [149, 0]
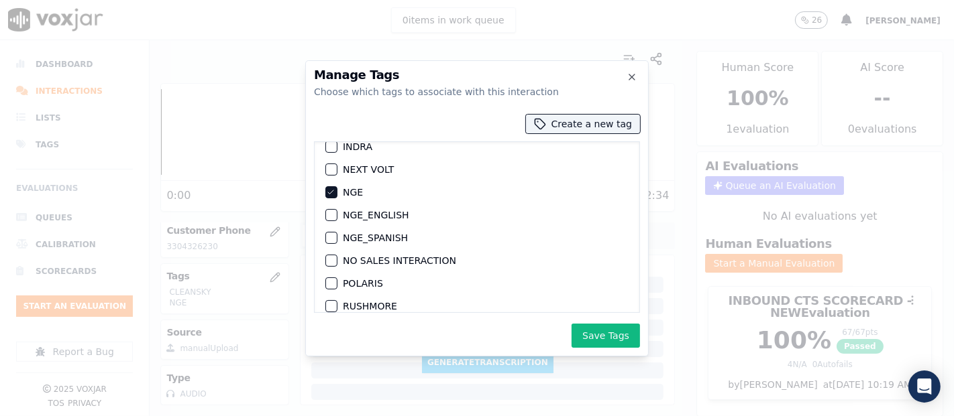
click at [329, 190] on icon "button" at bounding box center [330, 192] width 5 height 4
click at [611, 342] on button "Save Tags" at bounding box center [605, 336] width 68 height 24
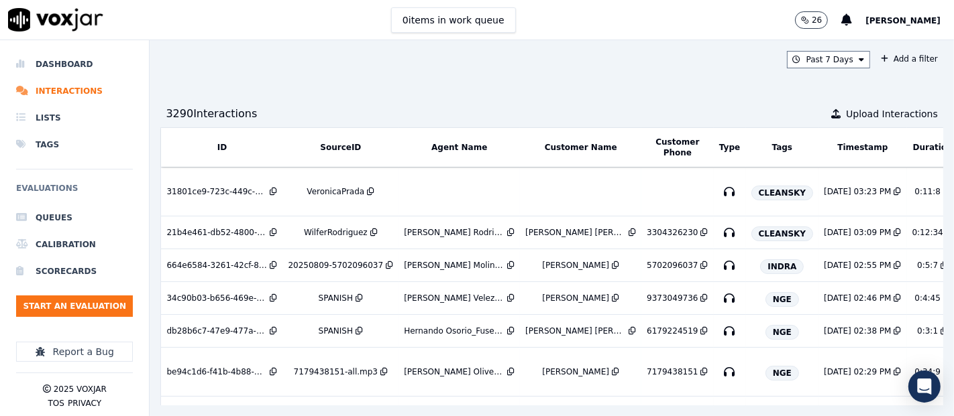
click at [923, 12] on button "[PERSON_NAME]" at bounding box center [909, 20] width 89 height 16
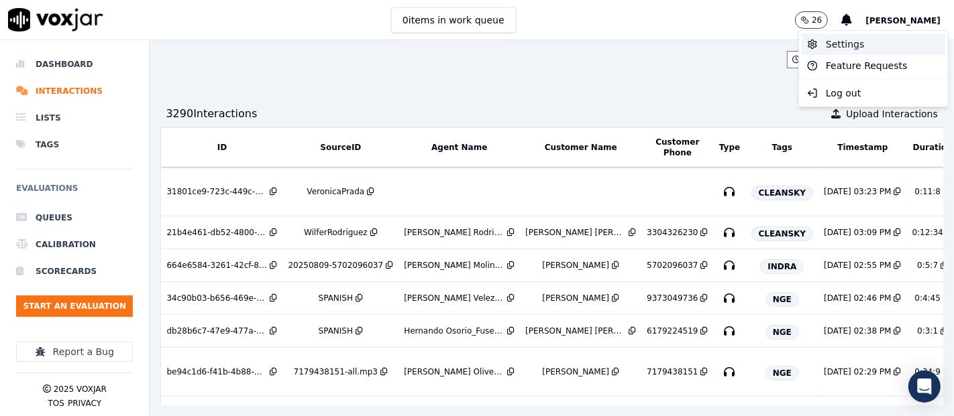
click at [838, 39] on div "Settings" at bounding box center [873, 44] width 144 height 21
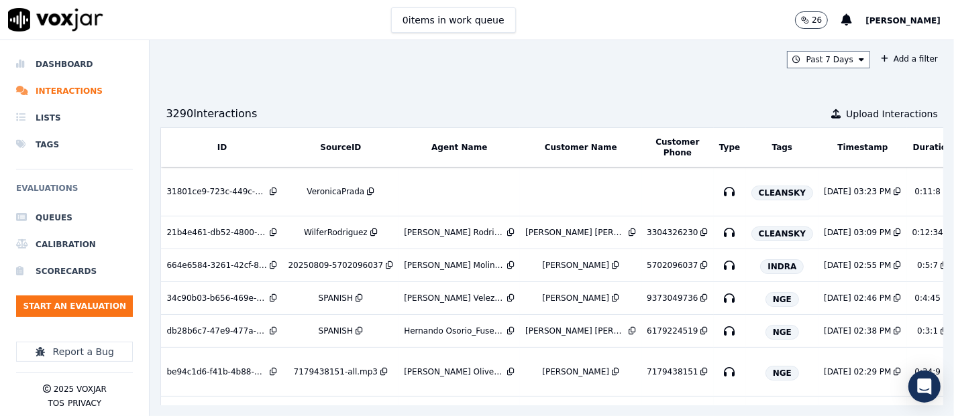
click at [881, 17] on span "[PERSON_NAME]" at bounding box center [902, 20] width 75 height 9
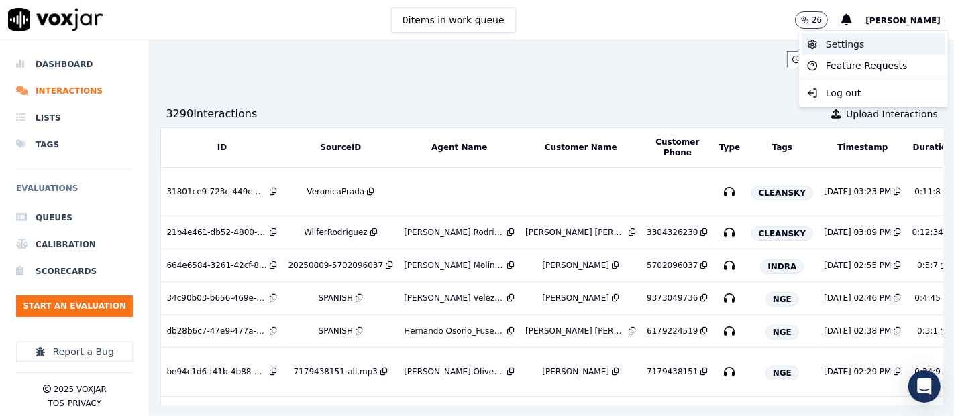
click at [846, 36] on div "Settings" at bounding box center [873, 44] width 144 height 21
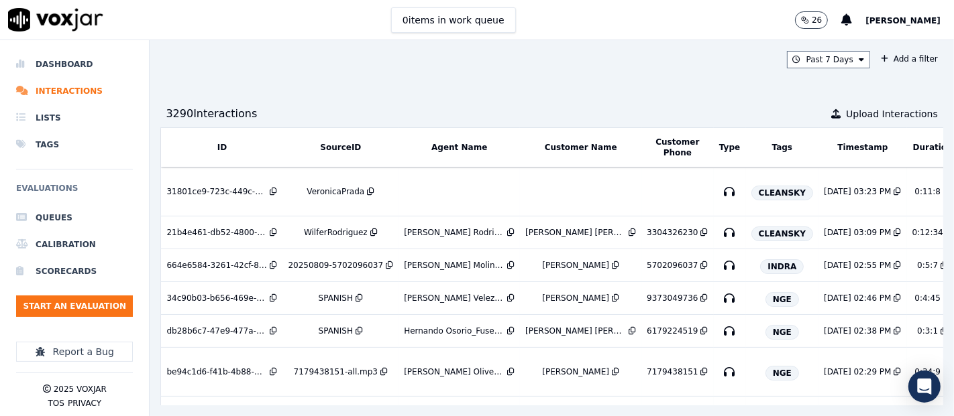
click at [871, 21] on span "[PERSON_NAME]" at bounding box center [902, 20] width 75 height 9
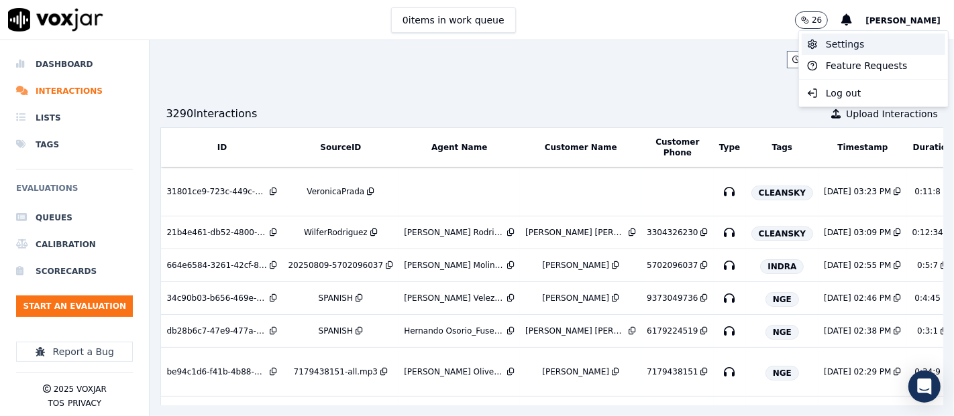
click at [836, 42] on div "Settings" at bounding box center [873, 44] width 144 height 21
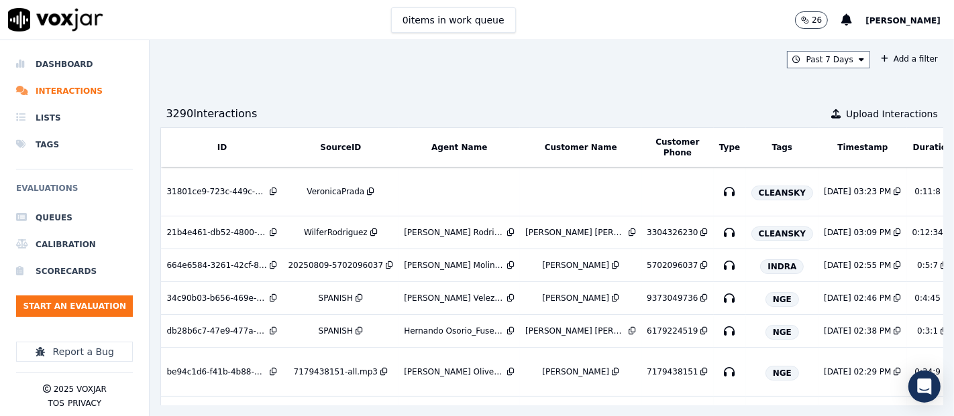
click at [885, 21] on span "[PERSON_NAME]" at bounding box center [902, 20] width 75 height 9
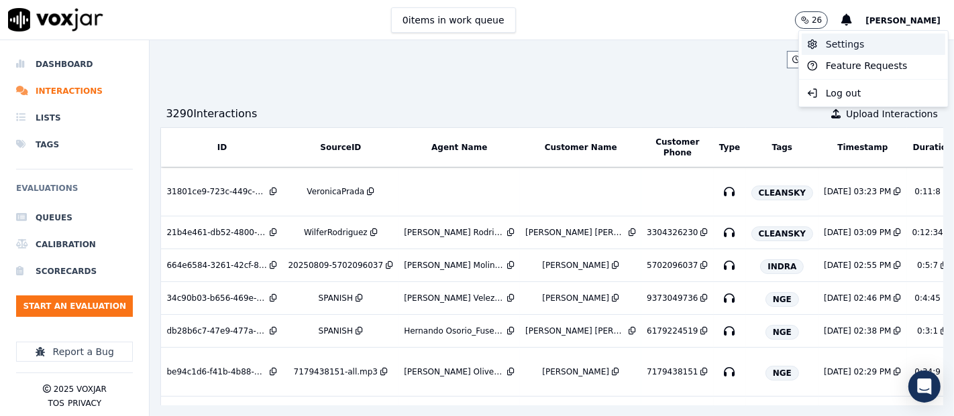
click at [850, 40] on div "Settings" at bounding box center [873, 44] width 144 height 21
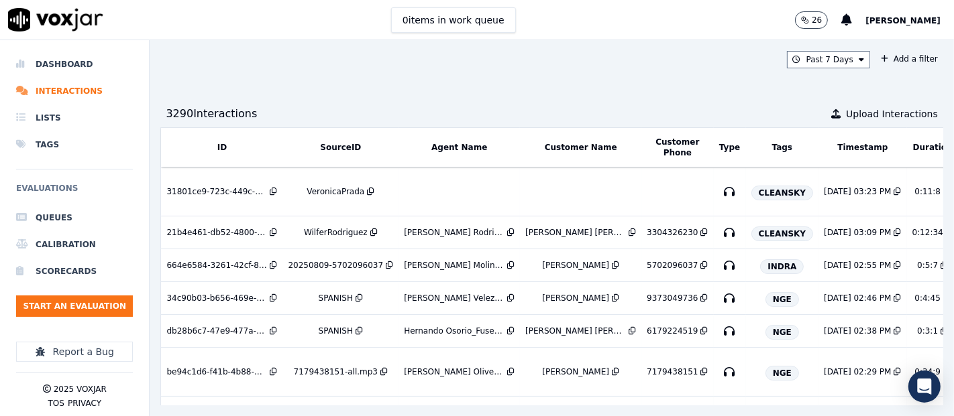
click at [893, 30] on div "26 Shadia De Castro" at bounding box center [874, 20] width 159 height 40
click at [889, 18] on span "[PERSON_NAME]" at bounding box center [902, 20] width 75 height 9
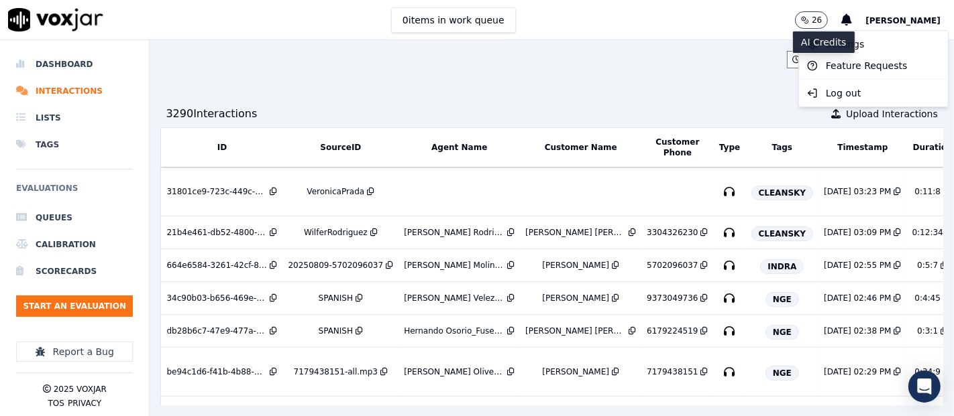
click at [820, 34] on div "AI Credits" at bounding box center [823, 42] width 63 height 23
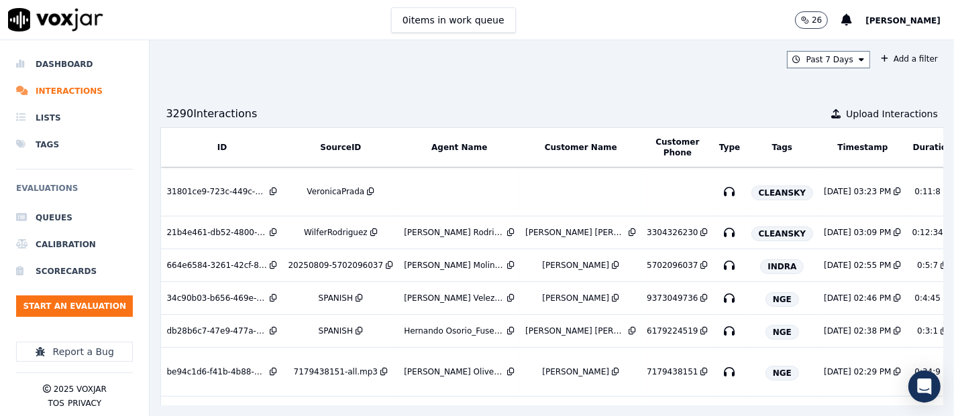
click at [907, 18] on span "[PERSON_NAME]" at bounding box center [902, 20] width 75 height 9
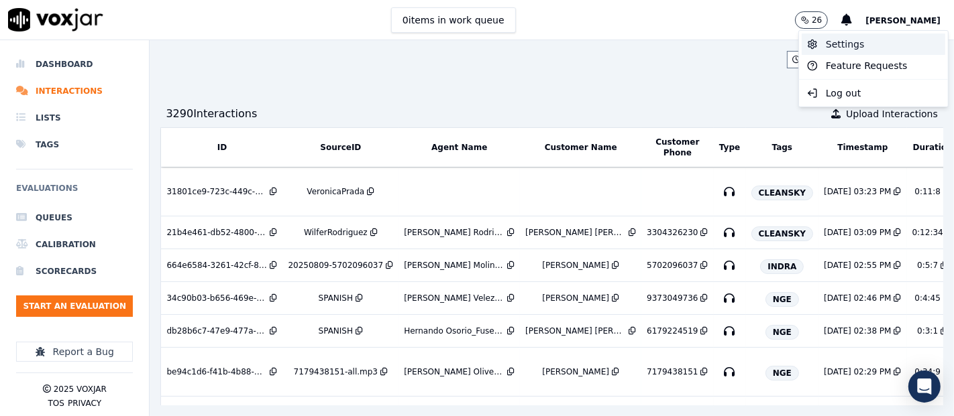
click at [856, 46] on div "Settings" at bounding box center [873, 44] width 144 height 21
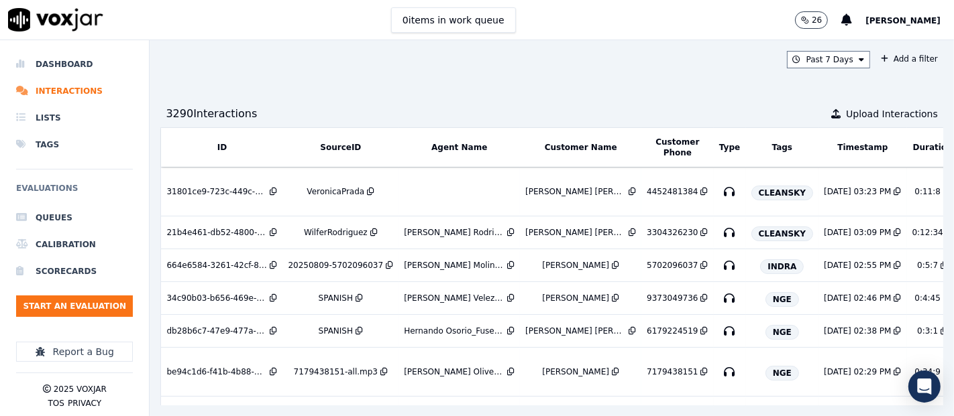
click at [870, 19] on span "[PERSON_NAME]" at bounding box center [902, 20] width 75 height 9
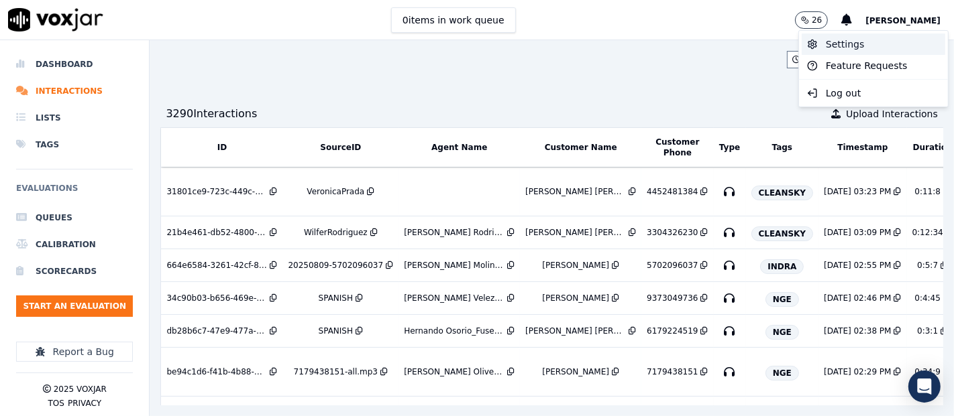
click at [850, 36] on div "Settings" at bounding box center [873, 44] width 144 height 21
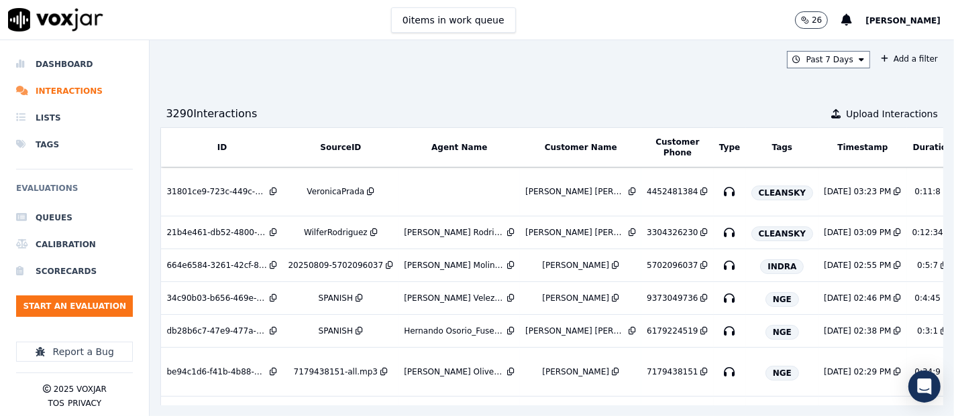
click at [873, 27] on button "[PERSON_NAME]" at bounding box center [909, 20] width 89 height 16
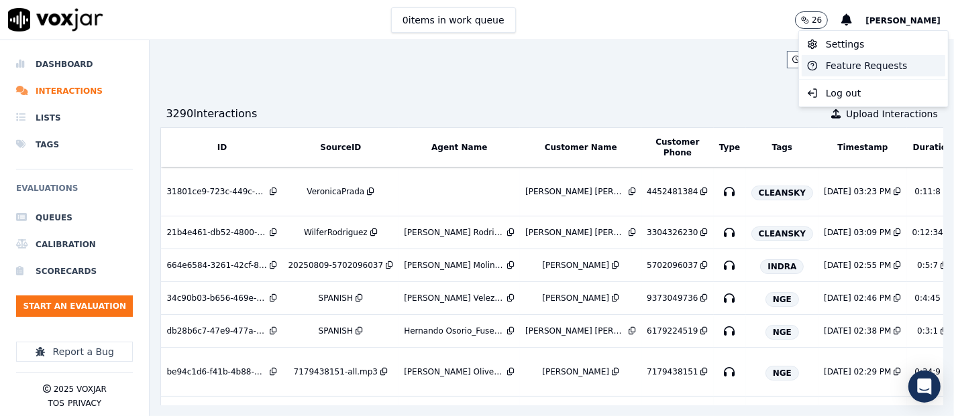
click at [852, 57] on div "Feature Requests" at bounding box center [873, 65] width 144 height 21
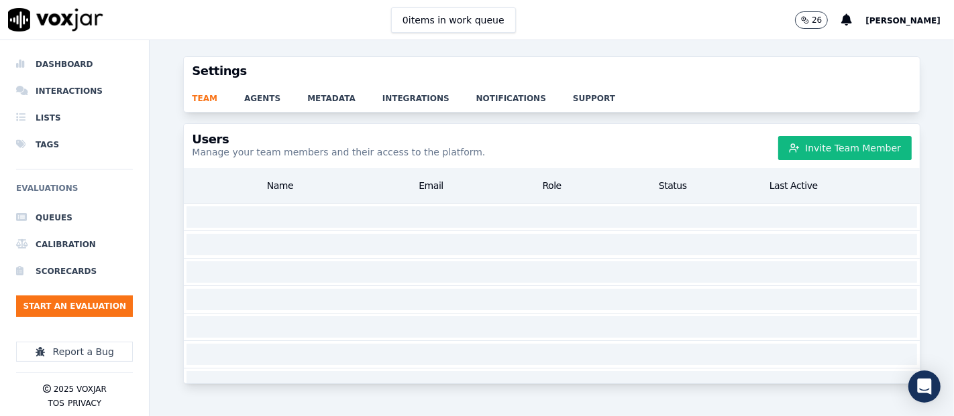
click at [875, 25] on span "[PERSON_NAME]" at bounding box center [902, 20] width 75 height 9
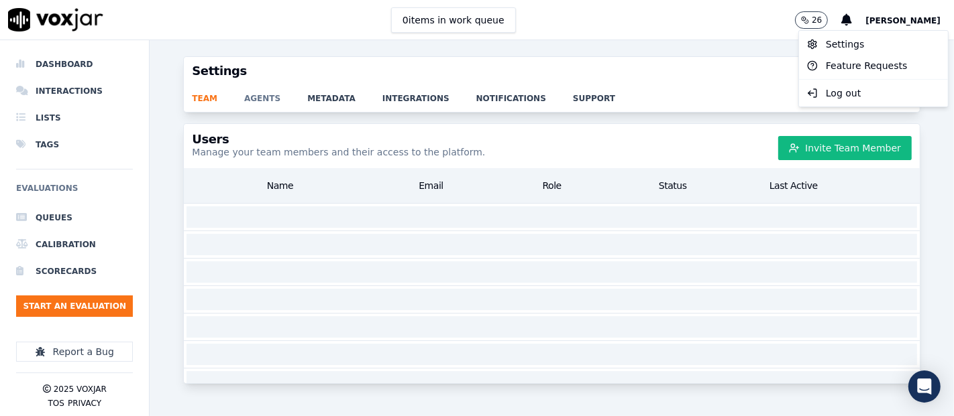
click at [266, 89] on link "agents" at bounding box center [275, 94] width 63 height 19
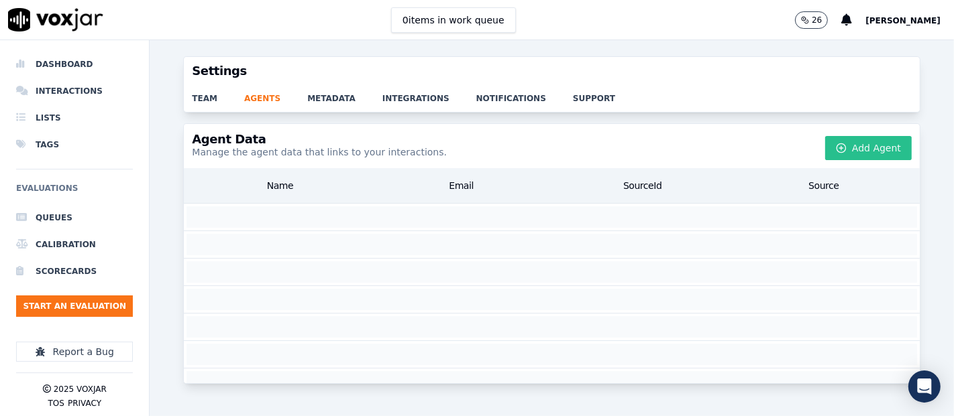
click at [854, 151] on button "Add Agent" at bounding box center [868, 148] width 87 height 24
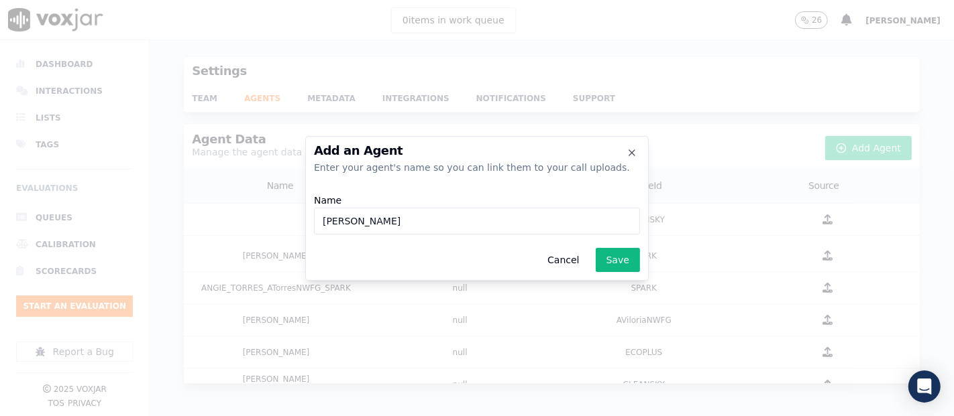
paste input "v28526"
type input "[PERSON_NAME] Prada_v28526_CLEANSKY"
click at [613, 265] on button "Save" at bounding box center [618, 260] width 44 height 24
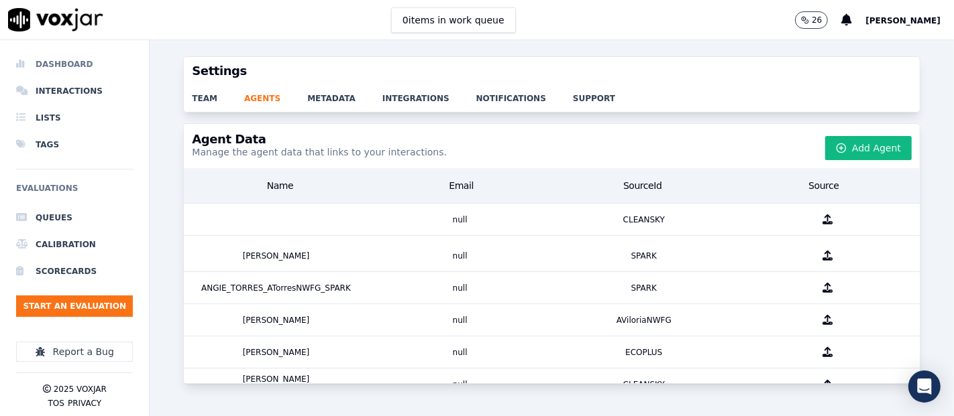
click at [72, 65] on li "Dashboard" at bounding box center [74, 64] width 117 height 27
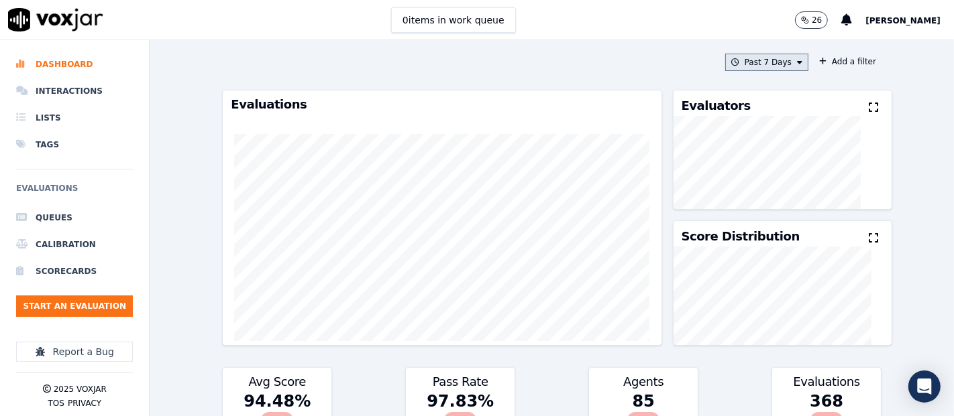
click at [761, 64] on button "Past 7 Days" at bounding box center [766, 62] width 83 height 17
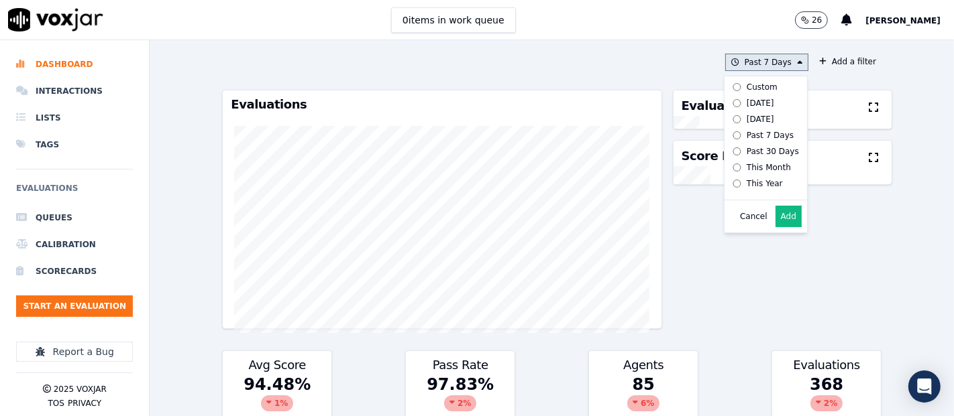
click at [775, 227] on button "Add" at bounding box center [788, 216] width 26 height 21
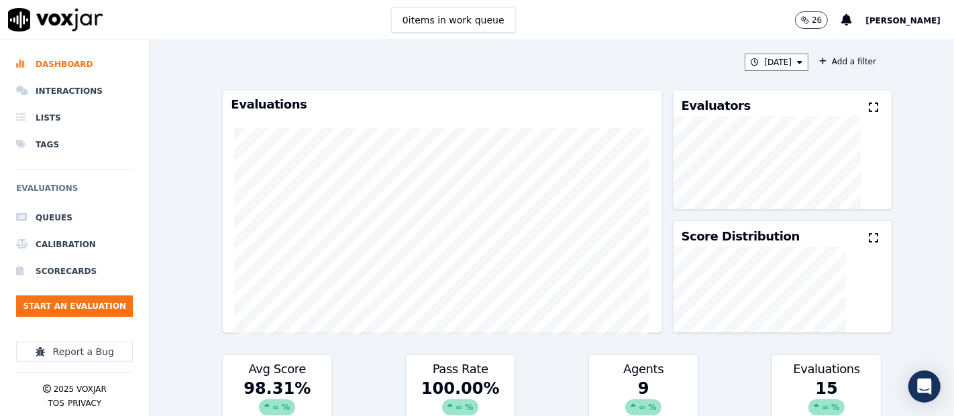
click at [841, 109] on div "Evaluators" at bounding box center [782, 103] width 219 height 25
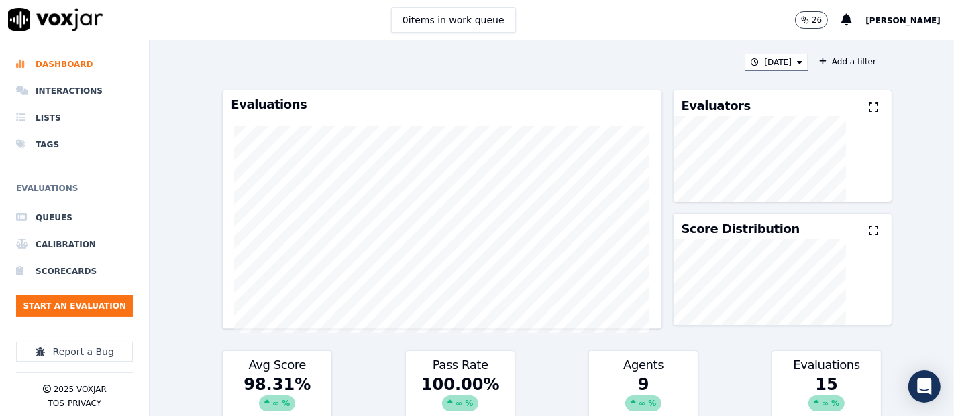
click at [869, 112] on icon at bounding box center [873, 107] width 9 height 11
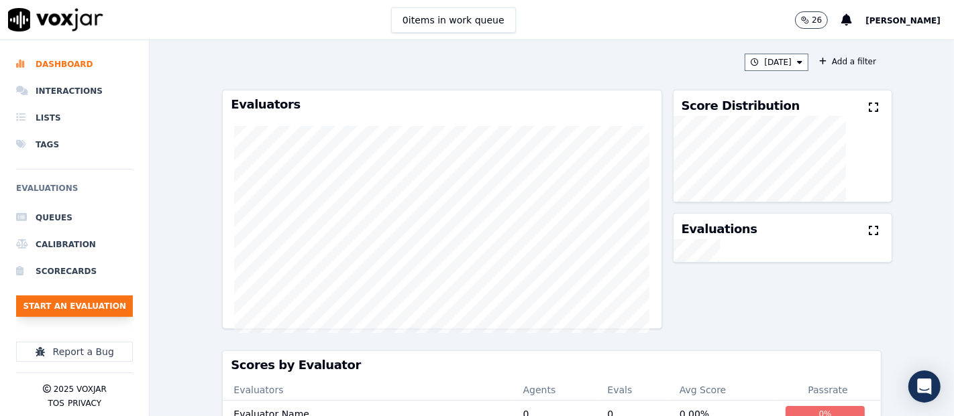
click at [82, 299] on button "Start an Evaluation" at bounding box center [74, 306] width 117 height 21
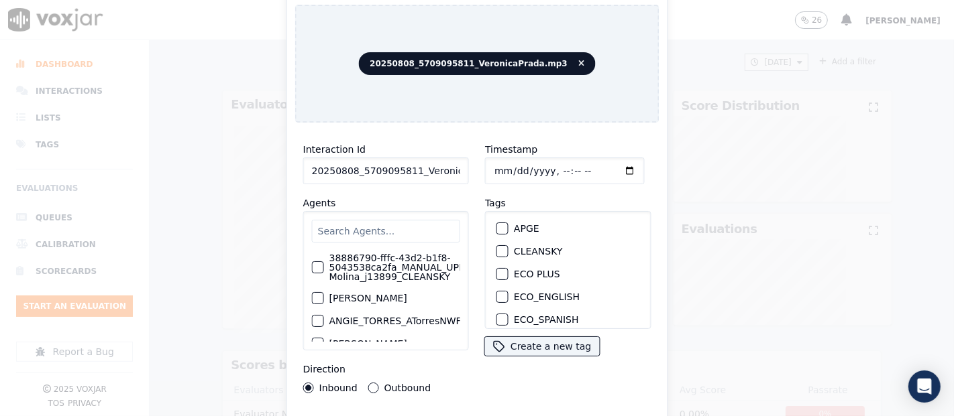
click at [446, 160] on input "20250808_5709095811_VeronicaPrada.mp3" at bounding box center [386, 171] width 166 height 27
type input "20250808_5709095811_VeronicaPrada"
click at [498, 247] on div "button" at bounding box center [501, 251] width 9 height 9
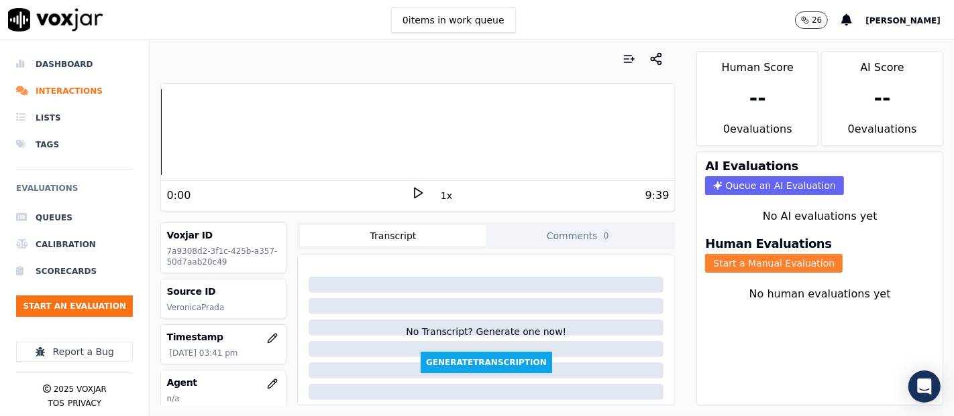
click at [759, 254] on button "Start a Manual Evaluation" at bounding box center [773, 263] width 137 height 19
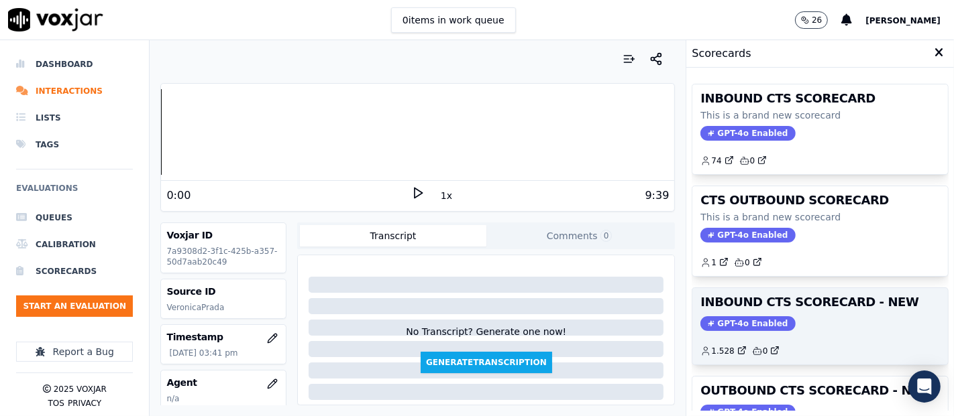
click at [784, 298] on h3 "INBOUND CTS SCORECARD - NEW" at bounding box center [819, 302] width 239 height 12
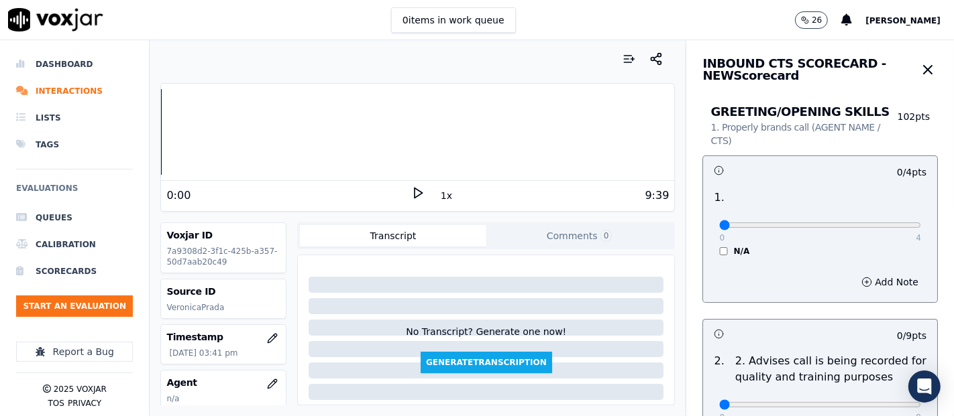
click at [411, 196] on icon at bounding box center [417, 192] width 13 height 13
click at [401, 192] on div "1:04" at bounding box center [288, 196] width 245 height 16
click at [411, 191] on icon at bounding box center [417, 192] width 13 height 13
click at [288, 125] on div at bounding box center [417, 132] width 513 height 86
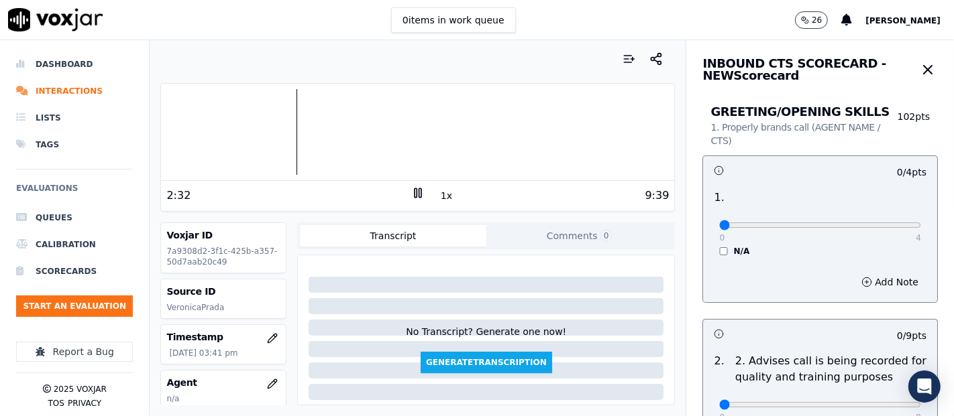
click at [272, 133] on div at bounding box center [417, 132] width 513 height 86
click at [411, 188] on icon at bounding box center [417, 192] width 13 height 13
type input "4"
click at [881, 227] on input "range" at bounding box center [820, 225] width 202 height 5
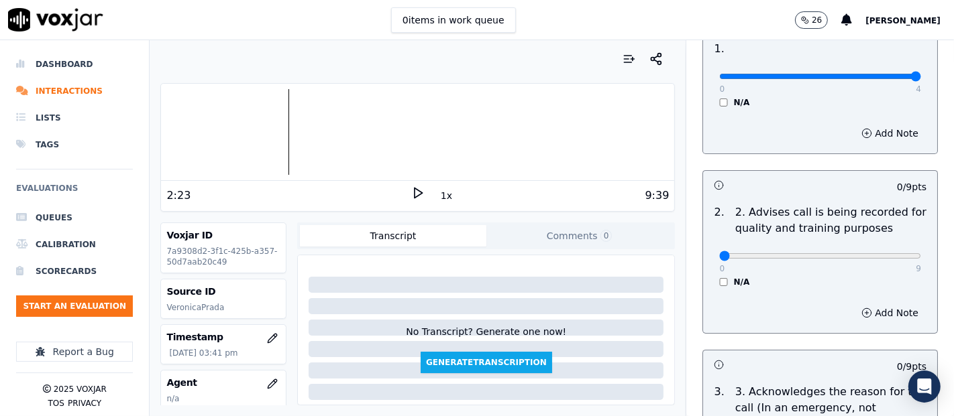
scroll to position [223, 0]
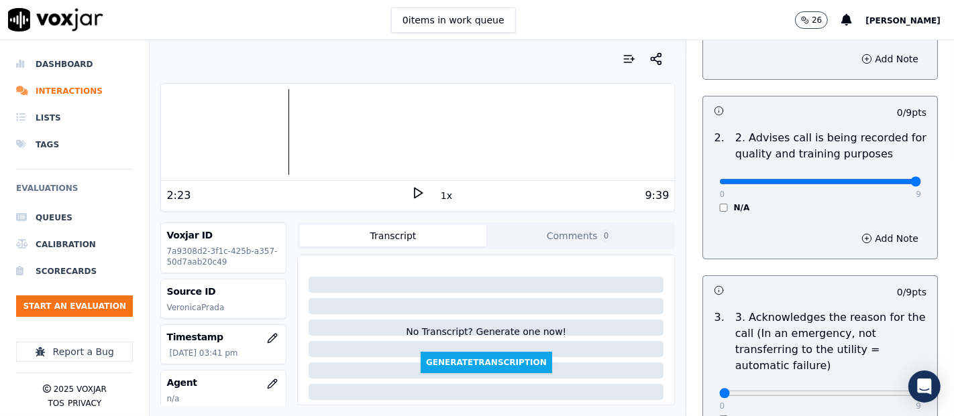
type input "9"
click at [877, 5] on input "range" at bounding box center [820, 1] width 202 height 5
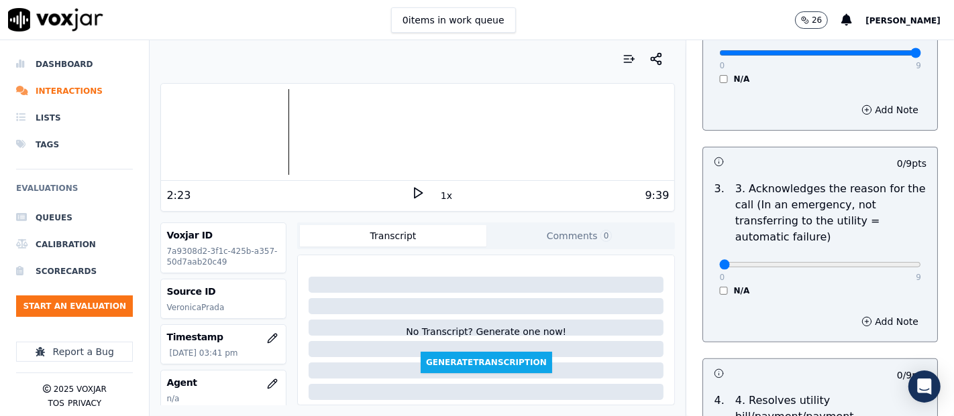
scroll to position [447, 0]
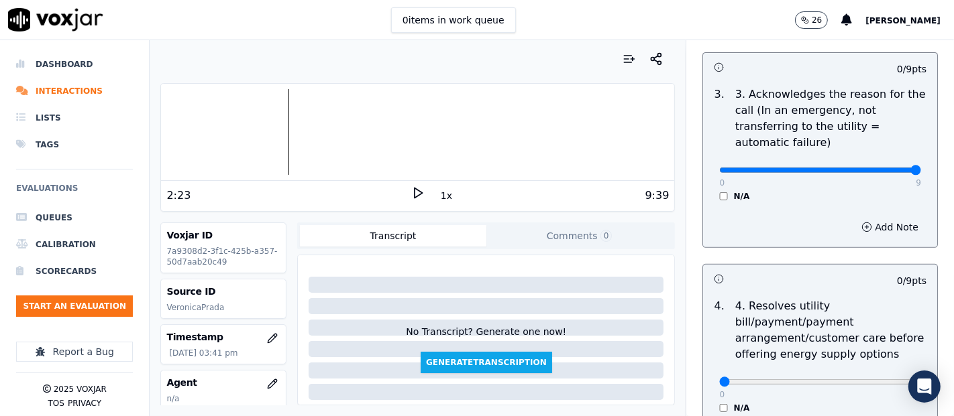
type input "9"
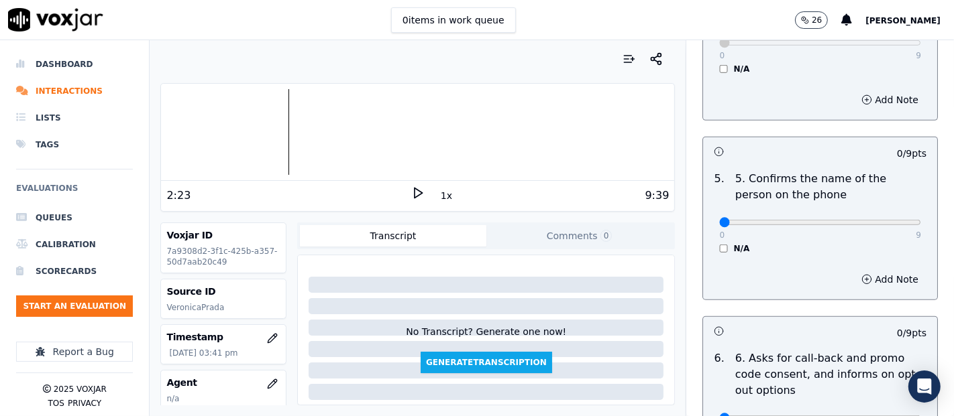
scroll to position [820, 0]
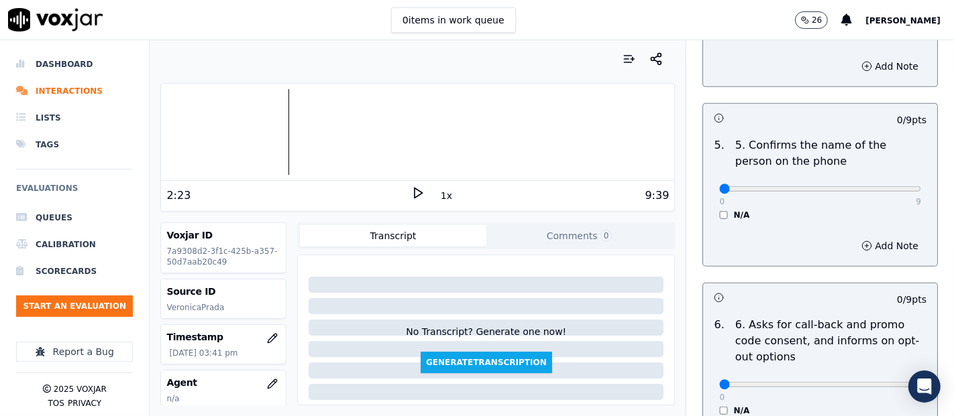
click at [870, 194] on div "0 9" at bounding box center [820, 188] width 202 height 16
type input "9"
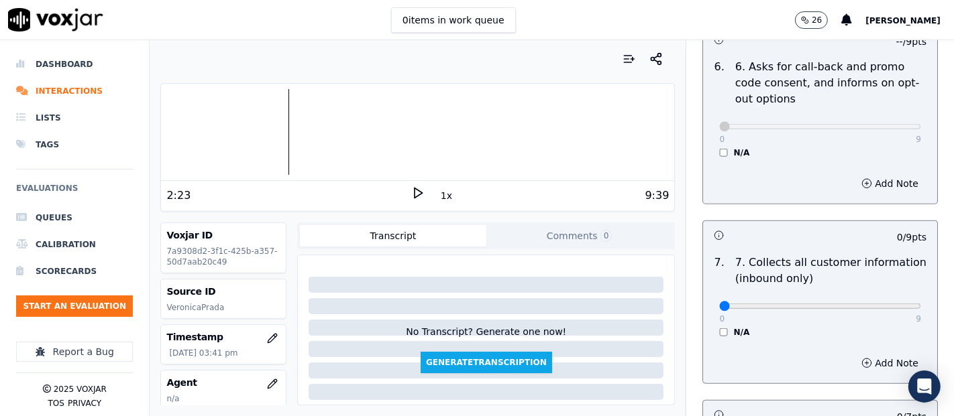
scroll to position [1117, 0]
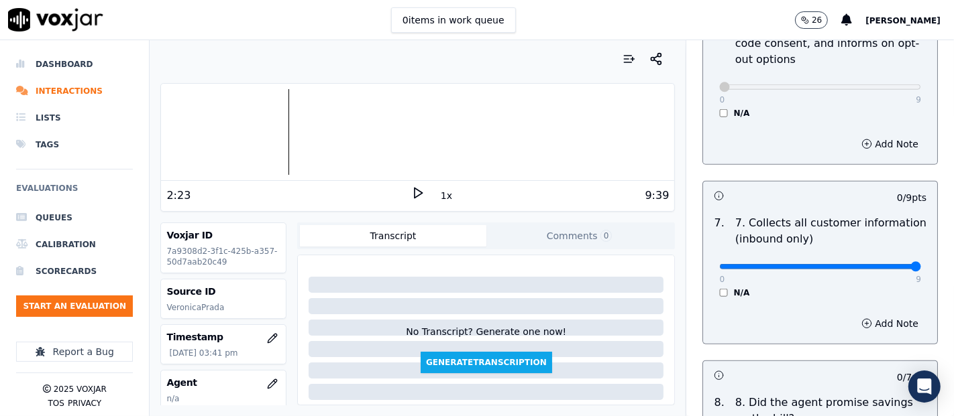
type input "9"
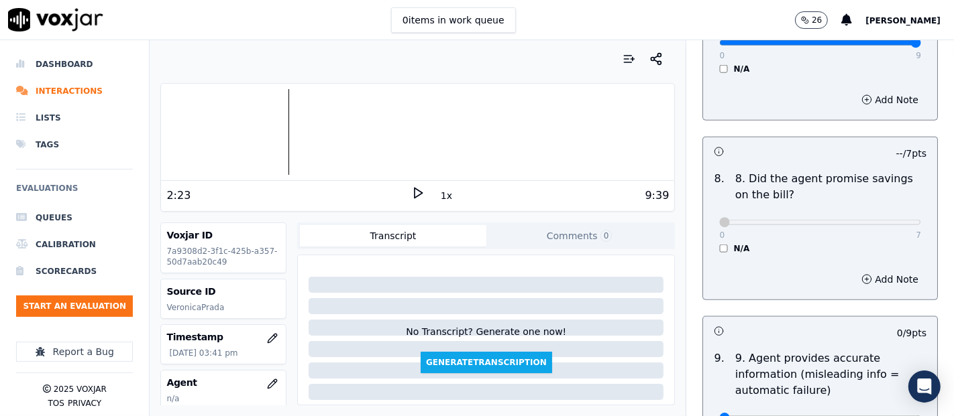
scroll to position [1490, 0]
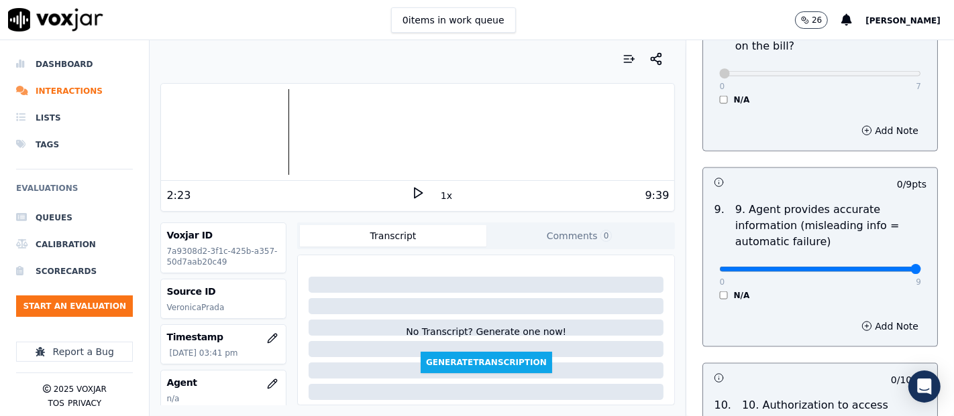
type input "9"
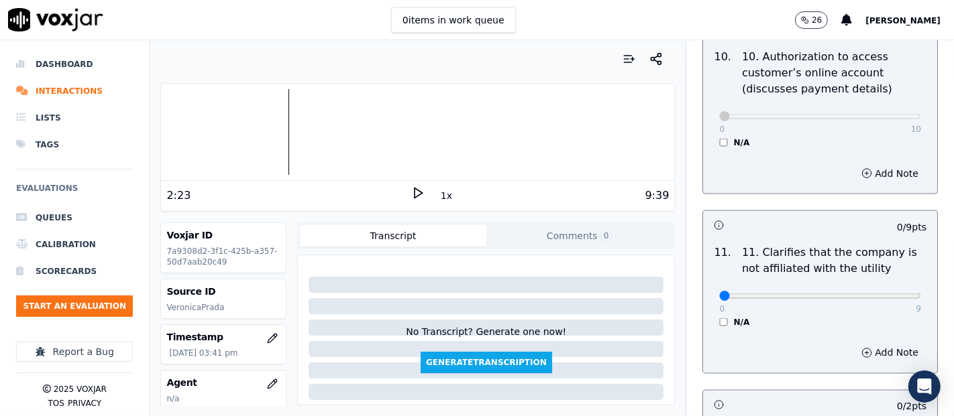
scroll to position [1862, 0]
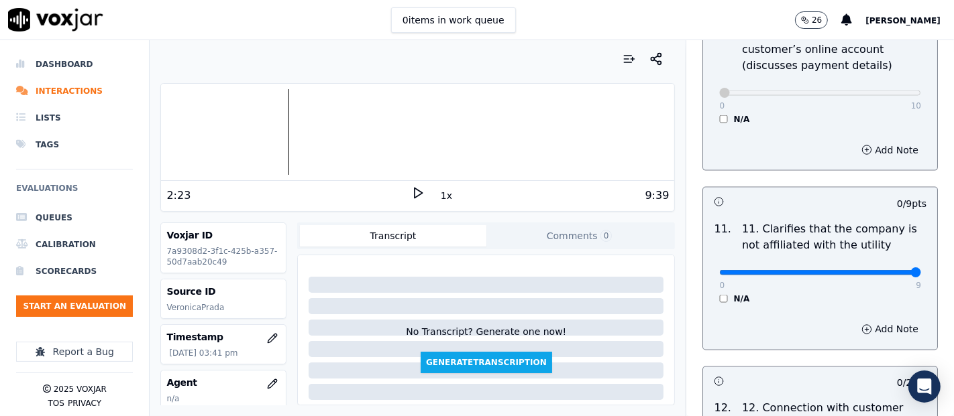
type input "9"
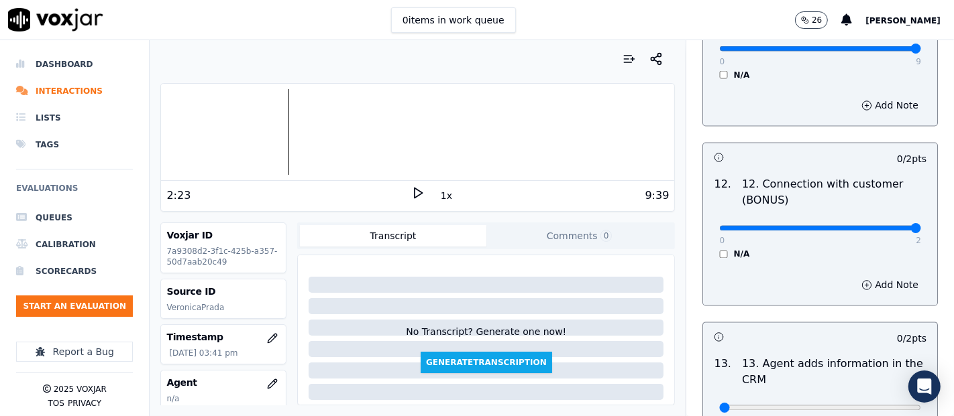
type input "2"
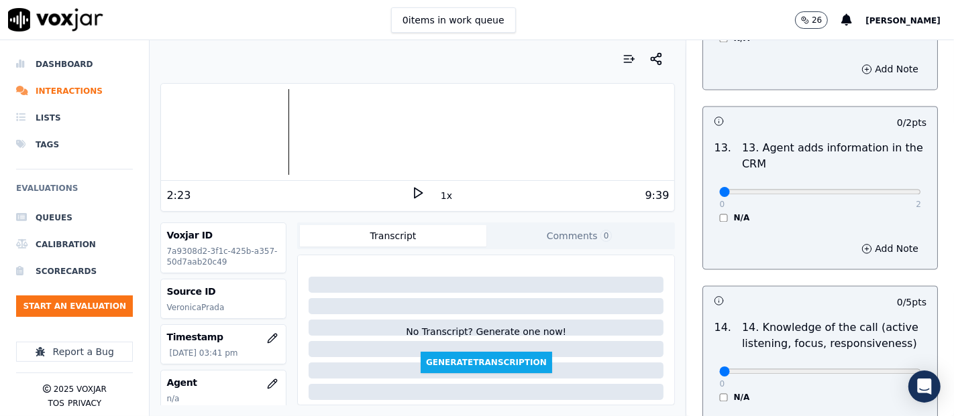
scroll to position [2310, 0]
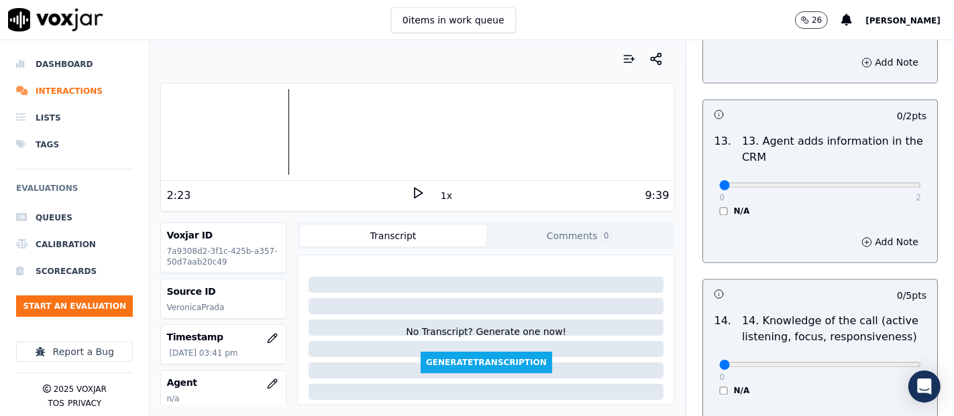
click at [889, 184] on div "0 2 N/A" at bounding box center [819, 191] width 223 height 51
type input "2"
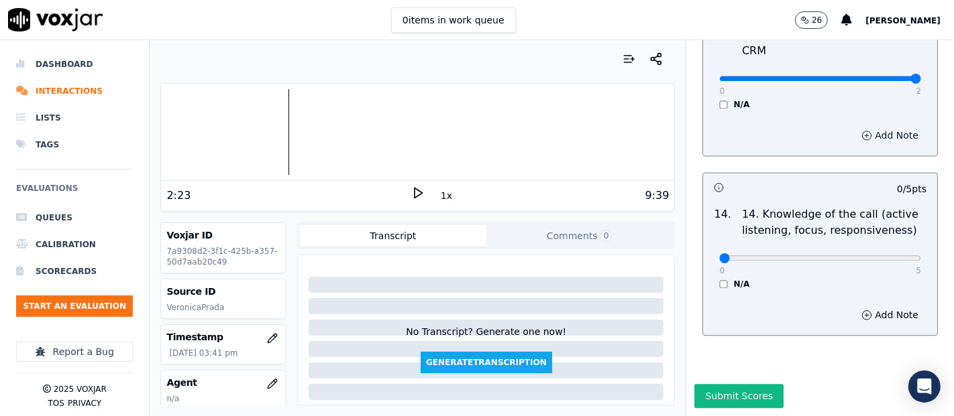
scroll to position [2444, 0]
type input "5"
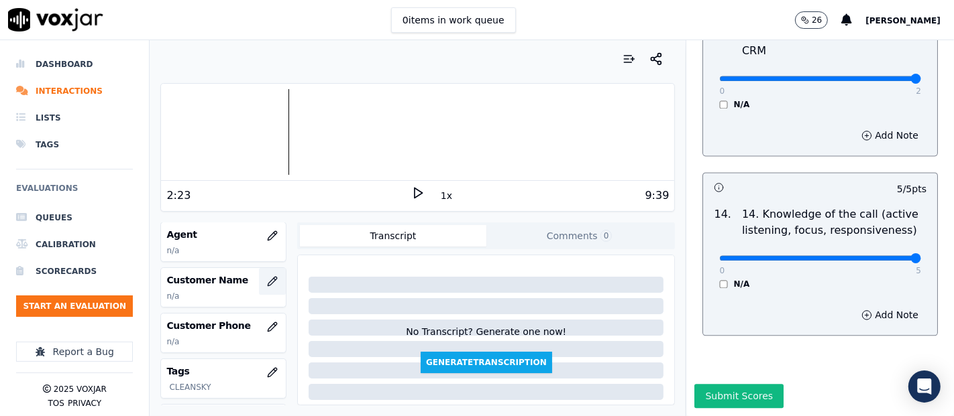
scroll to position [149, 0]
click at [267, 280] on icon "button" at bounding box center [272, 281] width 11 height 11
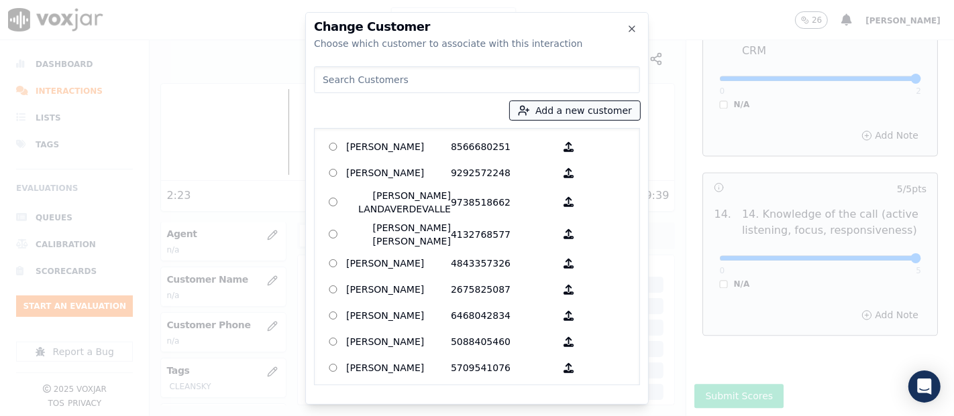
click at [541, 111] on button "Add a new customer" at bounding box center [575, 110] width 130 height 19
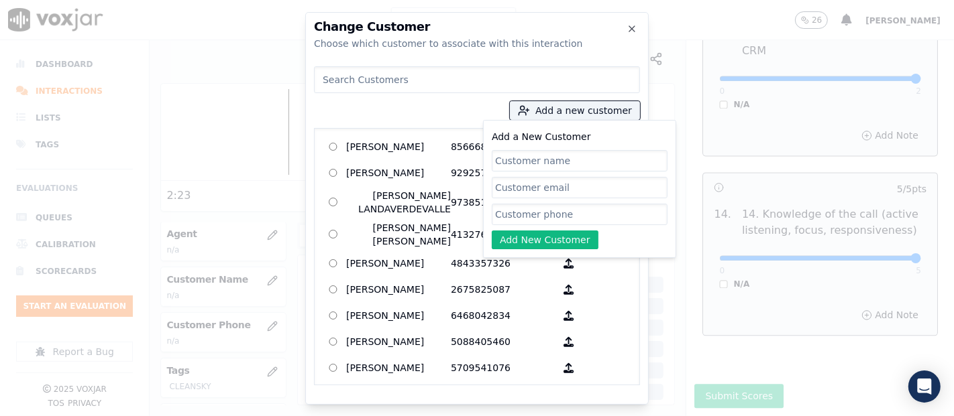
paste input "[PERSON_NAME]"
type input "[PERSON_NAME]"
click at [565, 211] on input "Add a New Customer" at bounding box center [580, 214] width 176 height 21
paste input "5709095811"
type input "5709095811"
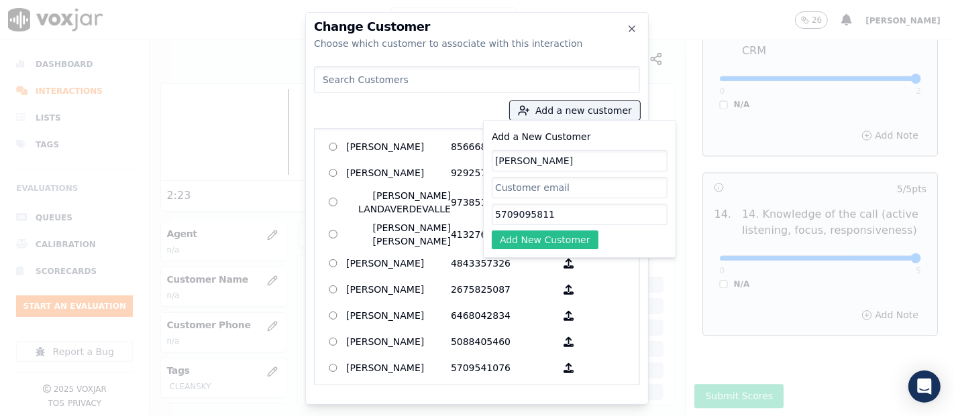
click at [520, 238] on button "Add New Customer" at bounding box center [545, 240] width 107 height 19
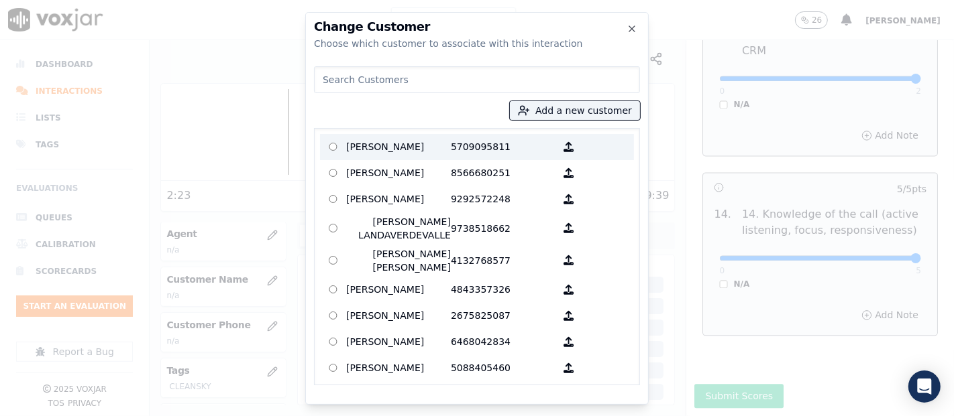
click at [420, 144] on p "[PERSON_NAME]" at bounding box center [398, 147] width 105 height 21
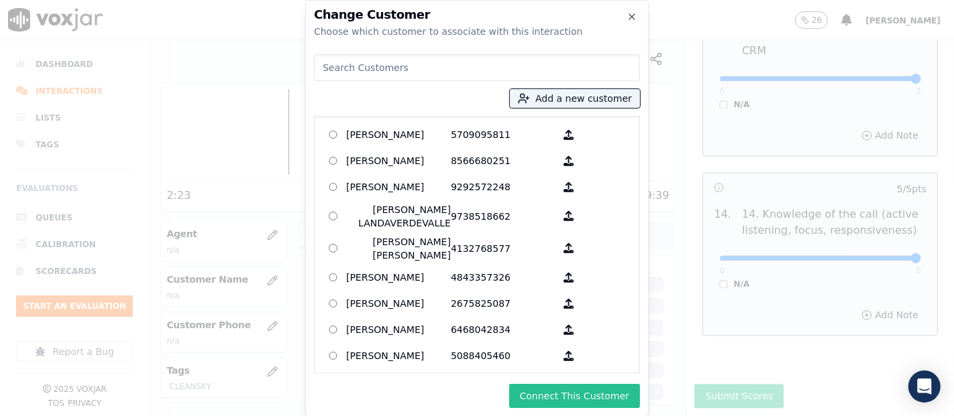
click at [571, 398] on button "Connect This Customer" at bounding box center [574, 396] width 131 height 24
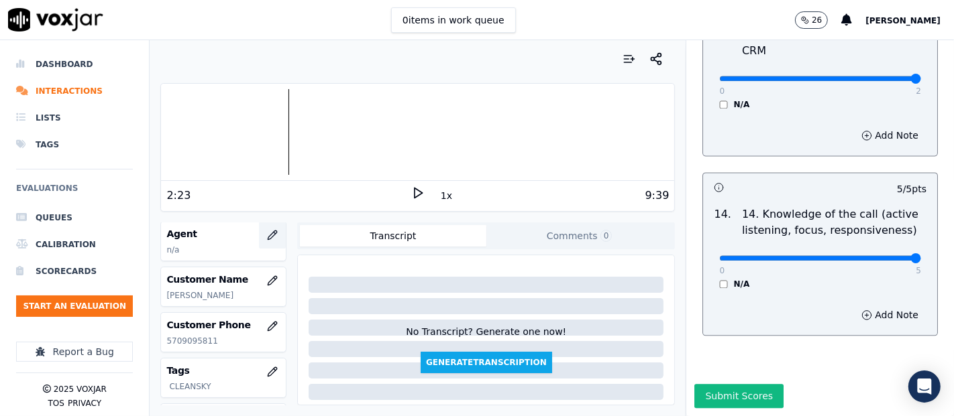
click at [268, 231] on icon "button" at bounding box center [272, 235] width 9 height 9
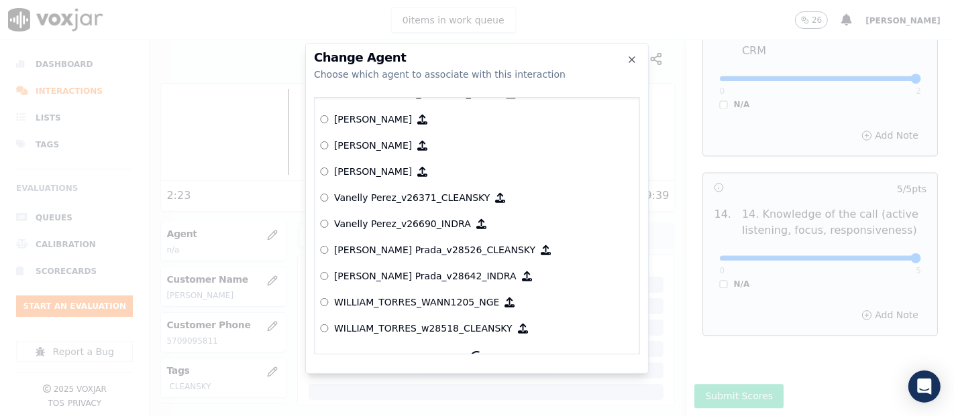
scroll to position [6301, 0]
click at [402, 238] on label "[PERSON_NAME] Prada_v28526_CLEANSKY" at bounding box center [477, 250] width 314 height 26
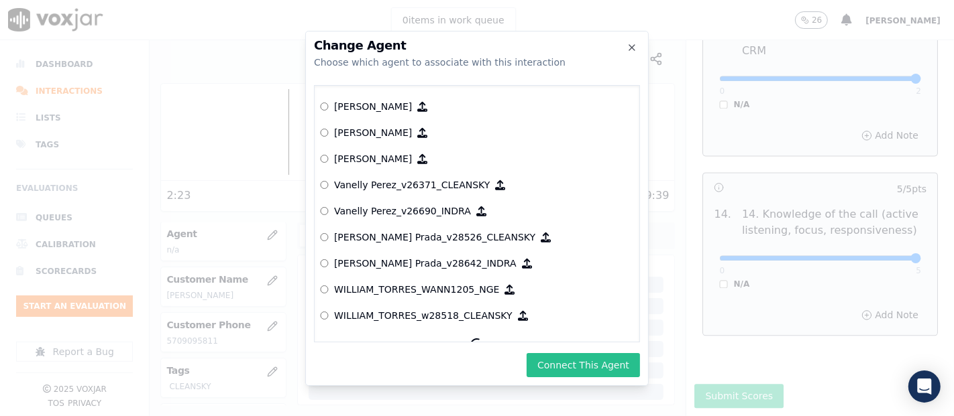
click at [575, 359] on button "Connect This Agent" at bounding box center [582, 365] width 113 height 24
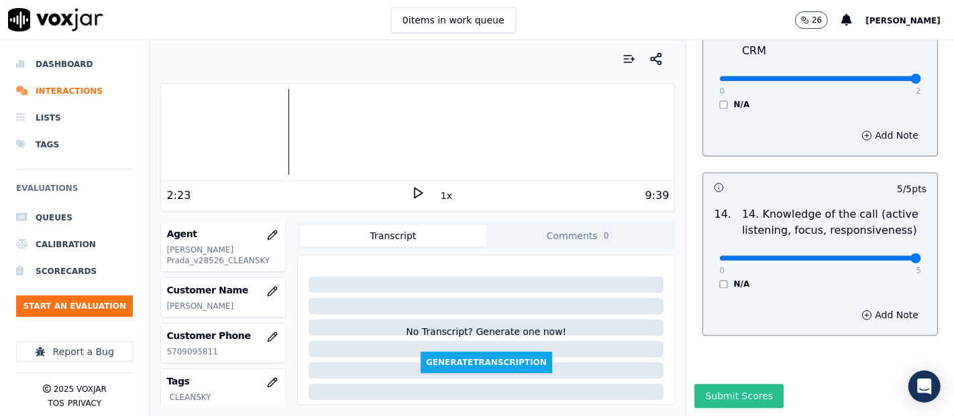
click at [711, 384] on button "Submit Scores" at bounding box center [738, 396] width 89 height 24
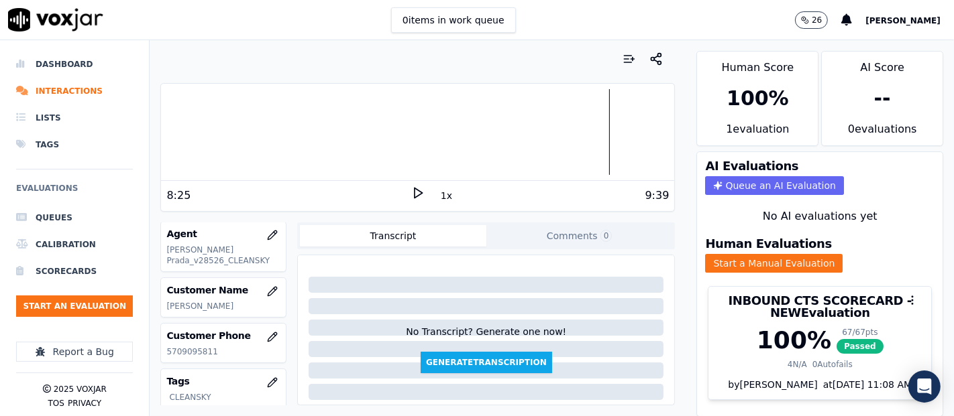
click at [414, 193] on polygon at bounding box center [418, 193] width 8 height 10
click at [531, 127] on div at bounding box center [417, 132] width 513 height 86
click at [582, 123] on div at bounding box center [417, 132] width 513 height 86
click at [575, 125] on div at bounding box center [417, 132] width 513 height 86
click at [562, 146] on div at bounding box center [417, 132] width 513 height 86
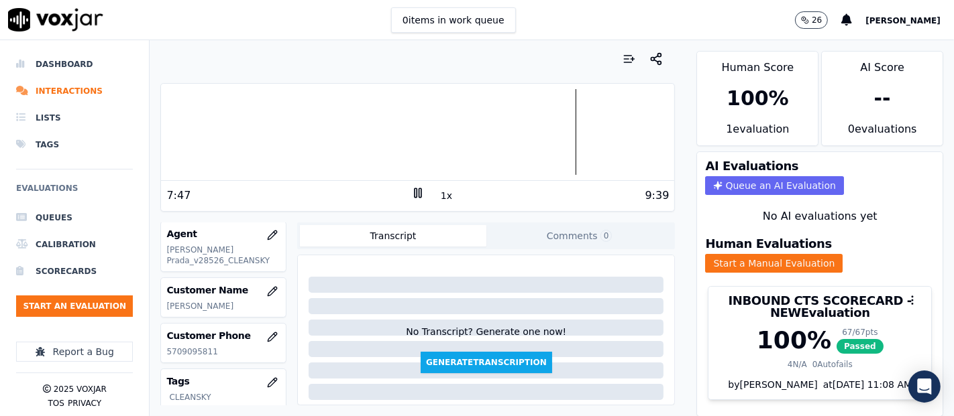
click at [550, 129] on div at bounding box center [417, 132] width 513 height 86
click at [545, 131] on div at bounding box center [417, 132] width 513 height 86
click at [419, 197] on rect at bounding box center [420, 192] width 2 height 9
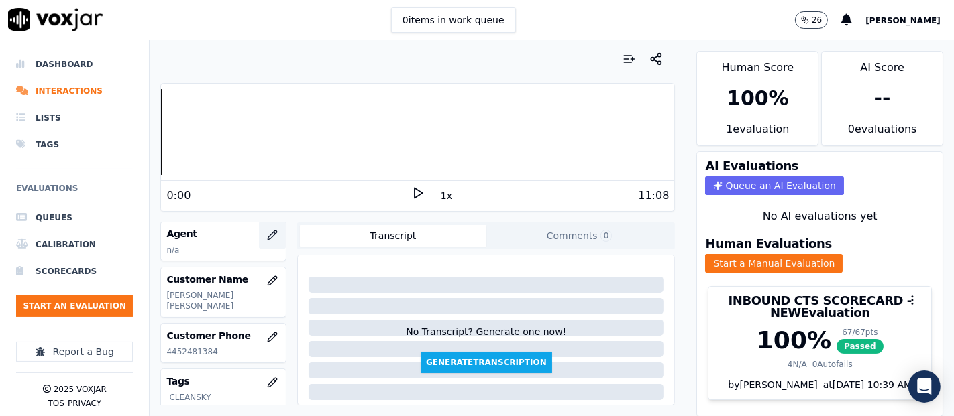
click at [259, 236] on button "button" at bounding box center [272, 235] width 27 height 27
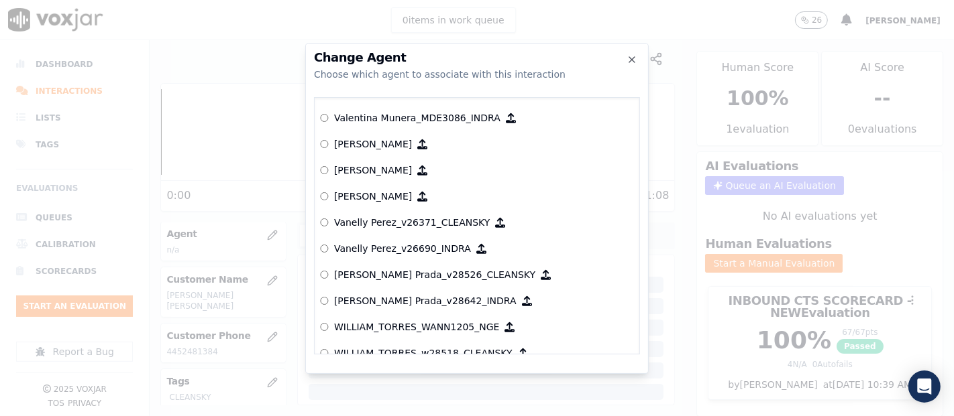
scroll to position [6301, 0]
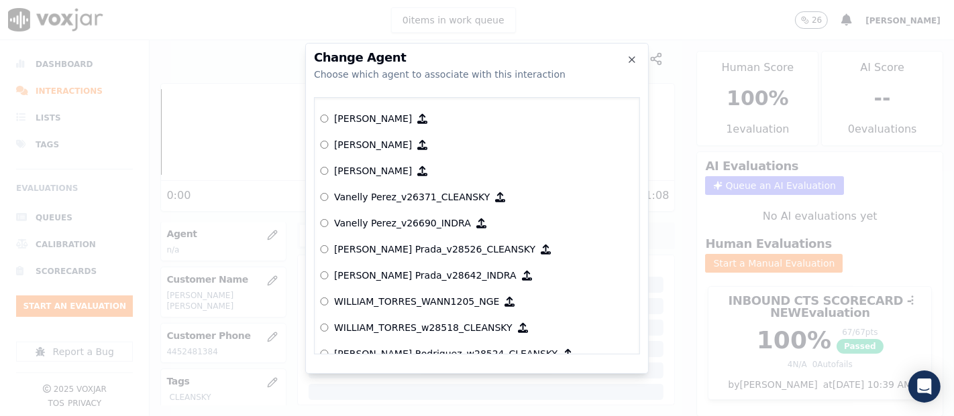
click at [449, 246] on p "[PERSON_NAME] Prada_v28526_CLEANSKY" at bounding box center [434, 249] width 201 height 13
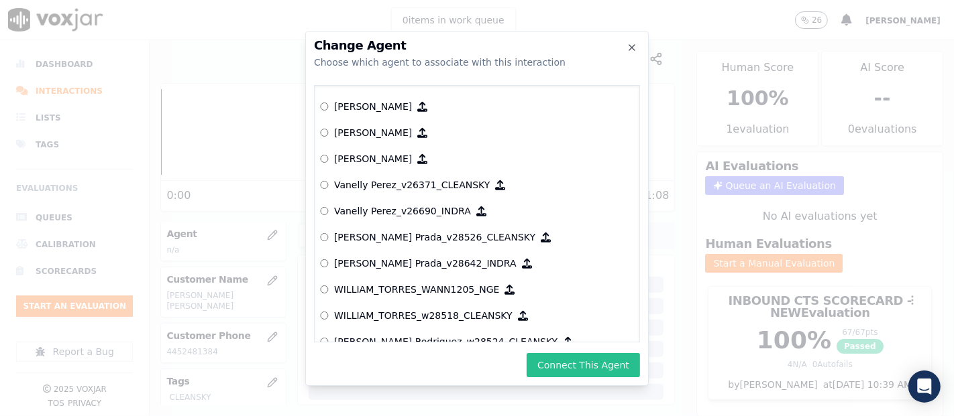
click at [559, 357] on button "Connect This Agent" at bounding box center [582, 365] width 113 height 24
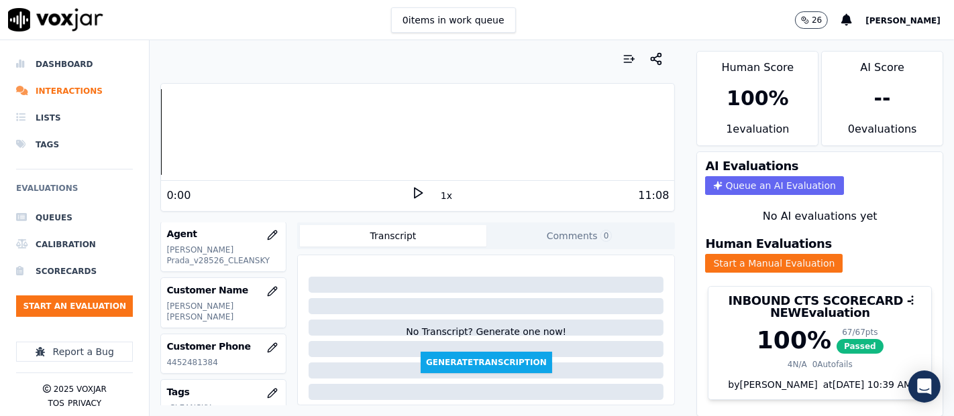
click at [402, 188] on div "0:00" at bounding box center [288, 196] width 245 height 16
click at [411, 193] on icon at bounding box center [417, 192] width 13 height 13
click at [412, 192] on icon at bounding box center [417, 192] width 13 height 13
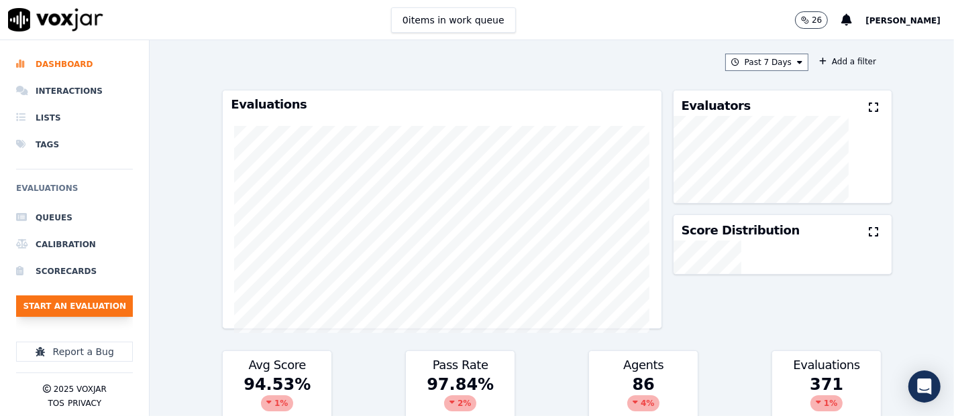
click at [48, 307] on button "Start an Evaluation" at bounding box center [74, 306] width 117 height 21
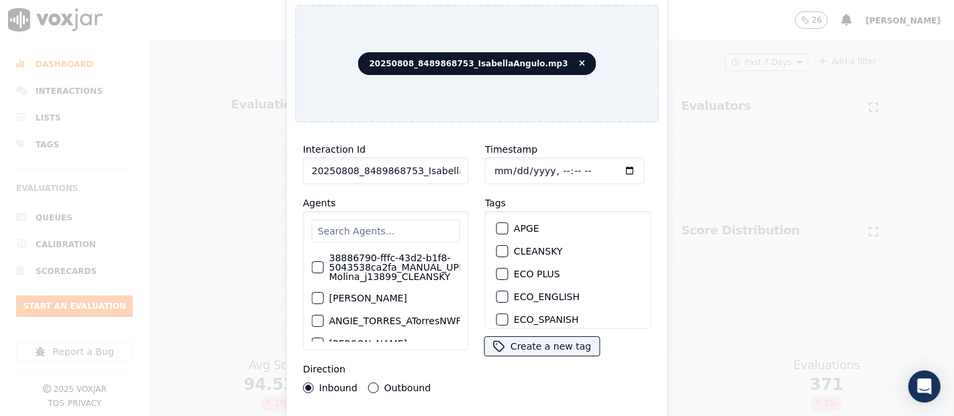
click at [439, 168] on input "20250808_8489868753_IsabellaAngulo.mp3" at bounding box center [386, 171] width 166 height 27
type input "20250808_8489868753_IsabellaAngulo"
click at [497, 247] on div "button" at bounding box center [501, 251] width 9 height 9
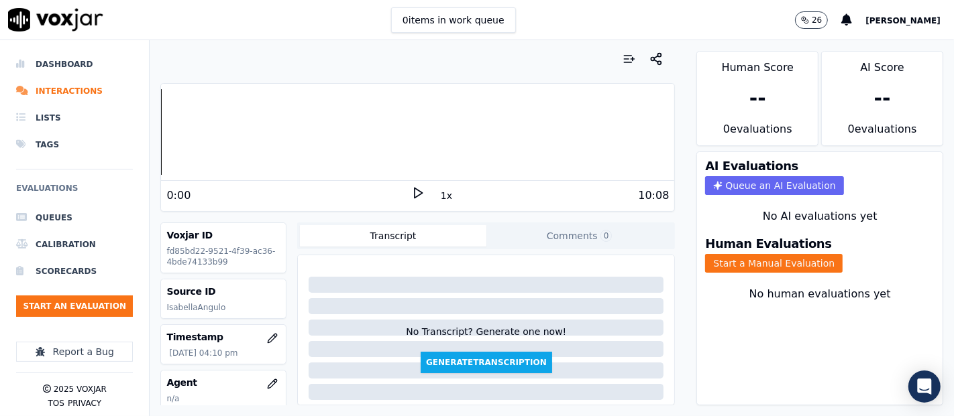
click at [414, 198] on icon at bounding box center [417, 192] width 13 height 13
click at [715, 254] on button "Start a Manual Evaluation" at bounding box center [773, 263] width 137 height 19
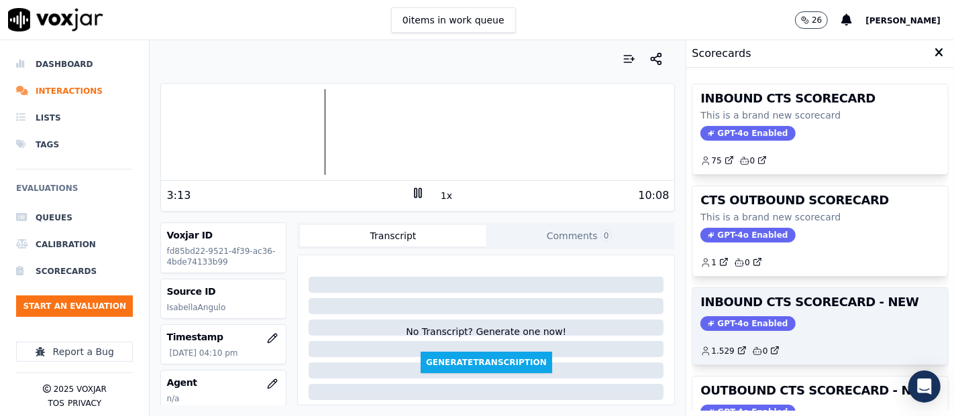
click at [772, 297] on h3 "INBOUND CTS SCORECARD - NEW" at bounding box center [819, 302] width 239 height 12
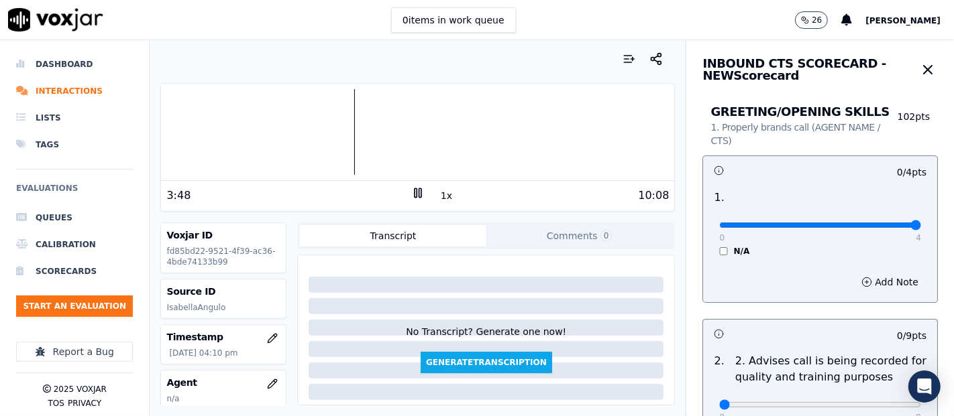
type input "4"
click at [877, 227] on input "range" at bounding box center [820, 225] width 202 height 5
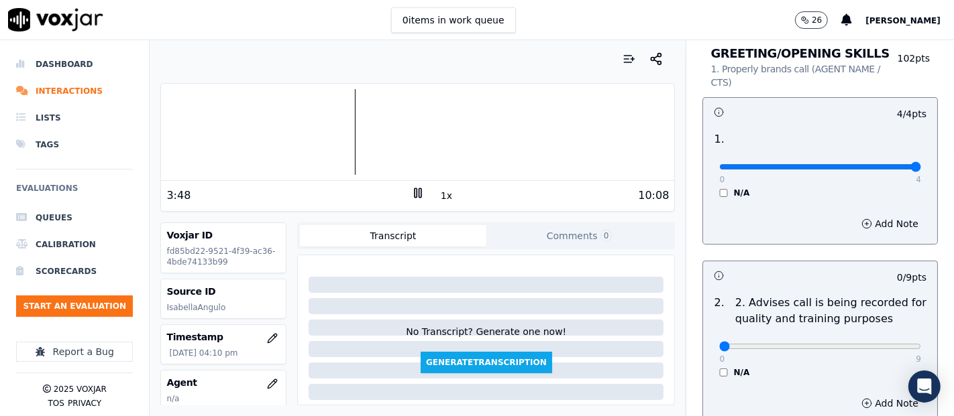
scroll to position [149, 0]
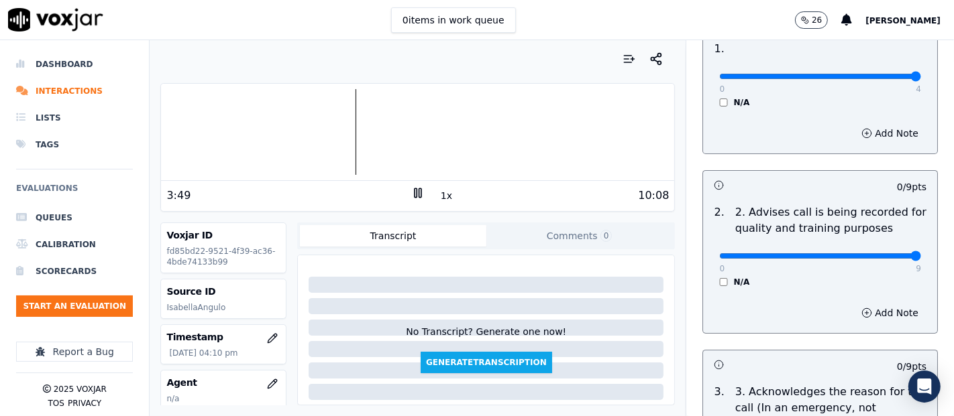
type input "9"
click at [881, 79] on input "range" at bounding box center [820, 76] width 202 height 5
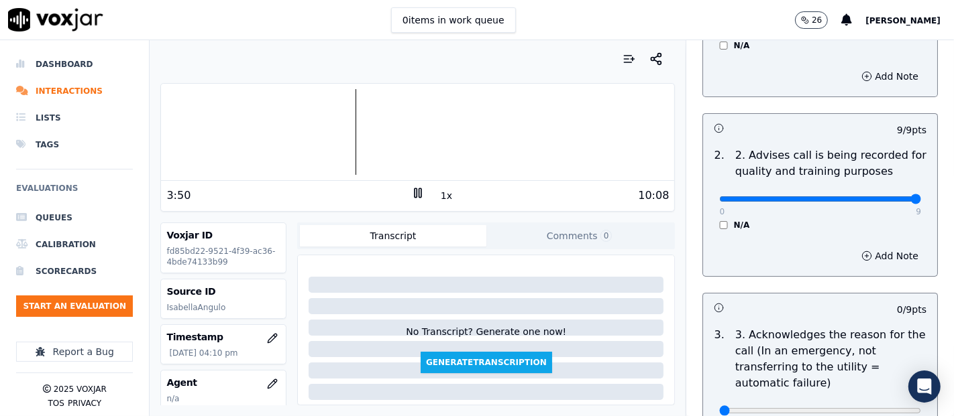
scroll to position [372, 0]
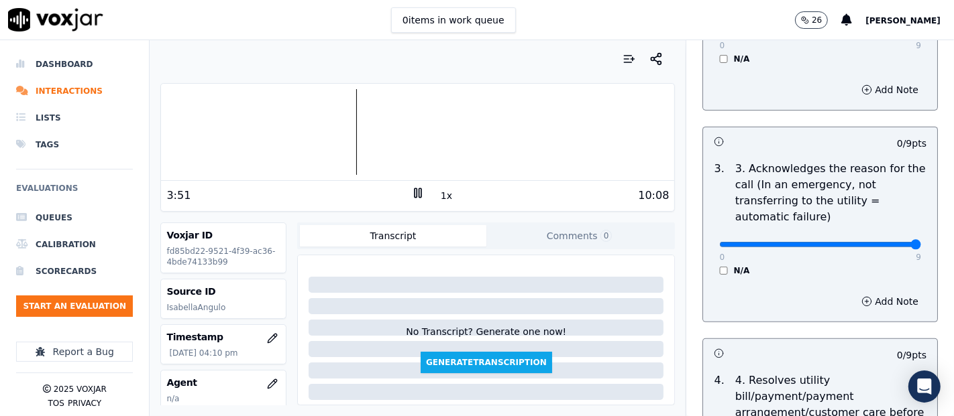
type input "9"
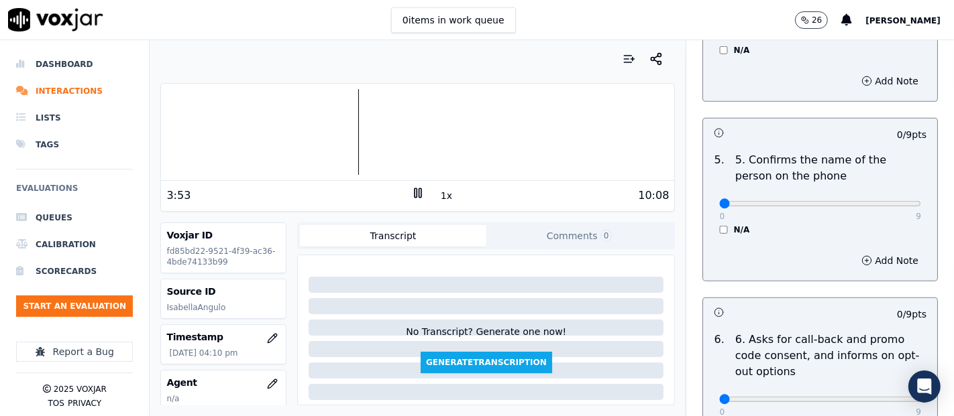
scroll to position [820, 0]
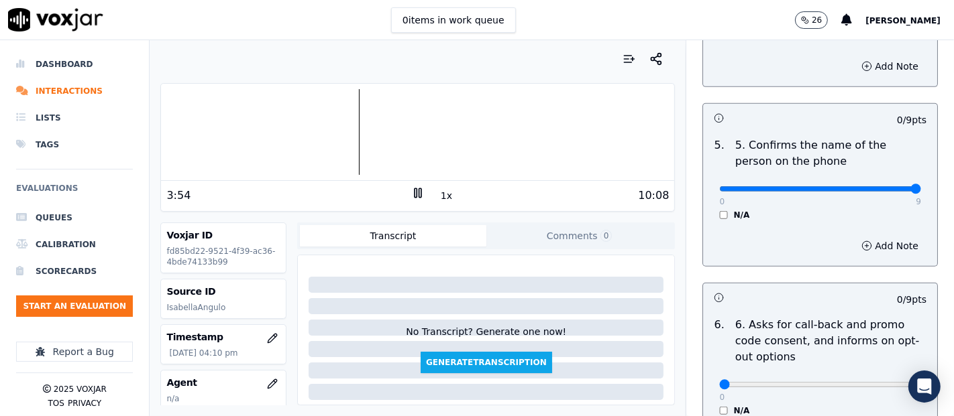
type input "9"
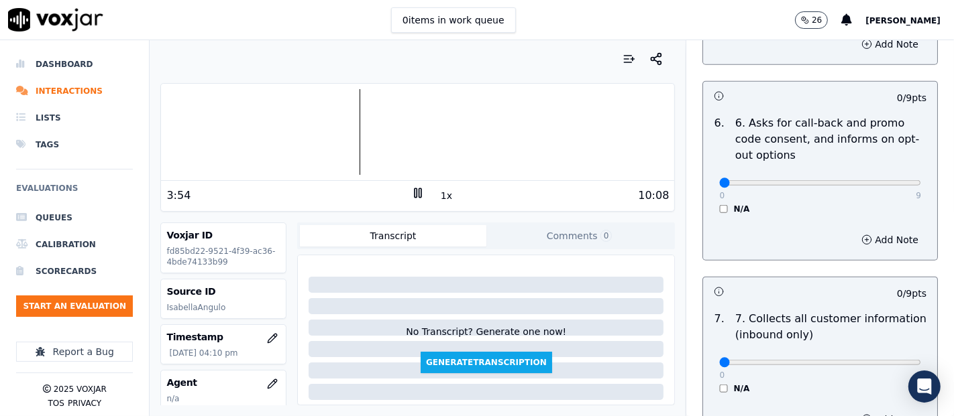
scroll to position [1043, 0]
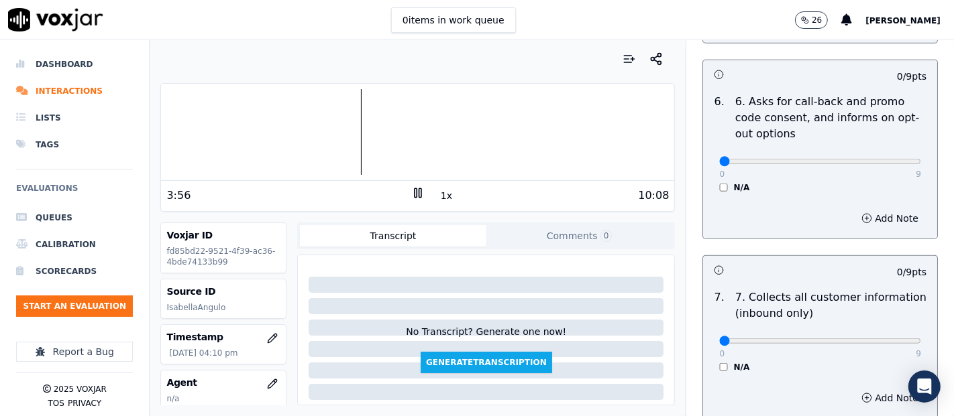
click at [708, 184] on div "0 9 N/A" at bounding box center [819, 167] width 223 height 51
click at [708, 180] on div "0 9 N/A" at bounding box center [819, 167] width 223 height 51
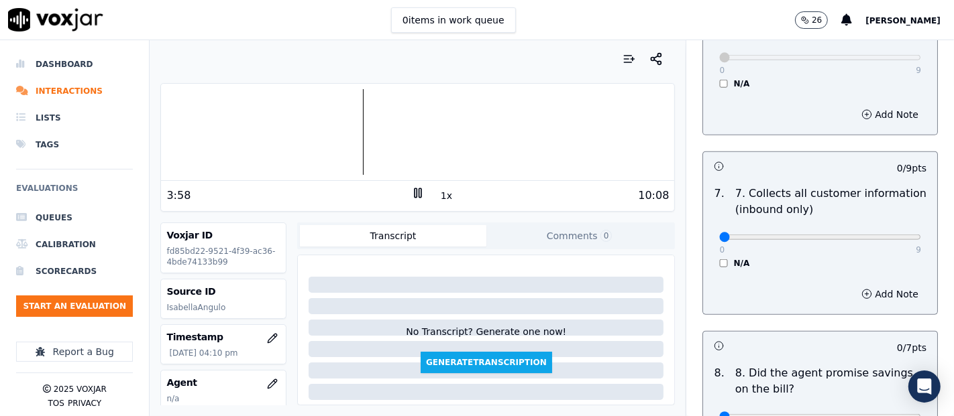
scroll to position [1192, 0]
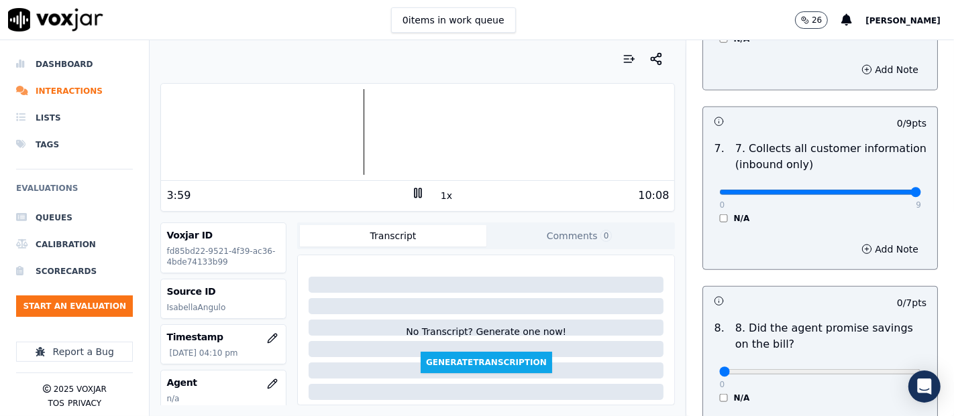
type input "9"
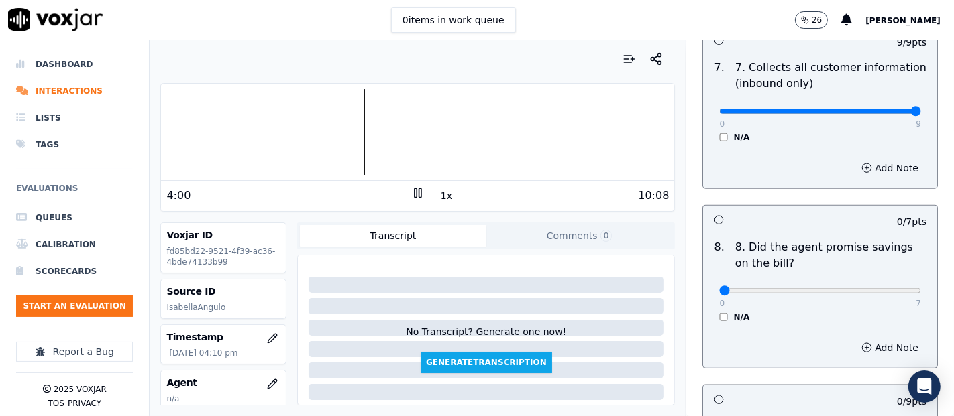
scroll to position [1341, 0]
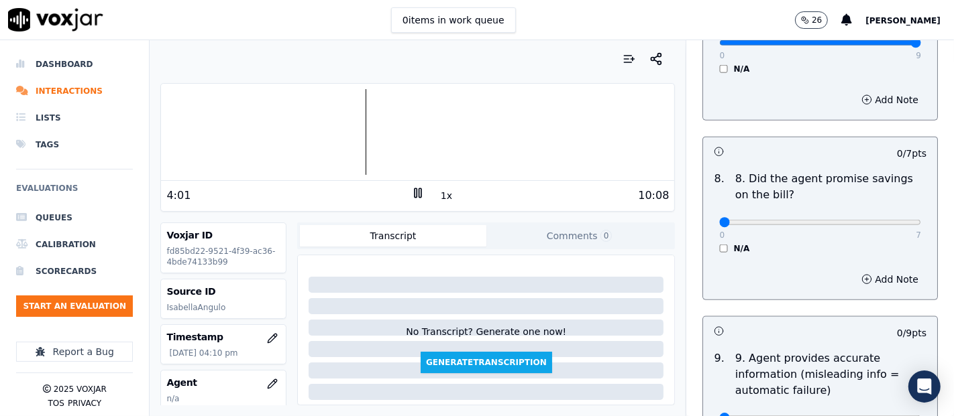
click at [708, 245] on div "0 7 N/A" at bounding box center [819, 228] width 223 height 51
click at [708, 246] on div "0 7 N/A" at bounding box center [819, 228] width 223 height 51
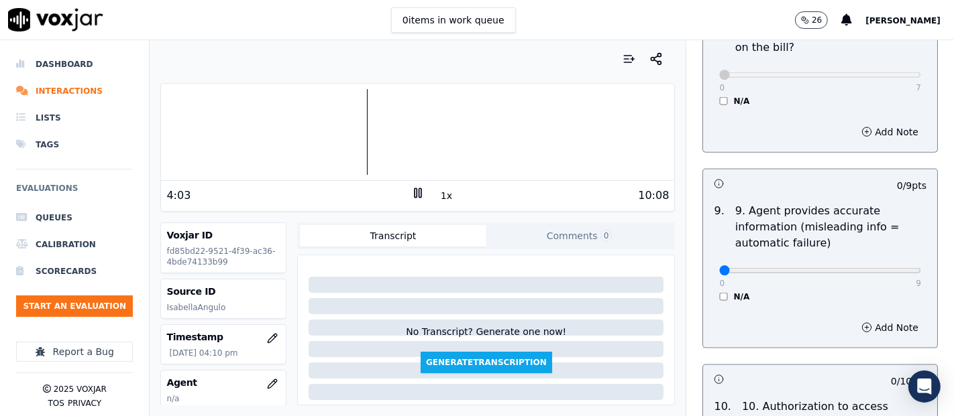
scroll to position [1490, 0]
click at [887, 266] on div "0 9 N/A" at bounding box center [819, 275] width 223 height 51
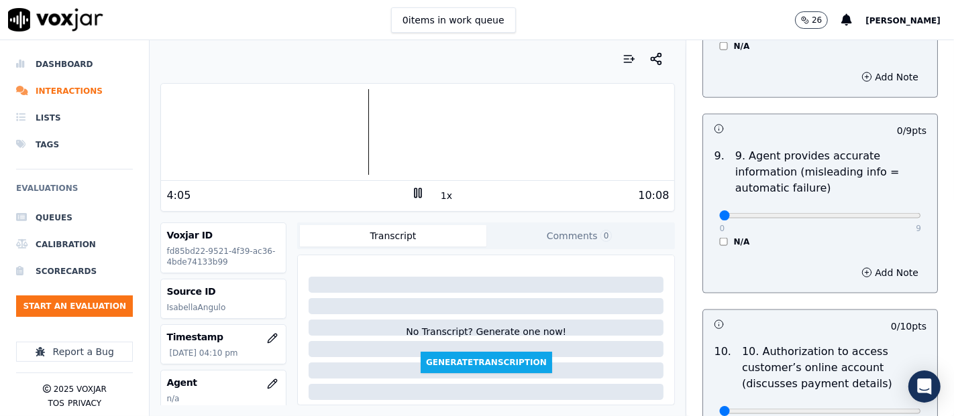
scroll to position [1565, 0]
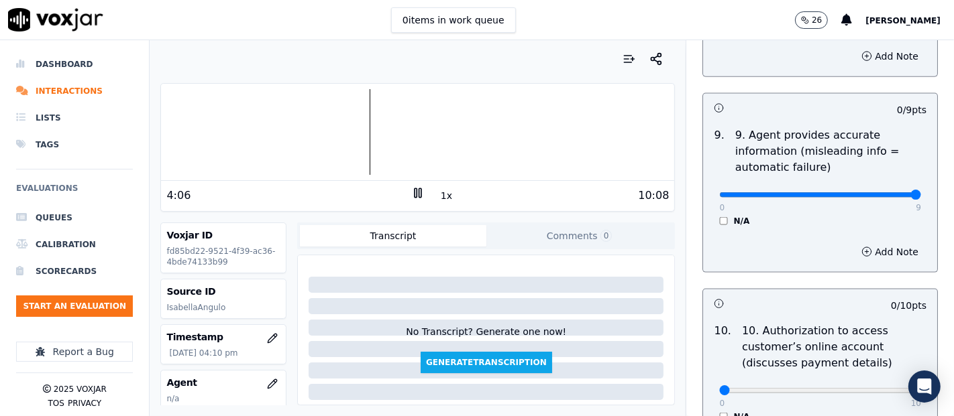
type input "9"
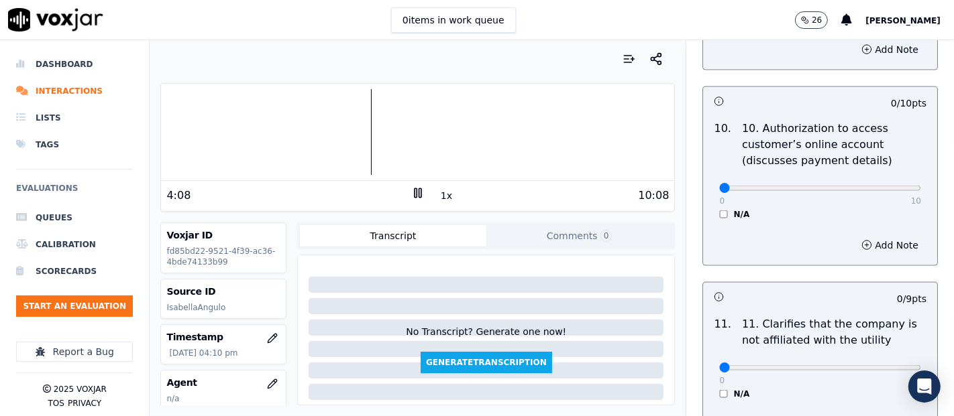
scroll to position [1788, 0]
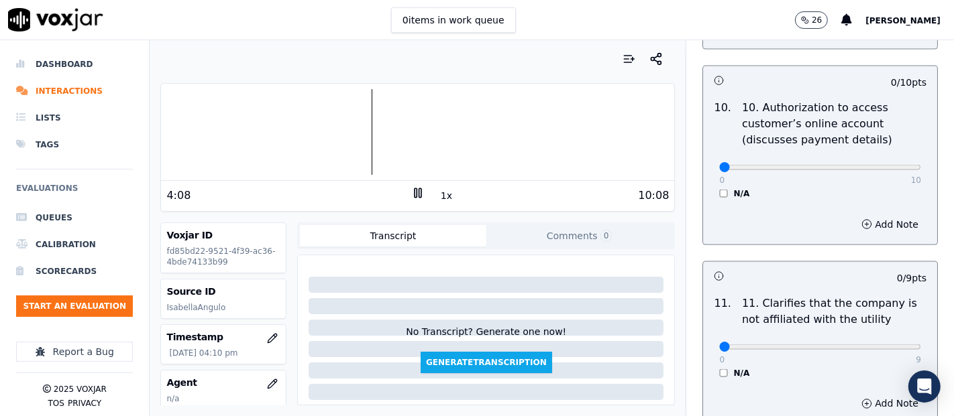
click at [708, 194] on div "10 . 10. Authorization to access customer’s online account (discusses payment d…" at bounding box center [820, 150] width 234 height 110
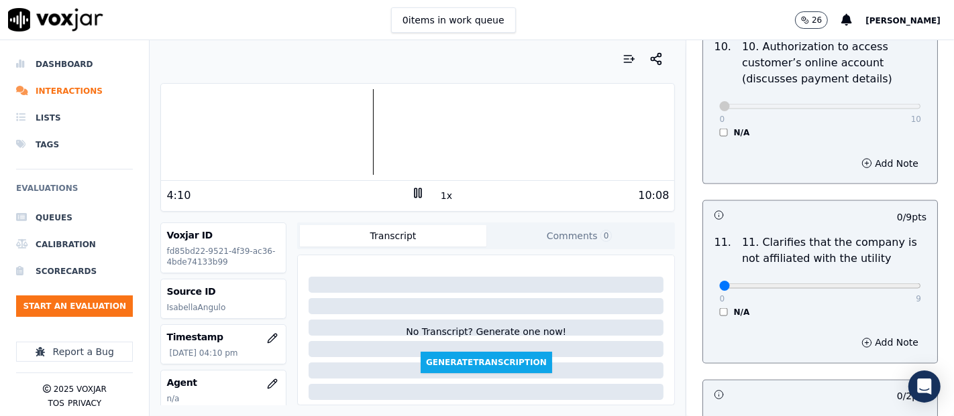
scroll to position [1937, 0]
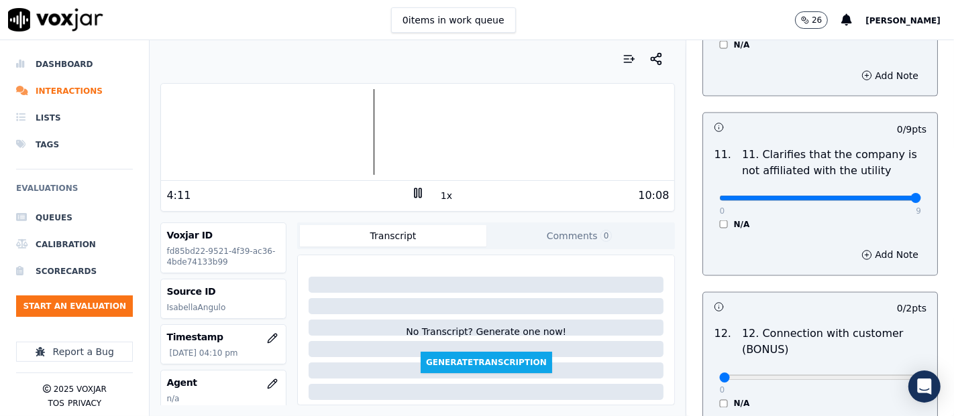
type input "9"
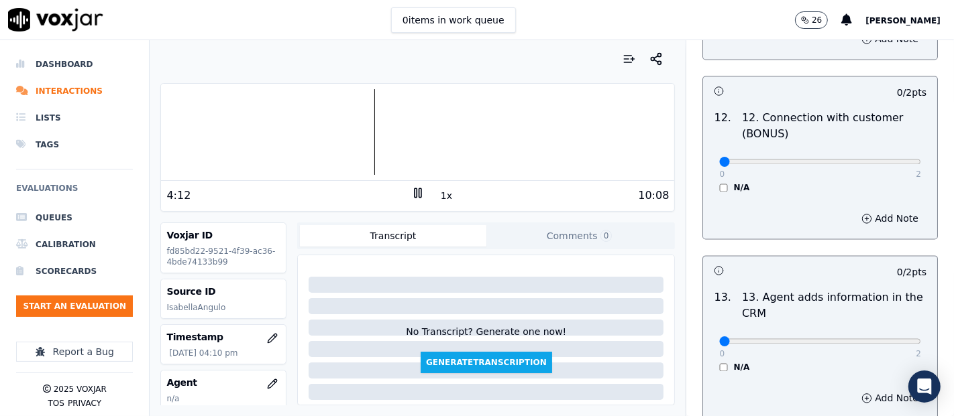
scroll to position [2161, 0]
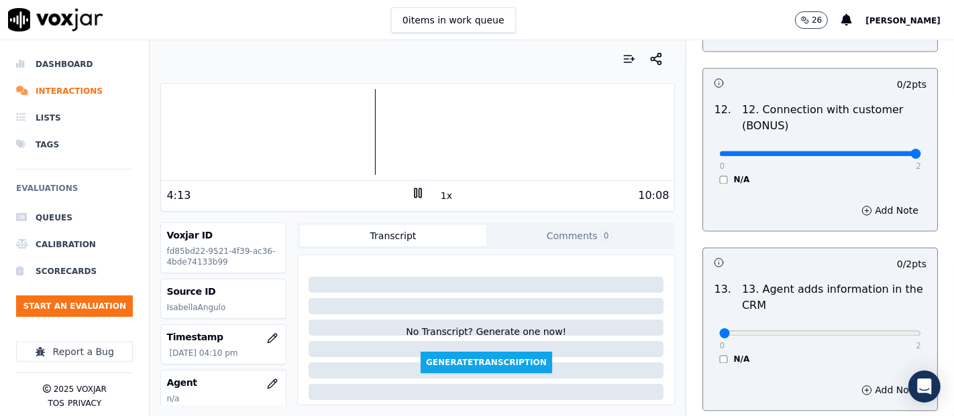
type input "2"
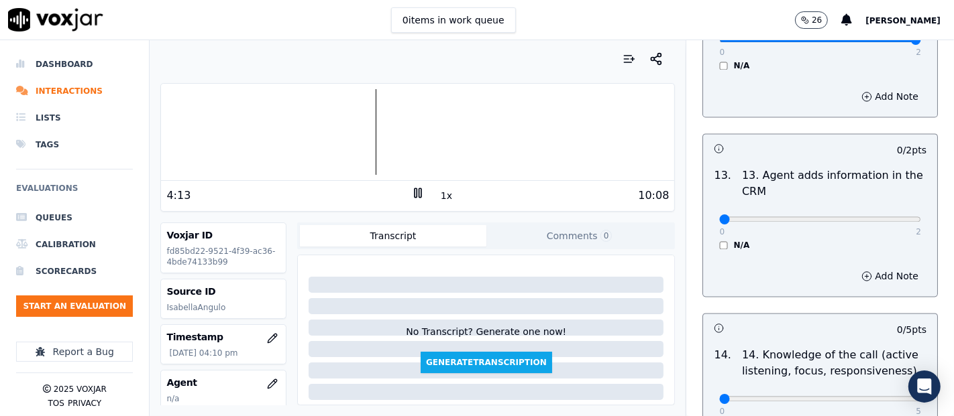
scroll to position [2384, 0]
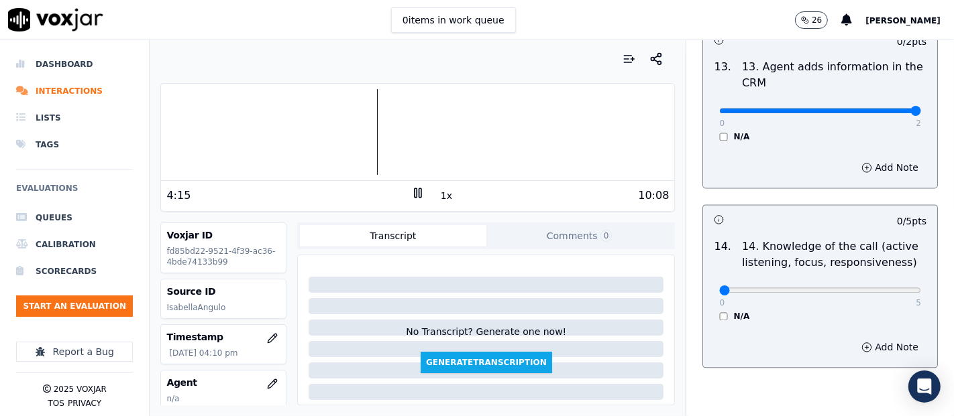
type input "2"
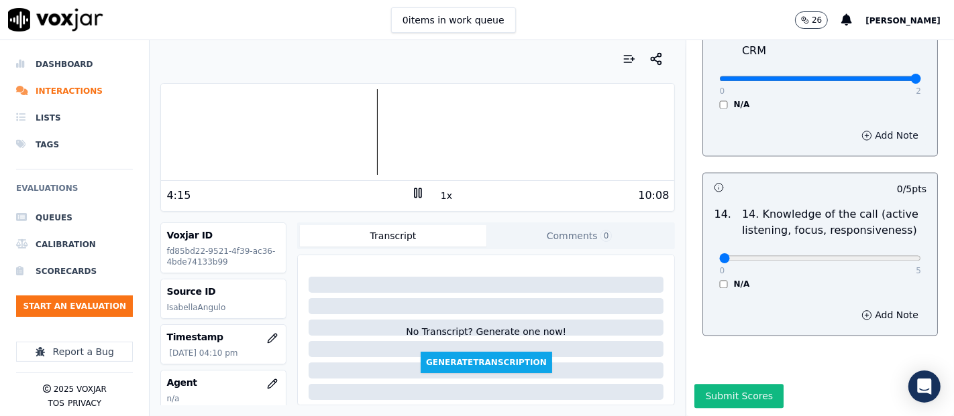
scroll to position [2444, 0]
type input "5"
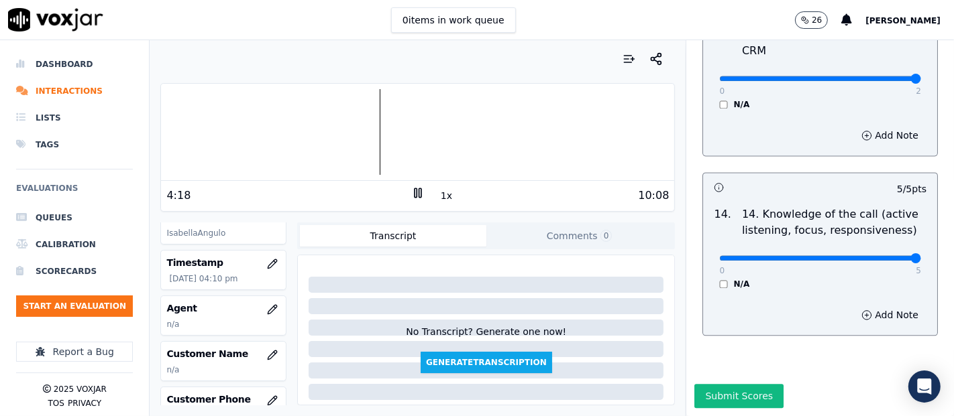
scroll to position [149, 0]
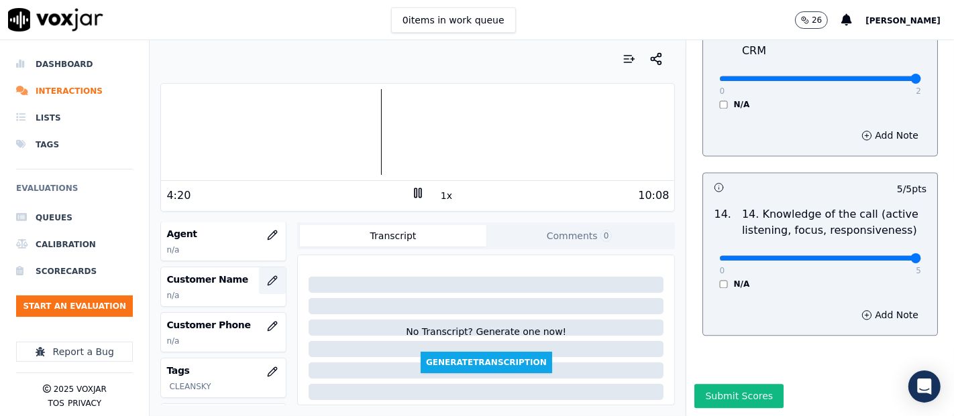
click at [267, 277] on icon "button" at bounding box center [272, 281] width 11 height 11
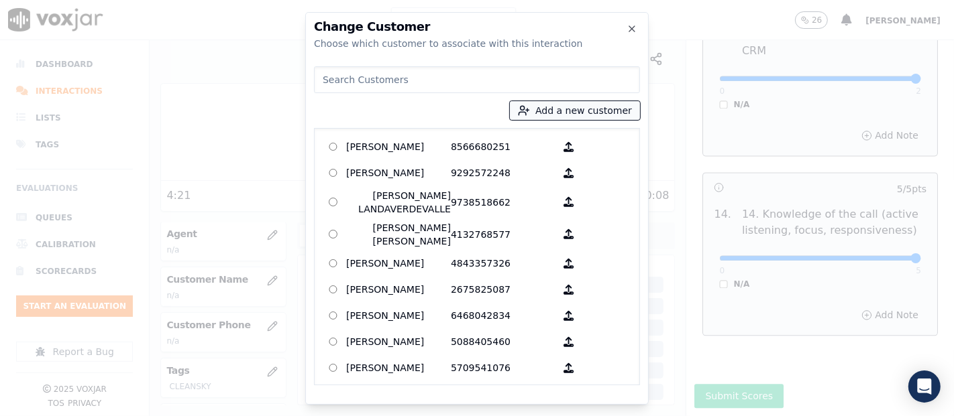
click at [612, 110] on button "Add a new customer" at bounding box center [575, 110] width 130 height 19
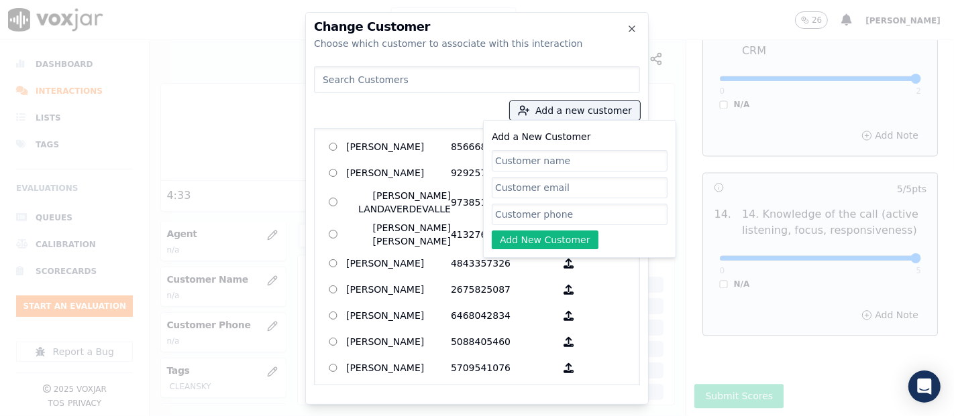
paste input "[PERSON_NAME]"
type input "[PERSON_NAME]"
click at [525, 208] on input "Add a New Customer" at bounding box center [580, 214] width 176 height 21
paste input "8489868753"
type input "8489868753"
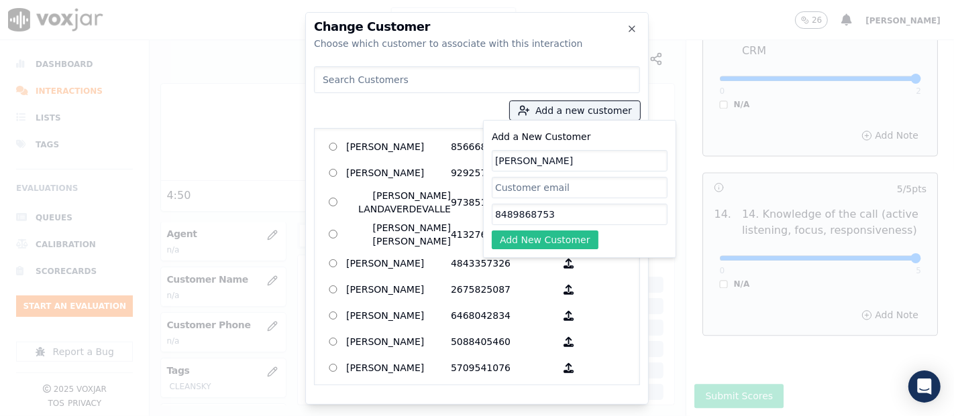
click at [550, 239] on button "Add New Customer" at bounding box center [545, 240] width 107 height 19
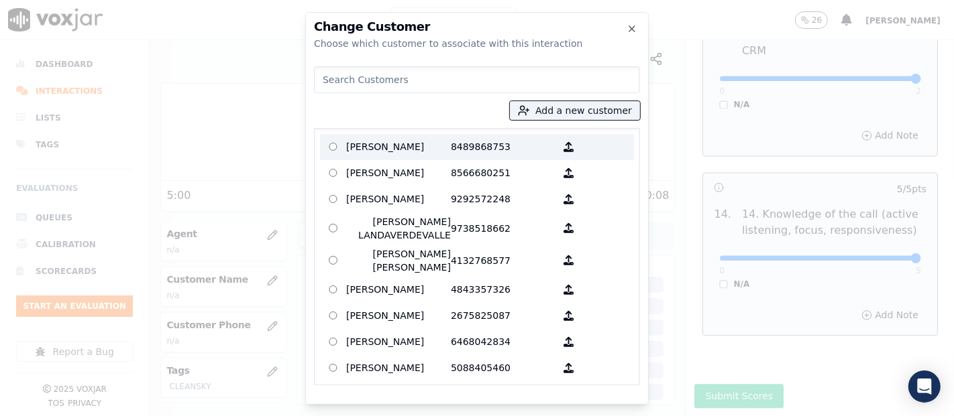
click at [453, 154] on p "8489868753" at bounding box center [503, 147] width 105 height 21
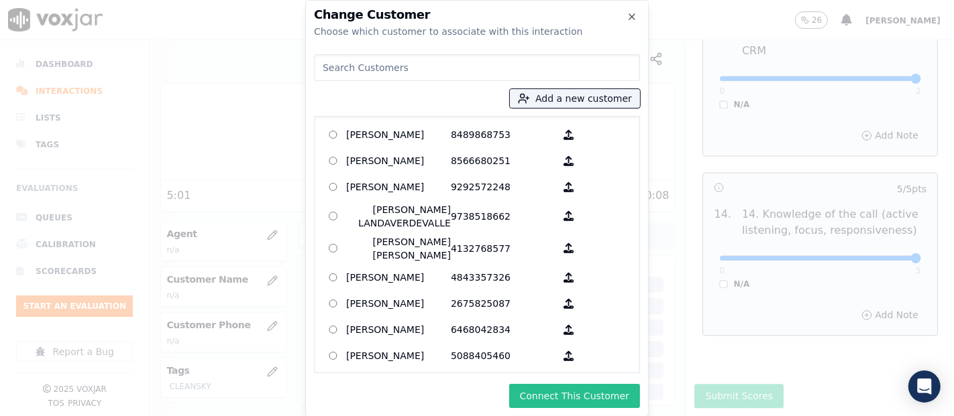
click at [564, 403] on button "Connect This Customer" at bounding box center [574, 396] width 131 height 24
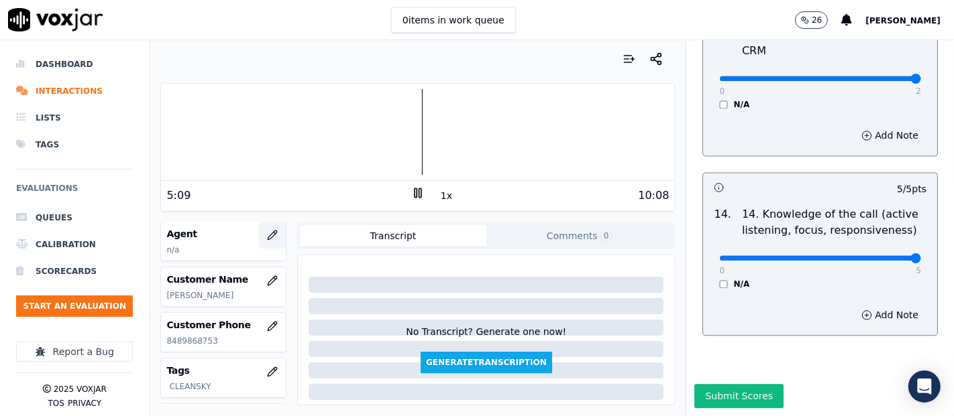
click at [259, 235] on button "button" at bounding box center [272, 235] width 27 height 27
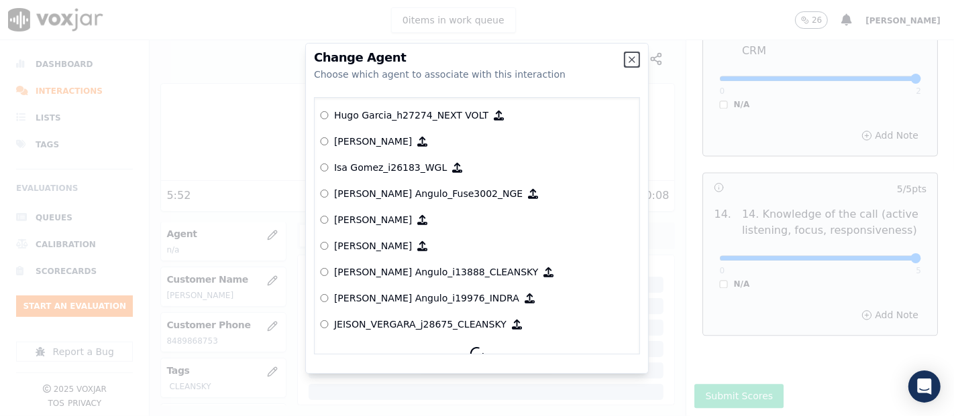
scroll to position [3066, 0]
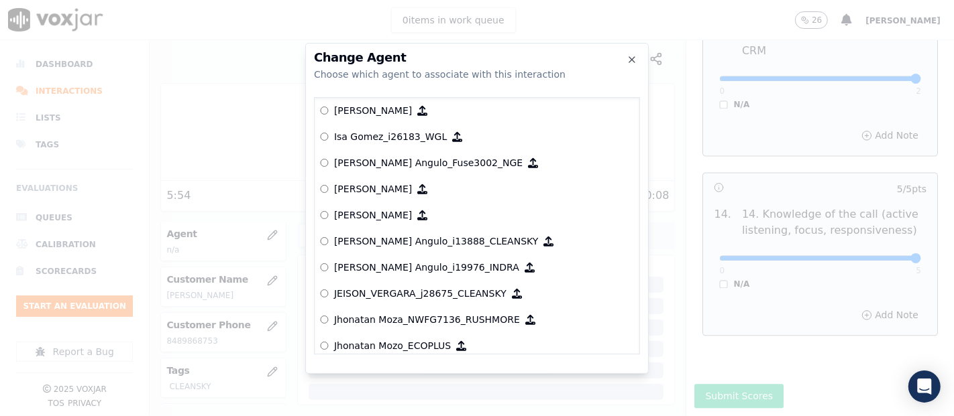
click at [375, 230] on label "Isabella Angulo_i13888_CLEANSKY" at bounding box center [477, 242] width 314 height 26
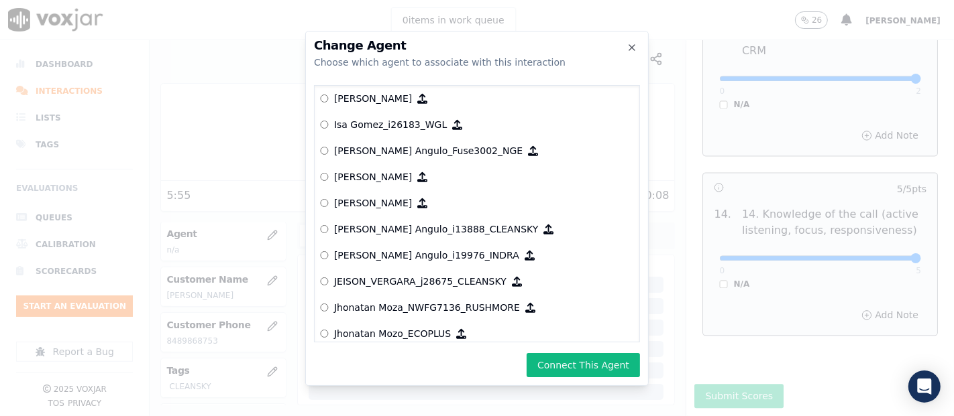
click at [583, 368] on button "Connect This Agent" at bounding box center [582, 365] width 113 height 24
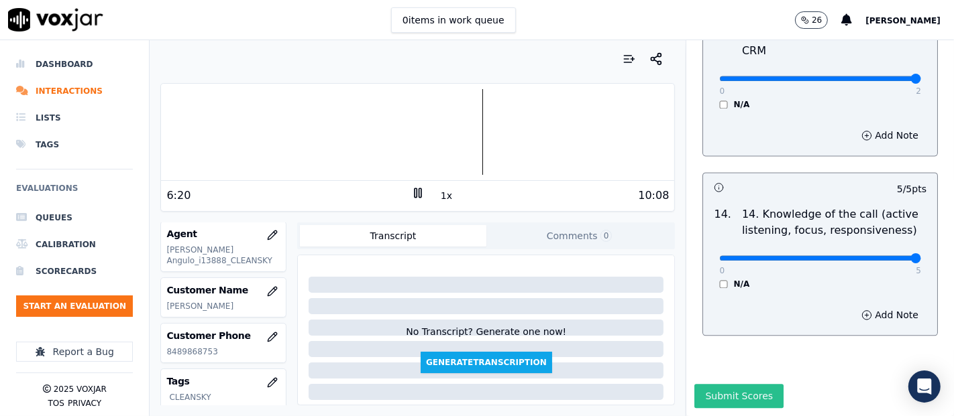
drag, startPoint x: 704, startPoint y: 359, endPoint x: 705, endPoint y: 352, distance: 7.4
click at [705, 384] on button "Submit Scores" at bounding box center [738, 396] width 89 height 24
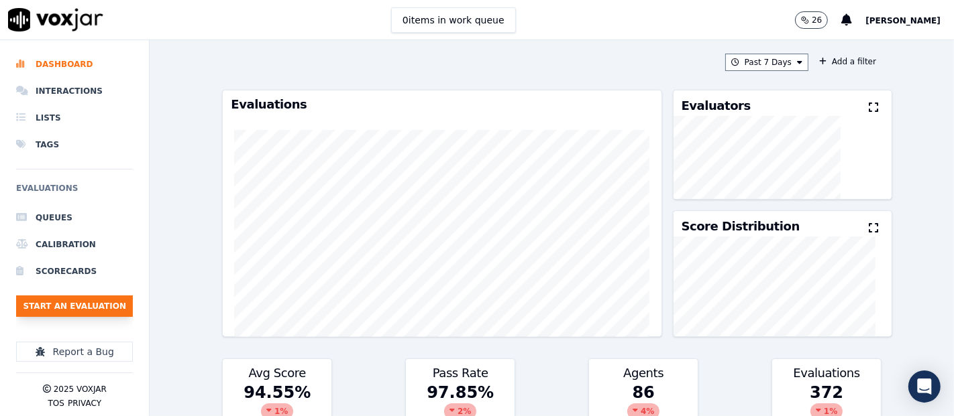
click at [73, 315] on button "Start an Evaluation" at bounding box center [74, 306] width 117 height 21
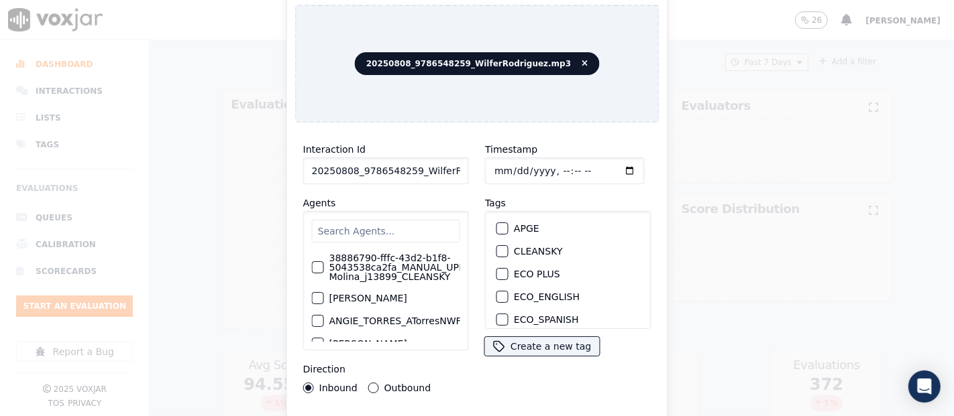
click at [442, 160] on input "20250808_9786548259_WilferRodriguez.mp3" at bounding box center [386, 171] width 166 height 27
type input "20250808_9786548259_WilferRodriguez"
click at [491, 247] on div "CLEANSKY" at bounding box center [568, 251] width 154 height 23
click at [497, 247] on div "button" at bounding box center [501, 251] width 9 height 9
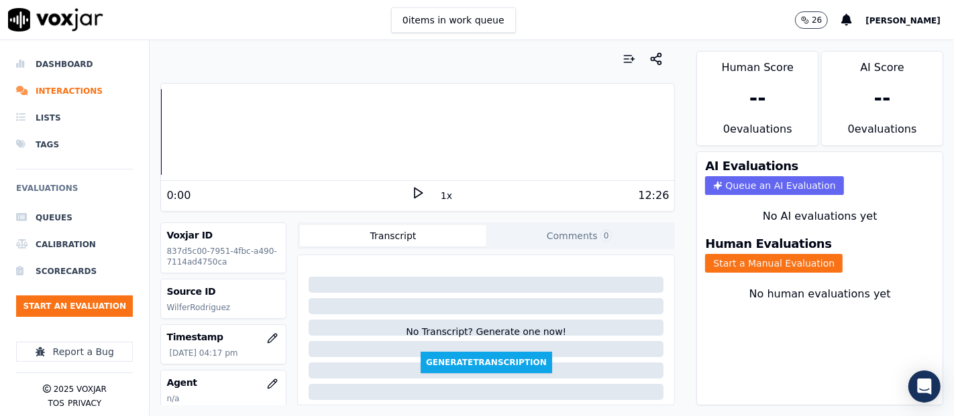
click at [402, 194] on div "0:00" at bounding box center [288, 196] width 245 height 16
click at [411, 193] on icon at bounding box center [417, 192] width 13 height 13
click at [732, 254] on button "Start a Manual Evaluation" at bounding box center [773, 263] width 137 height 19
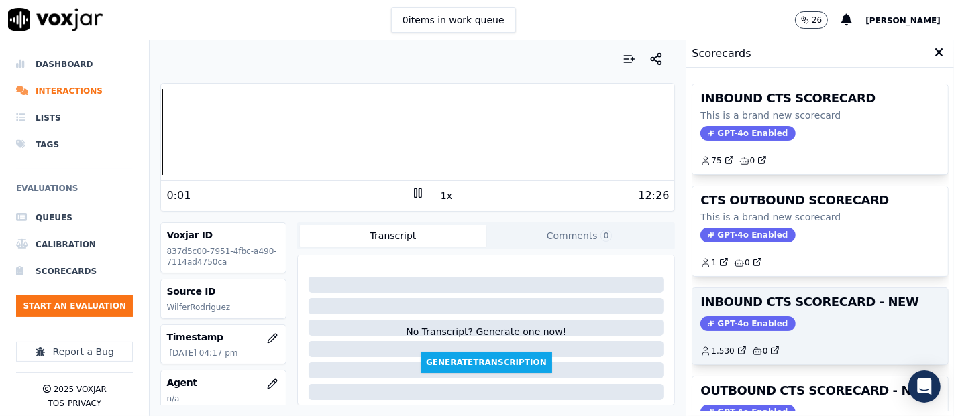
click at [793, 306] on h3 "INBOUND CTS SCORECARD - NEW" at bounding box center [819, 302] width 239 height 12
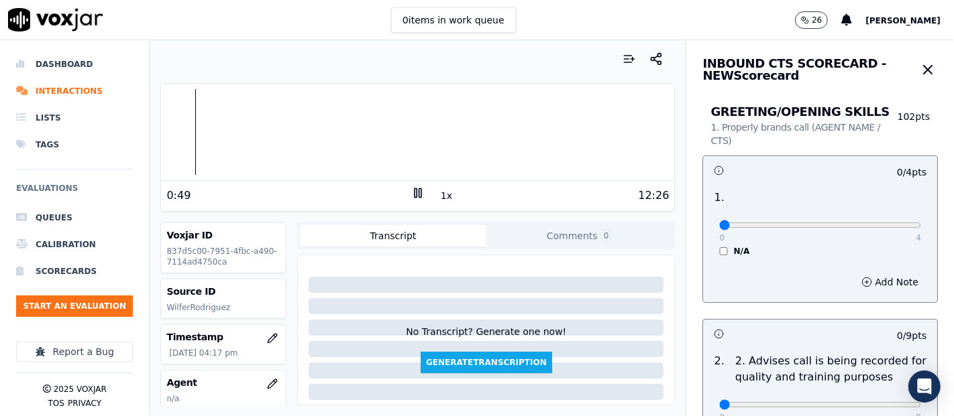
click at [647, 261] on div at bounding box center [486, 336] width 376 height 150
click at [858, 219] on div "0 4 N/A" at bounding box center [819, 231] width 223 height 51
type input "4"
click at [858, 223] on input "range" at bounding box center [820, 225] width 202 height 5
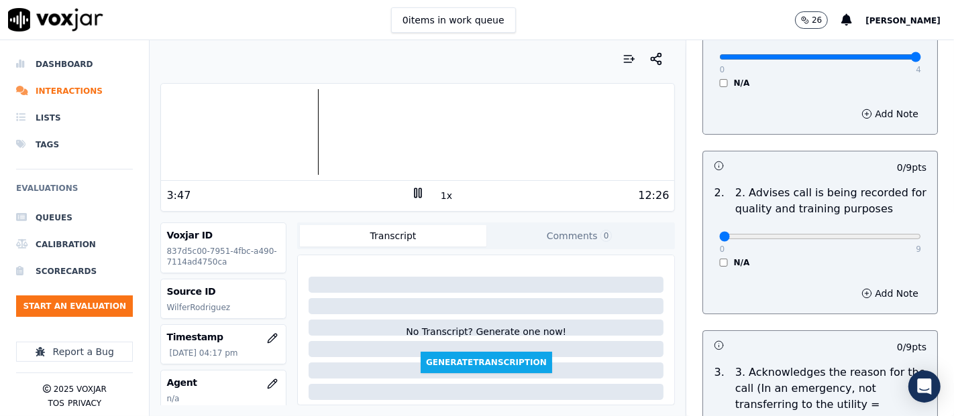
scroll to position [223, 0]
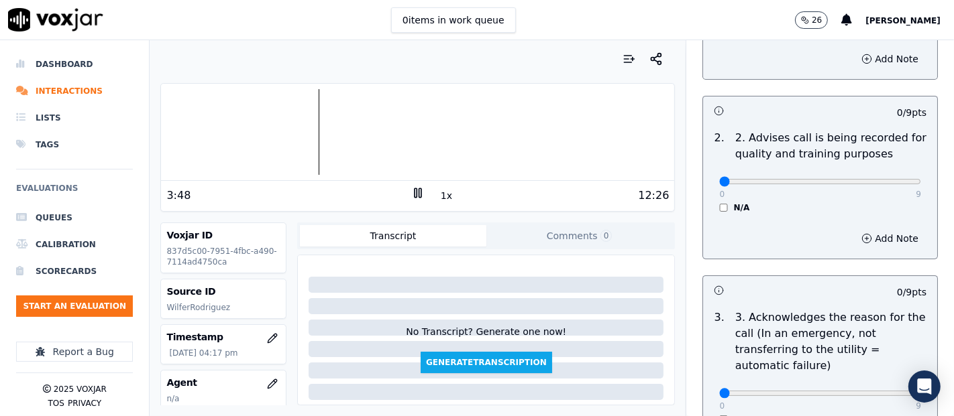
click at [858, 190] on div "0 9 N/A" at bounding box center [819, 187] width 223 height 51
click at [858, 181] on div "0 9 N/A" at bounding box center [819, 187] width 223 height 51
type input "9"
click at [858, 5] on input "range" at bounding box center [820, 1] width 202 height 5
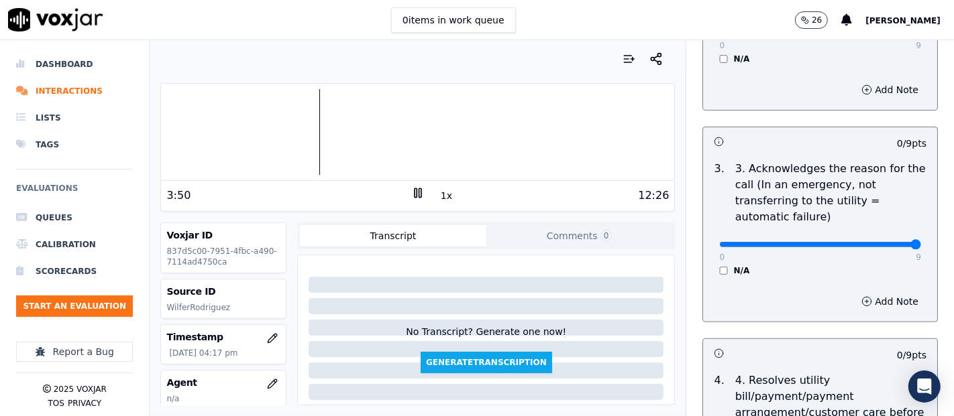
type input "9"
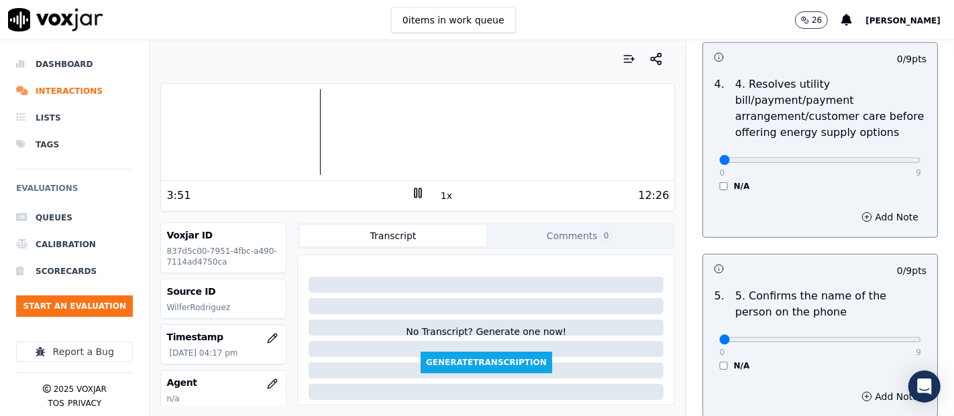
scroll to position [671, 0]
click at [719, 182] on div "N/A" at bounding box center [820, 184] width 202 height 11
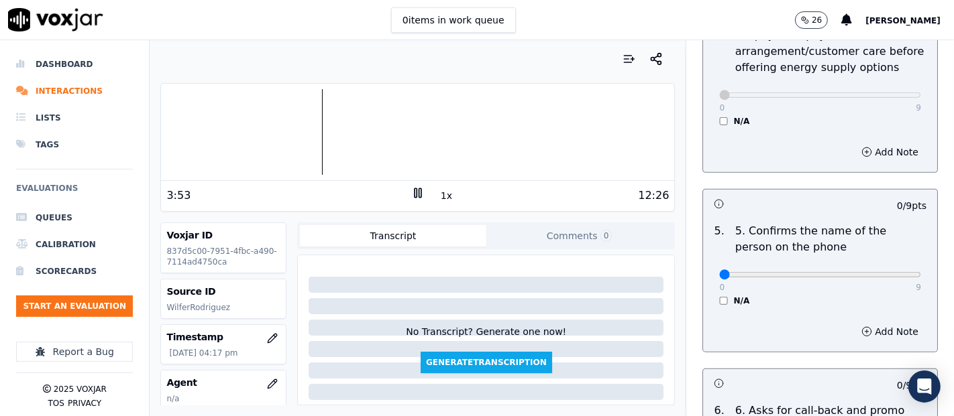
scroll to position [894, 0]
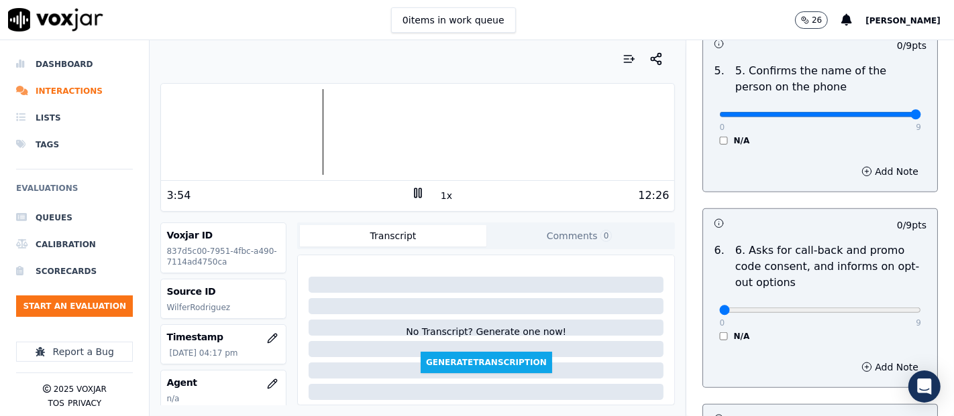
type input "9"
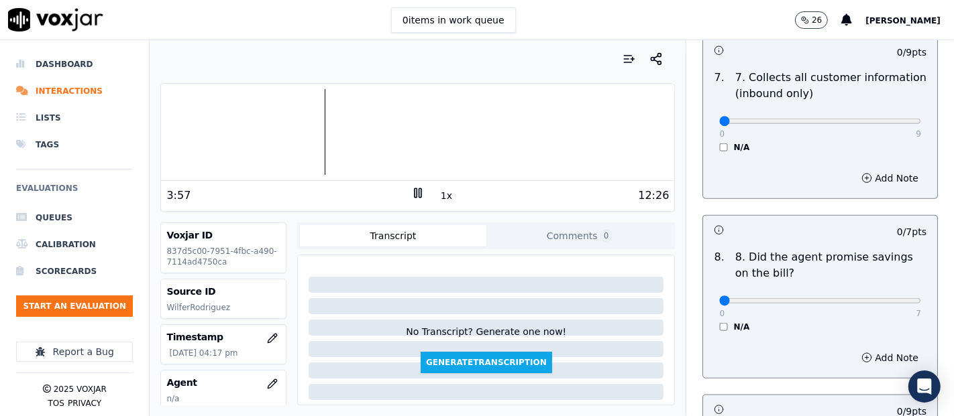
scroll to position [1266, 0]
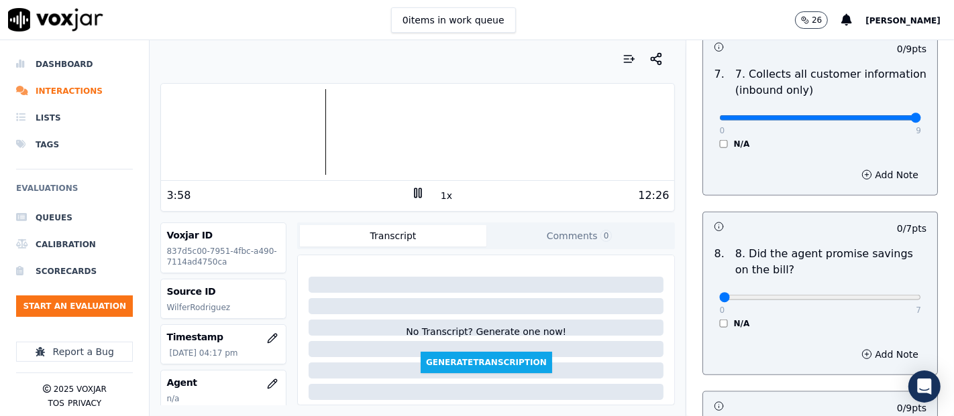
type input "9"
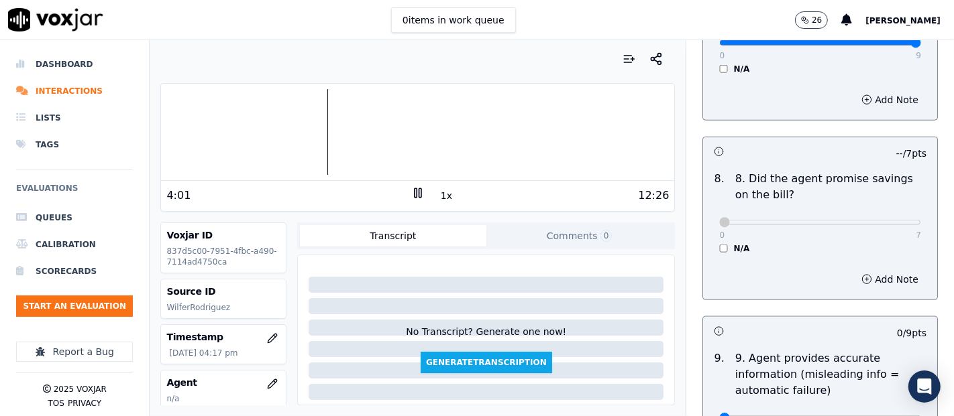
scroll to position [1490, 0]
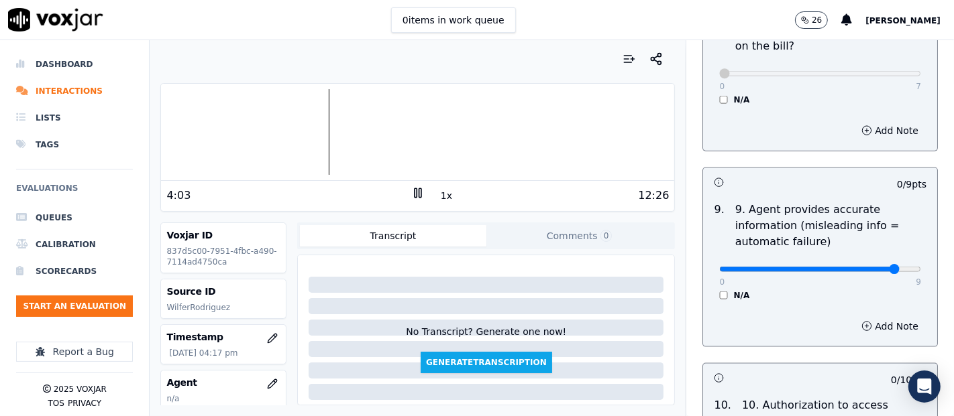
click at [858, 261] on div "0 9" at bounding box center [820, 269] width 202 height 16
type input "9"
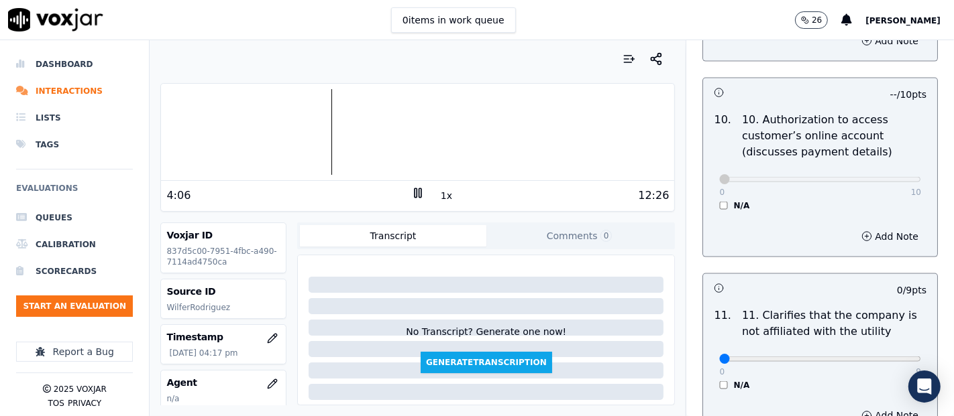
scroll to position [1862, 0]
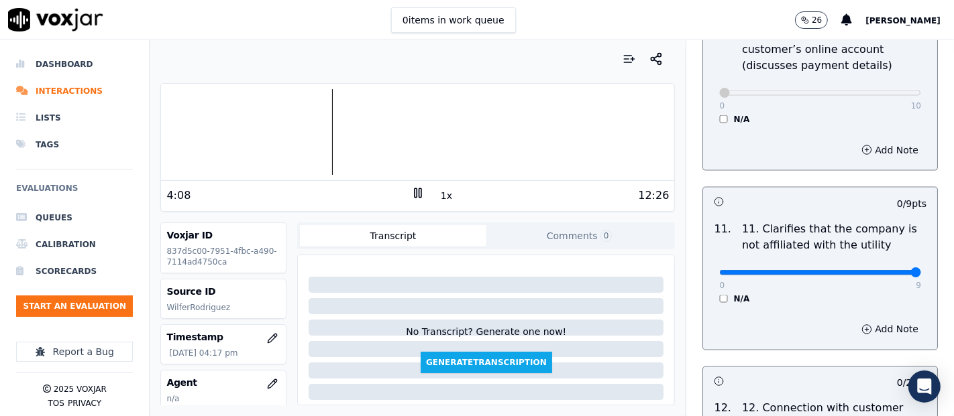
type input "9"
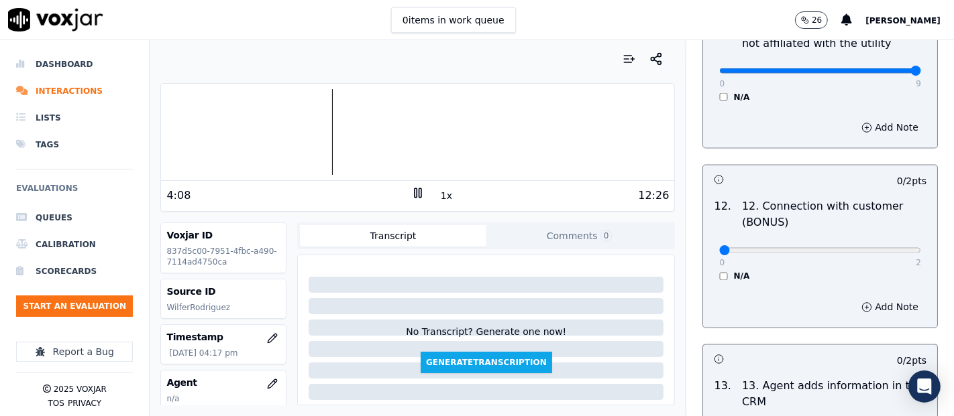
scroll to position [2086, 0]
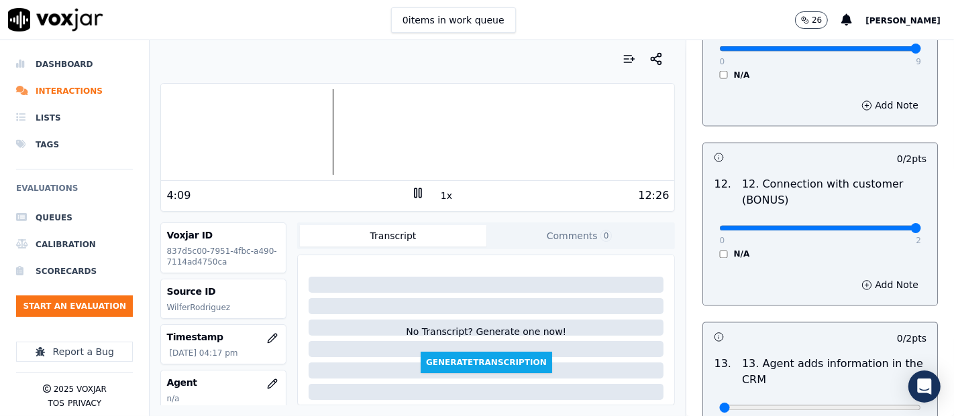
type input "2"
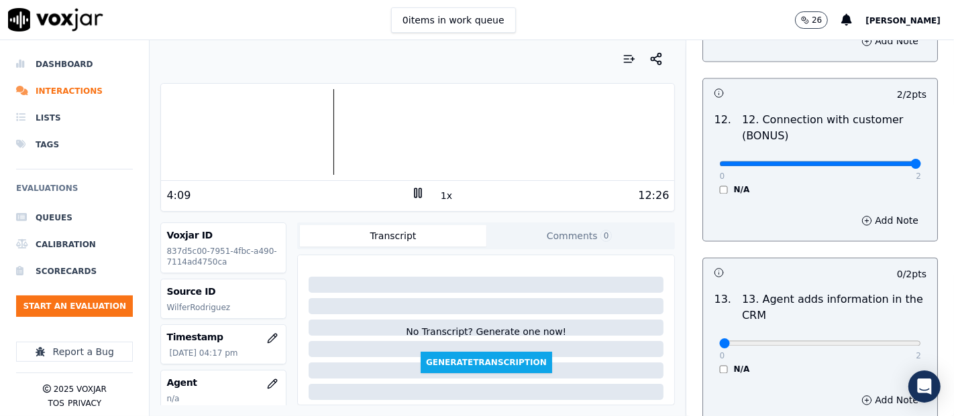
scroll to position [2310, 0]
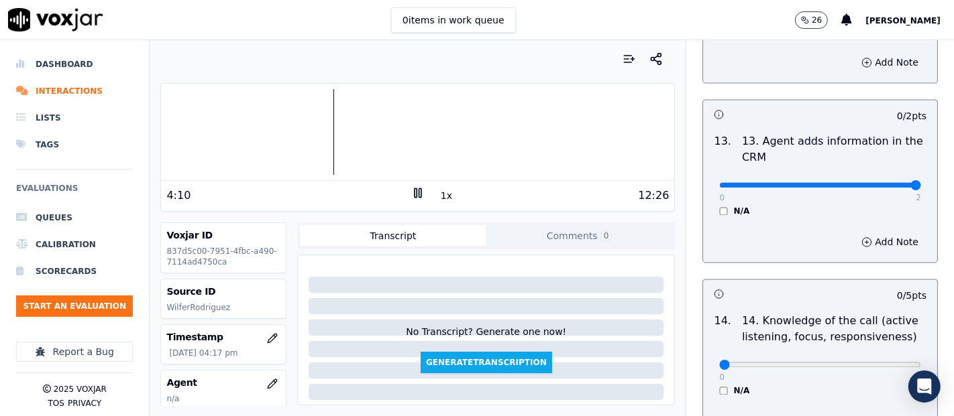
type input "2"
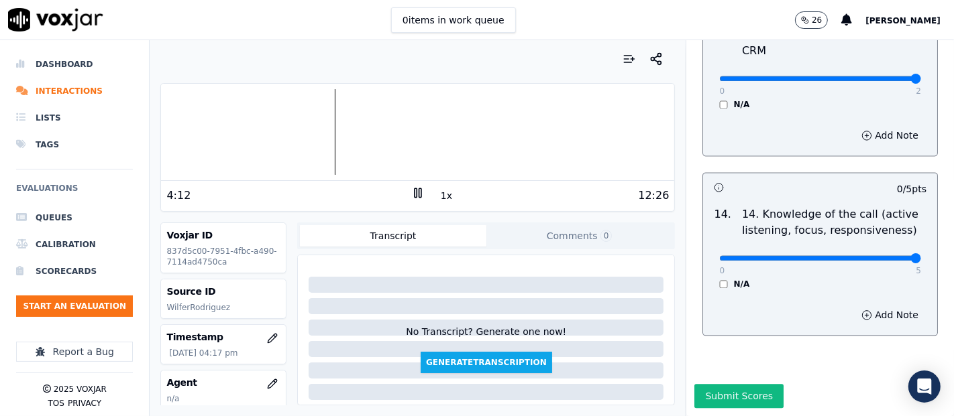
type input "5"
click at [414, 181] on div "4:13 1x 12:26" at bounding box center [417, 195] width 513 height 29
click at [411, 188] on icon at bounding box center [417, 192] width 13 height 13
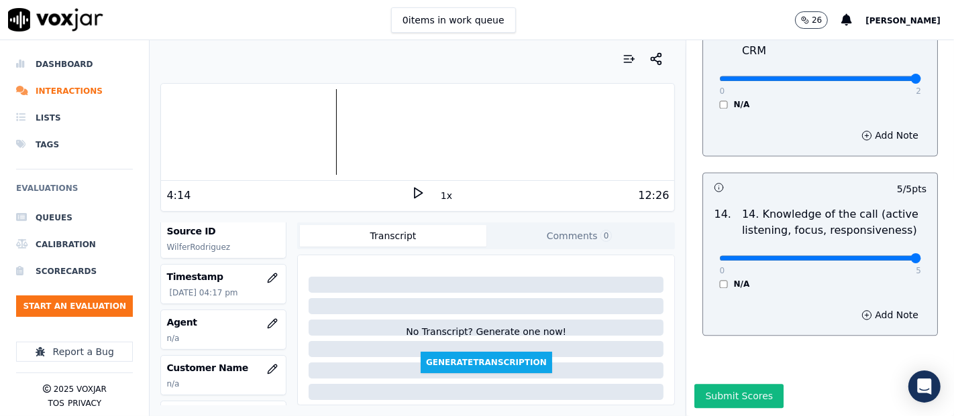
scroll to position [74, 0]
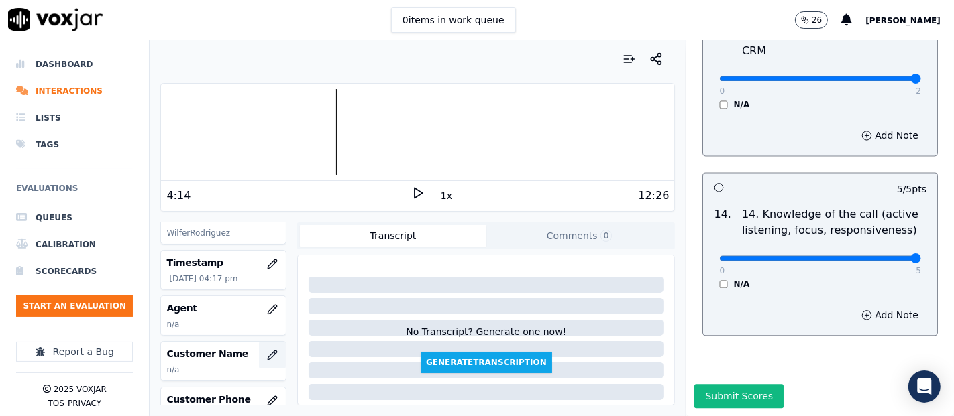
click at [259, 349] on button "button" at bounding box center [272, 355] width 27 height 27
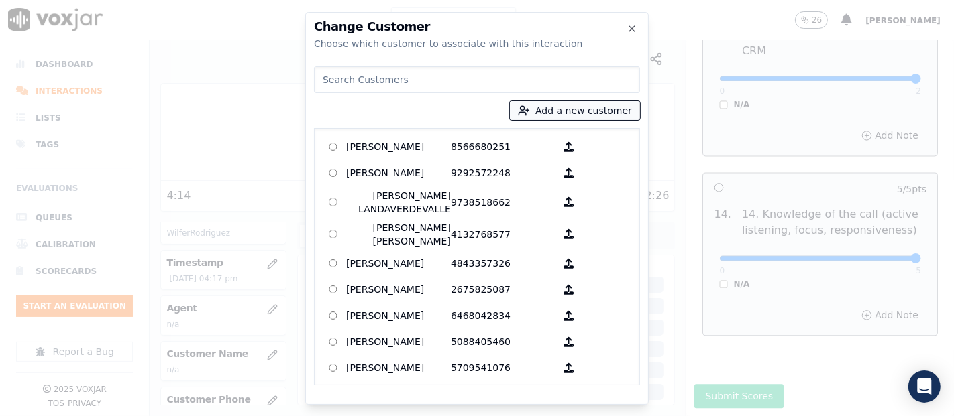
drag, startPoint x: 553, startPoint y: 104, endPoint x: 542, endPoint y: 108, distance: 11.5
click at [548, 106] on button "Add a new customer" at bounding box center [575, 110] width 130 height 19
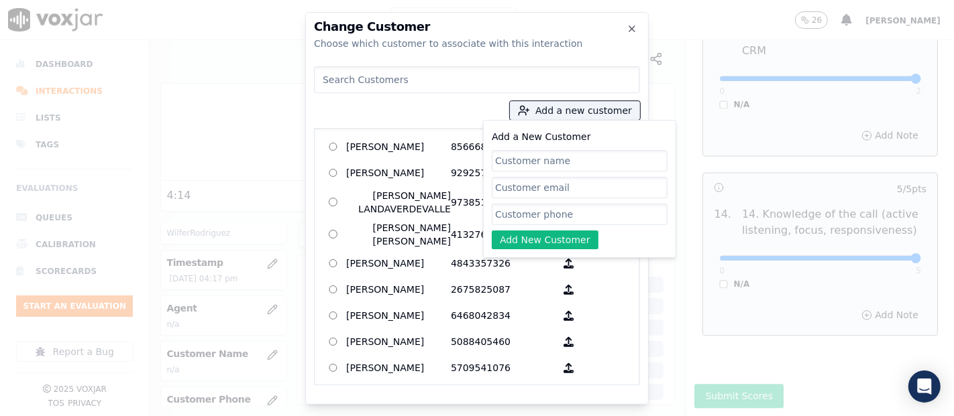
paste input "Wilker Panciri"
type input "Wilker Panciri"
click at [563, 219] on input "Add a New Customer" at bounding box center [580, 214] width 176 height 21
paste input "9786548259"
type input "9786548259"
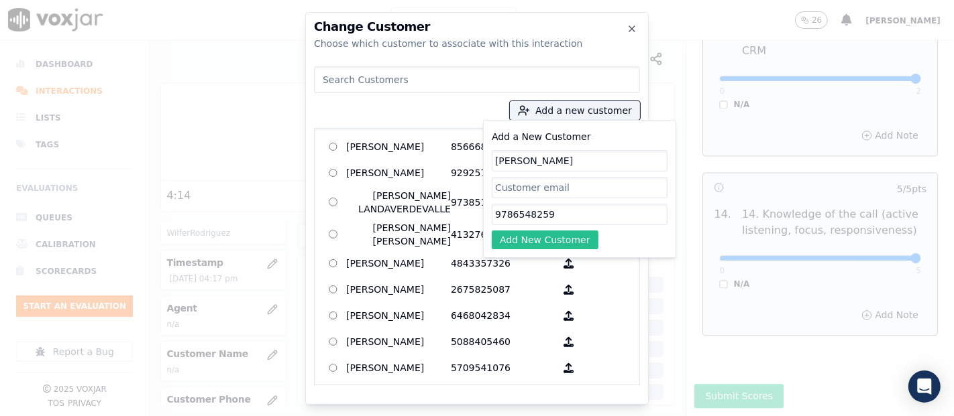
click at [573, 233] on button "Add New Customer" at bounding box center [545, 240] width 107 height 19
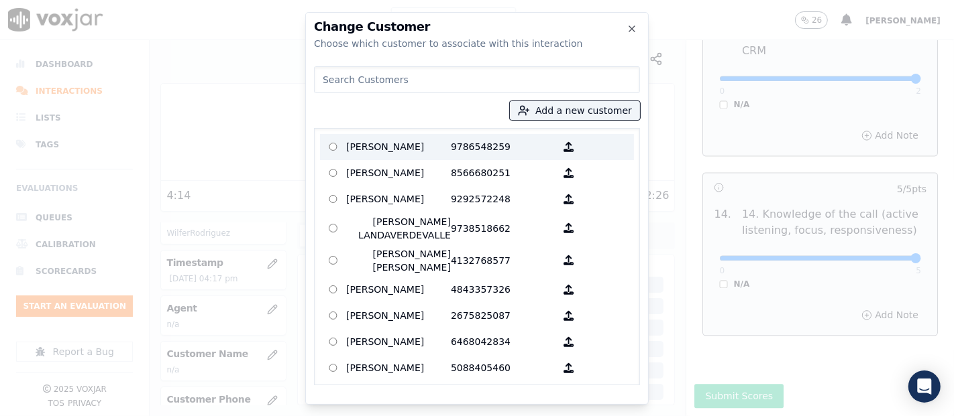
click at [374, 150] on p "Wilker Panciri" at bounding box center [398, 147] width 105 height 21
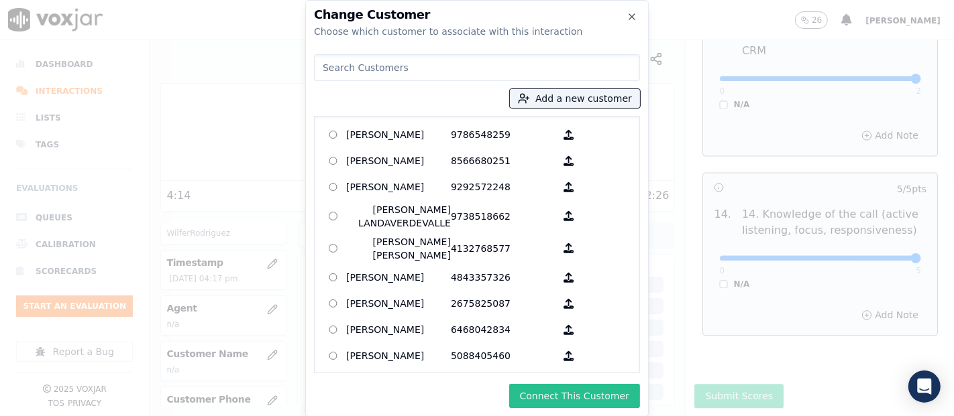
click at [560, 374] on button "Connect This Customer" at bounding box center [574, 396] width 131 height 24
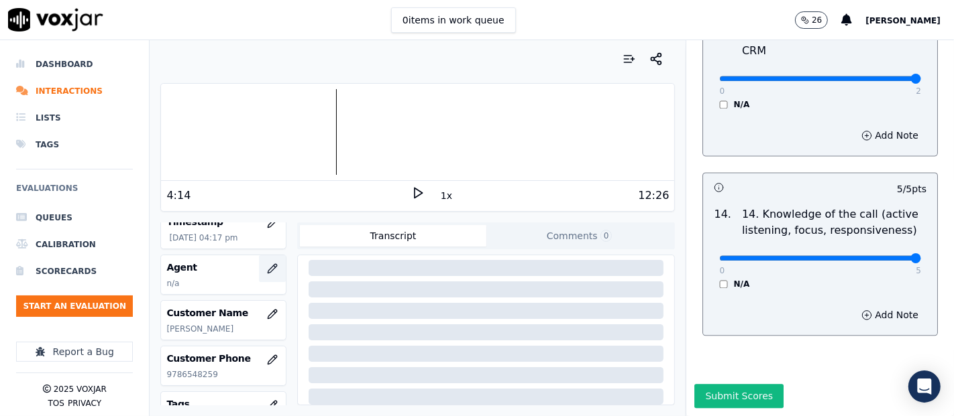
scroll to position [114, 0]
click at [267, 265] on icon "button" at bounding box center [272, 270] width 11 height 11
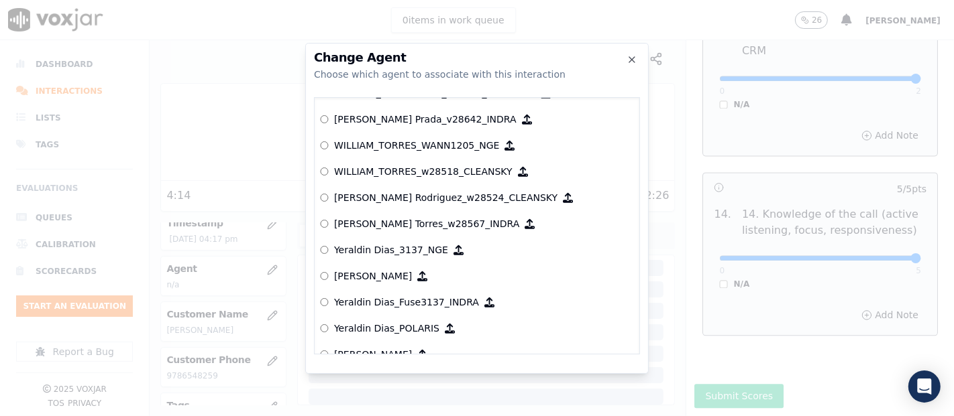
scroll to position [6482, 0]
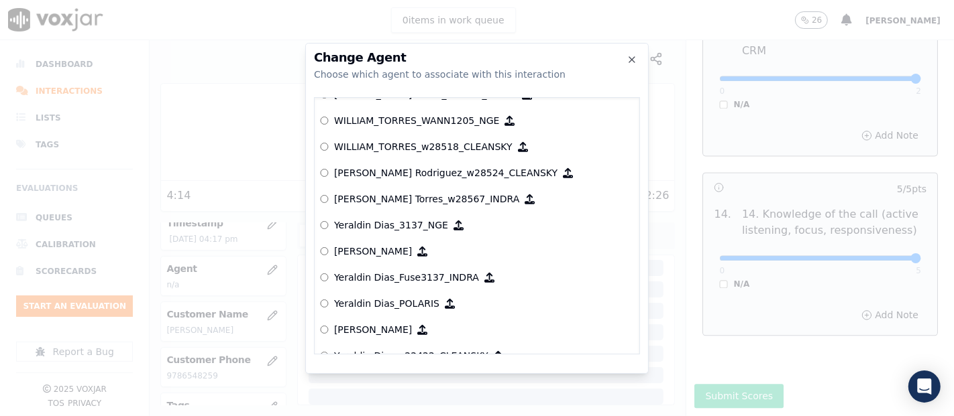
click at [383, 171] on p "Wilfer Rodriguez_w28524_CLEANSKY" at bounding box center [445, 172] width 223 height 13
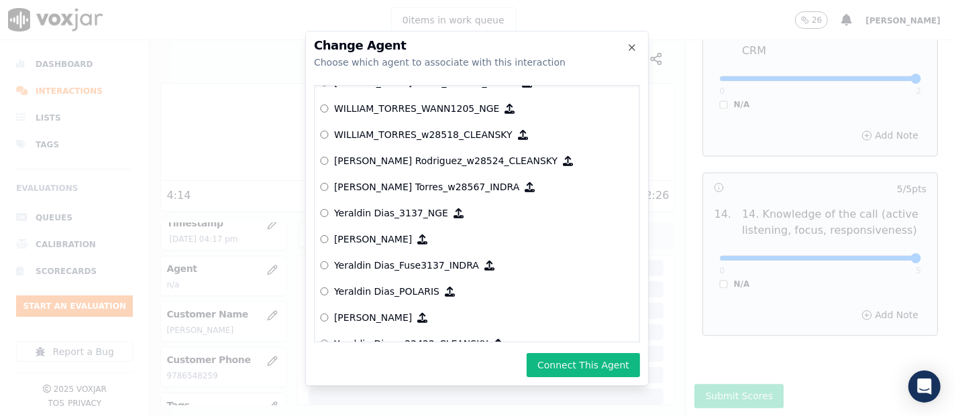
click at [546, 353] on button "Connect This Agent" at bounding box center [582, 365] width 113 height 24
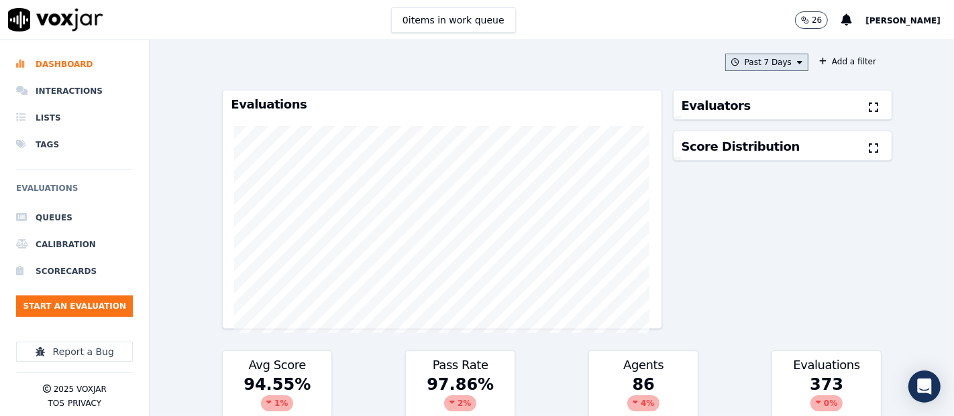
click at [725, 66] on button "Past 7 Days" at bounding box center [766, 62] width 83 height 17
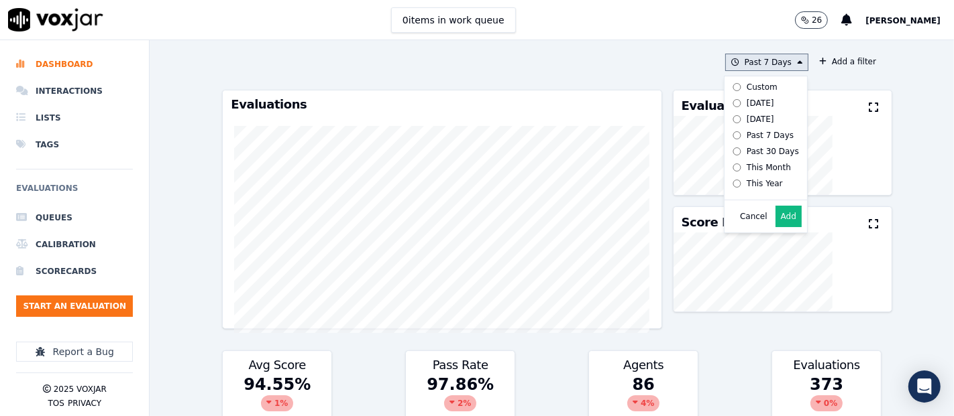
click at [727, 101] on label "[DATE]" at bounding box center [763, 103] width 72 height 16
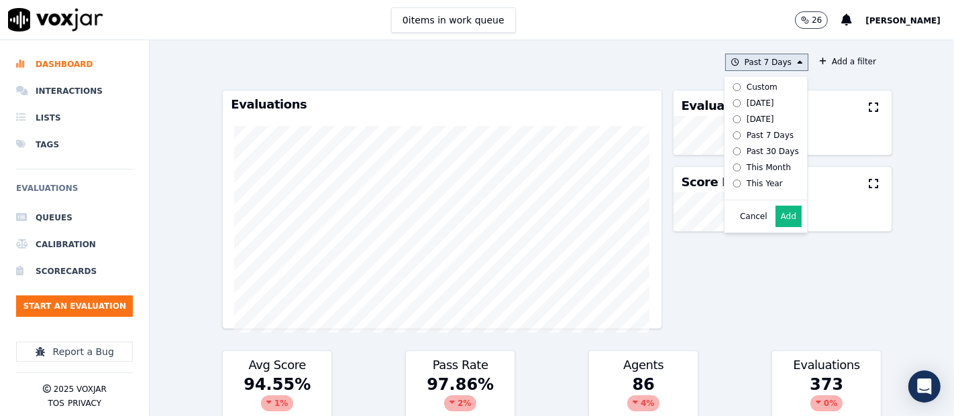
click at [775, 227] on button "Add" at bounding box center [788, 216] width 26 height 21
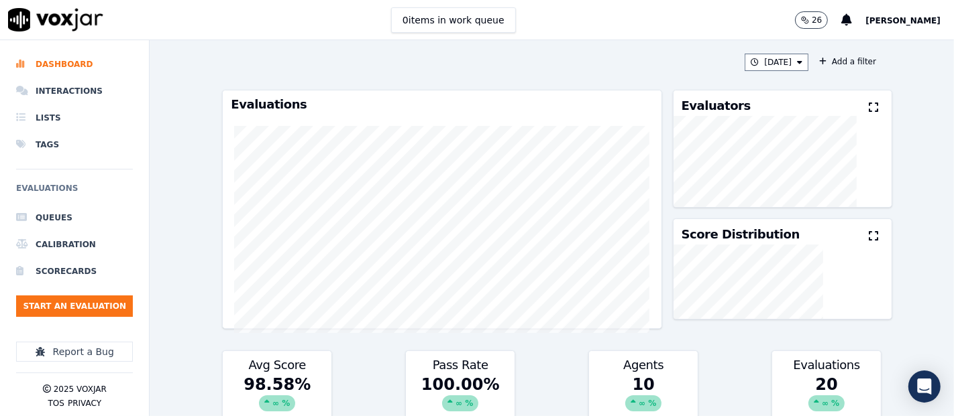
click at [869, 101] on button at bounding box center [876, 108] width 15 height 16
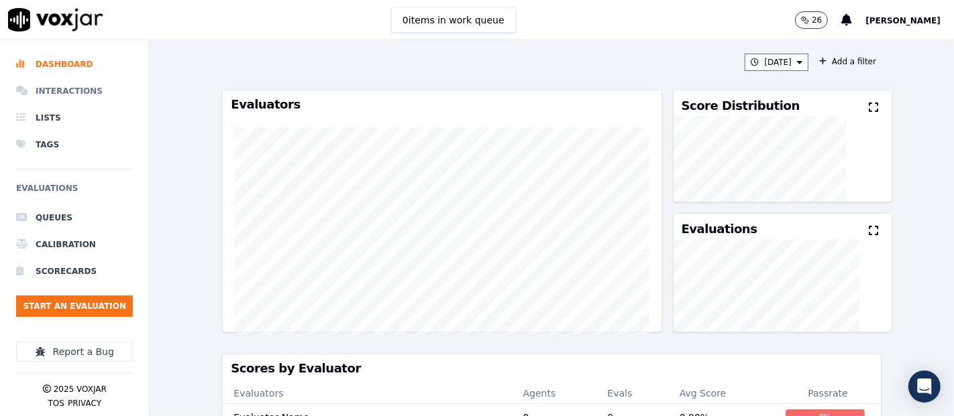
click at [45, 89] on li "Interactions" at bounding box center [74, 91] width 117 height 27
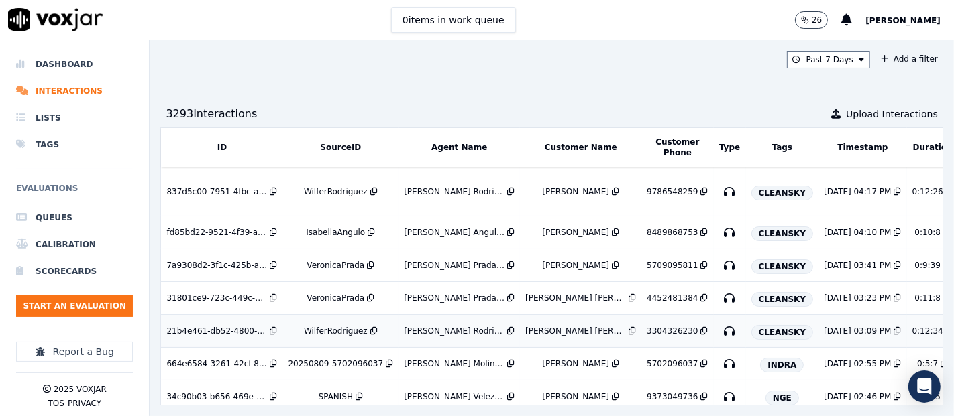
scroll to position [74, 0]
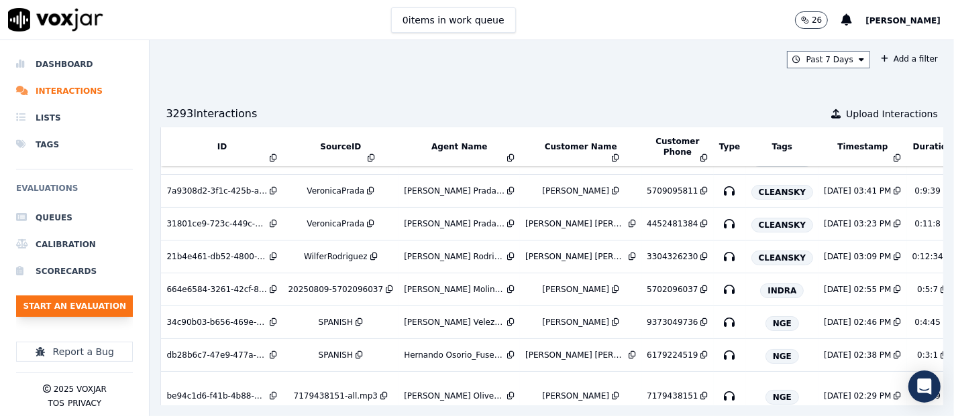
click at [126, 298] on button "Start an Evaluation" at bounding box center [74, 306] width 117 height 21
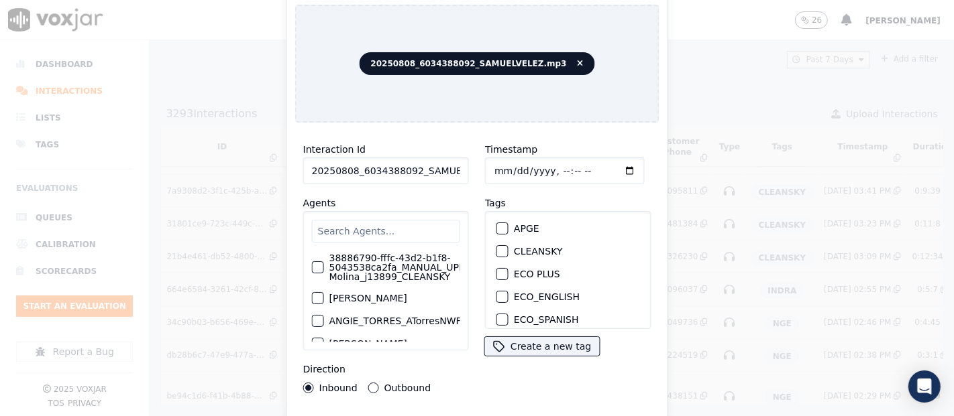
click at [421, 158] on input "20250808_6034388092_SAMUELVELEZ.mp3" at bounding box center [386, 171] width 166 height 27
type input "20250808_6034388092_SAMUELVELEZ"
click at [498, 248] on div "button" at bounding box center [501, 251] width 9 height 9
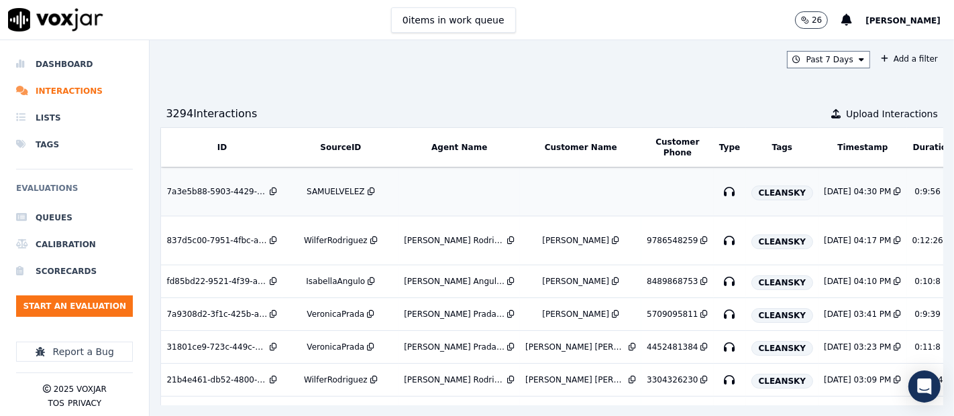
click at [577, 182] on td at bounding box center [580, 192] width 121 height 49
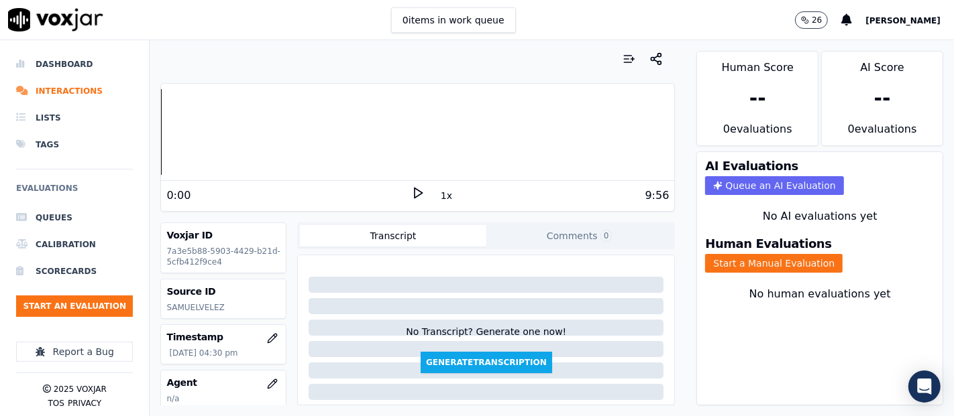
click at [411, 190] on icon at bounding box center [417, 192] width 13 height 13
click at [793, 254] on button "Start a Manual Evaluation" at bounding box center [773, 263] width 137 height 19
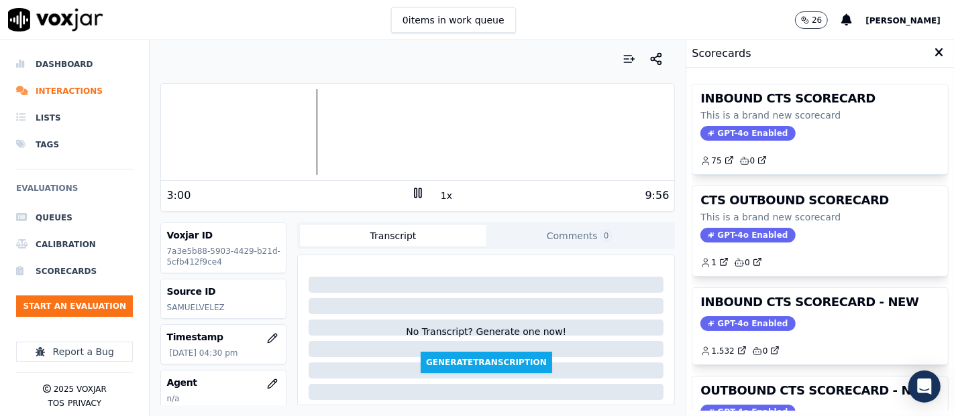
click at [785, 302] on h3 "INBOUND CTS SCORECARD - NEW" at bounding box center [819, 302] width 239 height 12
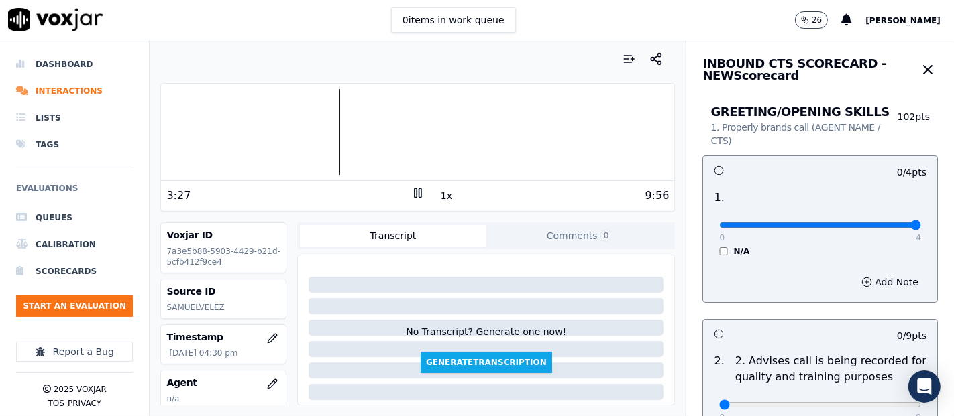
type input "4"
click at [885, 225] on input "range" at bounding box center [820, 225] width 202 height 5
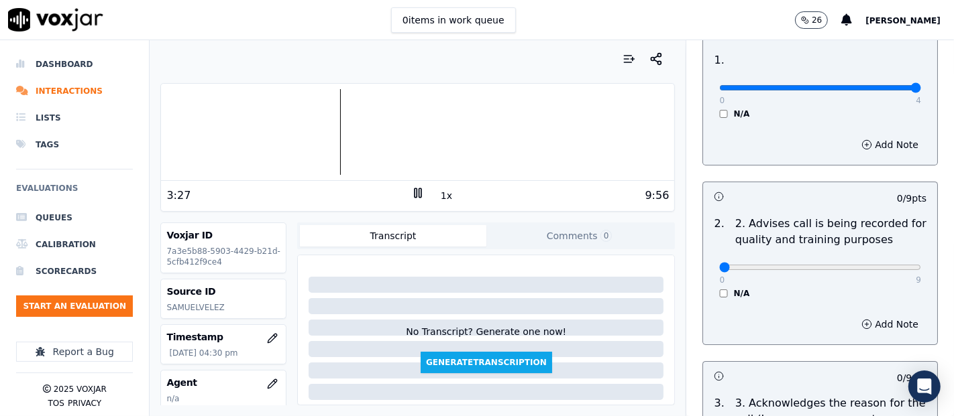
scroll to position [223, 0]
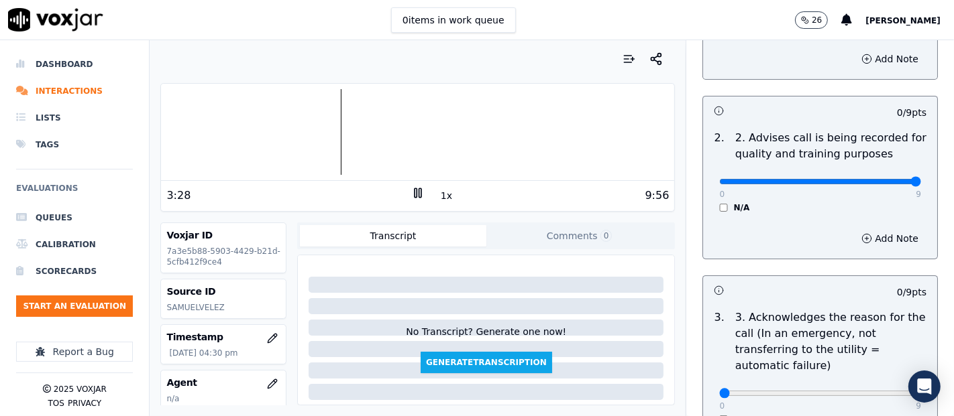
type input "9"
click at [885, 5] on input "range" at bounding box center [820, 1] width 202 height 5
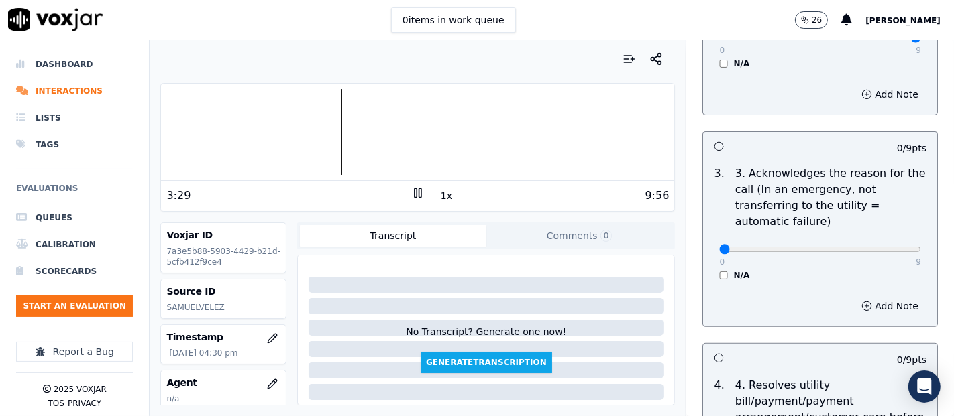
scroll to position [372, 0]
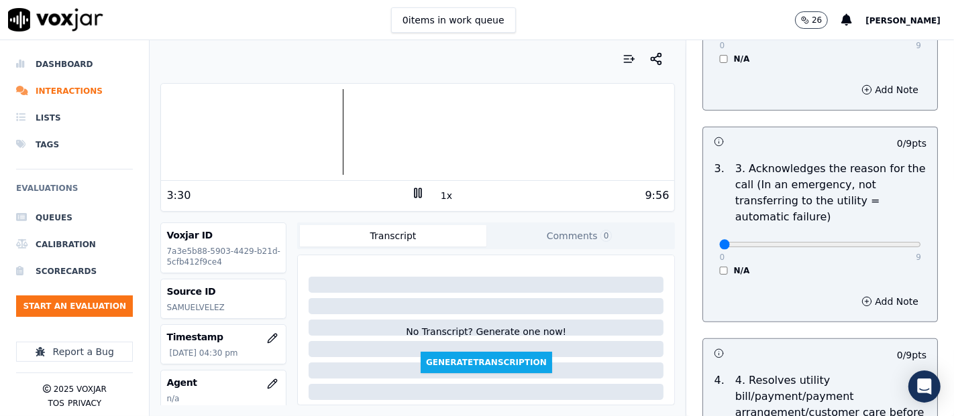
click at [886, 249] on div "0 9" at bounding box center [820, 244] width 202 height 16
type input "9"
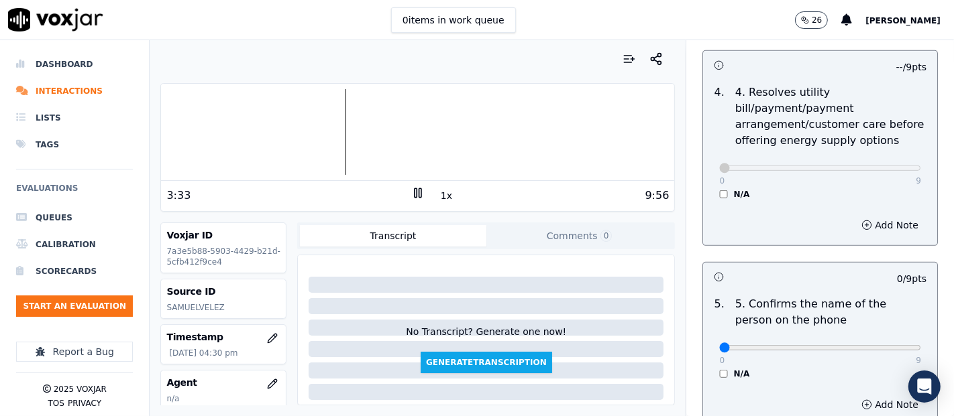
scroll to position [745, 0]
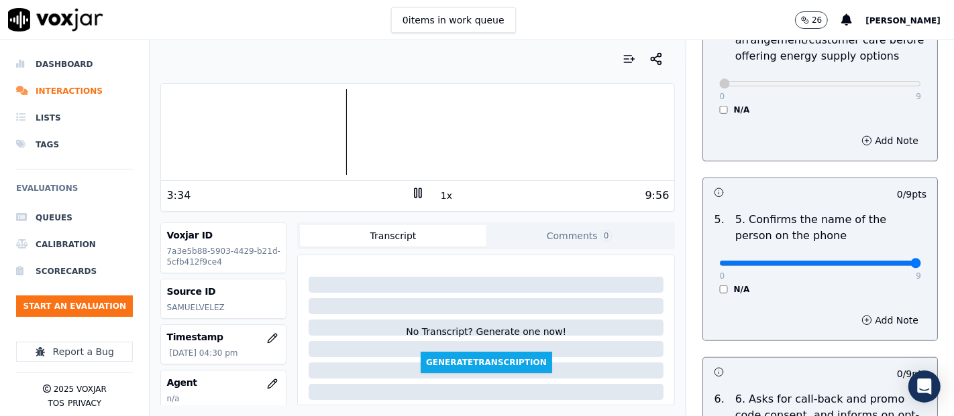
type input "9"
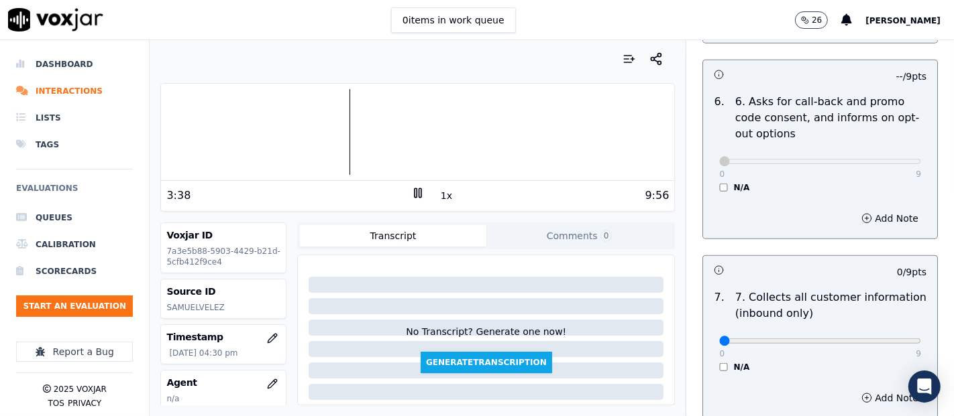
scroll to position [1117, 0]
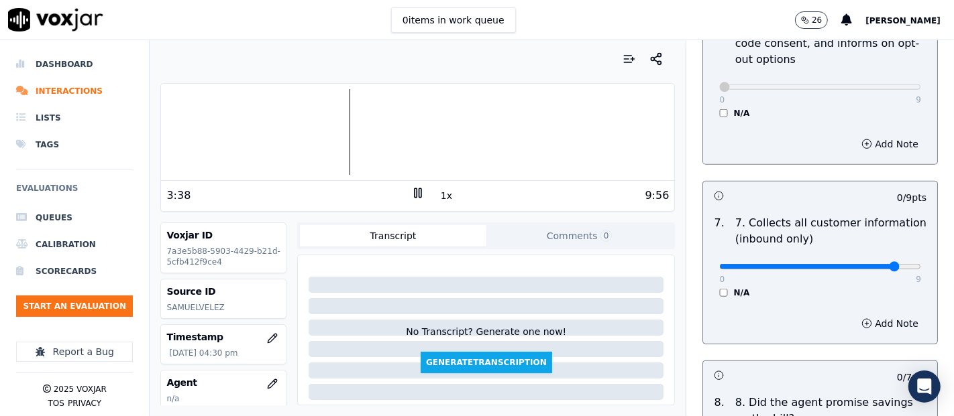
type input "9"
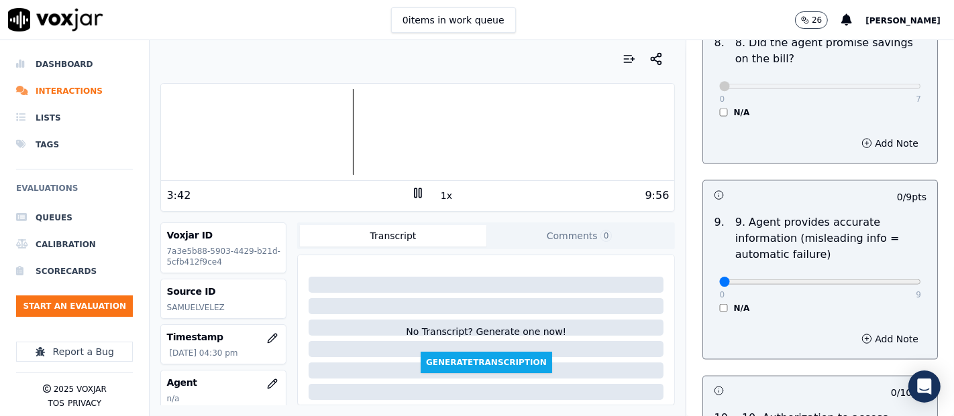
scroll to position [1490, 0]
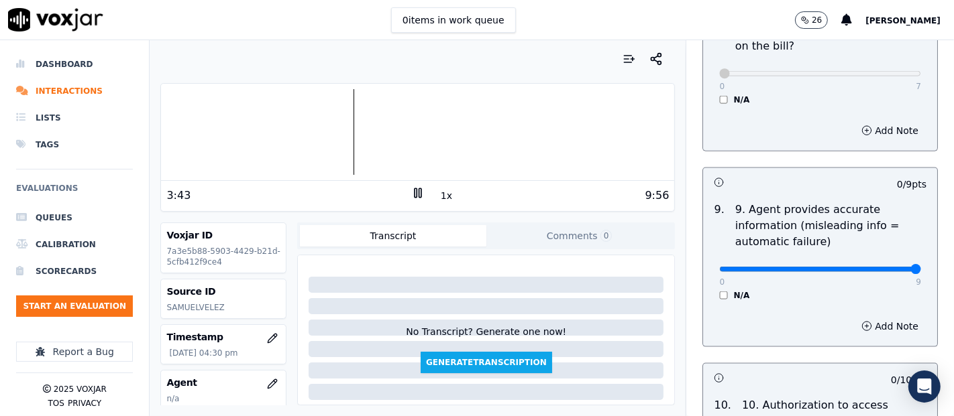
type input "9"
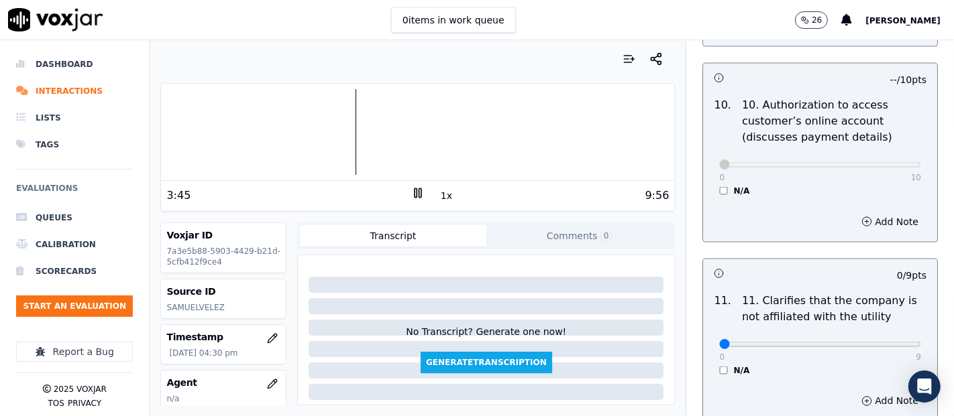
scroll to position [1862, 0]
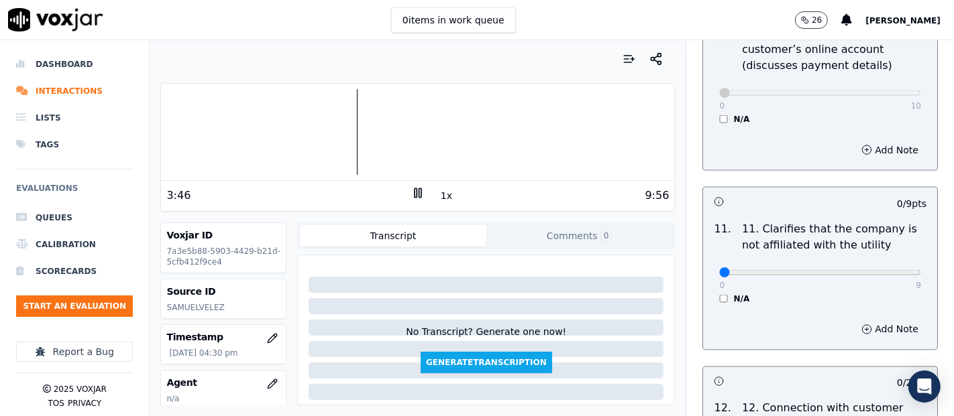
click at [889, 264] on div "0 9 N/A" at bounding box center [819, 279] width 223 height 51
click at [886, 266] on div "0 9 N/A" at bounding box center [819, 279] width 223 height 51
type input "9"
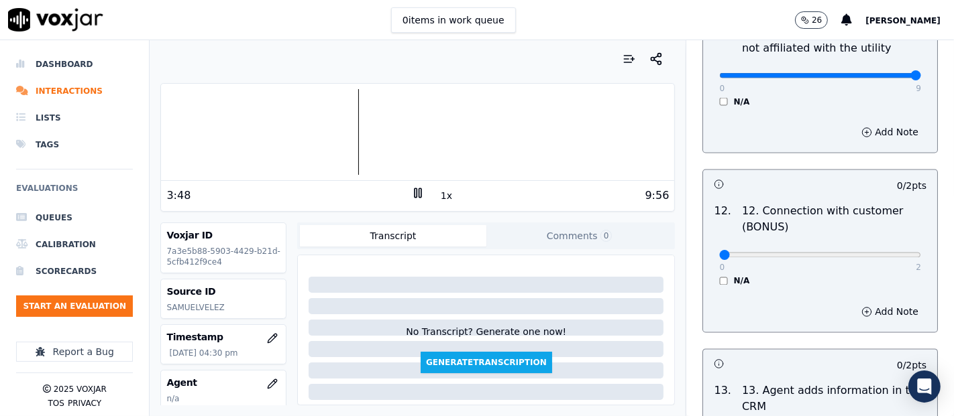
scroll to position [2086, 0]
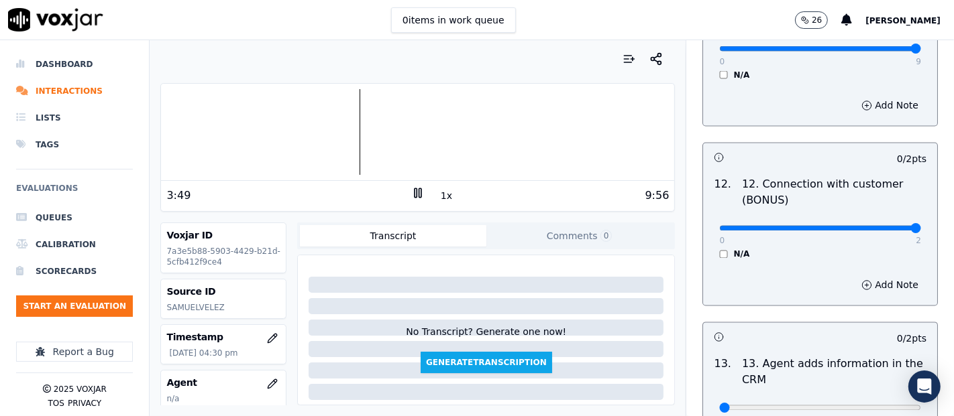
type input "2"
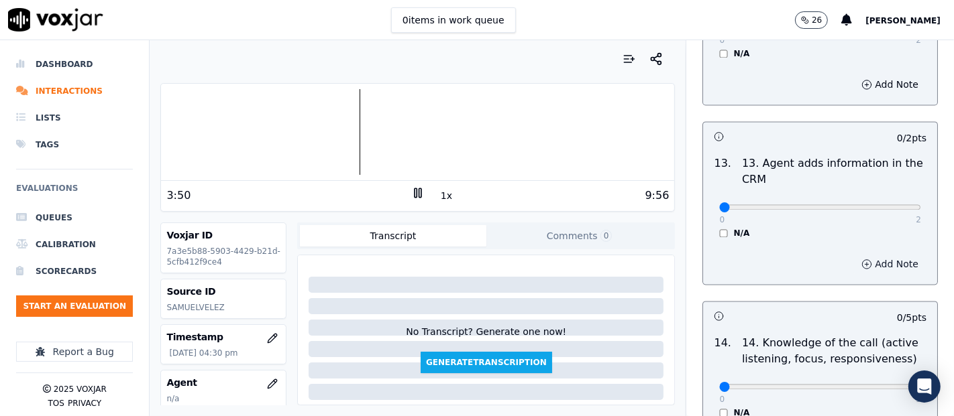
scroll to position [2310, 0]
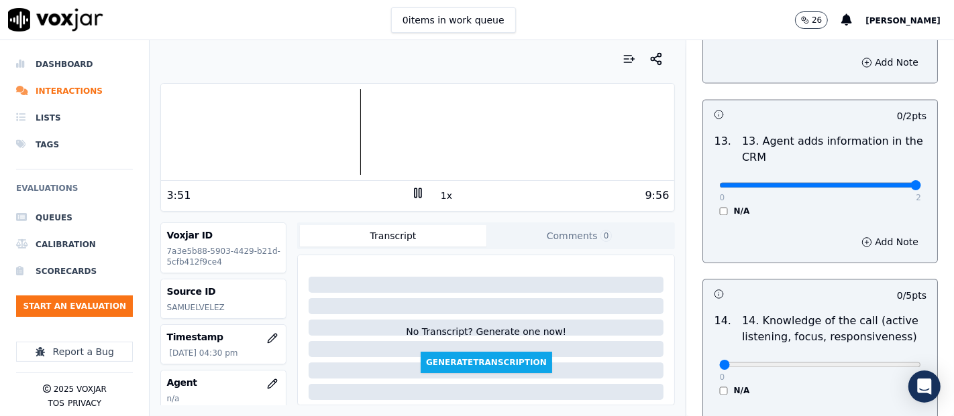
type input "2"
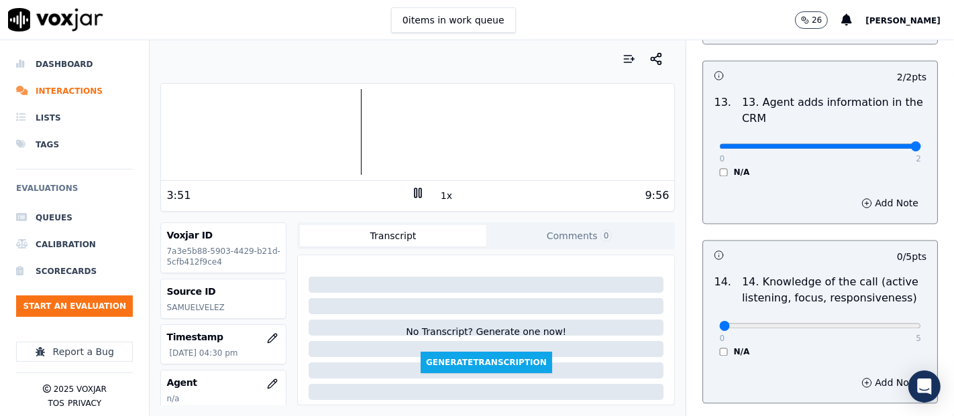
scroll to position [2444, 0]
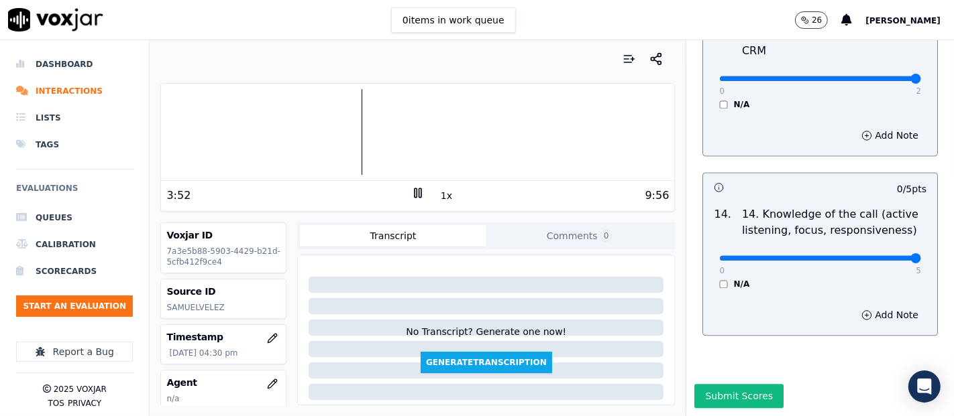
drag, startPoint x: 879, startPoint y: 221, endPoint x: 875, endPoint y: 230, distance: 9.3
type input "5"
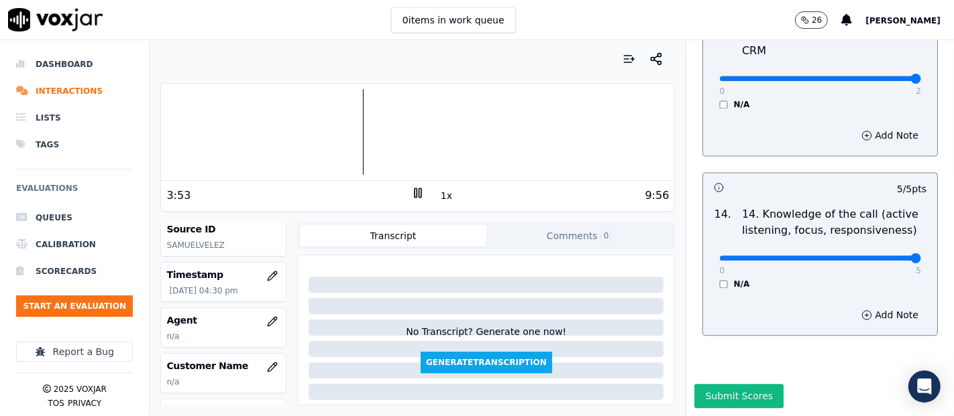
scroll to position [149, 0]
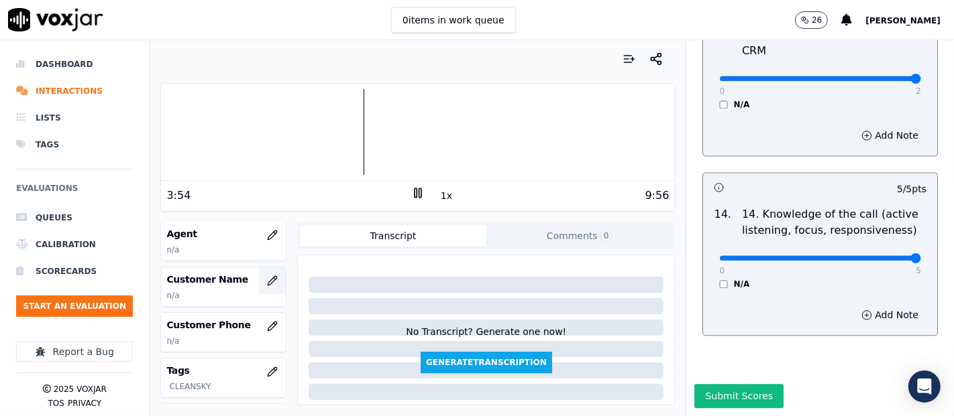
click at [262, 289] on button "button" at bounding box center [272, 281] width 27 height 27
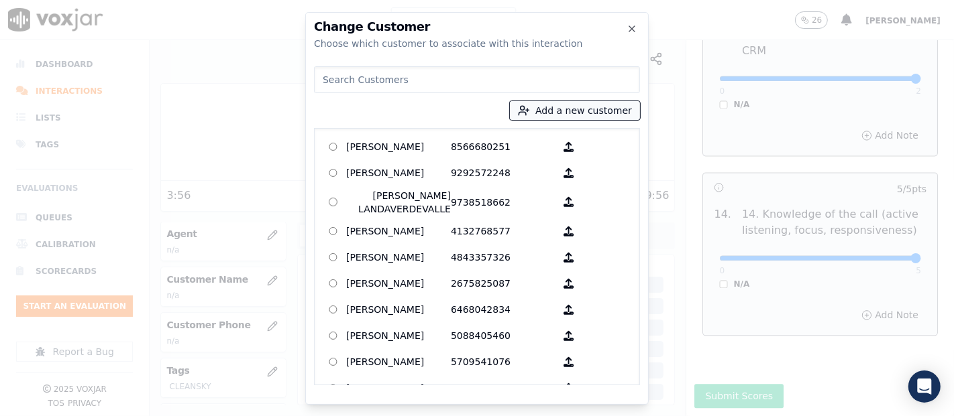
click at [542, 115] on button "Add a new customer" at bounding box center [575, 110] width 130 height 19
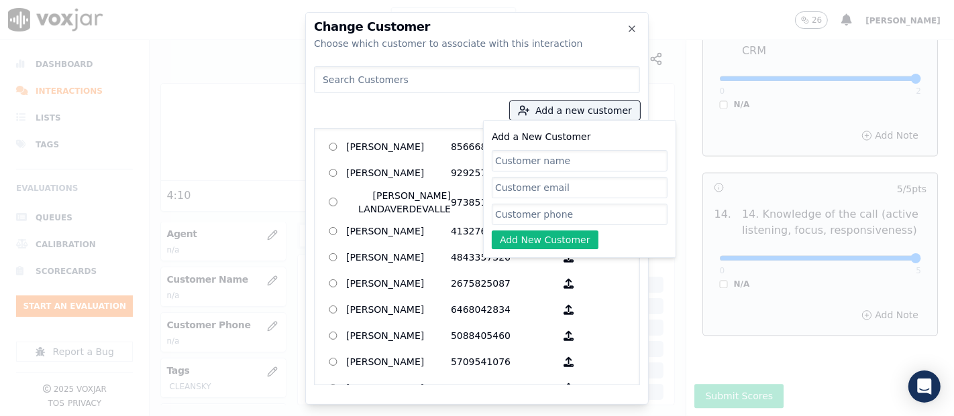
paste input "[PERSON_NAME]"
type input "[PERSON_NAME]"
click at [507, 213] on input "Add a New Customer" at bounding box center [580, 214] width 176 height 21
paste input "6034388092"
type input "6034388092"
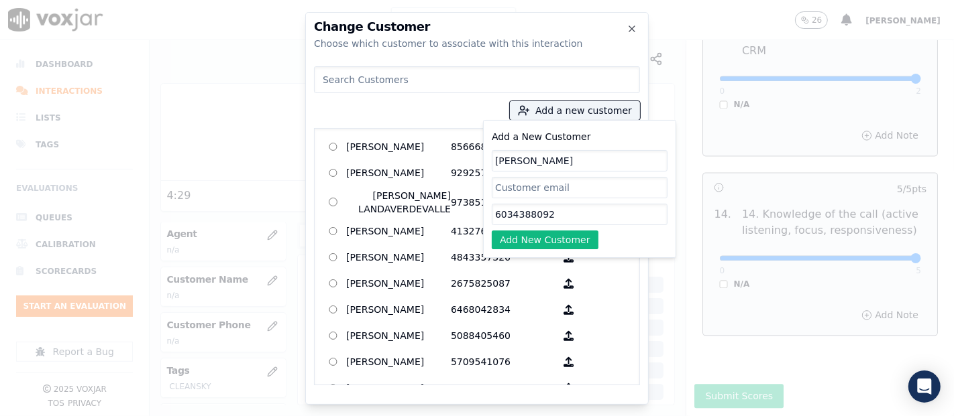
click at [575, 229] on div "Add a New Customer MELISSA RODRIGUEZ 6034388092 Add New Customer" at bounding box center [580, 189] width 176 height 121
click at [574, 233] on button "Add New Customer" at bounding box center [545, 240] width 107 height 19
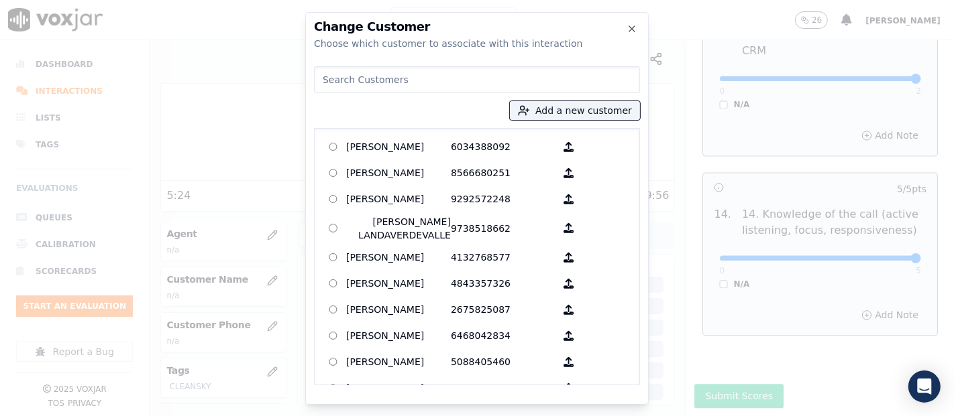
click at [538, 245] on div "Add a new customer Add a New Customer MELISSA RODRIGUEZ 6034388092 Adding Custo…" at bounding box center [477, 223] width 326 height 325
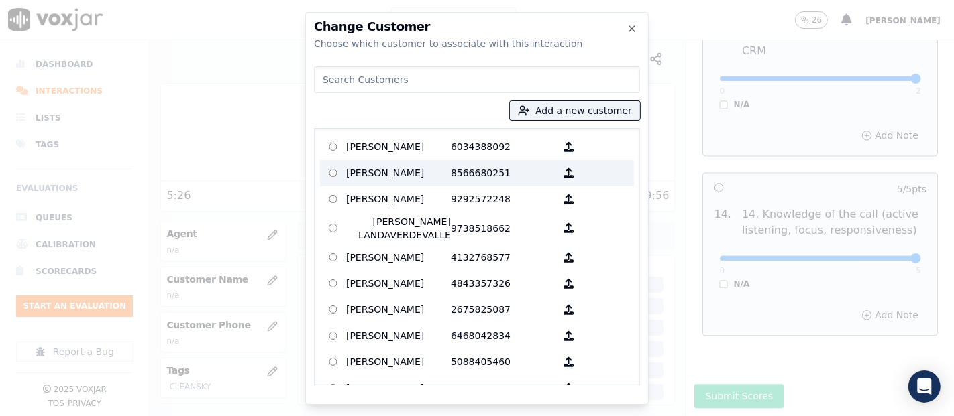
drag, startPoint x: 396, startPoint y: 140, endPoint x: 450, endPoint y: 173, distance: 63.3
click at [398, 141] on p "[PERSON_NAME]" at bounding box center [398, 147] width 105 height 21
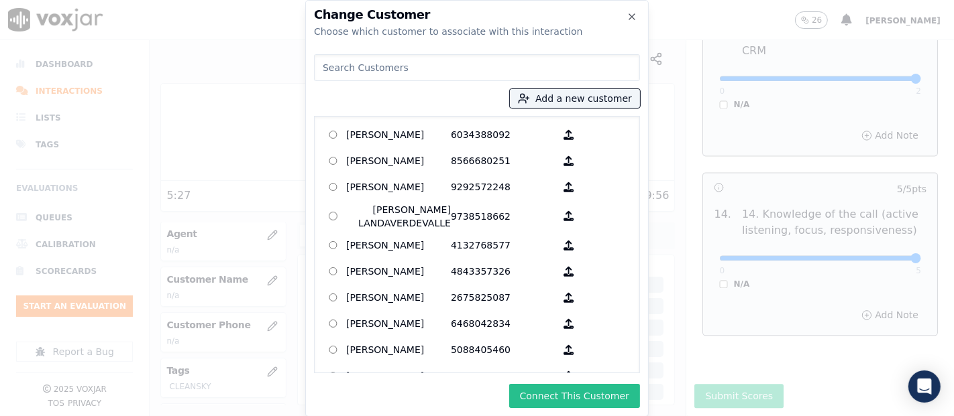
click at [604, 403] on button "Connect This Customer" at bounding box center [574, 396] width 131 height 24
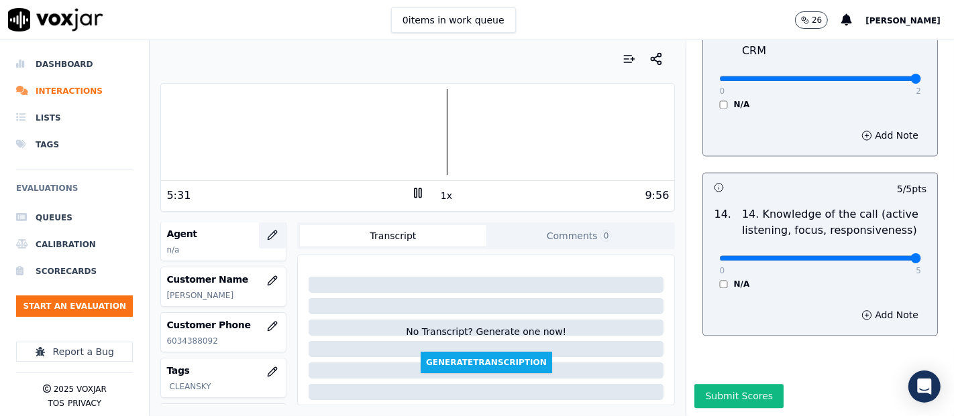
click at [259, 229] on button "button" at bounding box center [272, 235] width 27 height 27
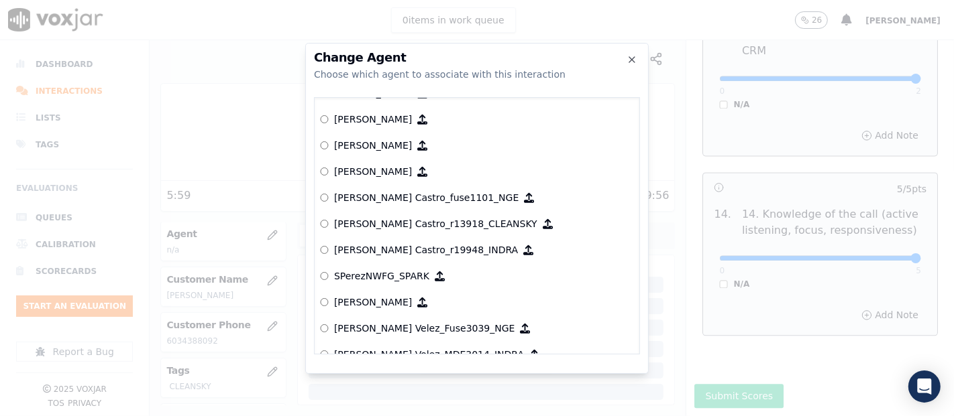
scroll to position [5250, 0]
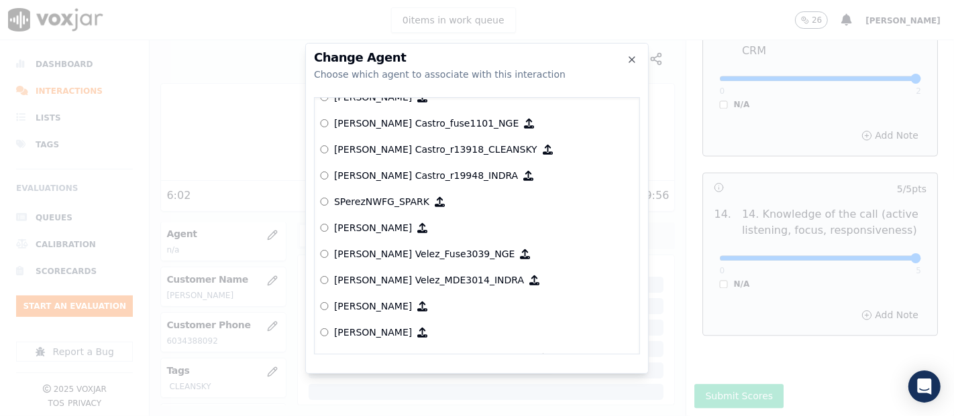
click at [346, 241] on label "[PERSON_NAME] Velez_Fuse3039_NGE" at bounding box center [477, 254] width 314 height 26
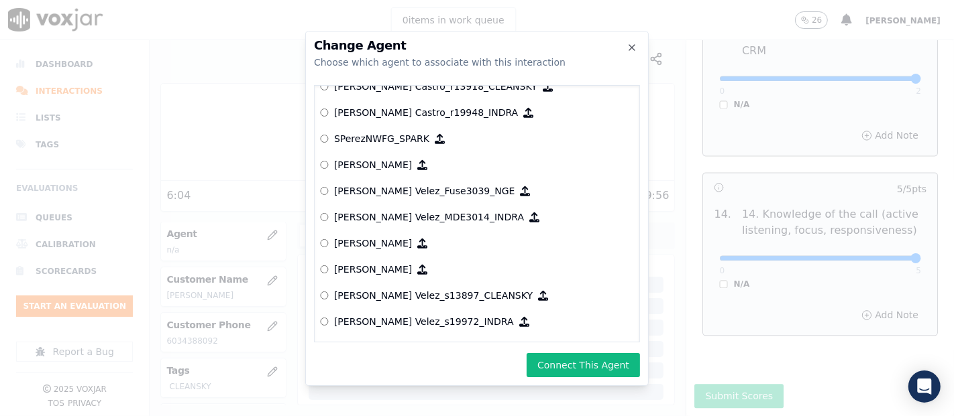
scroll to position [5325, 0]
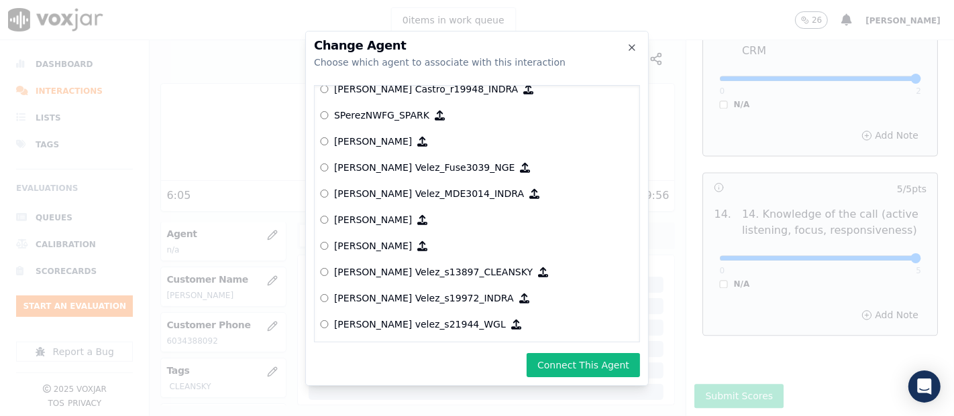
click at [389, 266] on p "[PERSON_NAME] Velez_s13897_CLEANSKY" at bounding box center [433, 272] width 199 height 13
drag, startPoint x: 566, startPoint y: 364, endPoint x: 563, endPoint y: 356, distance: 8.5
click at [567, 364] on button "Connect This Agent" at bounding box center [582, 365] width 113 height 24
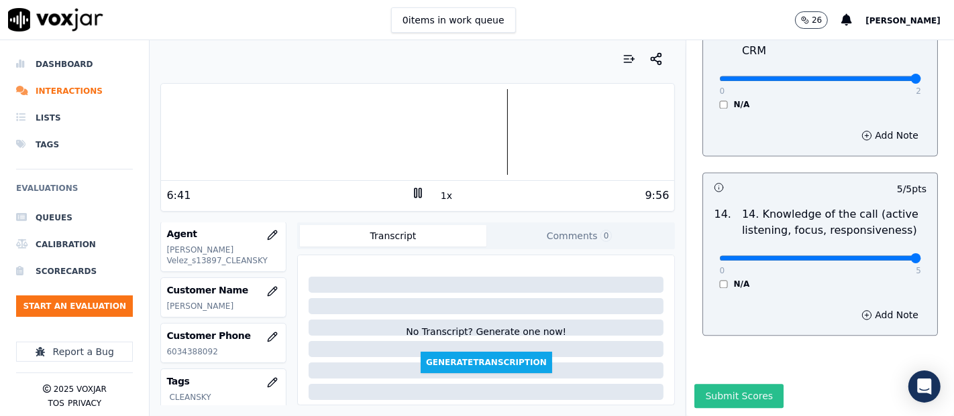
drag, startPoint x: 751, startPoint y: 360, endPoint x: 744, endPoint y: 352, distance: 10.9
click at [750, 384] on button "Submit Scores" at bounding box center [738, 396] width 89 height 24
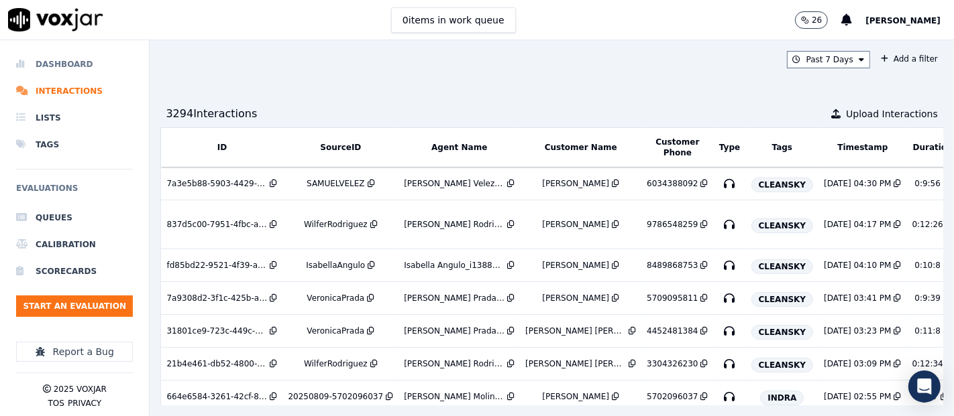
click at [48, 70] on li "Dashboard" at bounding box center [74, 64] width 117 height 27
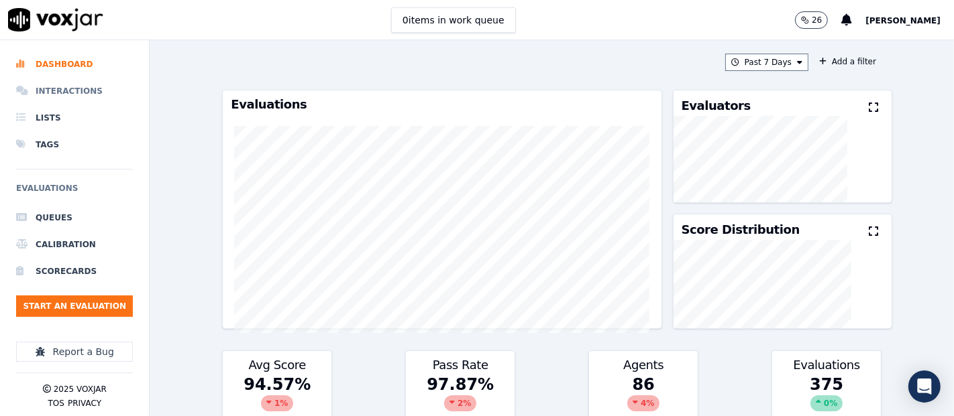
click at [63, 97] on li "Interactions" at bounding box center [74, 91] width 117 height 27
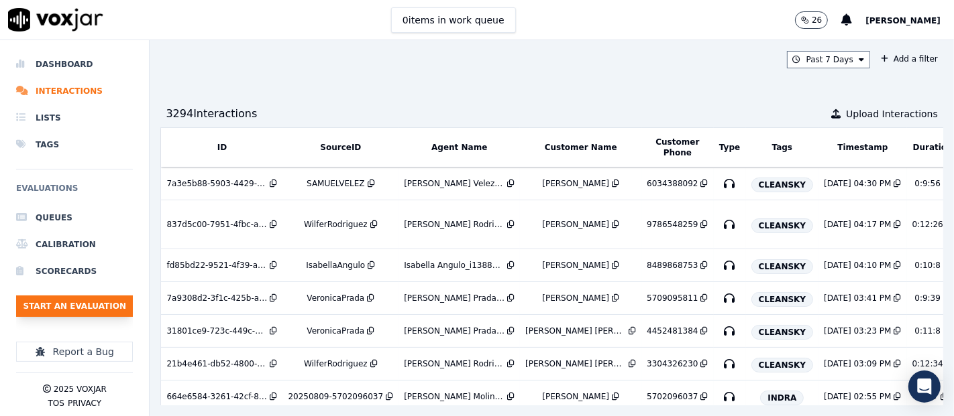
click at [68, 306] on button "Start an Evaluation" at bounding box center [74, 306] width 117 height 21
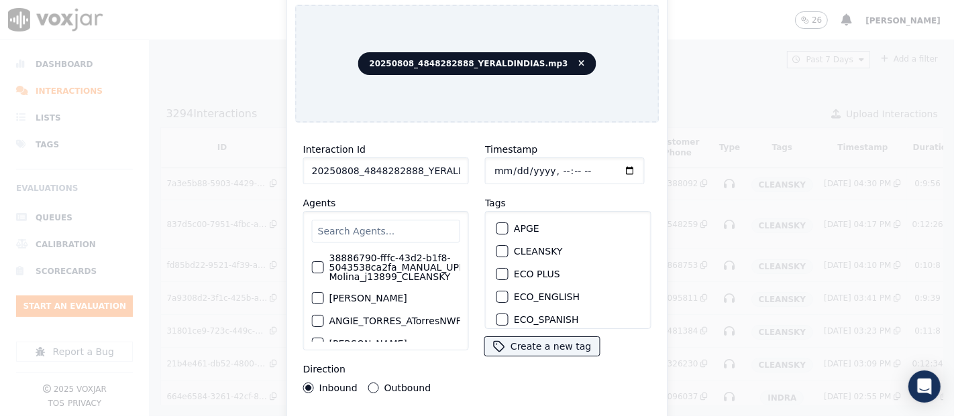
click at [435, 166] on input "20250808_4848282888_YERALDINDIAS.mp3" at bounding box center [386, 171] width 166 height 27
type input "20250808_4848282888_YERALDINDIAS"
click at [496, 249] on button "CLEANSKY" at bounding box center [502, 251] width 12 height 12
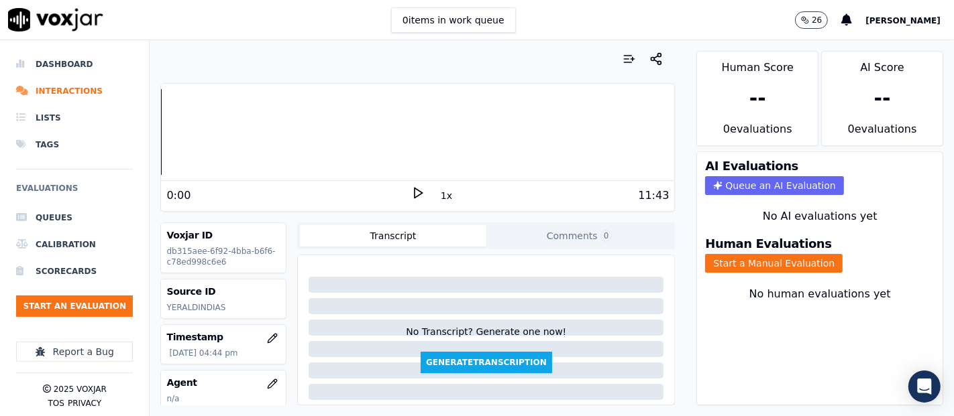
click at [414, 190] on polygon at bounding box center [418, 193] width 8 height 10
click at [705, 254] on button "Start a Manual Evaluation" at bounding box center [773, 263] width 137 height 19
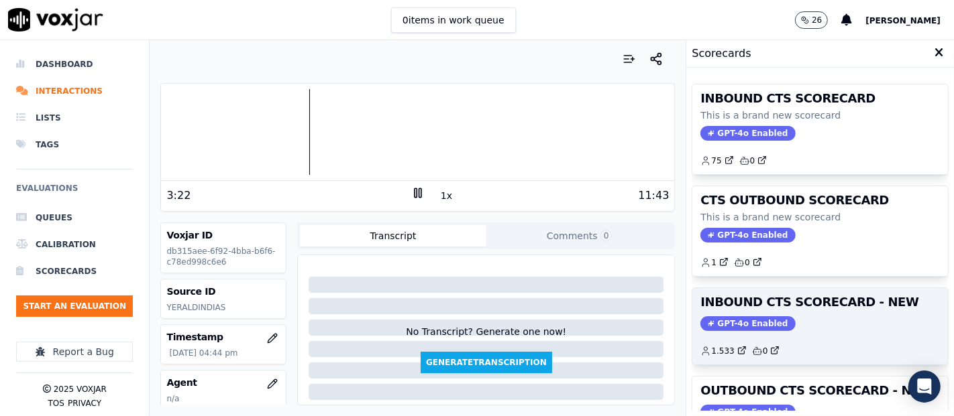
click at [823, 321] on div "GPT-4o Enabled" at bounding box center [819, 324] width 239 height 15
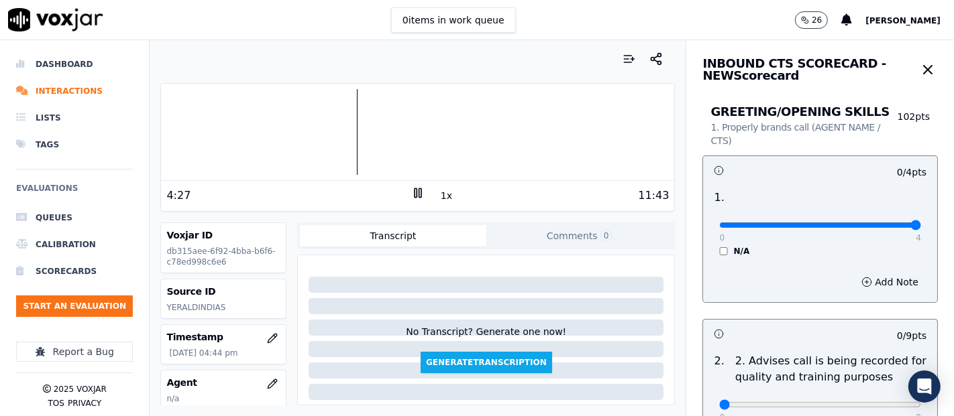
type input "4"
click at [875, 225] on input "range" at bounding box center [820, 225] width 202 height 5
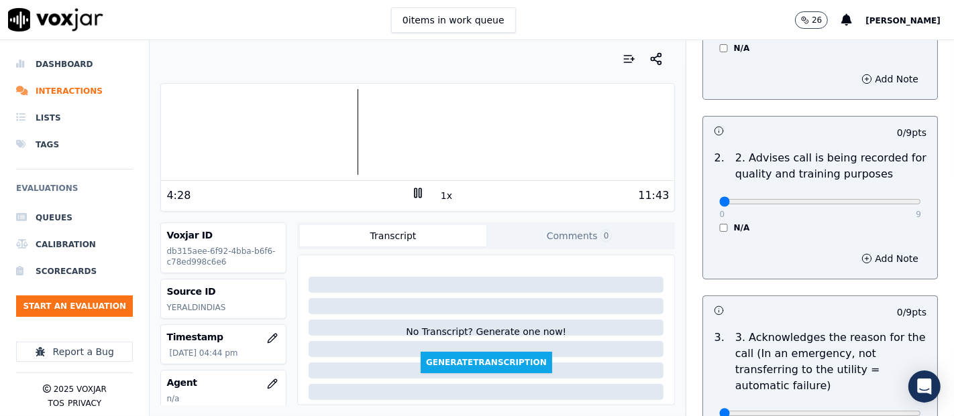
scroll to position [223, 0]
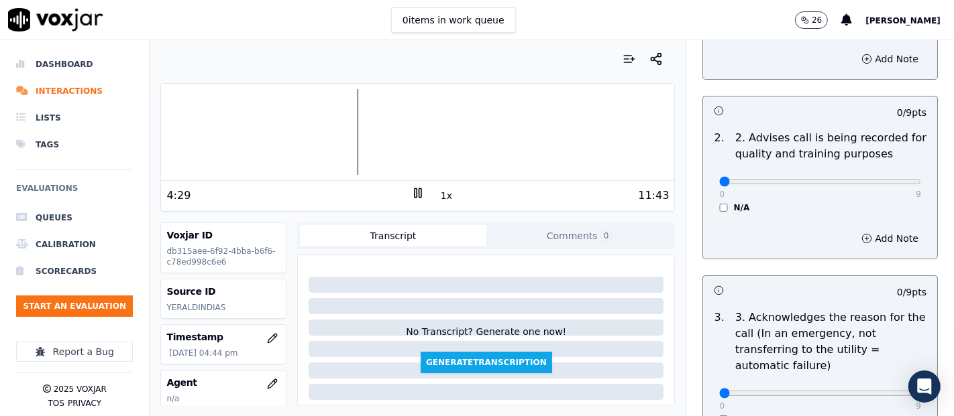
click at [885, 175] on div "0 9" at bounding box center [820, 181] width 202 height 16
type input "9"
click at [879, 5] on input "range" at bounding box center [820, 1] width 202 height 5
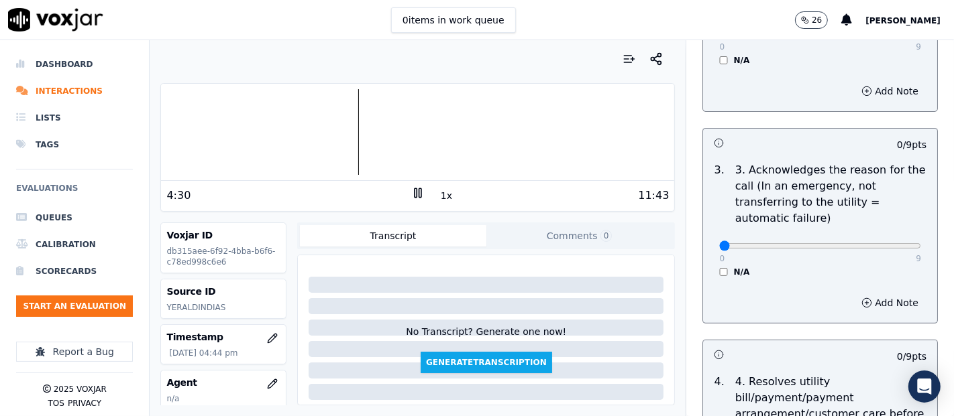
scroll to position [372, 0]
drag, startPoint x: 879, startPoint y: 235, endPoint x: 879, endPoint y: 246, distance: 10.7
click at [879, 239] on div "0 9" at bounding box center [820, 244] width 202 height 16
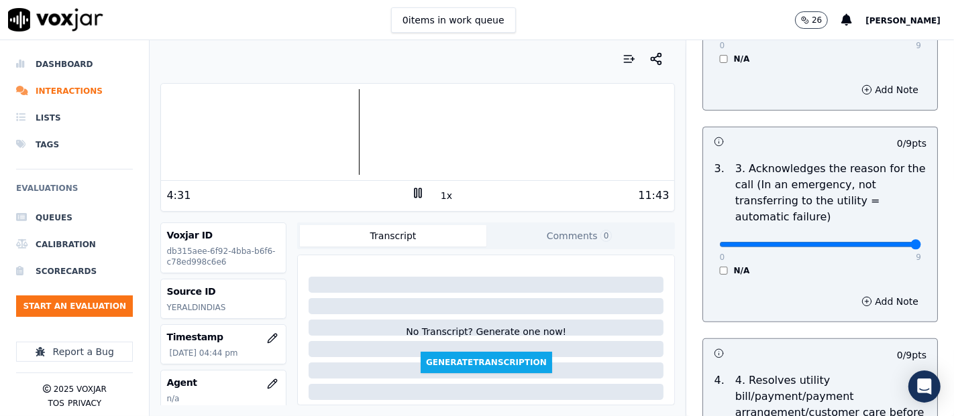
type input "9"
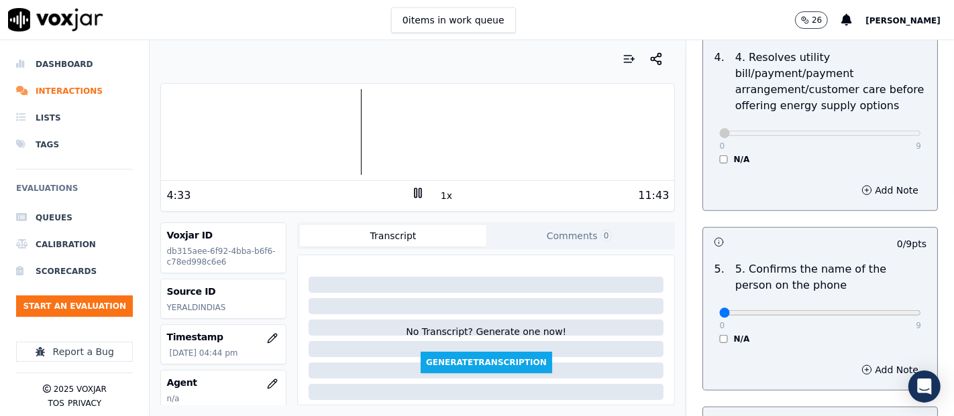
scroll to position [745, 0]
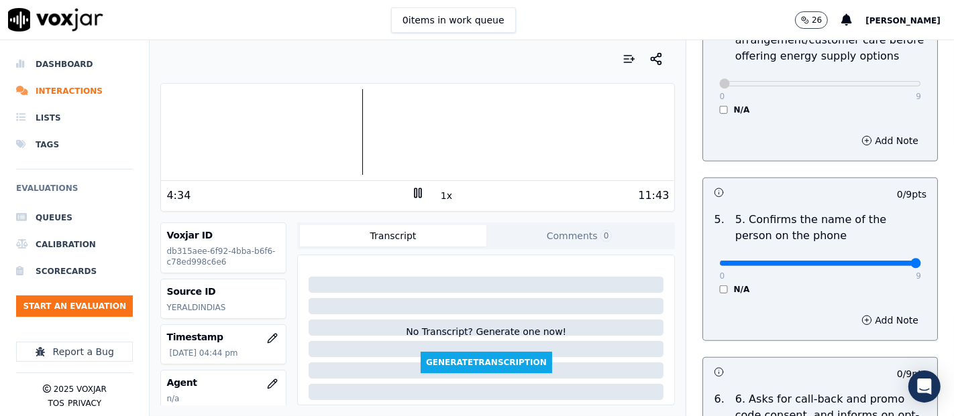
type input "9"
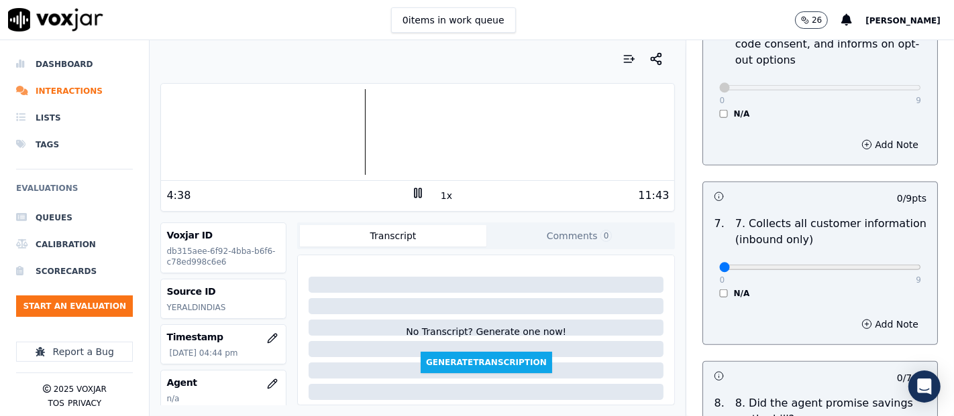
scroll to position [1117, 0]
type input "9"
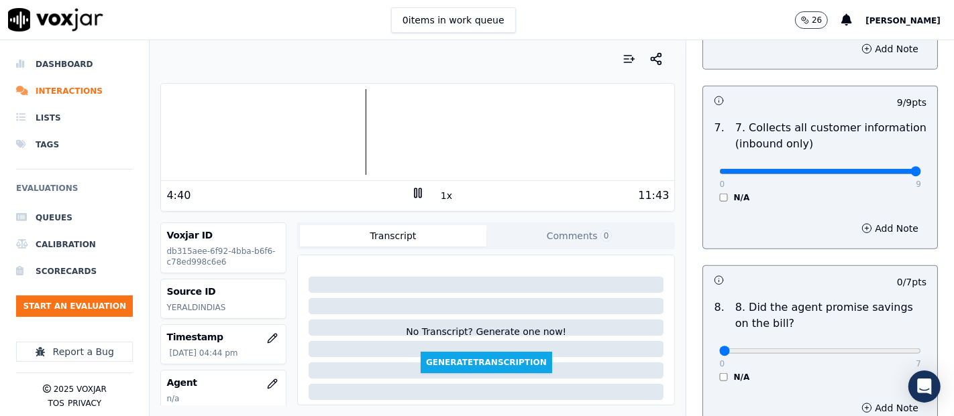
scroll to position [1266, 0]
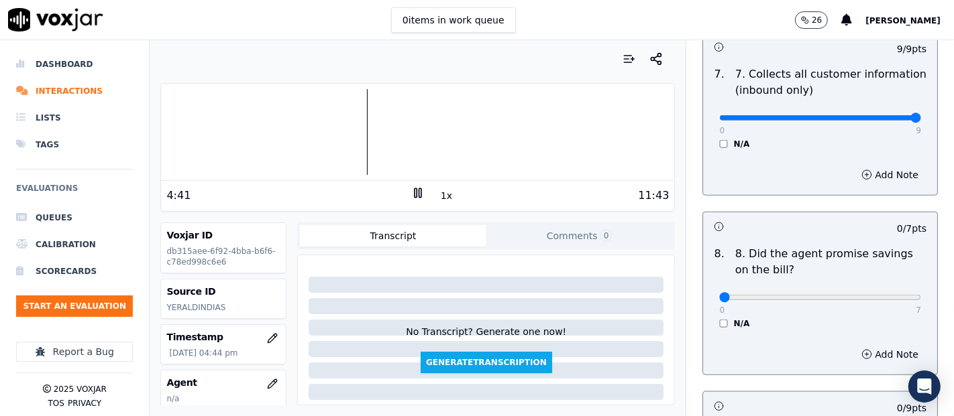
click at [710, 327] on div "8 . 8. Did the agent promise savings on the bill? 0 7 N/A" at bounding box center [820, 288] width 234 height 94
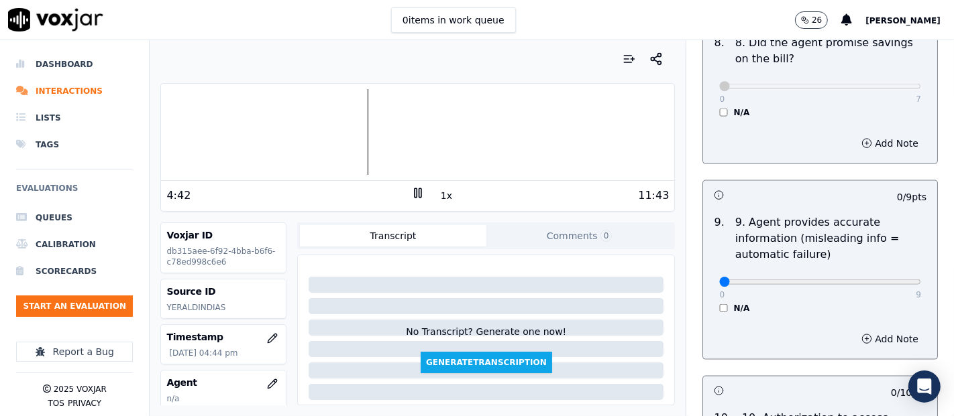
scroll to position [1490, 0]
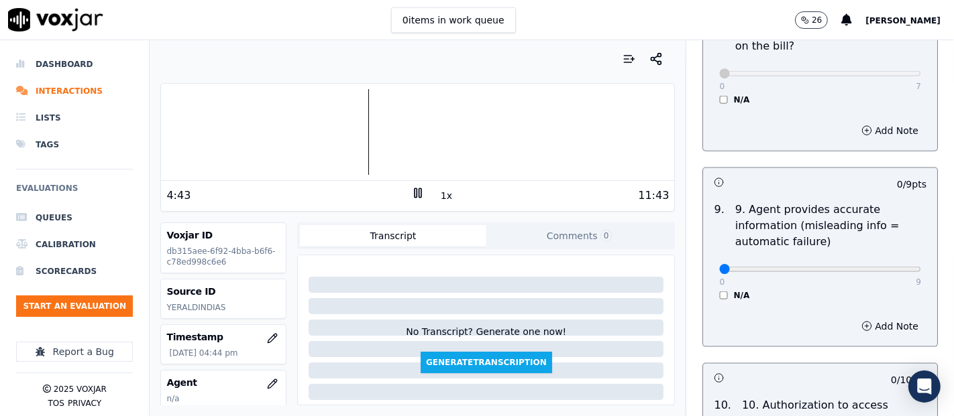
click at [891, 267] on div "0 9 N/A" at bounding box center [819, 275] width 223 height 51
type input "9"
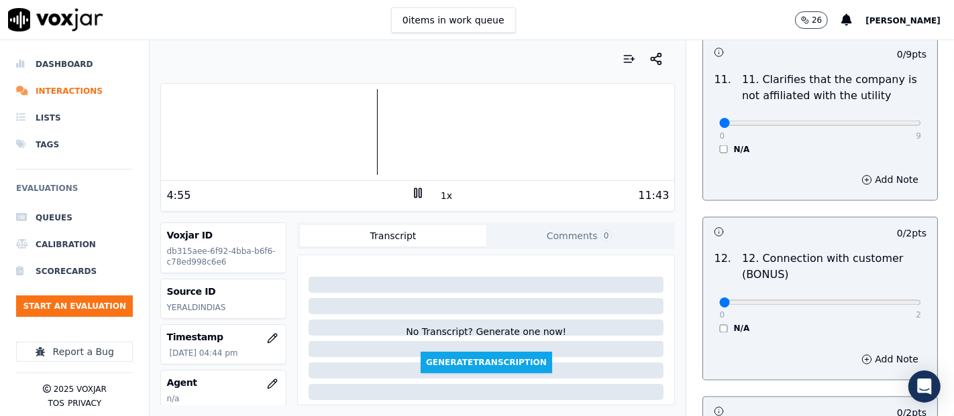
scroll to position [1937, 0]
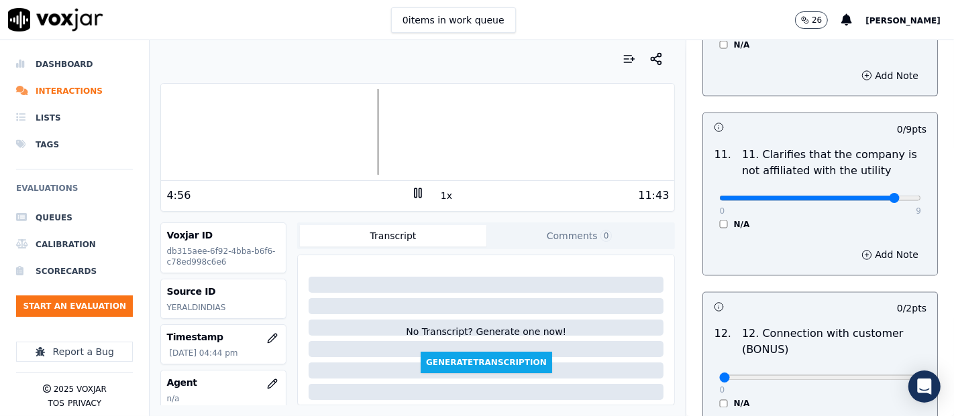
type input "9"
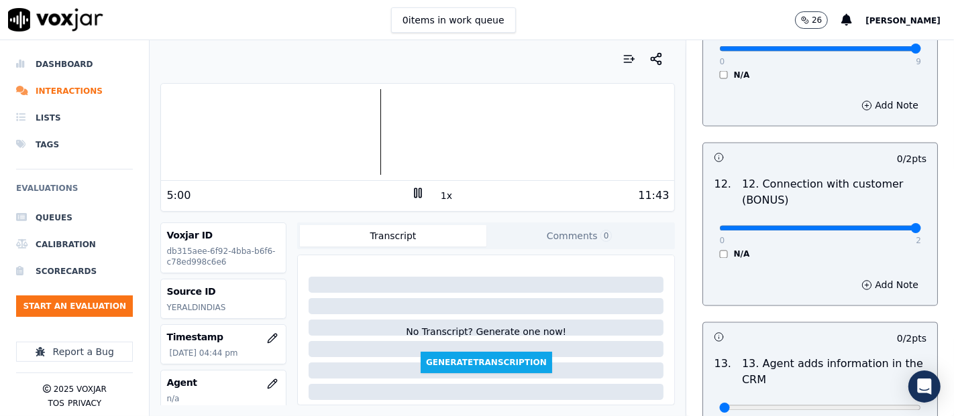
type input "2"
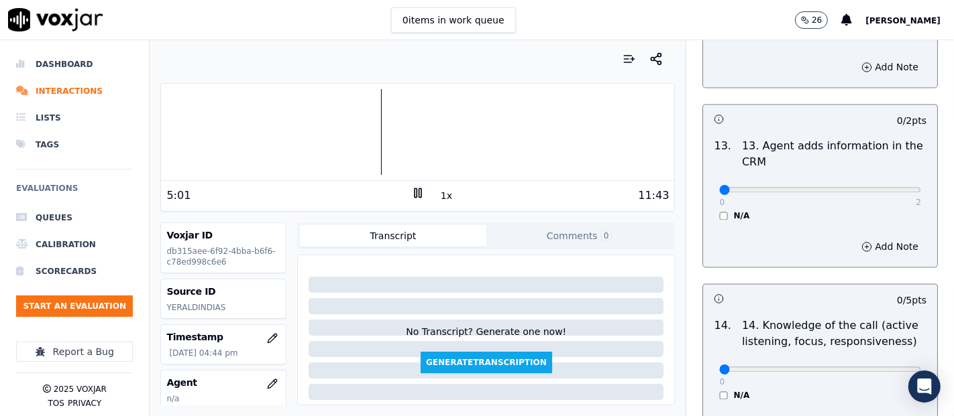
scroll to position [2310, 0]
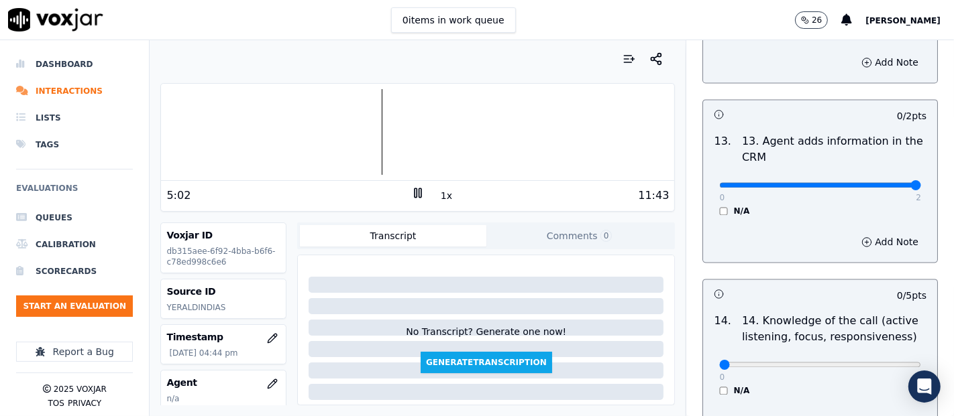
type input "2"
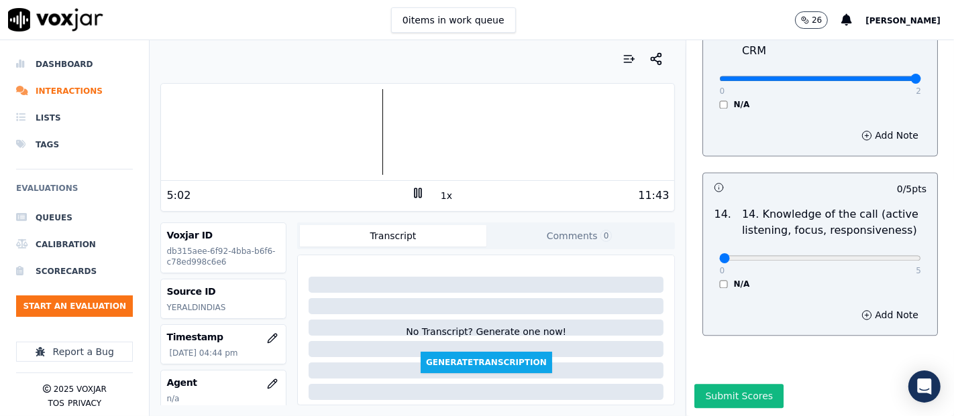
scroll to position [2444, 0]
drag, startPoint x: 879, startPoint y: 224, endPoint x: 859, endPoint y: 227, distance: 19.6
type input "5"
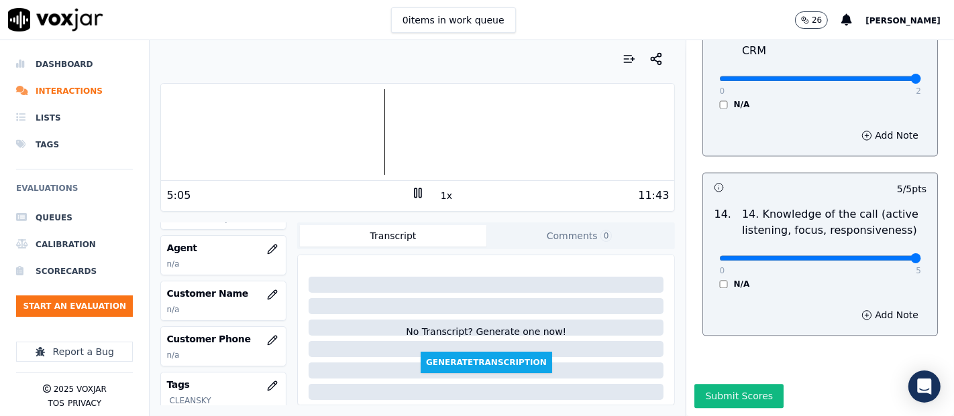
scroll to position [149, 0]
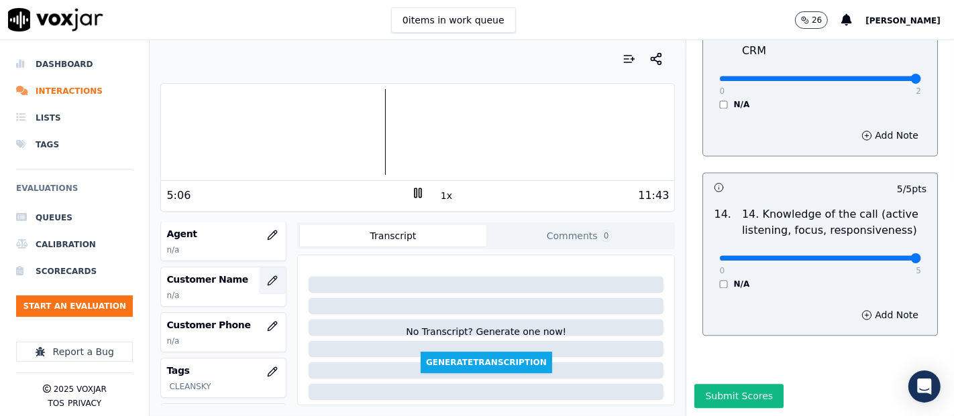
click at [267, 276] on icon "button" at bounding box center [272, 281] width 11 height 11
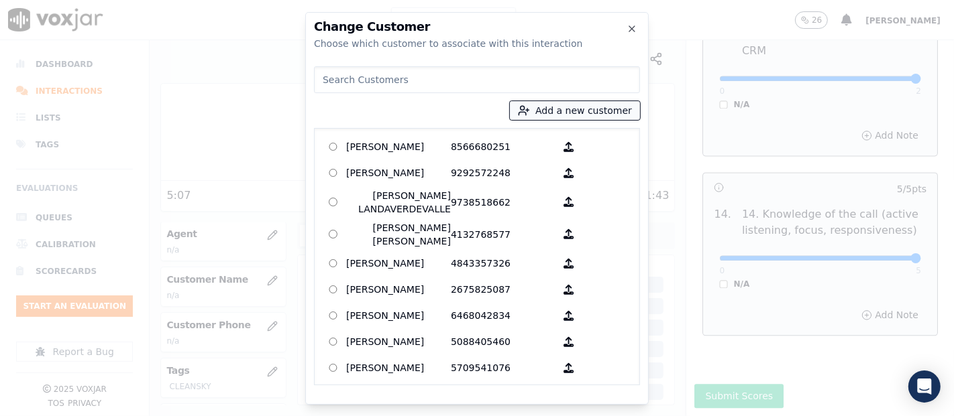
click at [550, 101] on button "Add a new customer" at bounding box center [575, 110] width 130 height 19
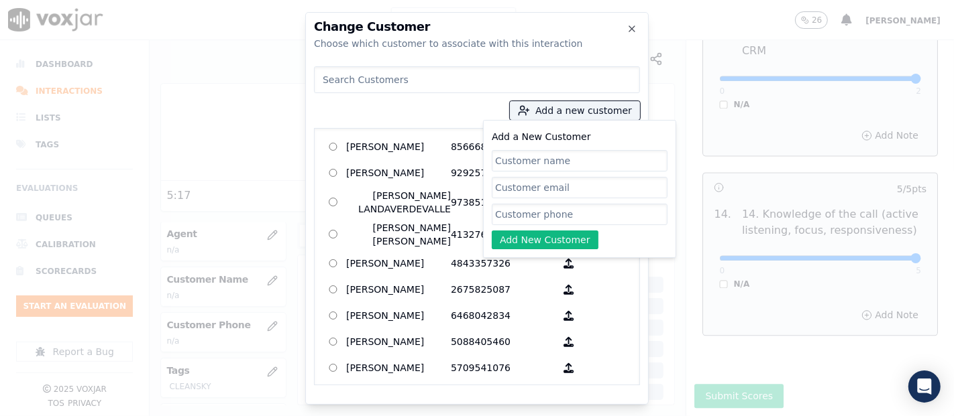
paste input "[PERSON_NAME]"
type input "[PERSON_NAME]"
drag, startPoint x: 528, startPoint y: 220, endPoint x: 523, endPoint y: 207, distance: 14.4
click at [528, 216] on input "Add a New Customer" at bounding box center [580, 214] width 176 height 21
paste input "4848282888"
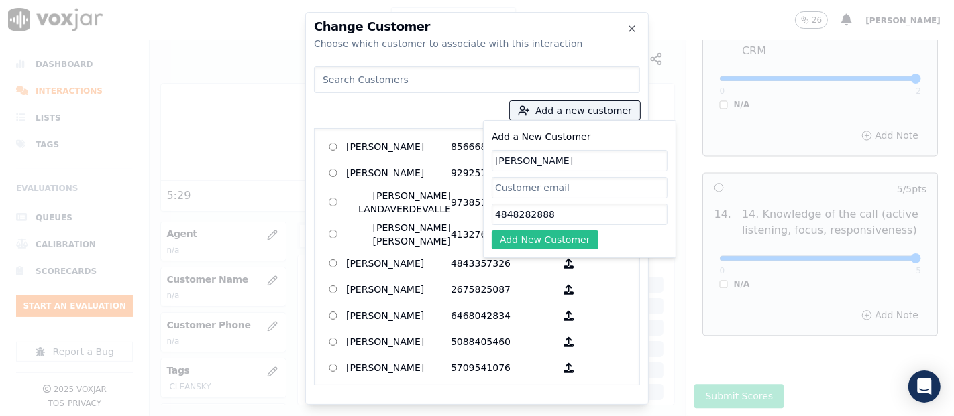
type input "4848282888"
click at [538, 240] on button "Add New Customer" at bounding box center [545, 240] width 107 height 19
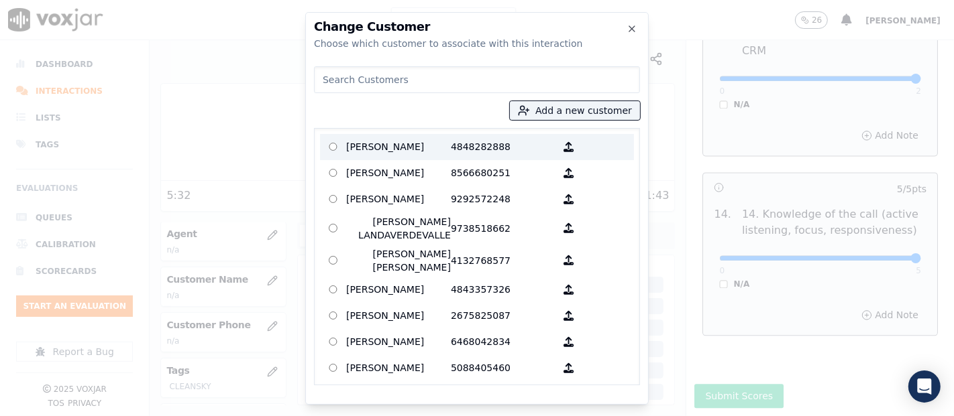
click at [451, 143] on p "4848282888" at bounding box center [503, 147] width 105 height 21
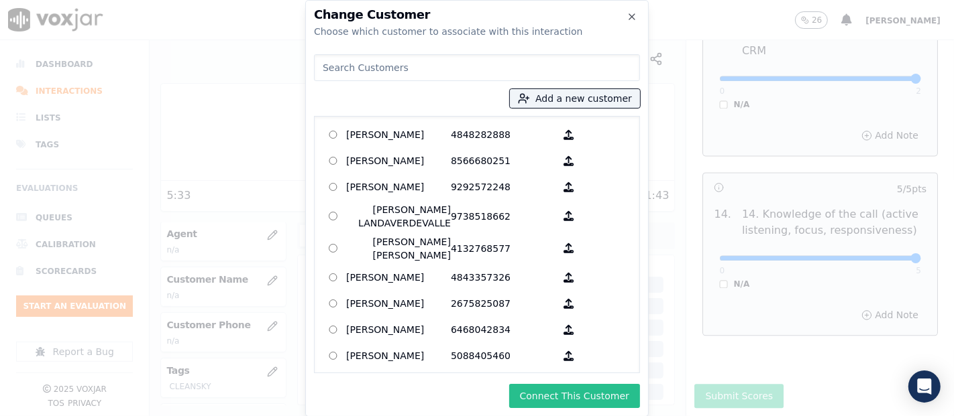
click at [521, 393] on button "Connect This Customer" at bounding box center [574, 396] width 131 height 24
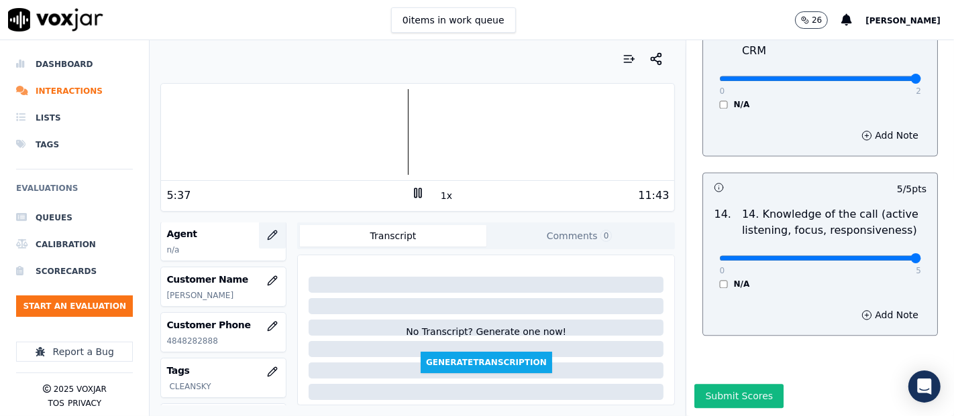
click at [259, 231] on button "button" at bounding box center [272, 235] width 27 height 27
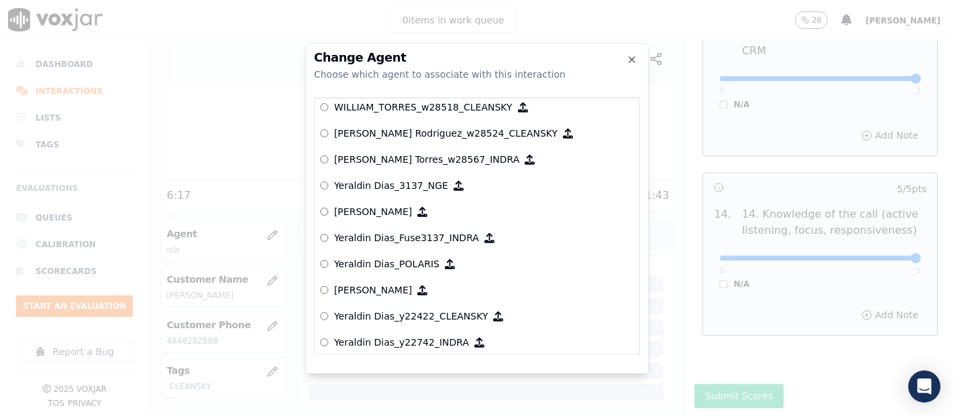
scroll to position [6563, 0]
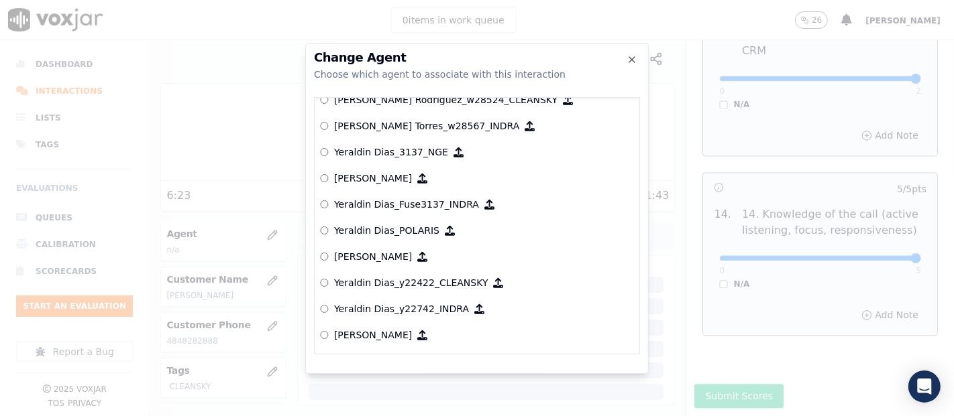
click at [375, 280] on label "Yeraldin Dias_y22422_CLEANSKY" at bounding box center [477, 283] width 314 height 26
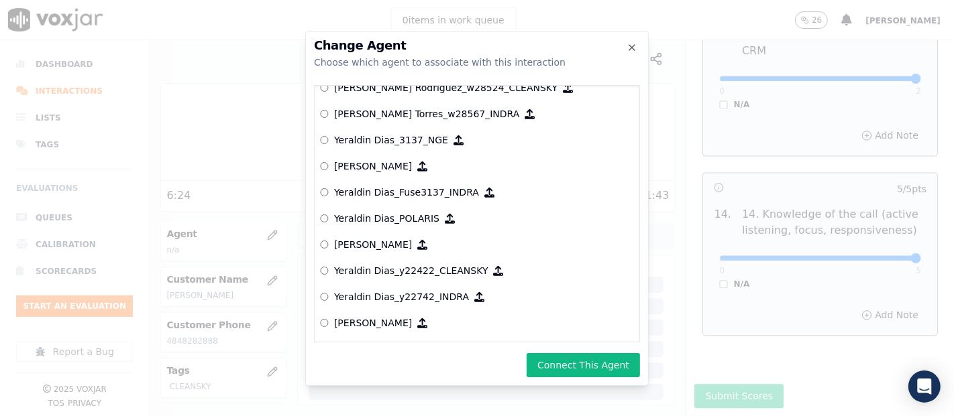
click at [572, 357] on button "Connect This Agent" at bounding box center [582, 365] width 113 height 24
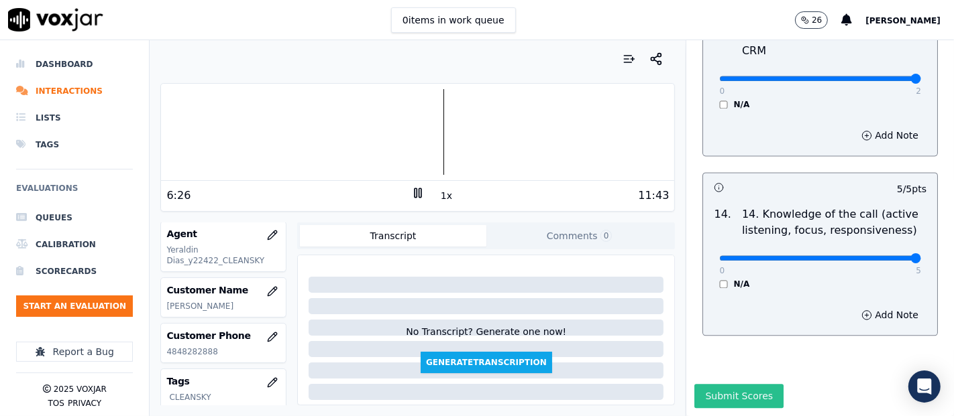
click at [725, 384] on button "Submit Scores" at bounding box center [738, 396] width 89 height 24
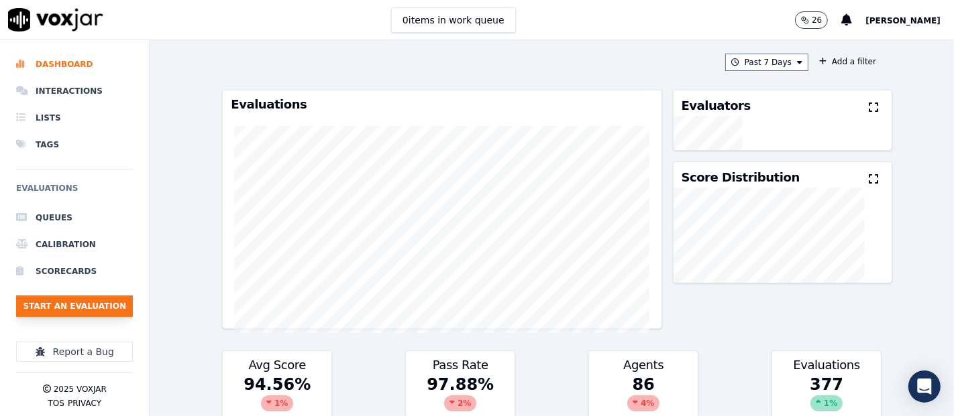
click at [42, 307] on button "Start an Evaluation" at bounding box center [74, 306] width 117 height 21
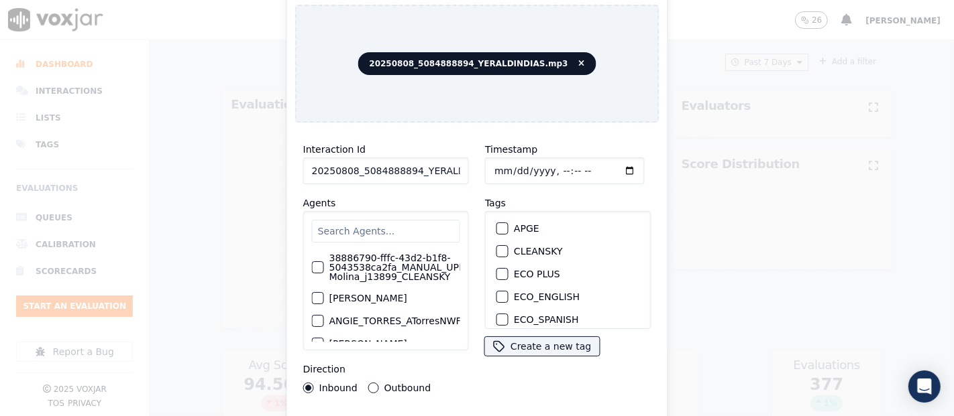
click at [437, 160] on input "20250808_5084888894_YERALDINDIAS.mp3" at bounding box center [386, 171] width 166 height 27
type input "20250808_5084888894_YERALDINDIAS"
click at [491, 243] on div "CLEANSKY" at bounding box center [568, 251] width 154 height 23
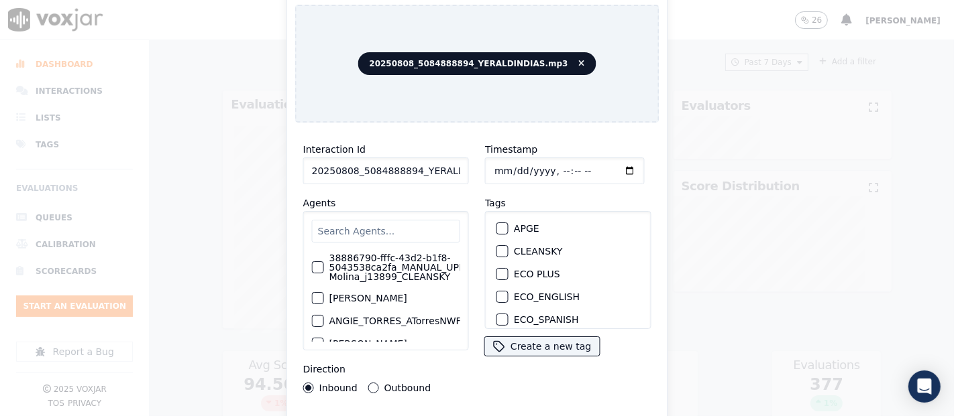
click at [497, 247] on div "button" at bounding box center [501, 251] width 9 height 9
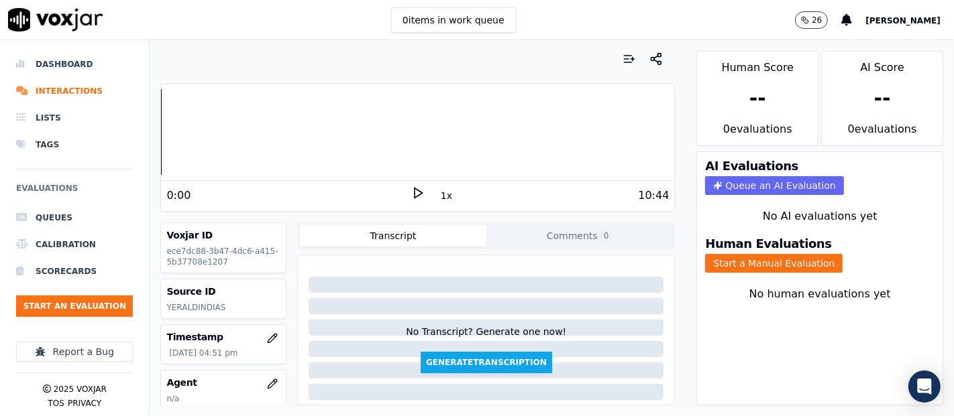
click at [414, 196] on icon at bounding box center [417, 192] width 13 height 13
click at [706, 254] on button "Start a Manual Evaluation" at bounding box center [773, 263] width 137 height 19
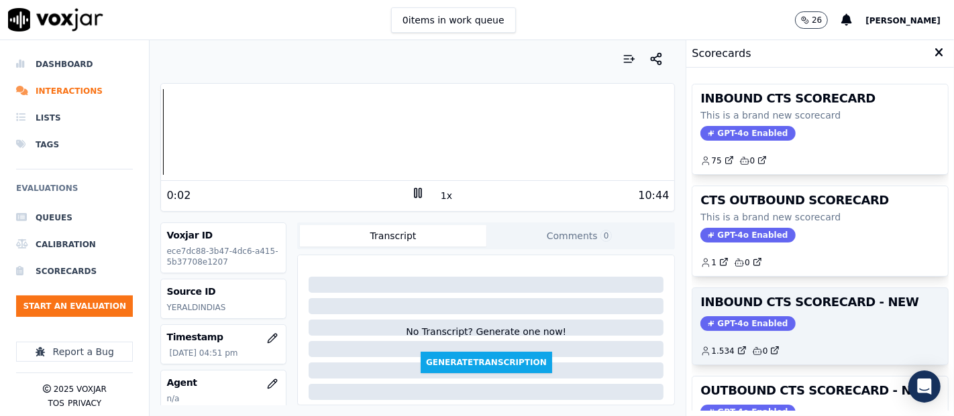
click at [797, 310] on div "INBOUND CTS SCORECARD - NEW GPT-4o Enabled 1.534 0" at bounding box center [820, 326] width 256 height 76
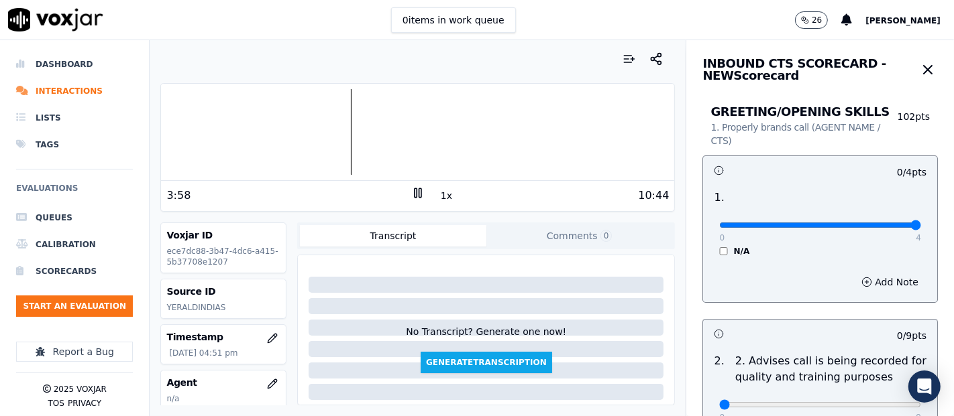
type input "4"
click at [884, 226] on input "range" at bounding box center [820, 225] width 202 height 5
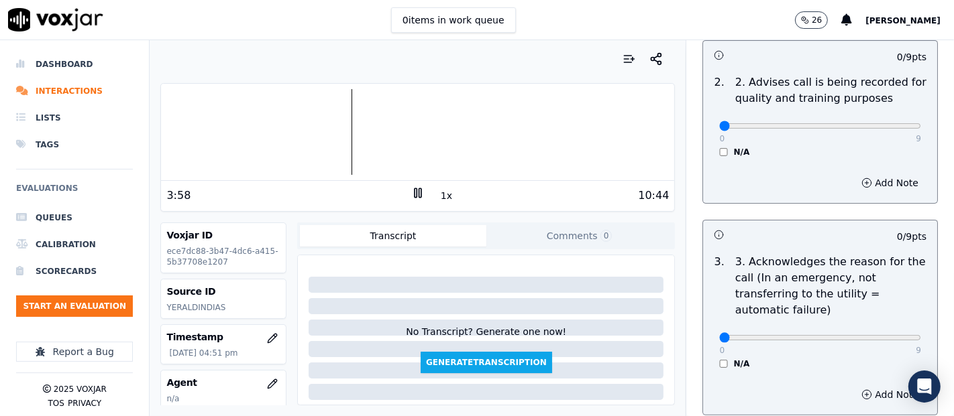
scroll to position [298, 0]
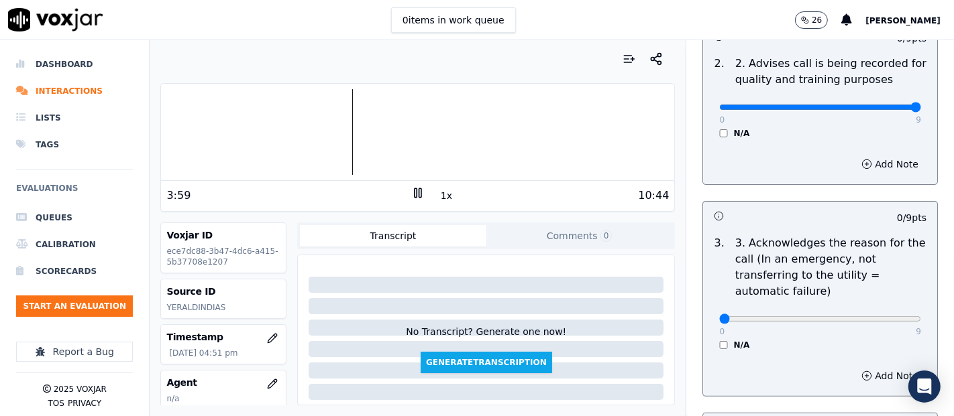
drag, startPoint x: 874, startPoint y: 101, endPoint x: 881, endPoint y: 111, distance: 12.5
type input "9"
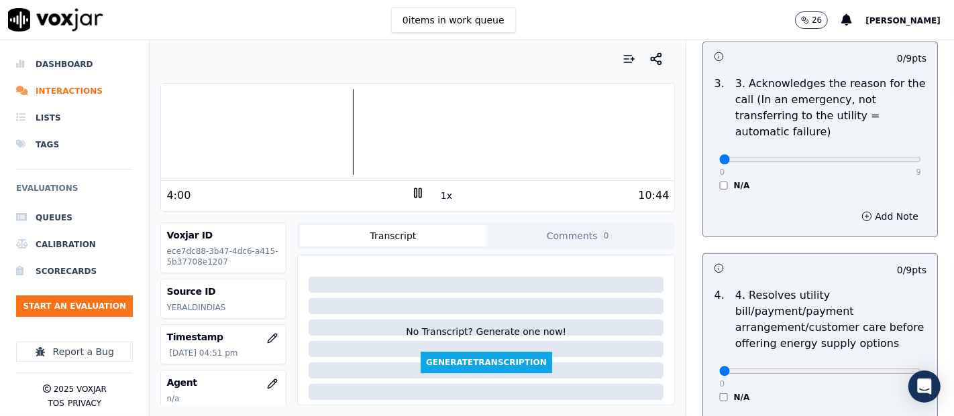
scroll to position [372, 0]
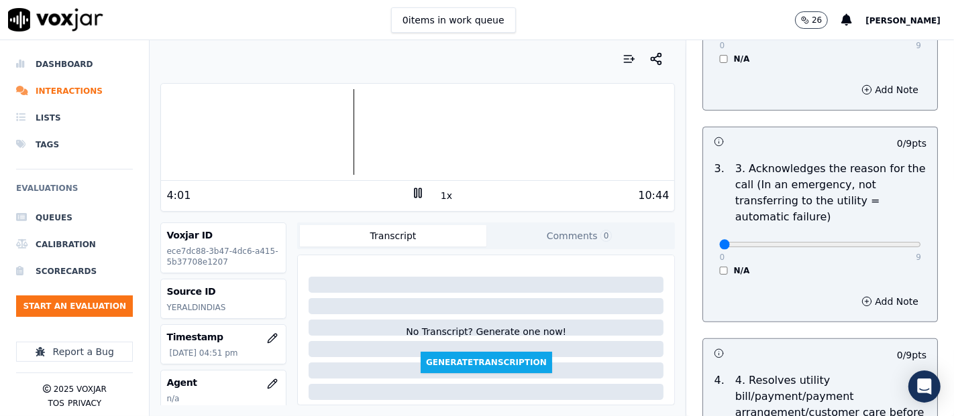
click at [719, 272] on div "N/A" at bounding box center [820, 271] width 202 height 11
click at [708, 268] on div "0 9 N/A" at bounding box center [819, 250] width 223 height 51
type input "9"
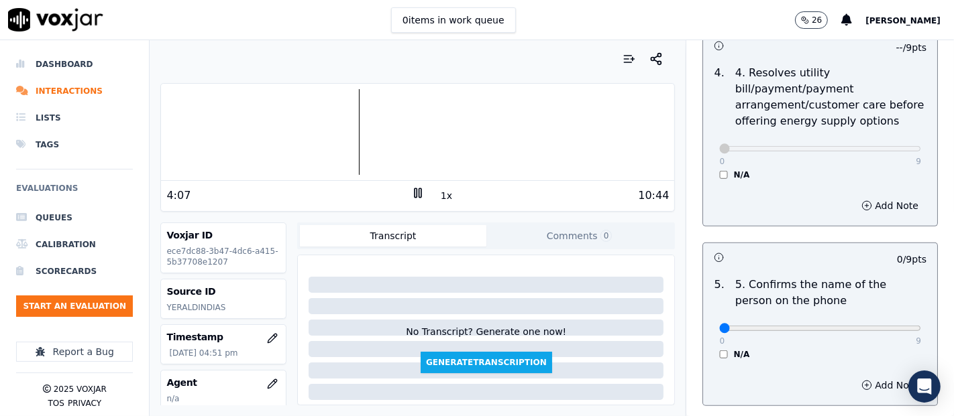
scroll to position [745, 0]
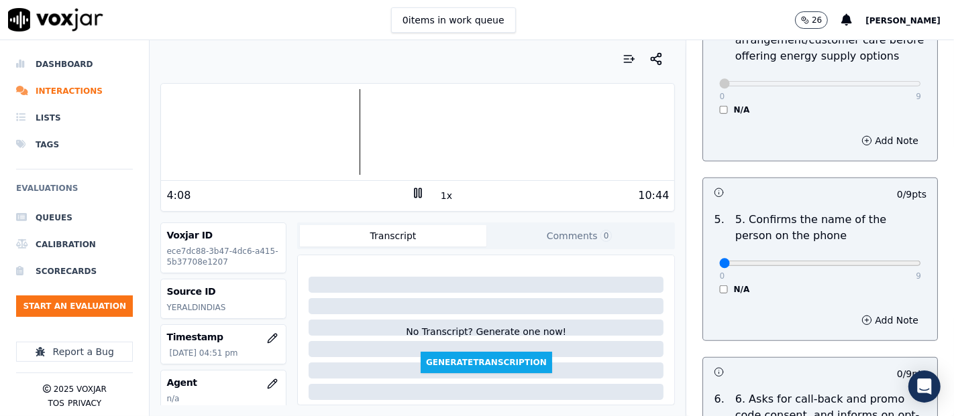
click at [880, 257] on div "0 9" at bounding box center [820, 263] width 202 height 16
type input "9"
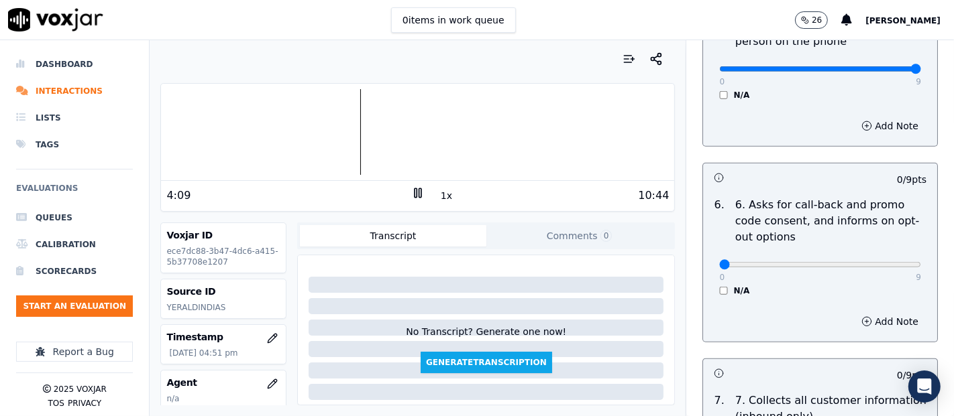
scroll to position [968, 0]
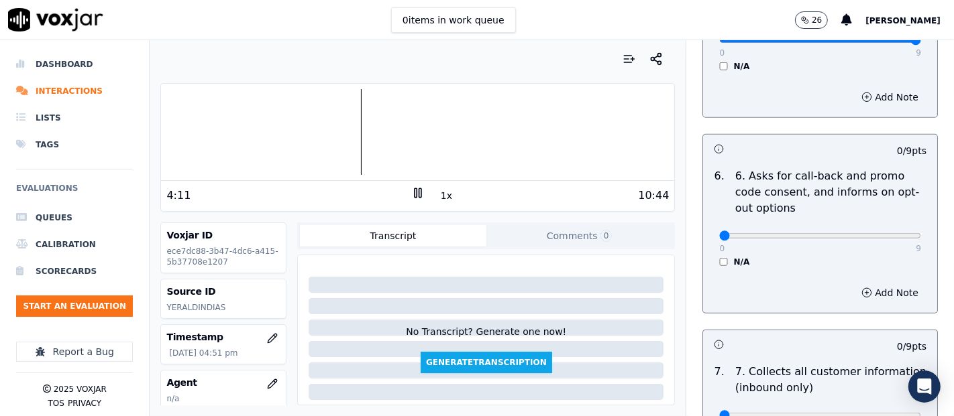
click at [719, 264] on div "N/A" at bounding box center [820, 262] width 202 height 11
click at [719, 262] on div "N/A" at bounding box center [820, 262] width 202 height 11
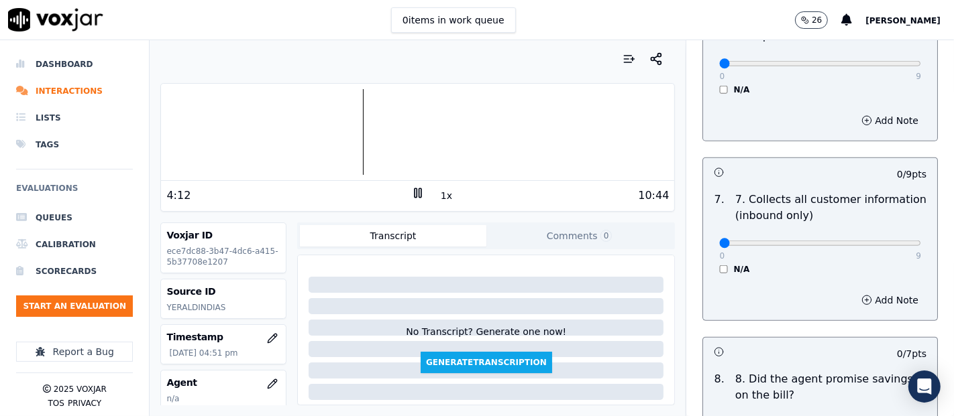
scroll to position [1117, 0]
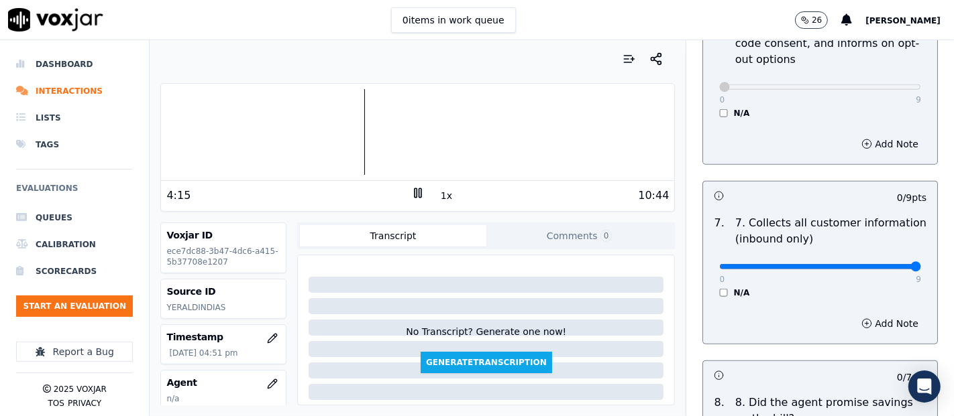
type input "9"
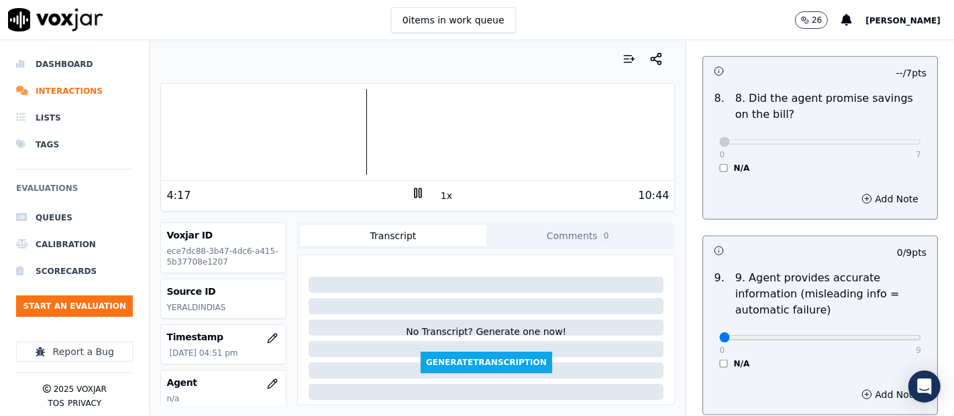
scroll to position [1490, 0]
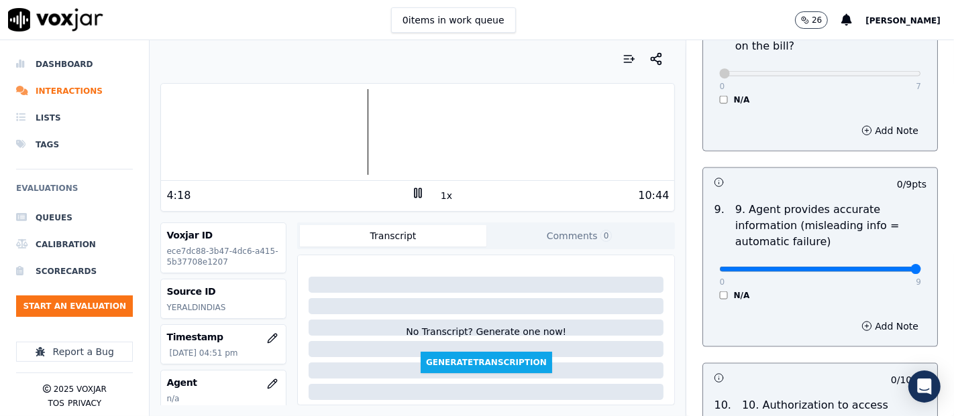
type input "9"
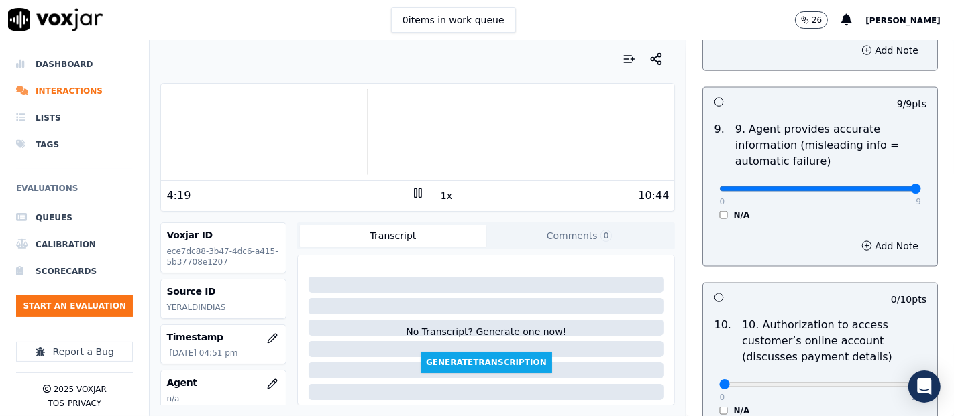
scroll to position [1639, 0]
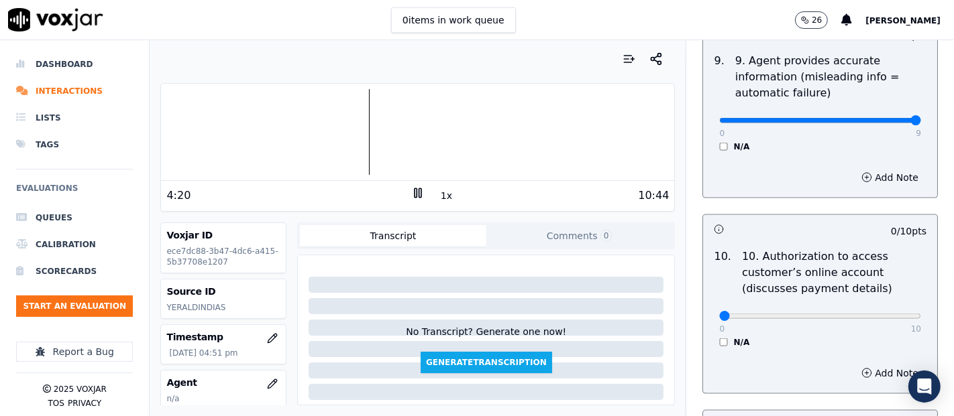
click at [719, 337] on div "N/A" at bounding box center [820, 342] width 202 height 11
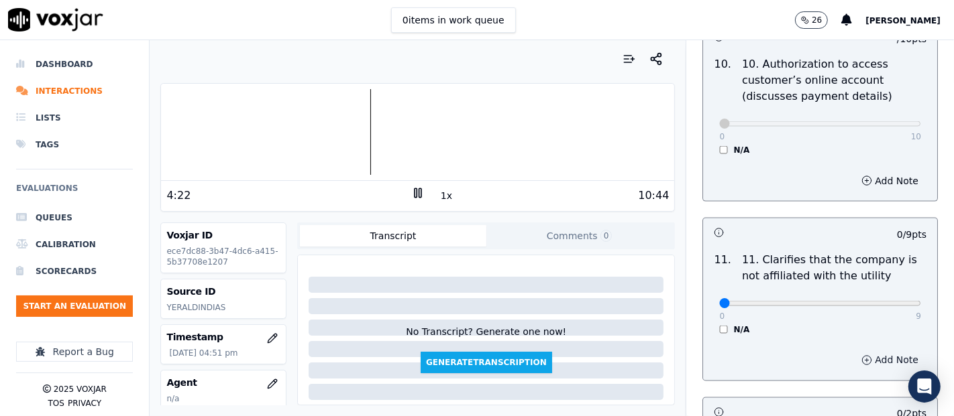
scroll to position [1862, 0]
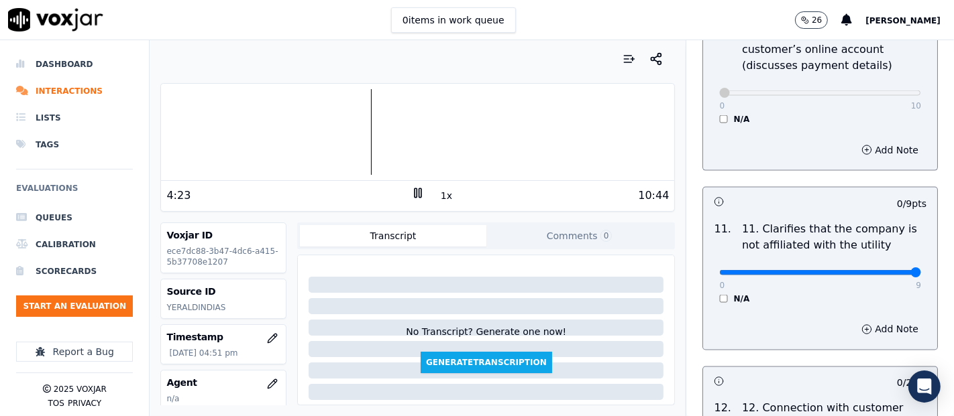
type input "9"
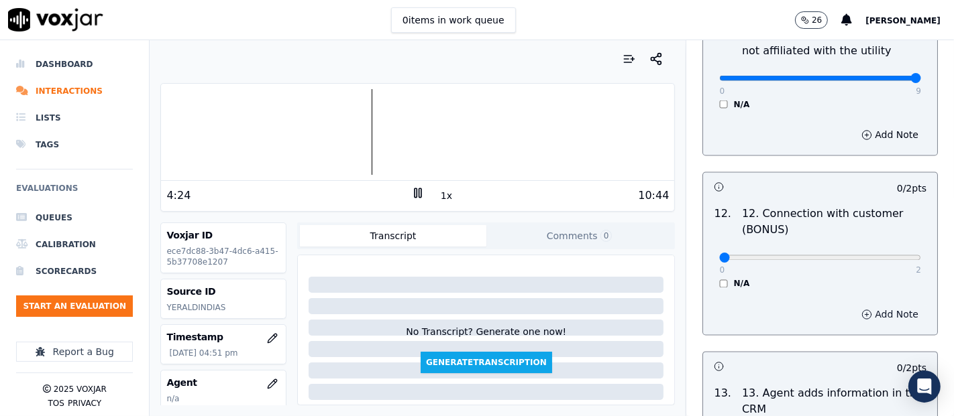
scroll to position [2086, 0]
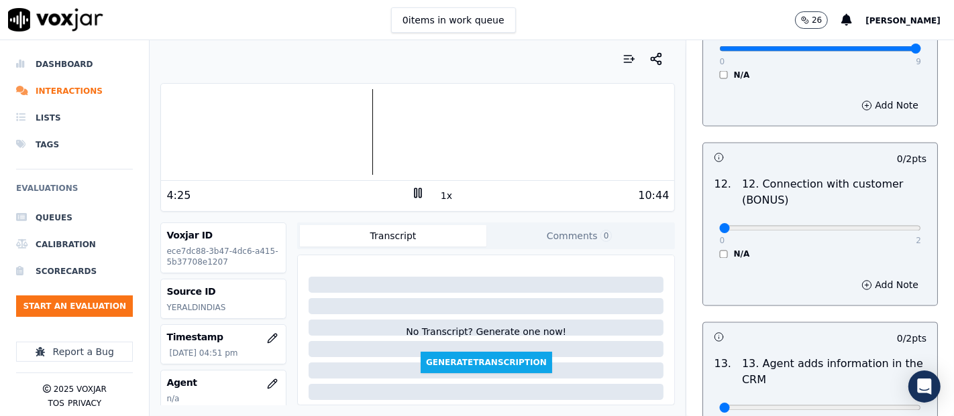
click at [871, 211] on div "0 2 N/A" at bounding box center [819, 234] width 223 height 51
type input "2"
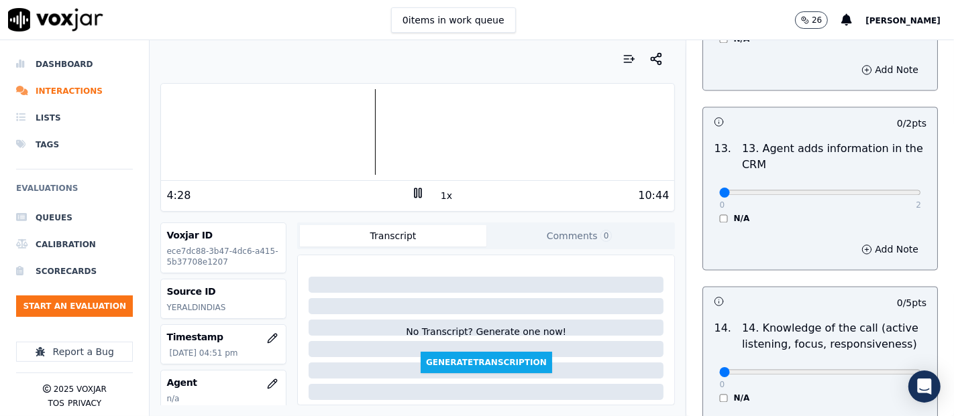
scroll to position [2310, 0]
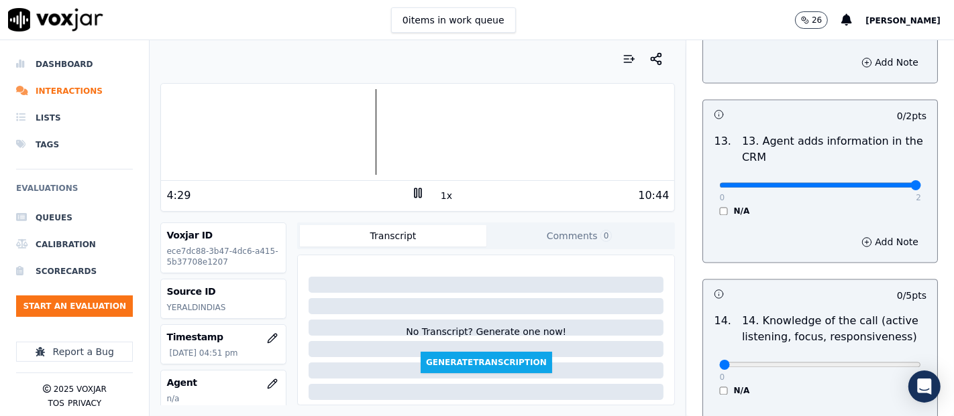
type input "2"
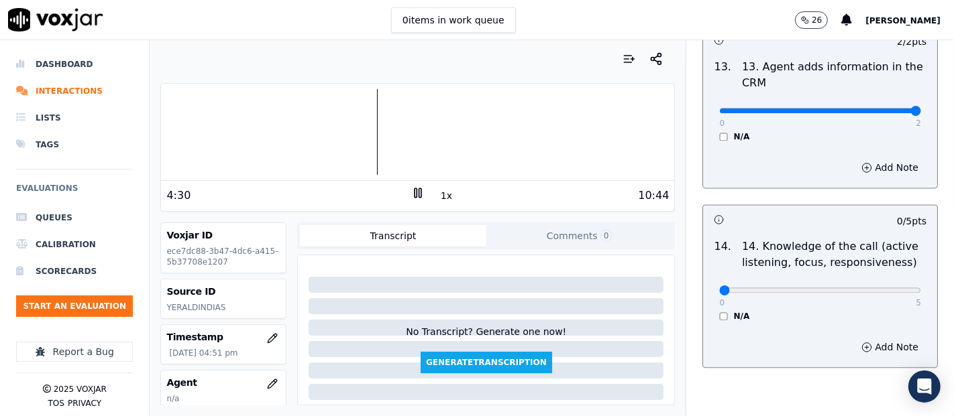
scroll to position [2444, 0]
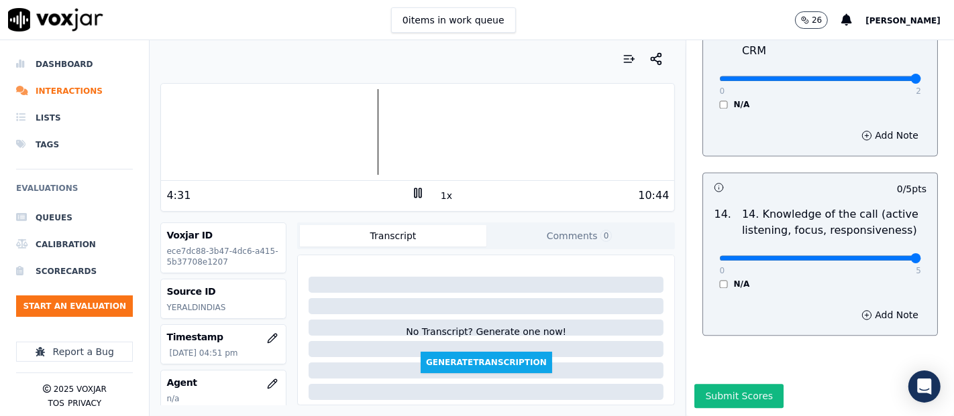
type input "5"
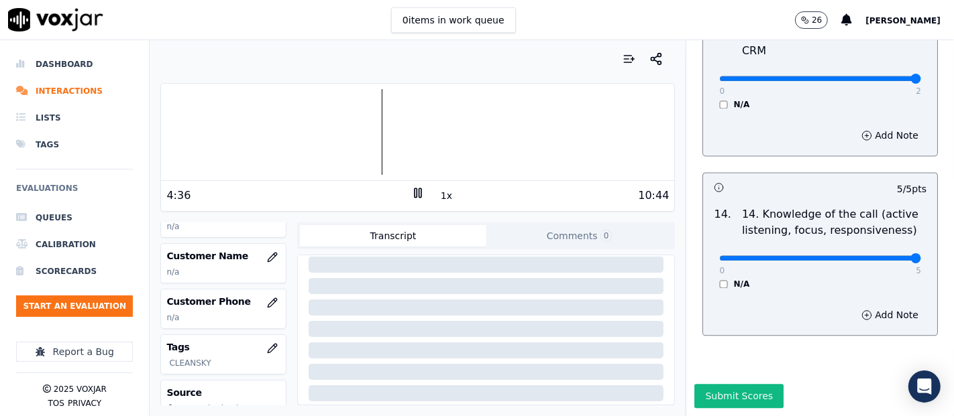
scroll to position [149, 0]
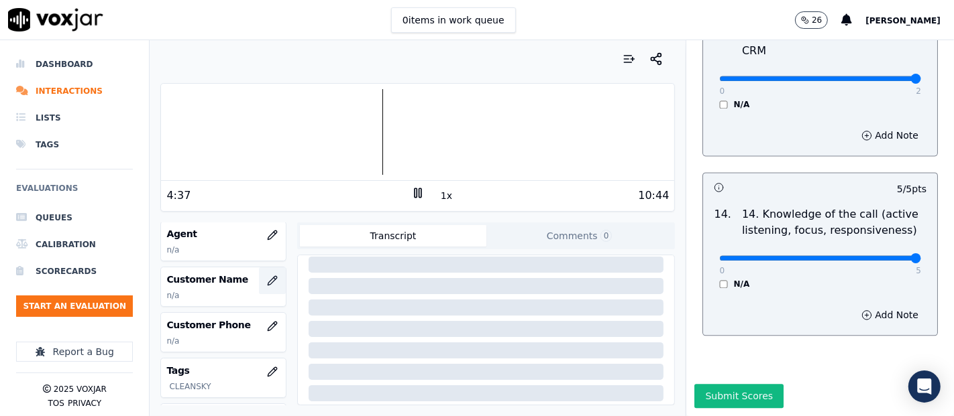
click at [267, 276] on icon "button" at bounding box center [272, 281] width 11 height 11
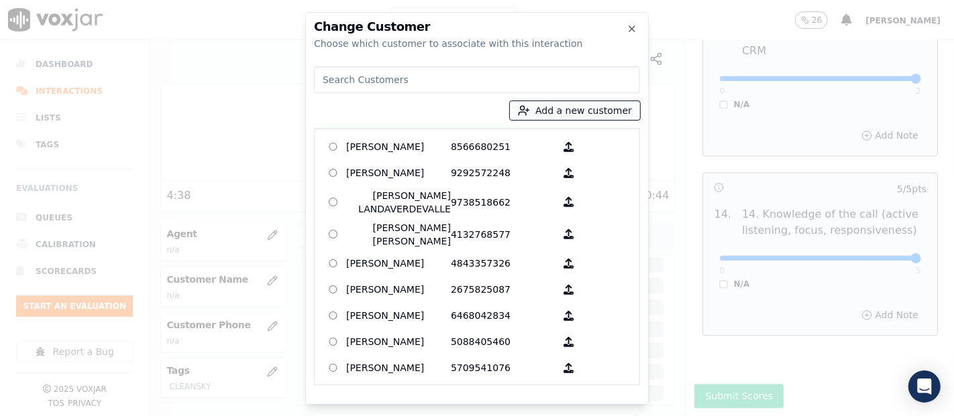
click at [628, 101] on div "Add a new customer AGUEDA SANTANA 8566680251 ALEXIS SUNQUI 9292572248 AMILCAR L…" at bounding box center [477, 223] width 326 height 325
click at [621, 109] on button "Add a new customer" at bounding box center [575, 110] width 130 height 19
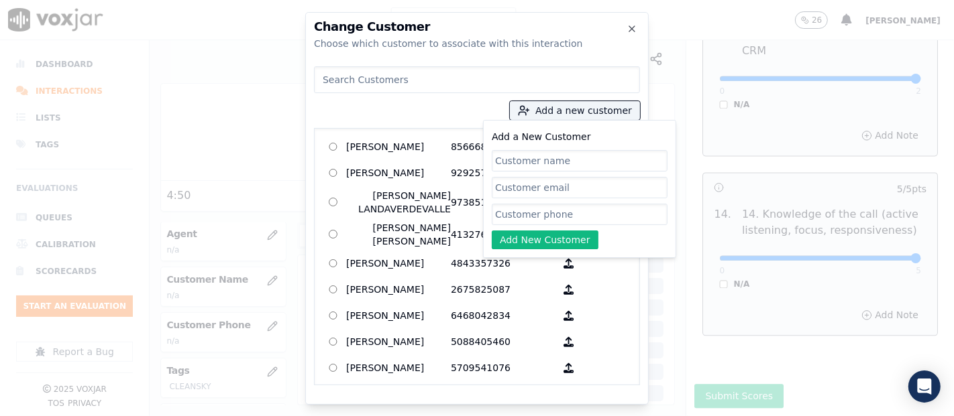
paste input "[PERSON_NAME]"
type input "[PERSON_NAME]"
click at [555, 216] on input "Add a New Customer" at bounding box center [580, 214] width 176 height 21
paste input "5084888894"
click at [580, 211] on input "5084888894" at bounding box center [580, 214] width 176 height 21
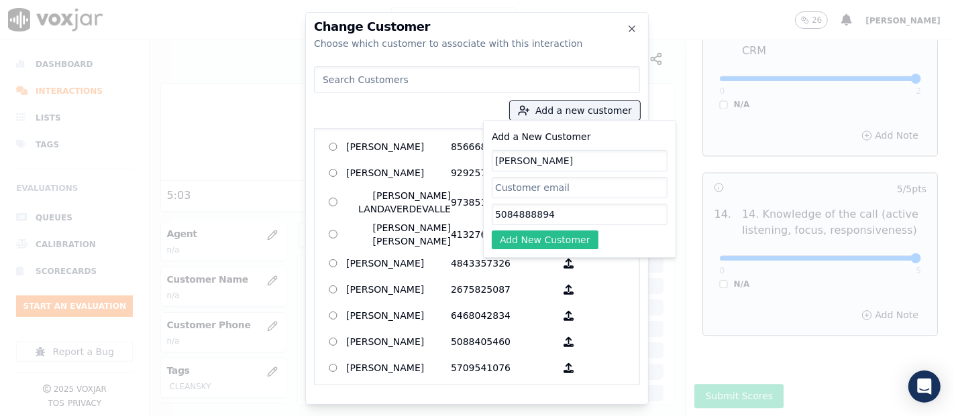
type input "5084888894"
click at [573, 238] on button "Add New Customer" at bounding box center [545, 240] width 107 height 19
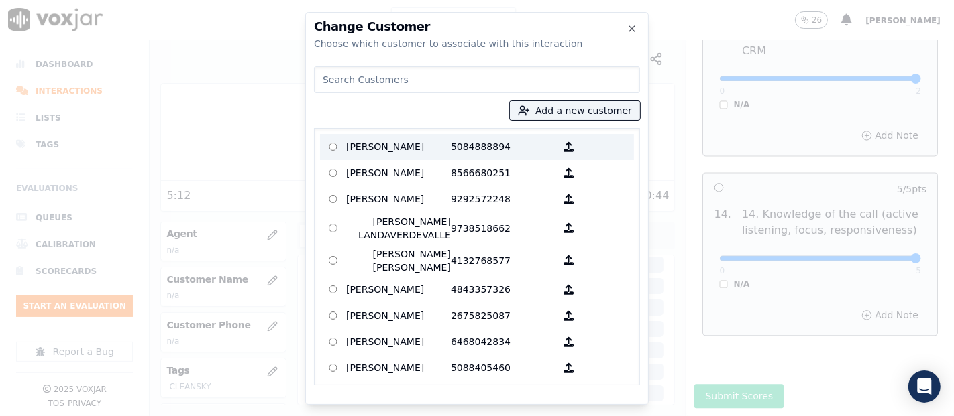
click at [416, 148] on p "[PERSON_NAME]" at bounding box center [398, 147] width 105 height 21
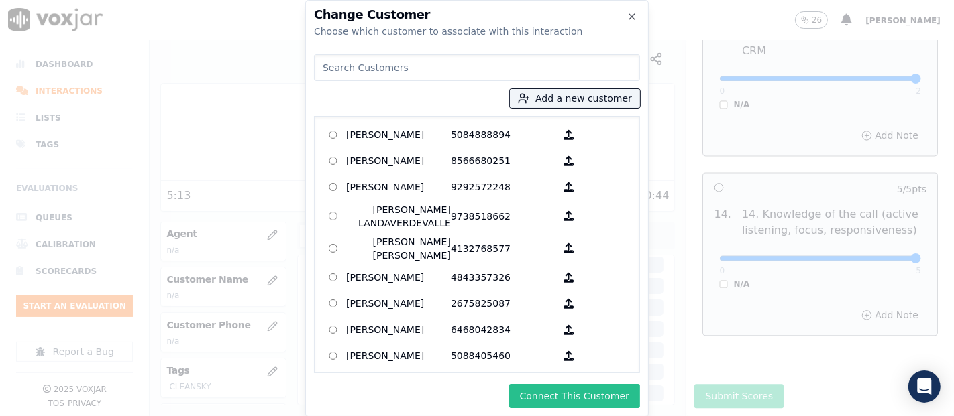
click at [586, 401] on button "Connect This Customer" at bounding box center [574, 396] width 131 height 24
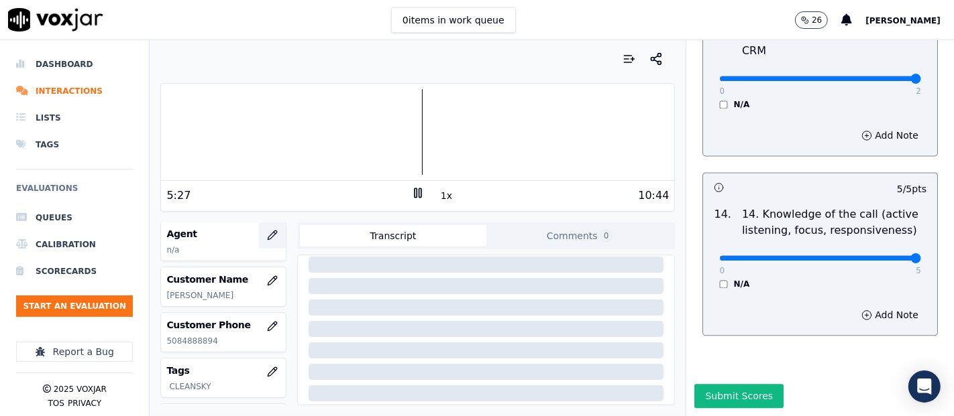
click at [267, 238] on icon "button" at bounding box center [272, 235] width 11 height 11
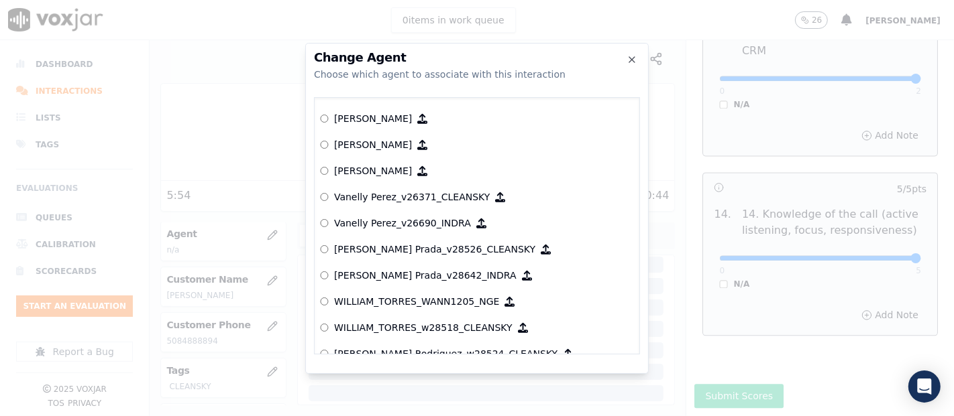
scroll to position [6563, 0]
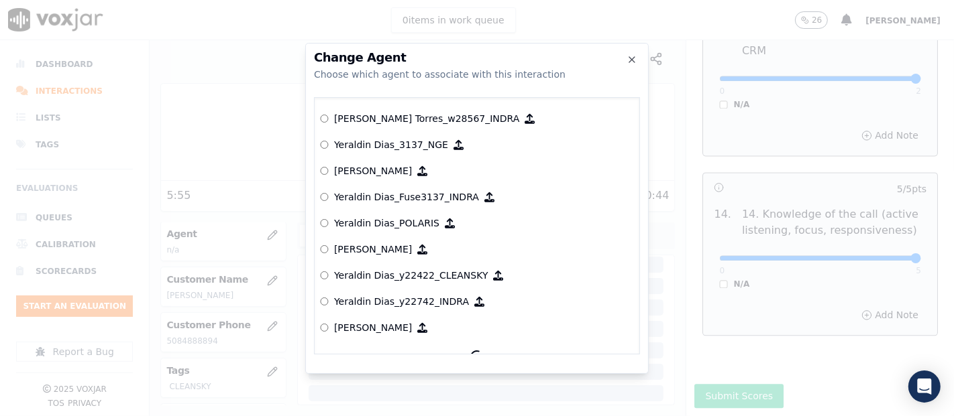
click at [424, 269] on p "Yeraldin Dias_y22422_CLEANSKY" at bounding box center [411, 275] width 154 height 13
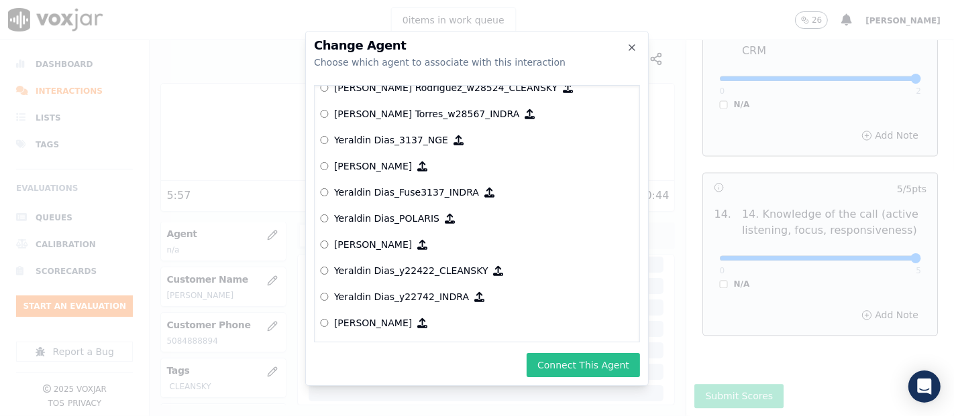
click at [561, 365] on button "Connect This Agent" at bounding box center [582, 365] width 113 height 24
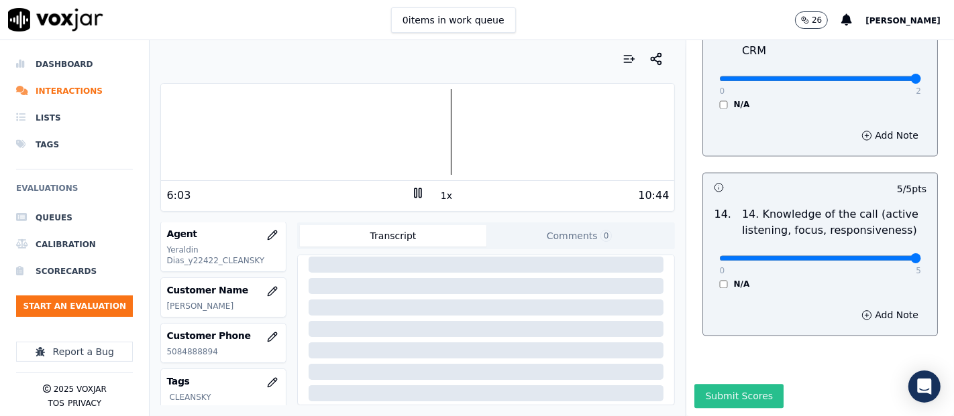
click at [745, 384] on button "Submit Scores" at bounding box center [738, 396] width 89 height 24
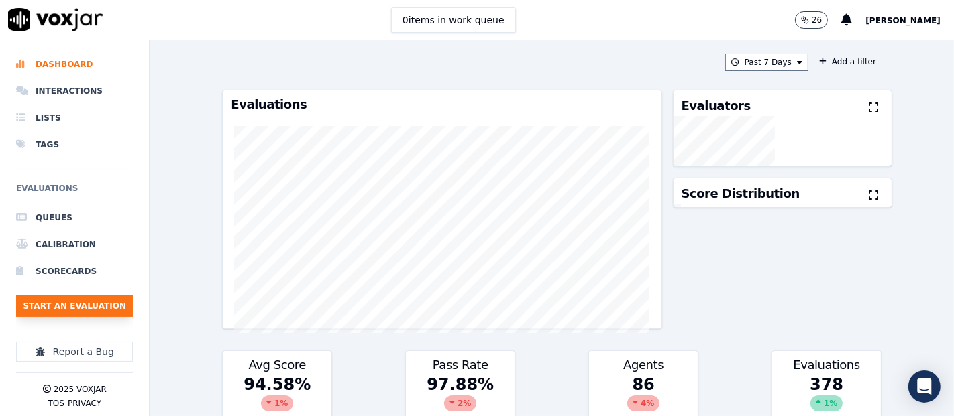
click at [117, 312] on button "Start an Evaluation" at bounding box center [74, 306] width 117 height 21
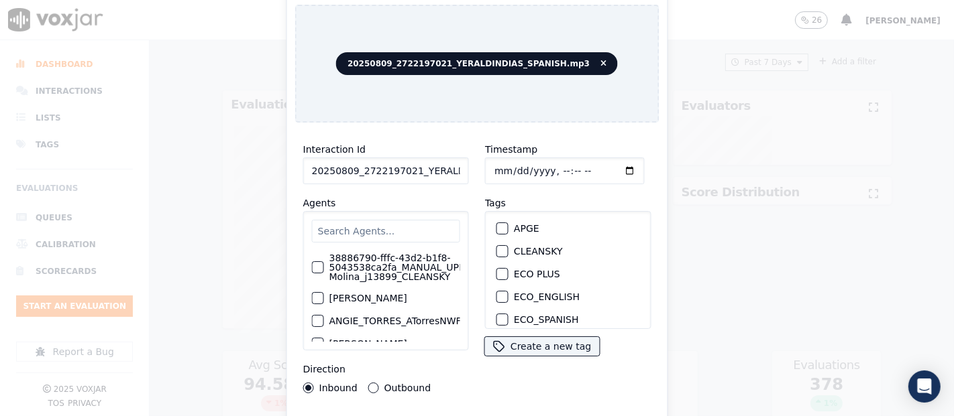
click at [435, 176] on input "20250809_2722197021_YERALDINDIAS_SPANISH.mp3" at bounding box center [386, 171] width 166 height 27
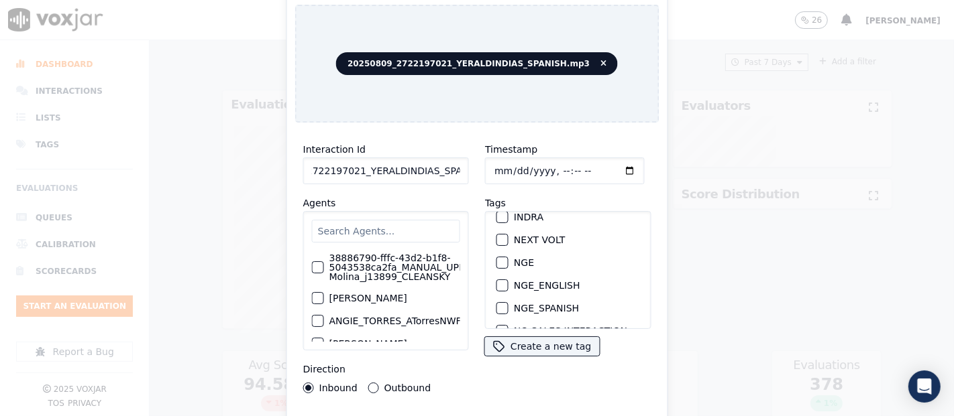
scroll to position [149, 0]
type input "20250809_2722197021_YERALDINDIAS_SPANISH"
click at [496, 256] on button "NGE" at bounding box center [502, 262] width 12 height 12
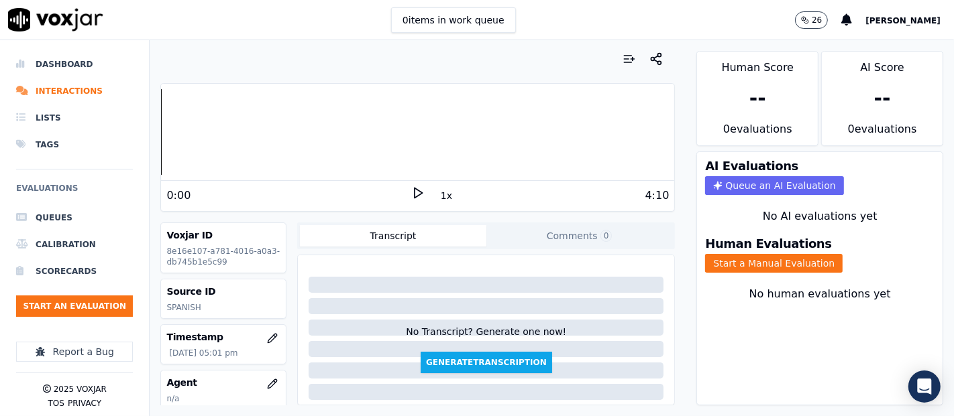
click at [411, 192] on icon at bounding box center [417, 192] width 13 height 13
click at [706, 254] on button "Start a Manual Evaluation" at bounding box center [773, 263] width 137 height 19
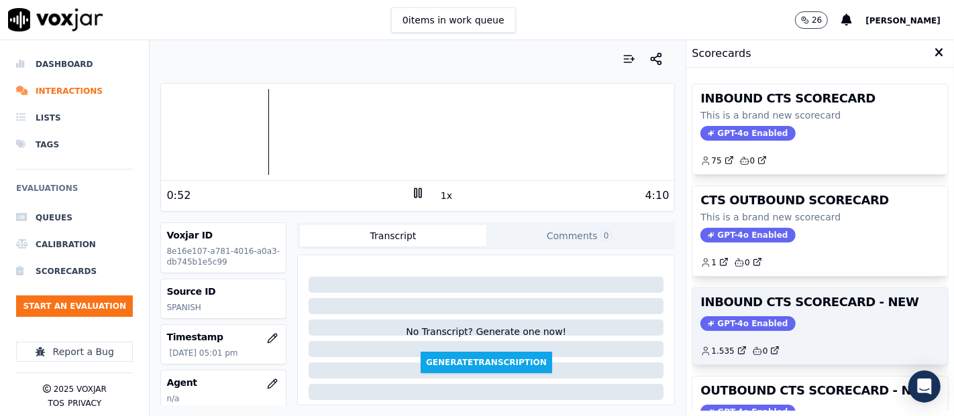
click at [797, 309] on div "INBOUND CTS SCORECARD - NEW GPT-4o Enabled 1.535 0" at bounding box center [820, 326] width 256 height 76
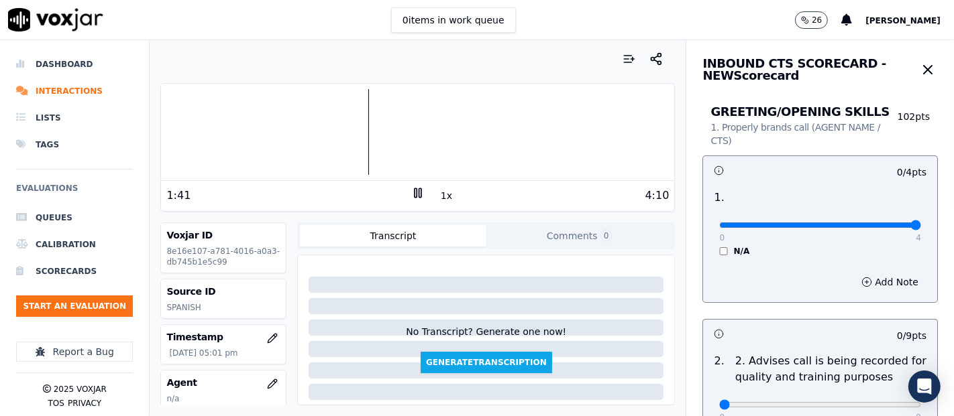
type input "4"
click at [877, 223] on input "range" at bounding box center [820, 225] width 202 height 5
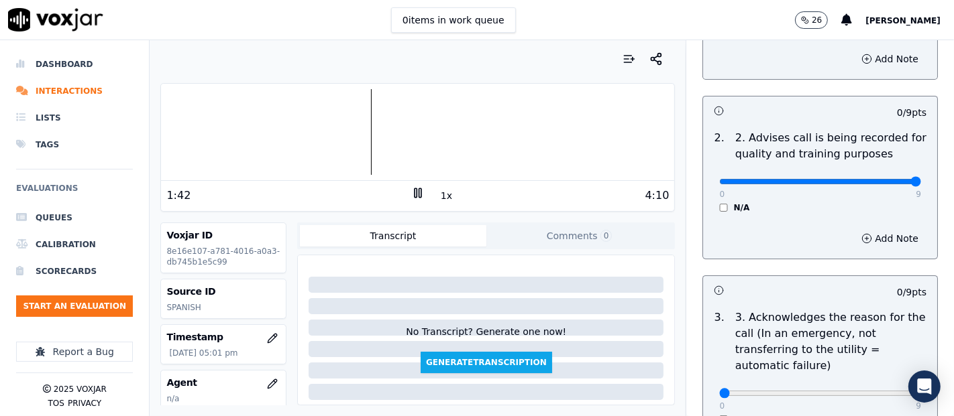
type input "9"
click at [875, 5] on input "range" at bounding box center [820, 1] width 202 height 5
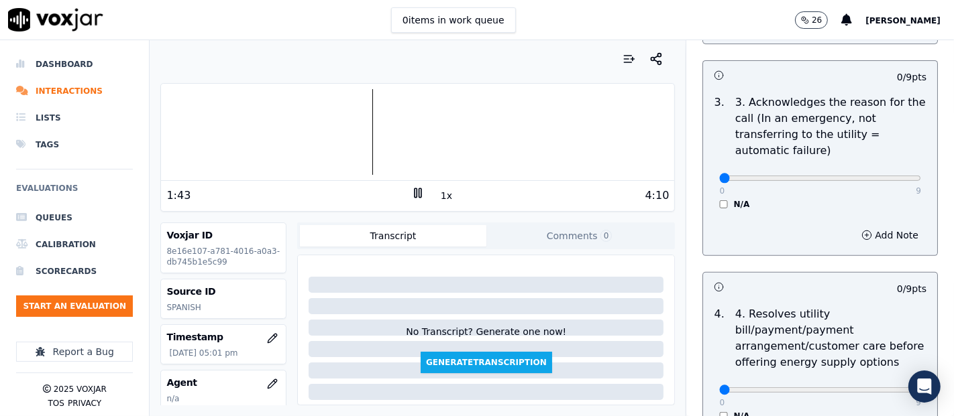
scroll to position [447, 0]
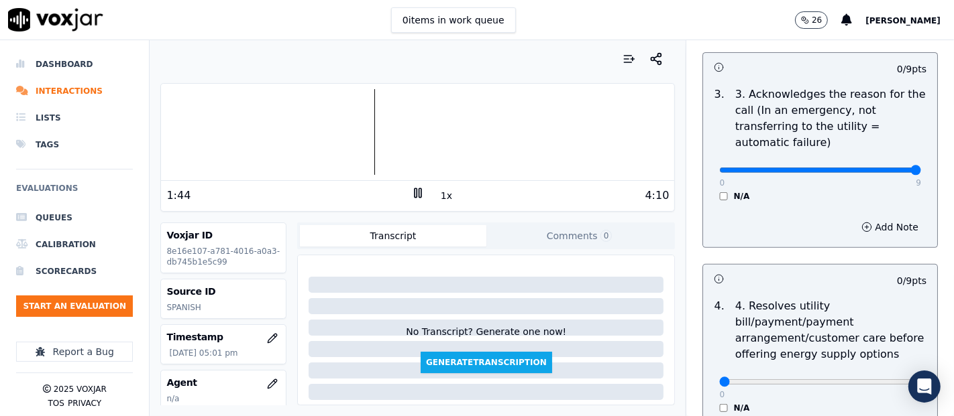
type input "9"
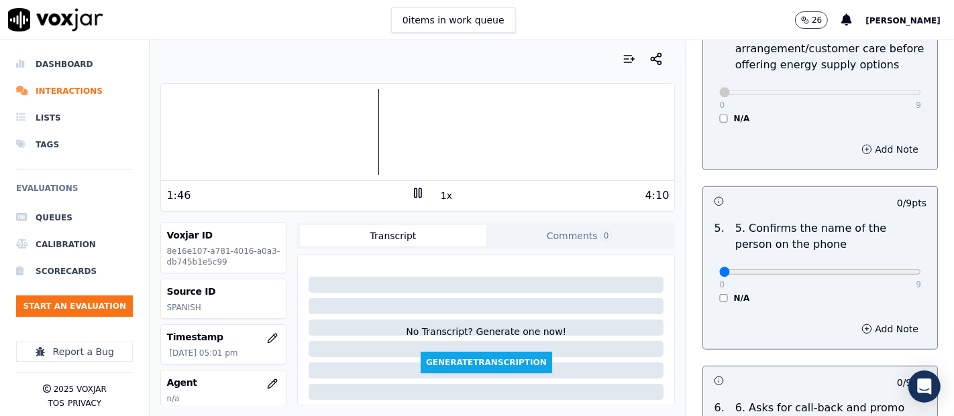
scroll to position [820, 0]
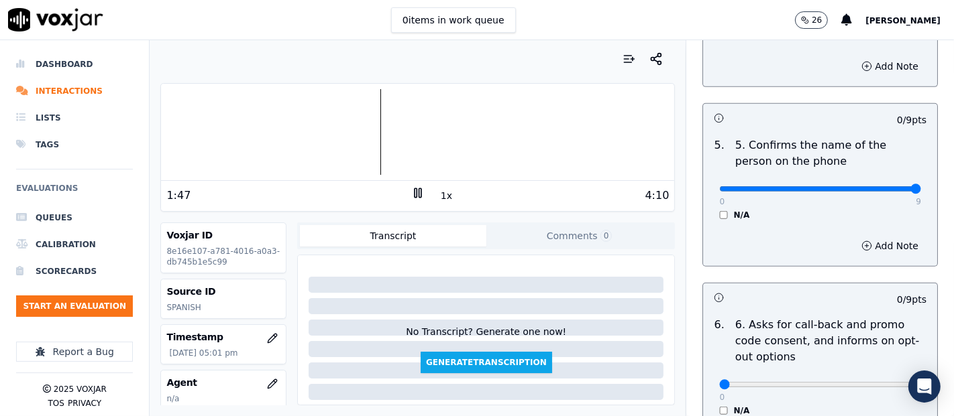
type input "9"
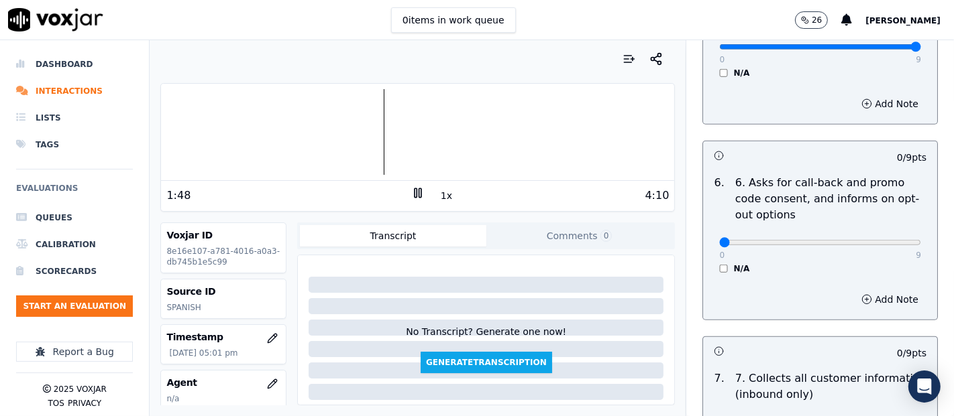
scroll to position [968, 0]
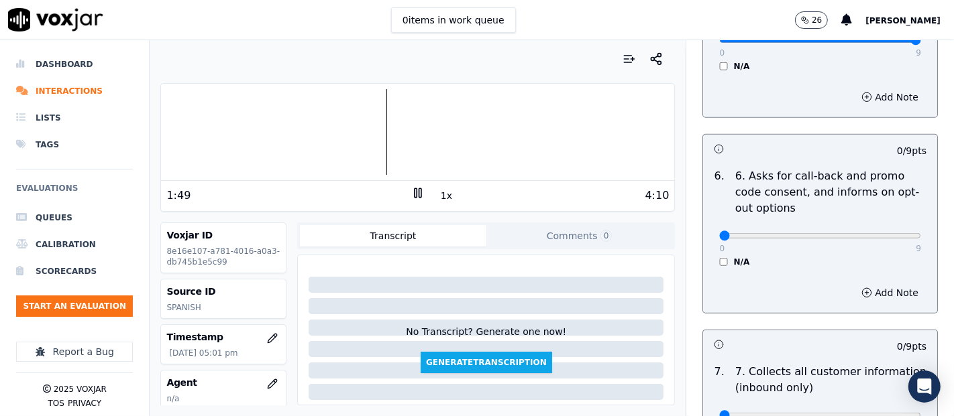
click at [708, 253] on div "0 9 N/A" at bounding box center [819, 242] width 223 height 51
click at [719, 257] on div "N/A" at bounding box center [820, 262] width 202 height 11
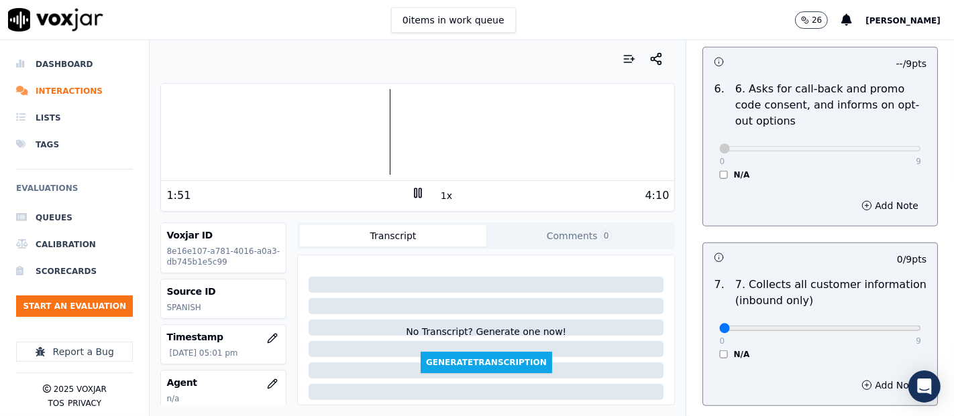
scroll to position [1117, 0]
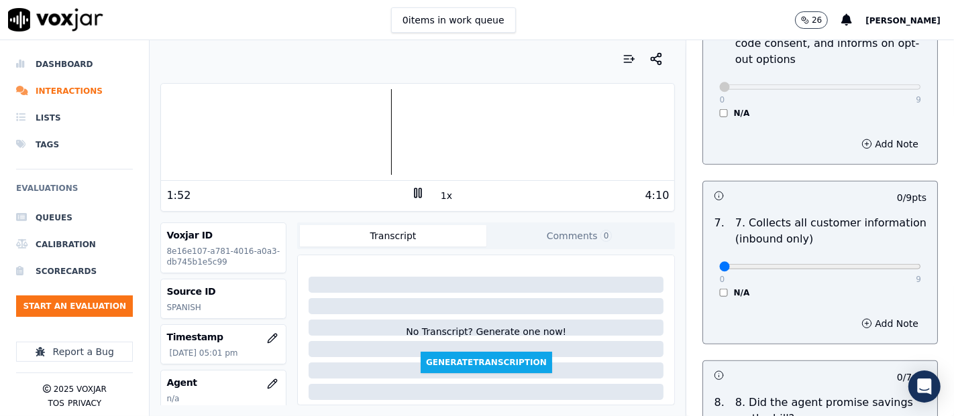
click at [877, 258] on div "0 9" at bounding box center [820, 266] width 202 height 16
type input "9"
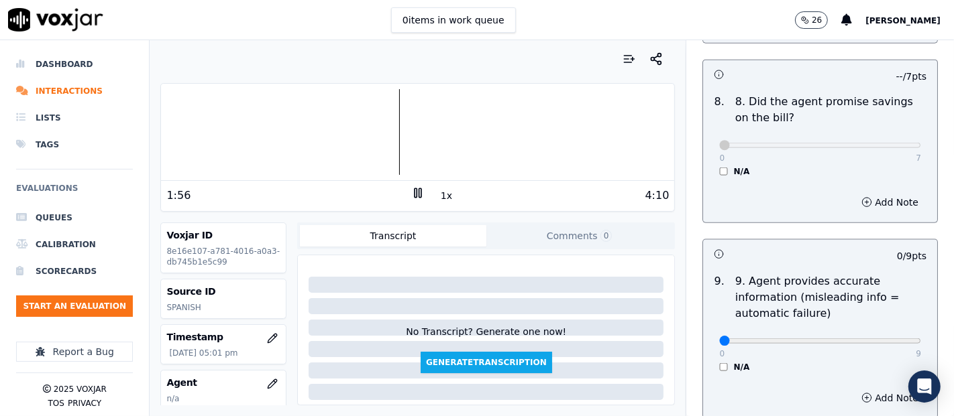
scroll to position [1490, 0]
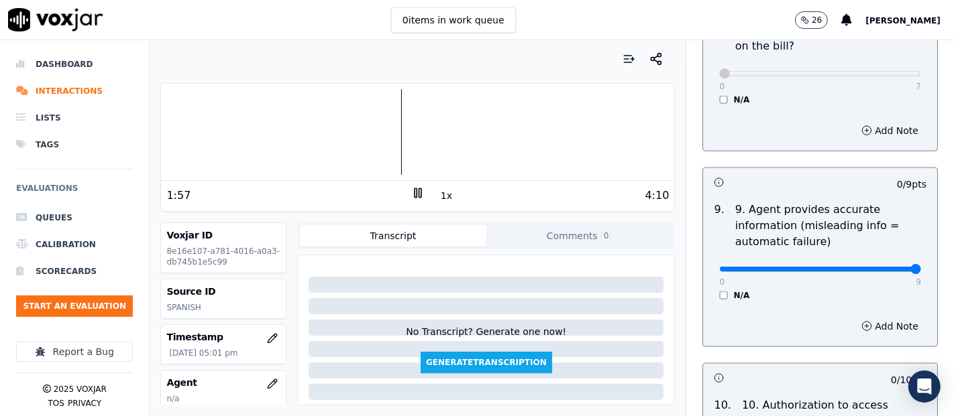
type input "9"
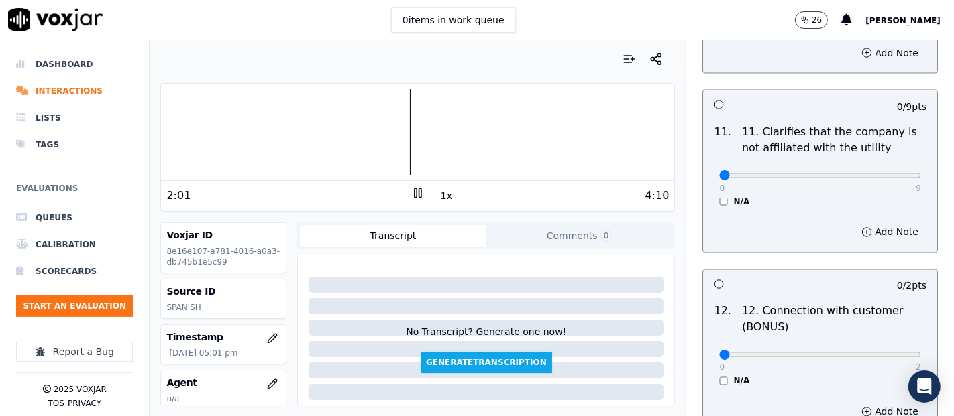
scroll to position [1937, 0]
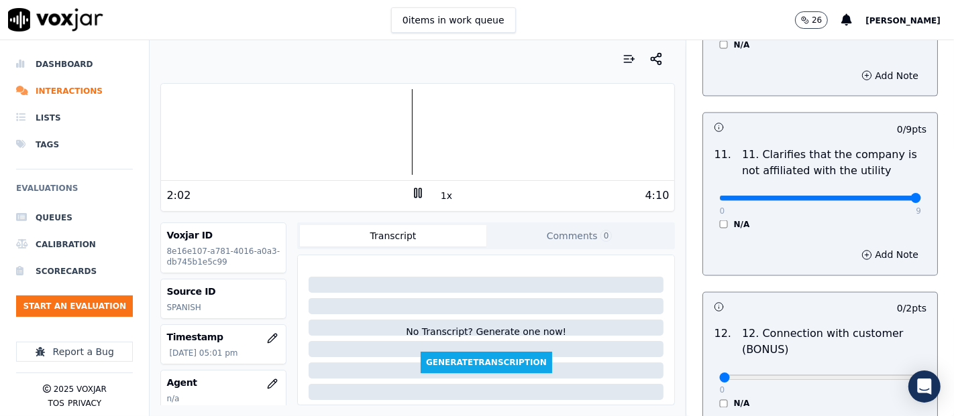
type input "9"
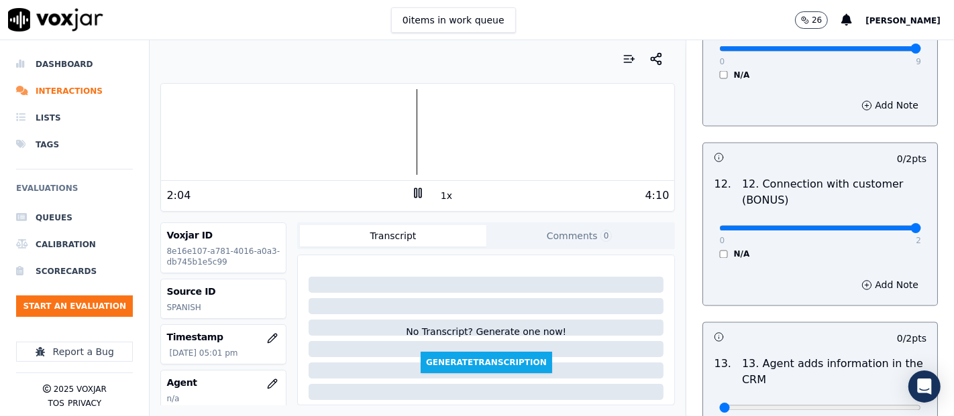
type input "2"
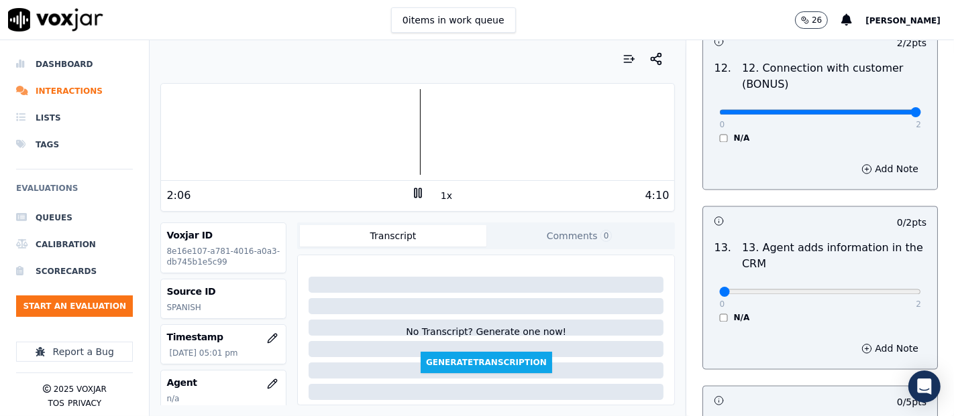
scroll to position [2235, 0]
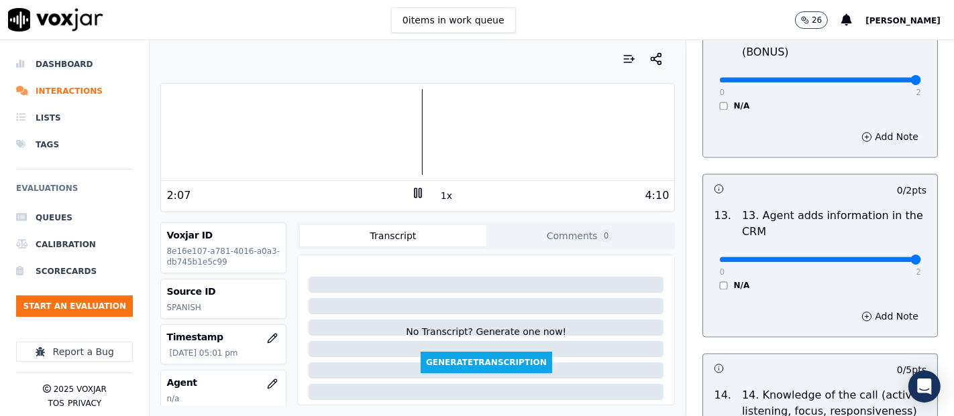
type input "2"
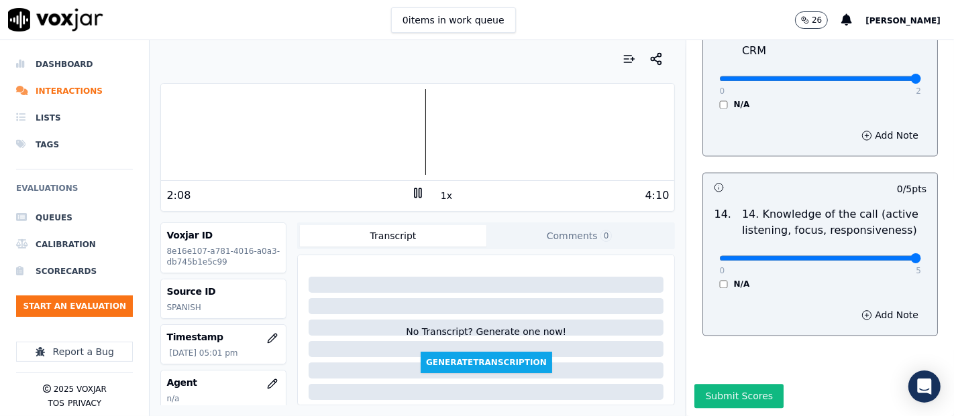
type input "5"
click at [790, 295] on div "Add Note" at bounding box center [820, 315] width 234 height 40
click at [694, 384] on button "Submit Scores" at bounding box center [738, 396] width 89 height 24
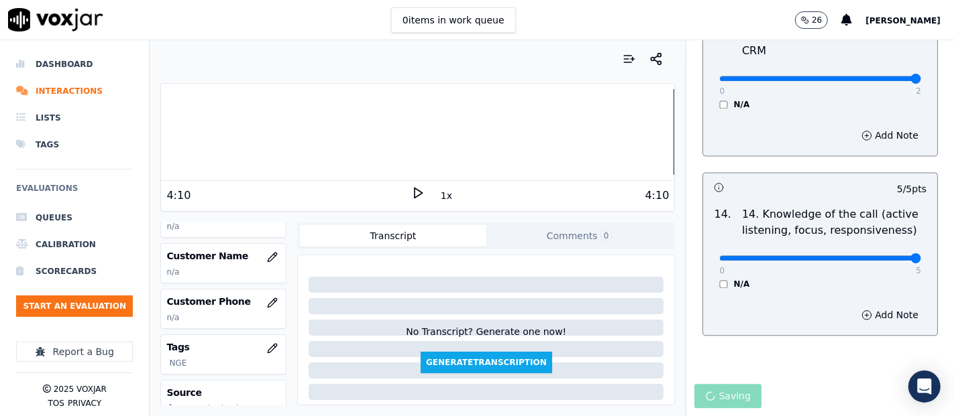
scroll to position [149, 0]
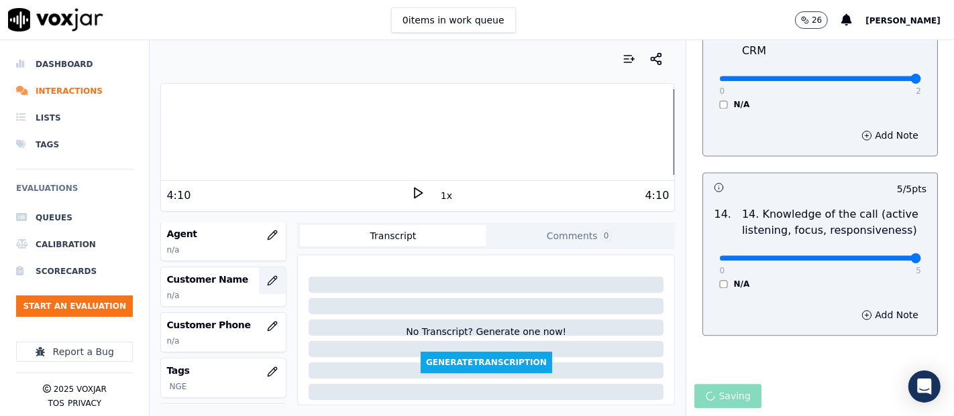
click at [267, 280] on icon "button" at bounding box center [272, 281] width 11 height 11
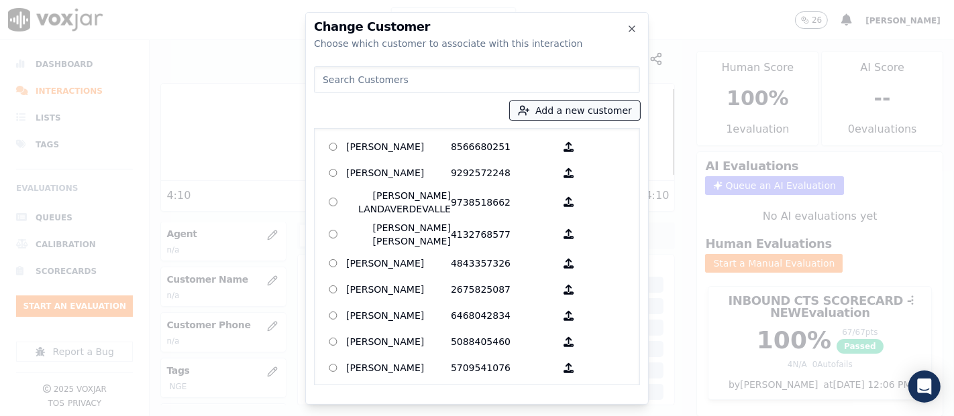
click at [541, 115] on button "Add a new customer" at bounding box center [575, 110] width 130 height 19
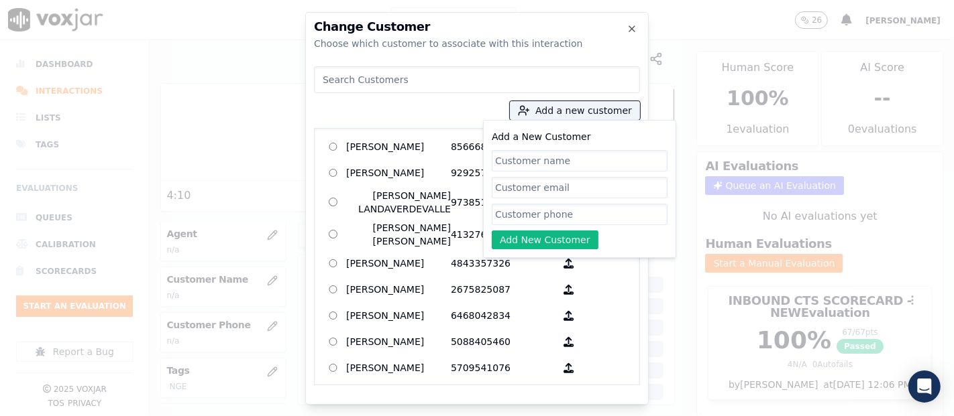
click at [531, 160] on input "Add a New Customer" at bounding box center [580, 160] width 176 height 21
paste input "[PERSON_NAME]"
type input "[PERSON_NAME]"
click at [547, 205] on input "Add a New Customer" at bounding box center [580, 214] width 176 height 21
paste input "2722197021"
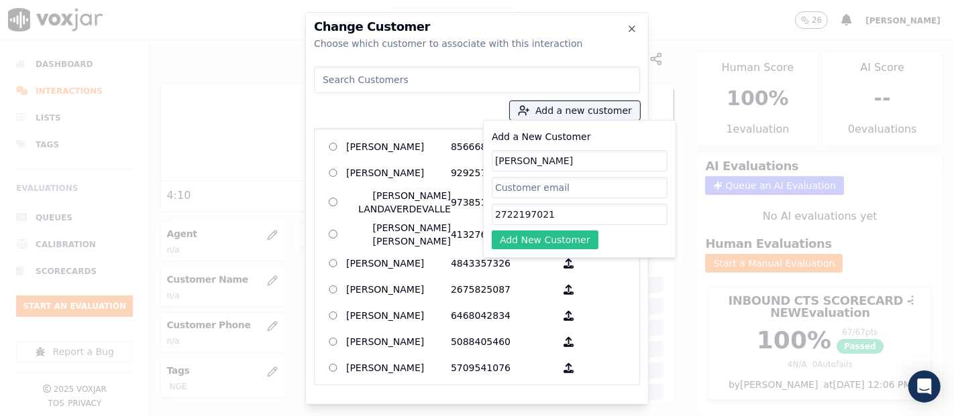
type input "2722197021"
click at [548, 241] on button "Add New Customer" at bounding box center [545, 240] width 107 height 19
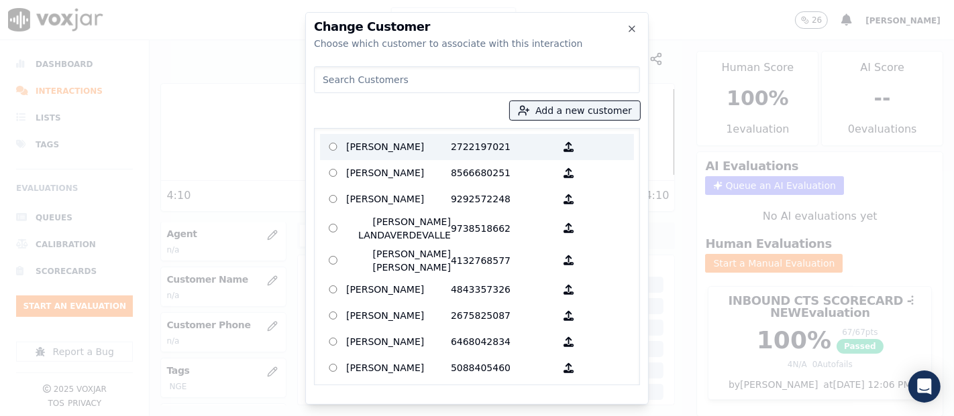
click at [467, 146] on p "2722197021" at bounding box center [503, 147] width 105 height 21
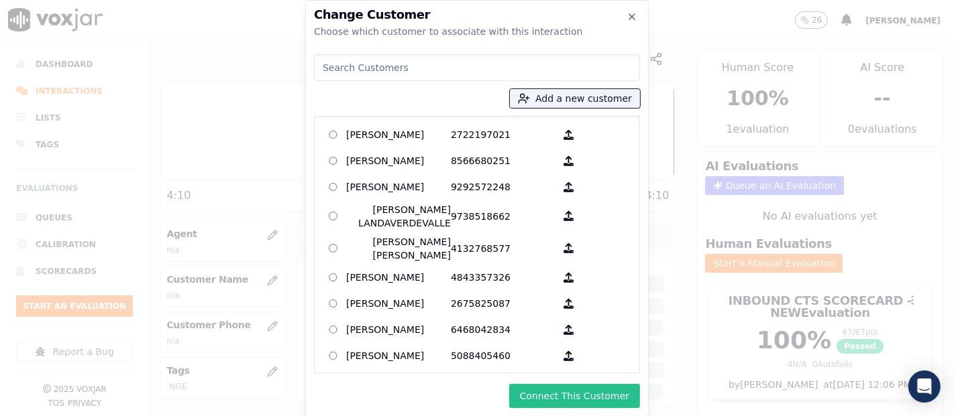
click at [541, 396] on button "Connect This Customer" at bounding box center [574, 396] width 131 height 24
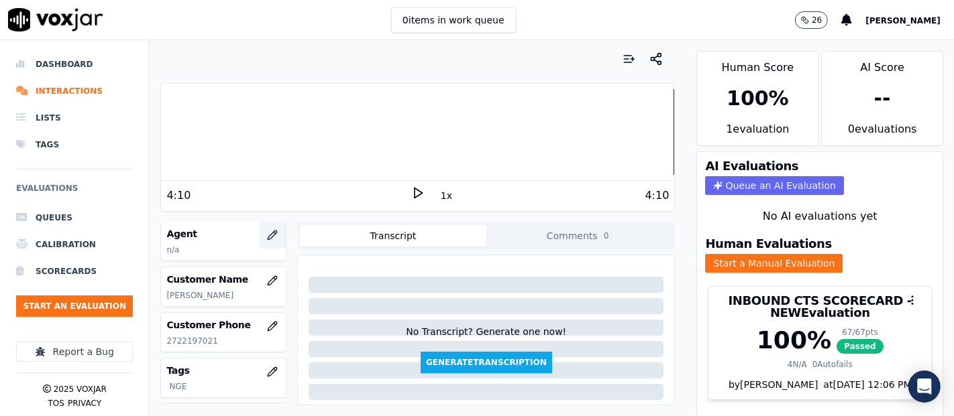
click at [259, 235] on button "button" at bounding box center [272, 235] width 27 height 27
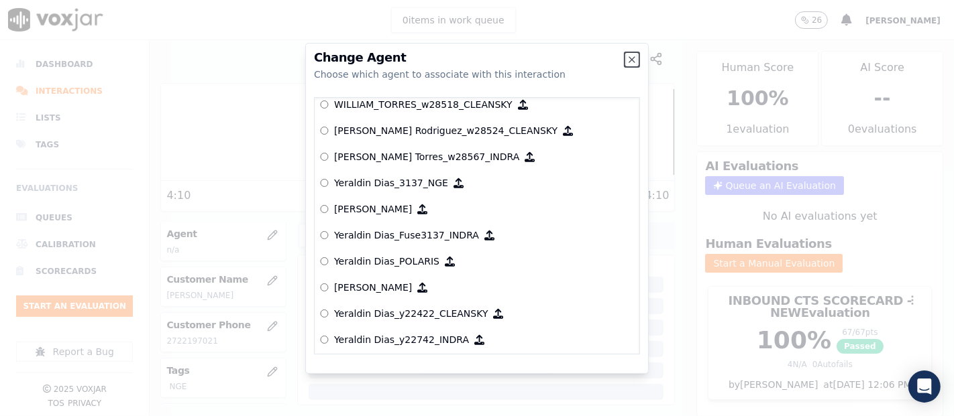
scroll to position [6563, 0]
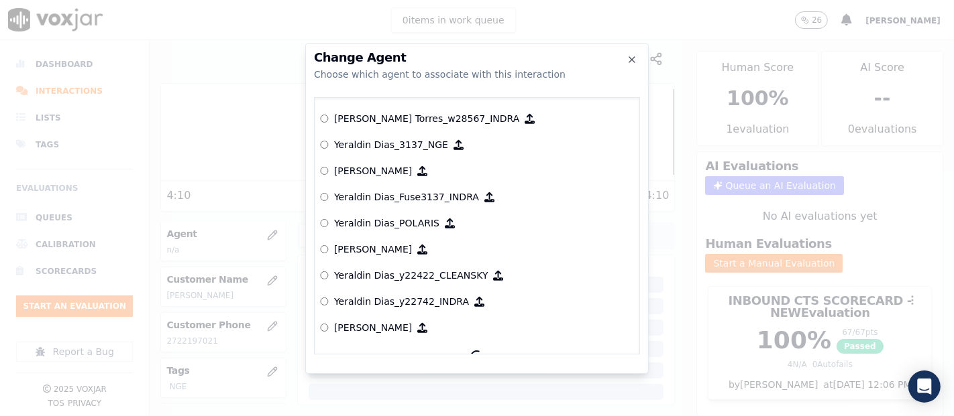
click at [439, 272] on p "Yeraldin Dias_y22422_CLEANSKY" at bounding box center [411, 275] width 154 height 13
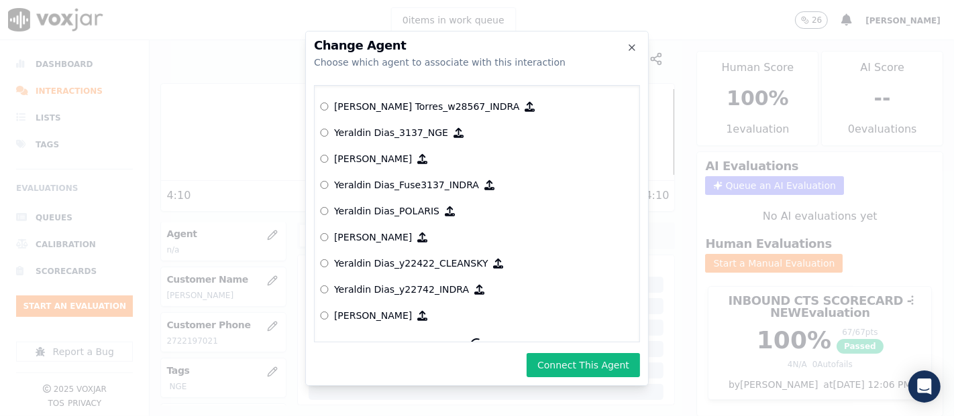
click at [559, 351] on div "Change Agent Choose which agent to associate with this interaction null [PERSON…" at bounding box center [476, 208] width 343 height 355
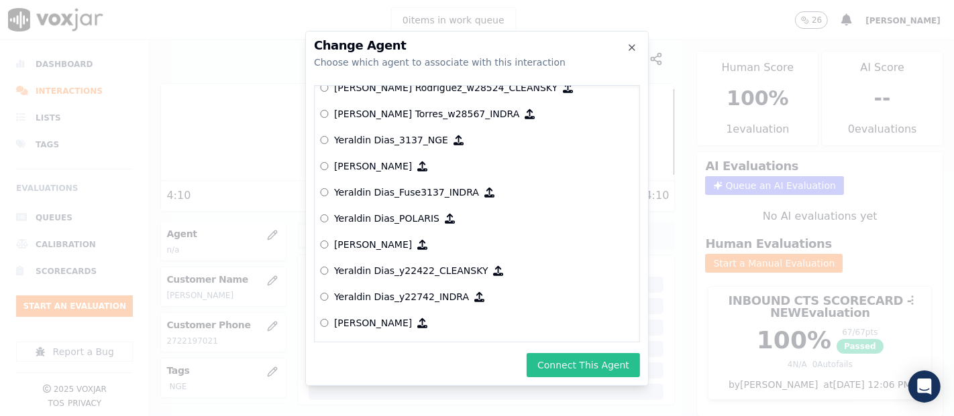
click at [544, 363] on button "Connect This Agent" at bounding box center [582, 365] width 113 height 24
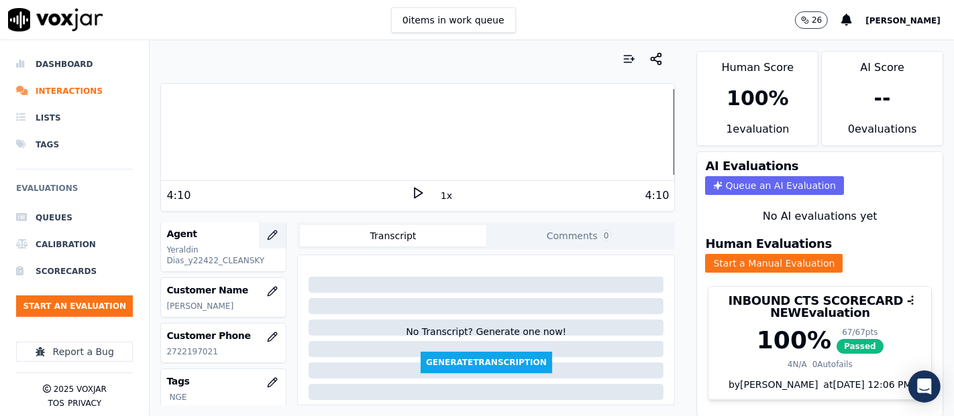
click at [259, 231] on button "button" at bounding box center [272, 235] width 27 height 27
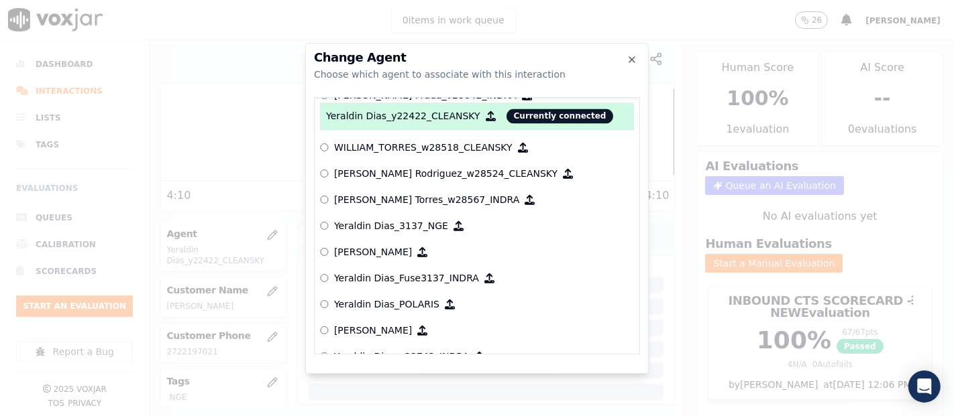
scroll to position [6489, 0]
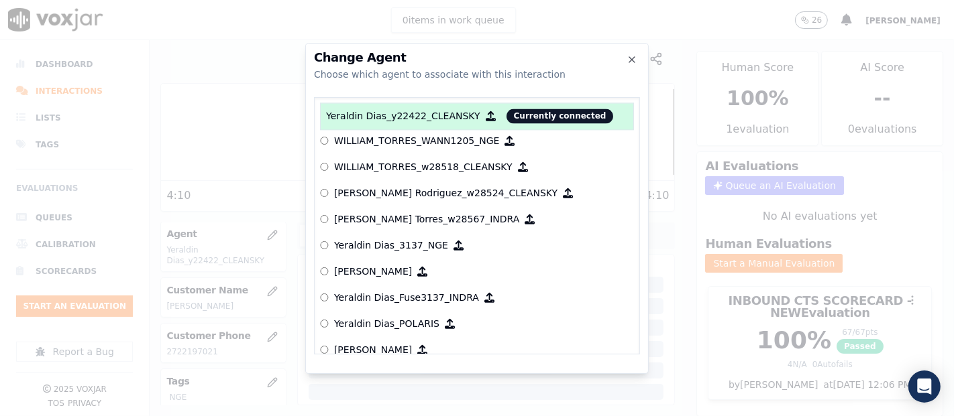
click at [364, 243] on p "Yeraldin Dias_3137_NGE" at bounding box center [391, 245] width 114 height 13
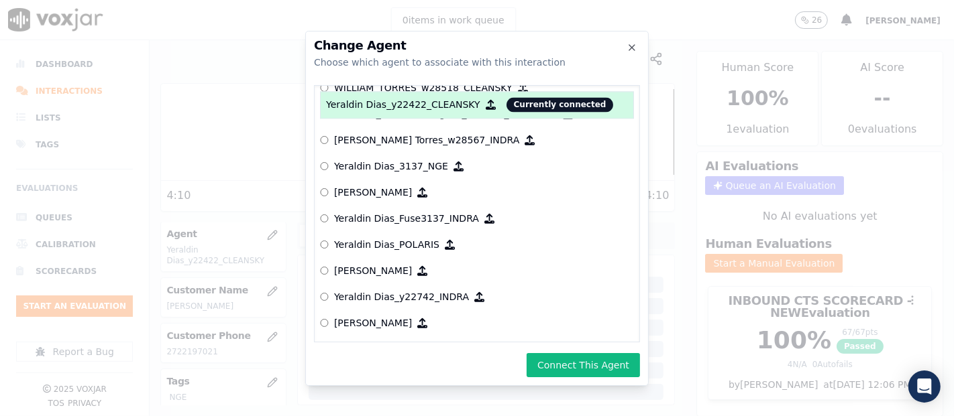
scroll to position [6564, 0]
click at [575, 353] on button "Connect This Agent" at bounding box center [582, 365] width 113 height 24
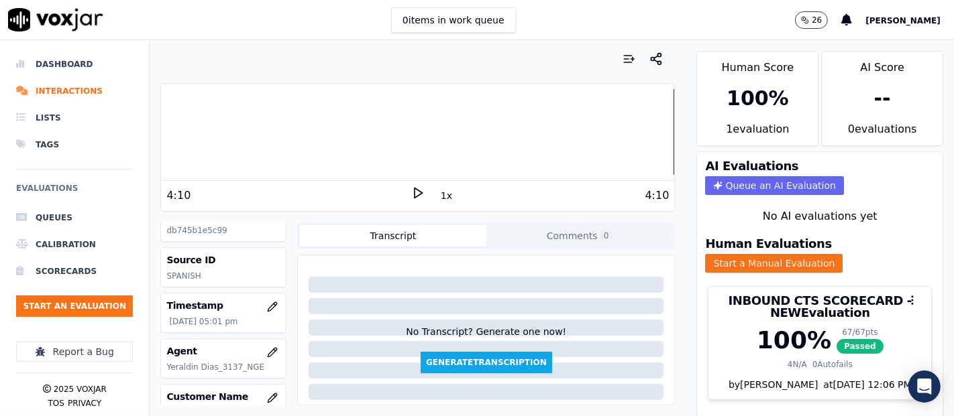
scroll to position [0, 0]
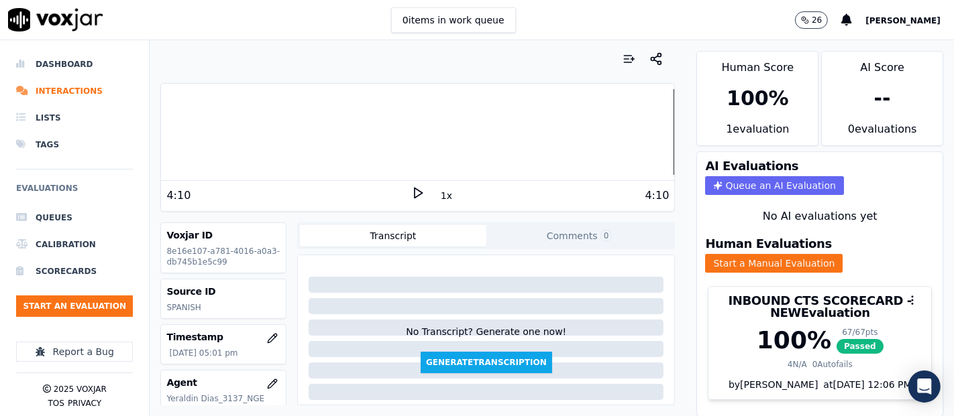
drag, startPoint x: 919, startPoint y: 62, endPoint x: 912, endPoint y: 46, distance: 18.1
click at [912, 46] on div "Human Score 100 % 1 evaluation AI Score -- 0 evaluation s AI Evaluations Queue …" at bounding box center [819, 228] width 268 height 376
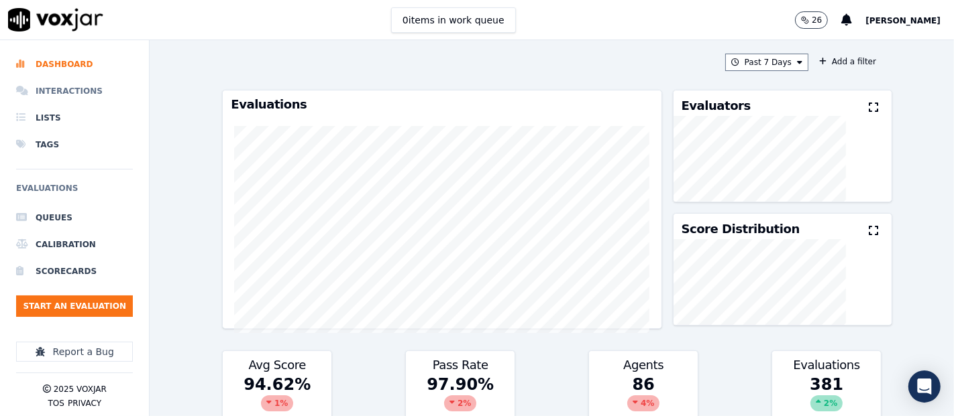
click at [50, 94] on li "Interactions" at bounding box center [74, 91] width 117 height 27
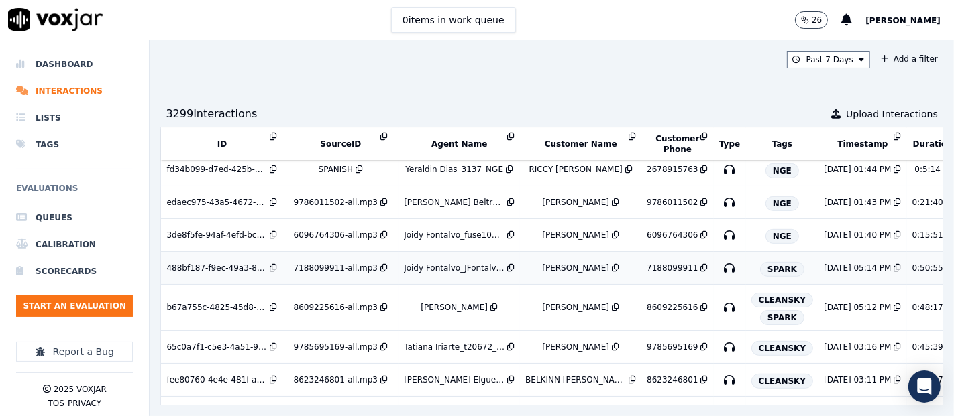
scroll to position [671, 0]
